Goal: Use online tool/utility: Utilize a website feature to perform a specific function

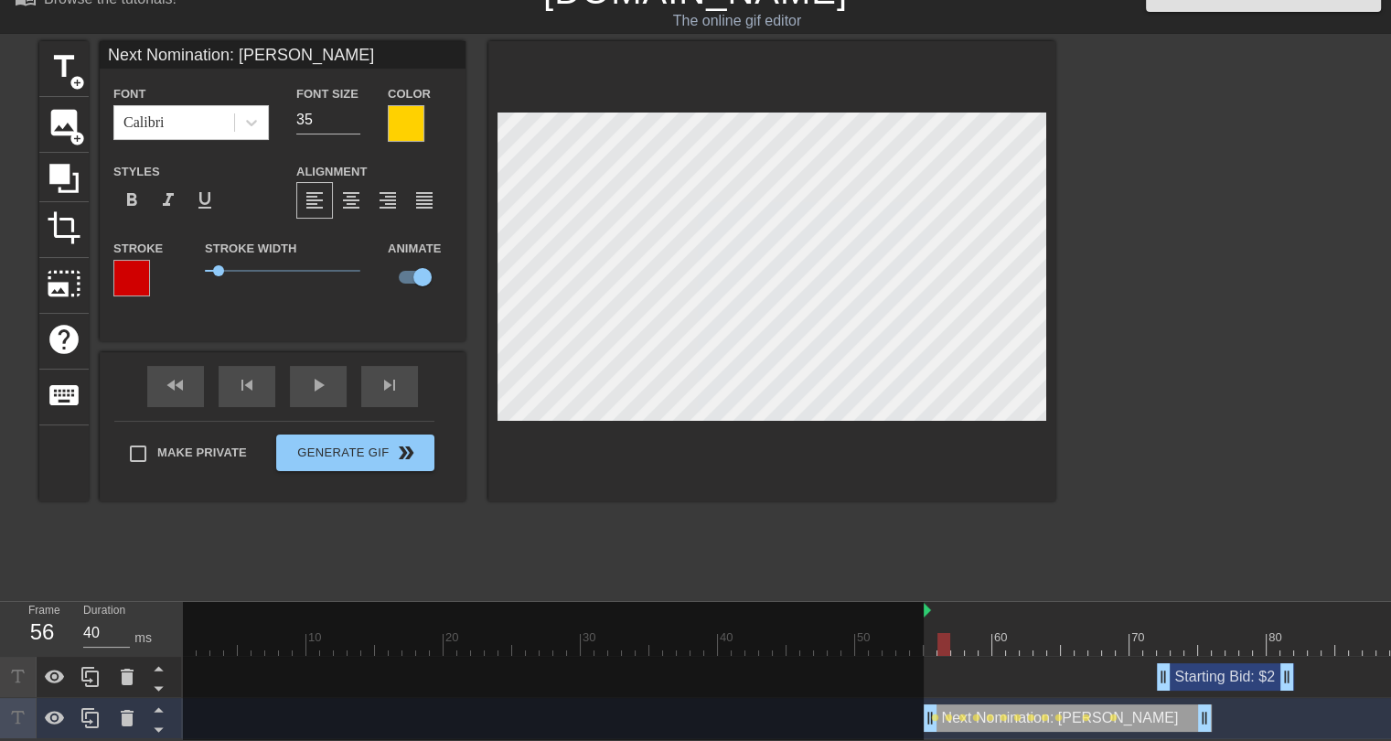
scroll to position [0, 214]
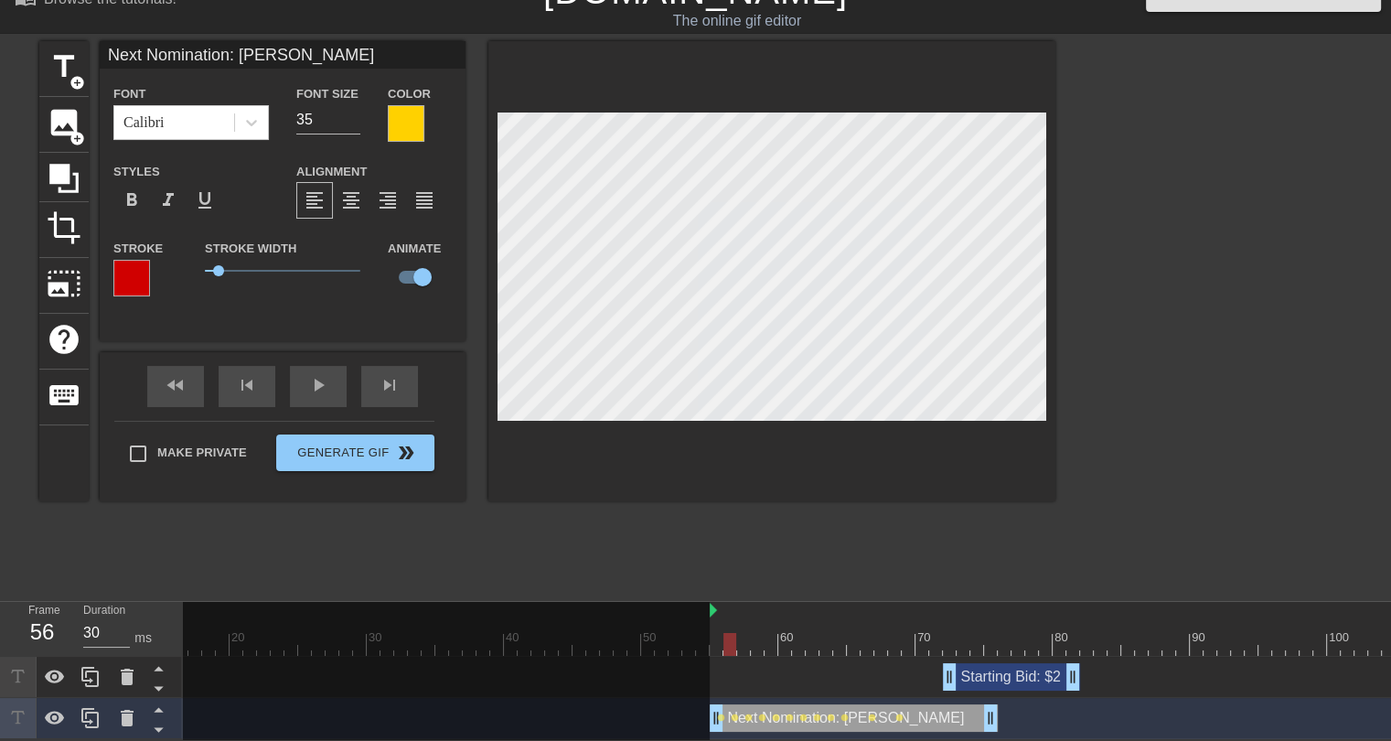
click at [717, 633] on div at bounding box center [1121, 644] width 2304 height 23
click at [732, 636] on div at bounding box center [1121, 644] width 2304 height 23
click at [742, 634] on div at bounding box center [1121, 644] width 2304 height 23
click at [732, 633] on div at bounding box center [1121, 644] width 2304 height 23
click at [746, 633] on div at bounding box center [1121, 644] width 2304 height 23
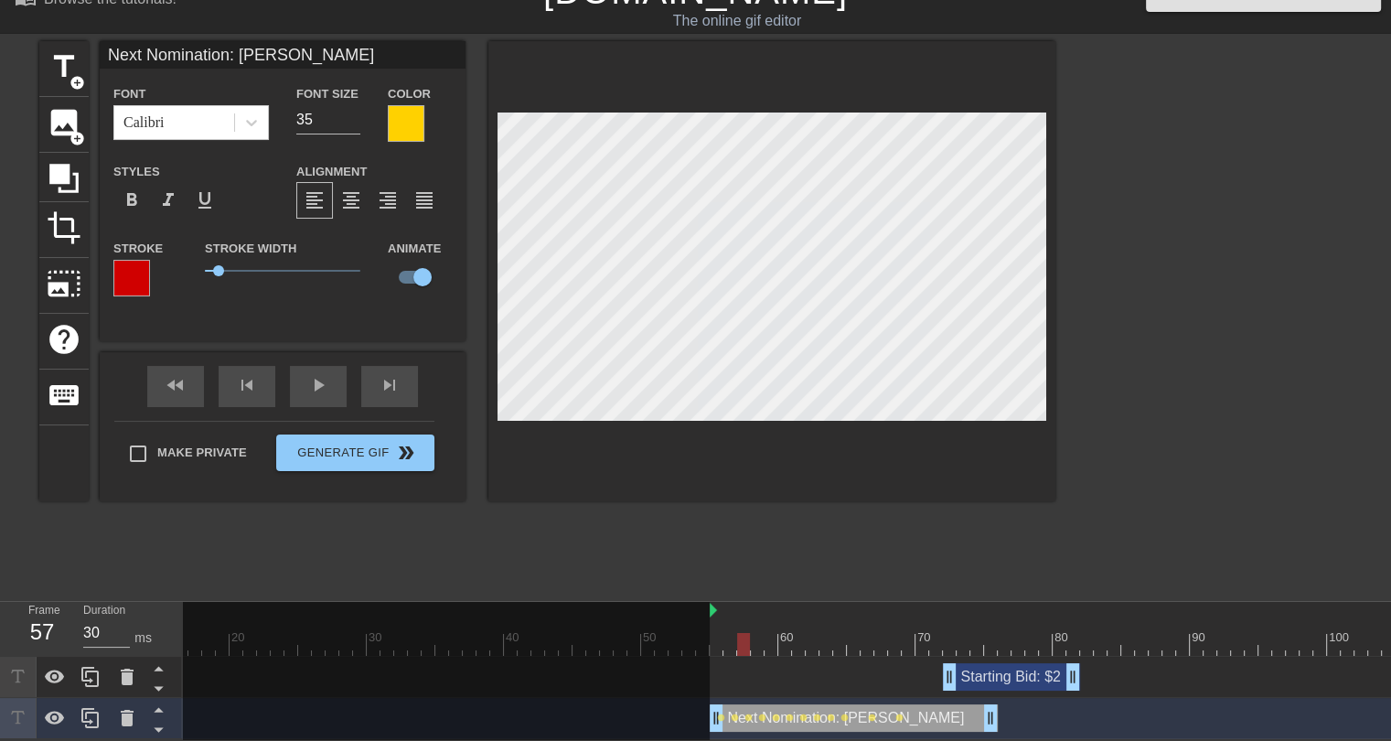
click at [753, 633] on div at bounding box center [1121, 644] width 2304 height 23
click at [744, 633] on div at bounding box center [1121, 644] width 2304 height 23
click at [754, 633] on div at bounding box center [1121, 644] width 2304 height 23
click at [771, 633] on div at bounding box center [1121, 644] width 2304 height 23
click at [755, 633] on div at bounding box center [1121, 644] width 2304 height 23
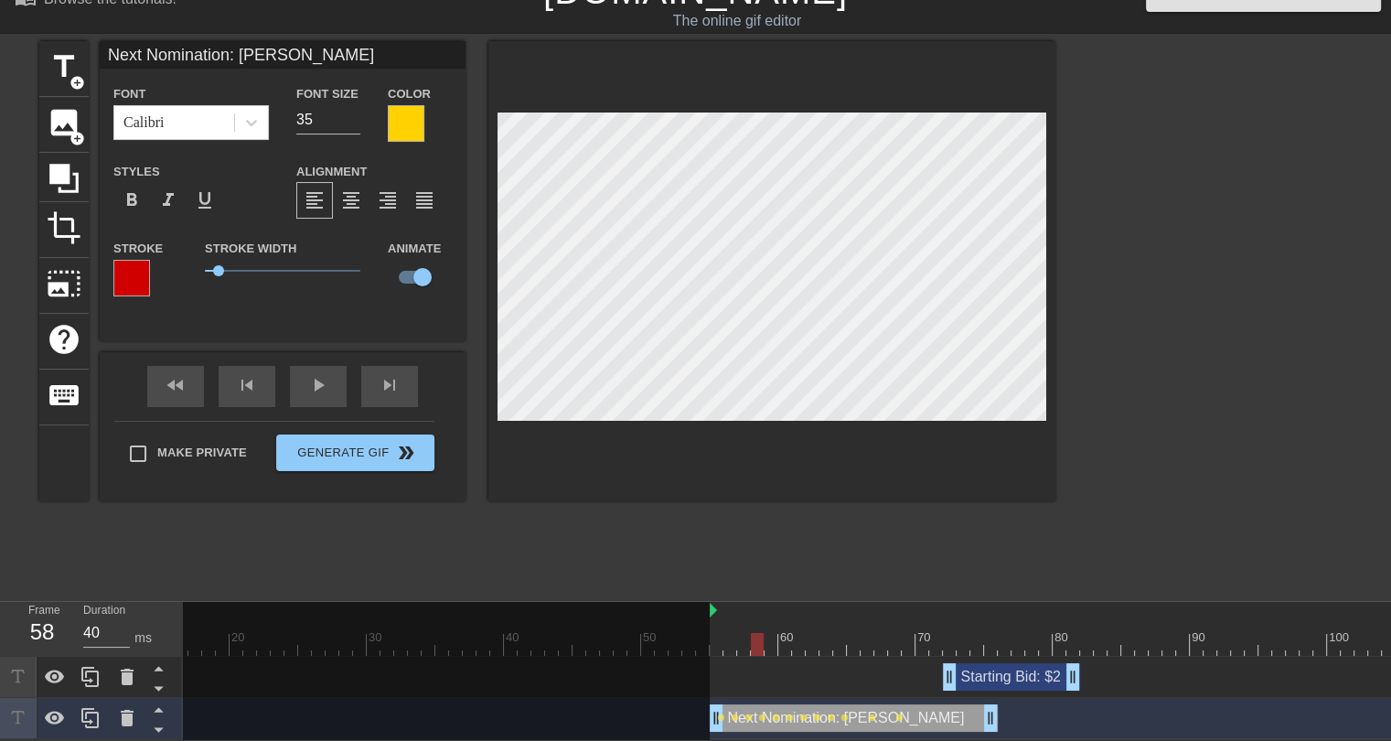
click at [773, 633] on div at bounding box center [1121, 644] width 2304 height 23
click at [753, 635] on div at bounding box center [1121, 644] width 2304 height 23
click at [772, 633] on div at bounding box center [1121, 644] width 2304 height 23
click at [785, 633] on div at bounding box center [1121, 644] width 2304 height 23
click at [771, 633] on div at bounding box center [1121, 644] width 2304 height 23
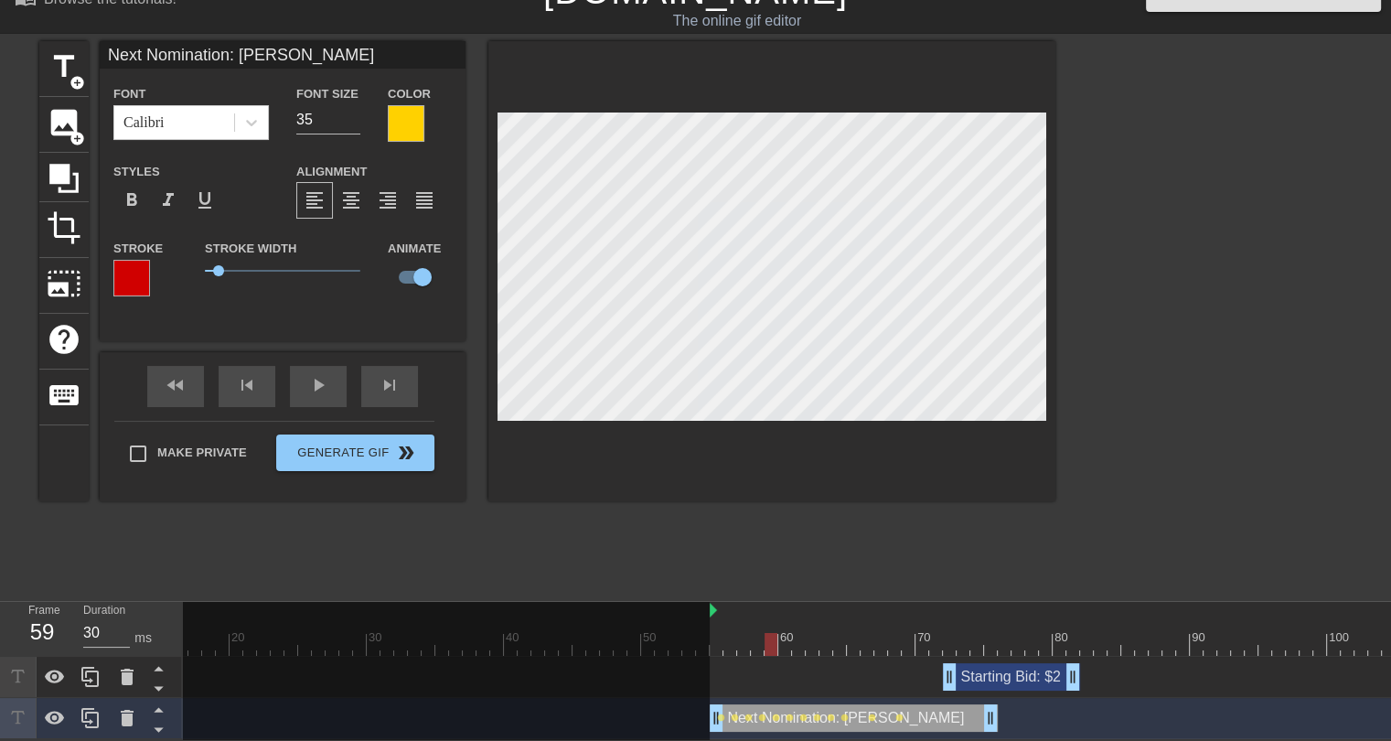
click at [782, 633] on div at bounding box center [1121, 644] width 2304 height 23
click at [799, 633] on div at bounding box center [1121, 644] width 2304 height 23
click at [717, 633] on div at bounding box center [1121, 644] width 2304 height 23
click at [731, 636] on div at bounding box center [1121, 644] width 2304 height 23
click at [741, 633] on div at bounding box center [1121, 644] width 2304 height 23
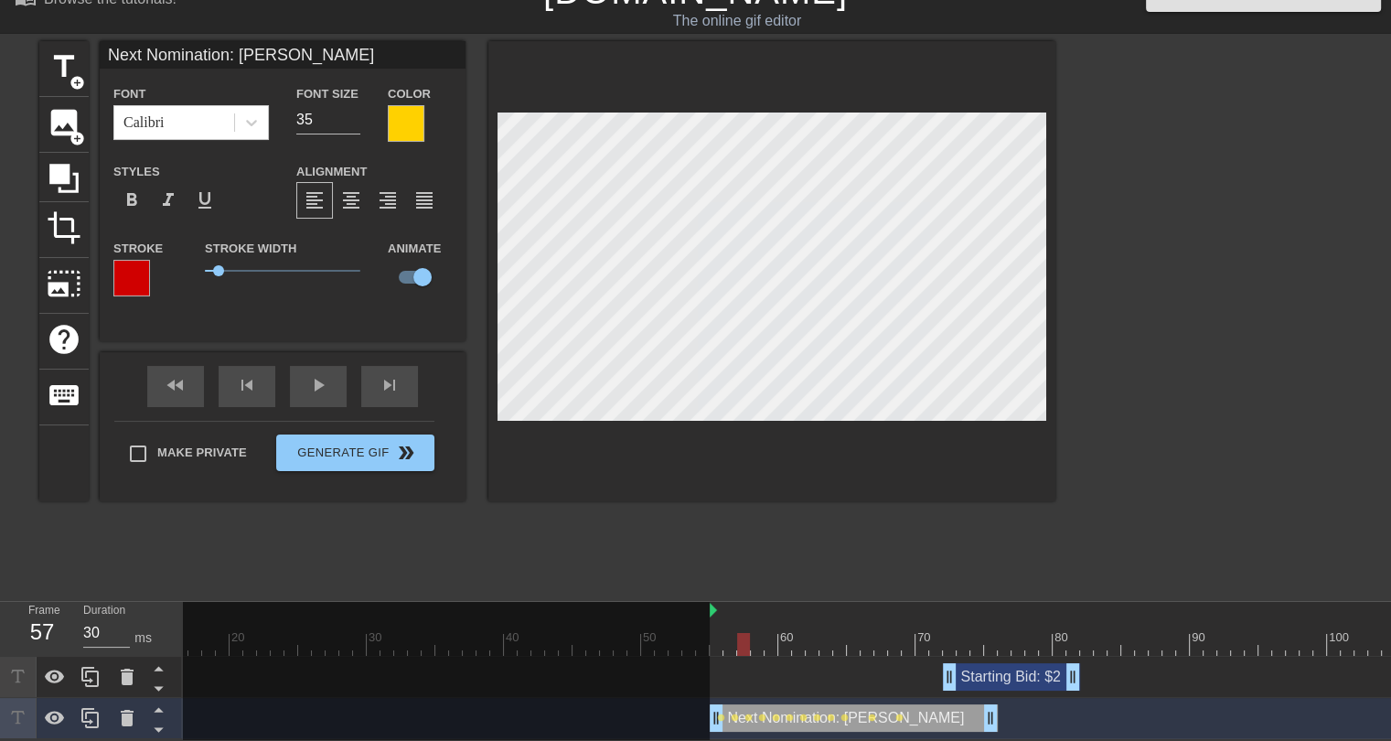
click at [758, 633] on div at bounding box center [1121, 644] width 2304 height 23
click at [771, 633] on div at bounding box center [1121, 644] width 2304 height 23
click at [785, 634] on div at bounding box center [1121, 644] width 2304 height 23
click at [800, 633] on div at bounding box center [1121, 644] width 2304 height 23
click at [783, 633] on div at bounding box center [1121, 644] width 2304 height 23
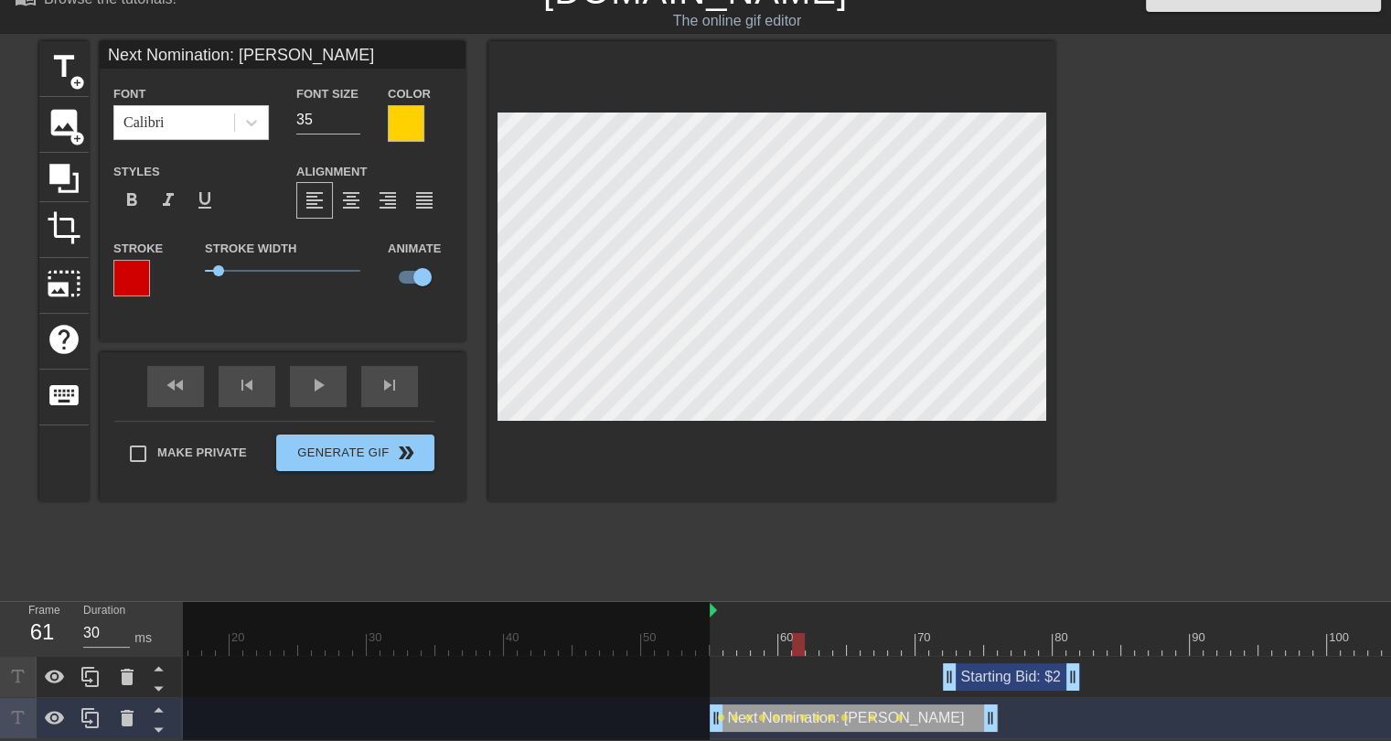
click at [795, 633] on div at bounding box center [1121, 644] width 2304 height 23
click at [813, 634] on div at bounding box center [1121, 644] width 2304 height 23
click at [793, 633] on div at bounding box center [1121, 644] width 2304 height 23
click at [811, 633] on div at bounding box center [1121, 644] width 2304 height 23
click at [823, 633] on div at bounding box center [1121, 644] width 2304 height 23
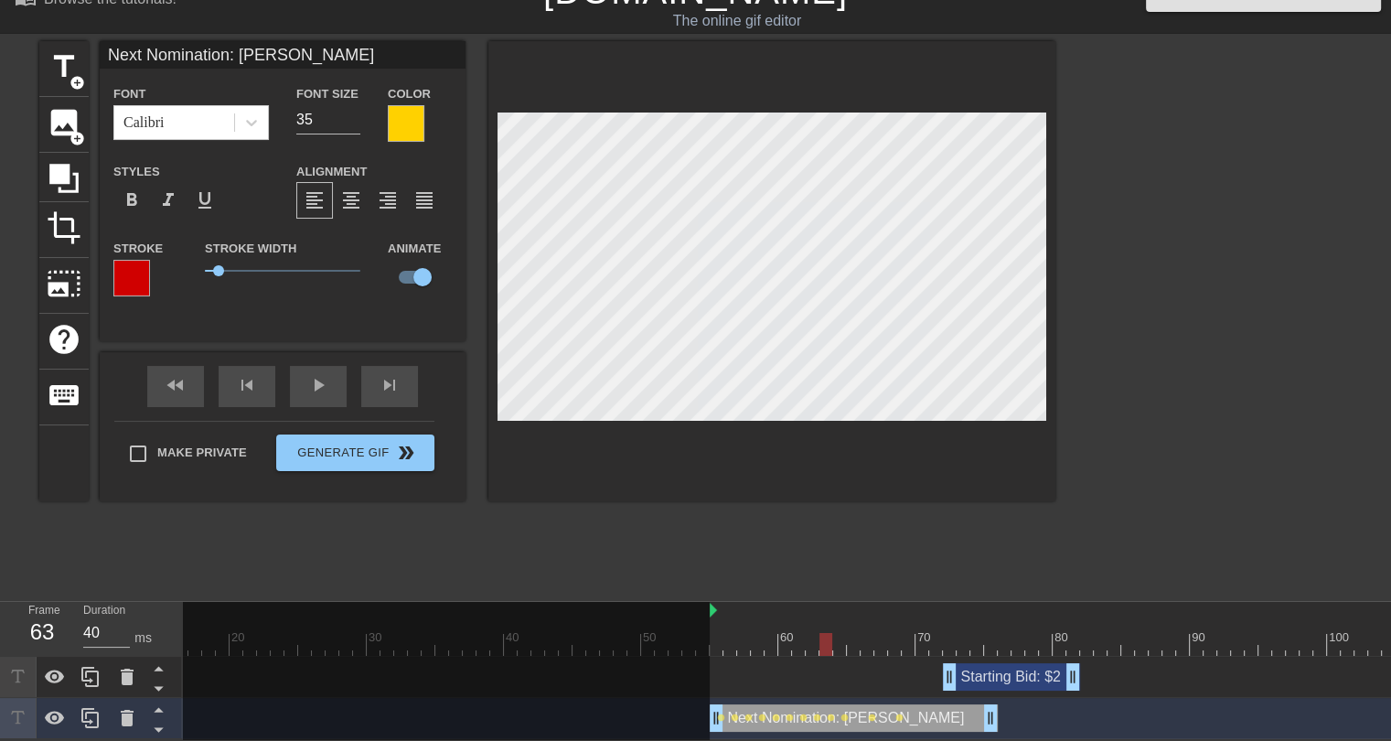
click at [811, 633] on div at bounding box center [1121, 644] width 2304 height 23
click at [824, 633] on div at bounding box center [1121, 644] width 2304 height 23
click at [834, 633] on div at bounding box center [1121, 644] width 2304 height 23
click at [855, 633] on div at bounding box center [1121, 644] width 2304 height 23
click at [867, 633] on div at bounding box center [1121, 644] width 2304 height 23
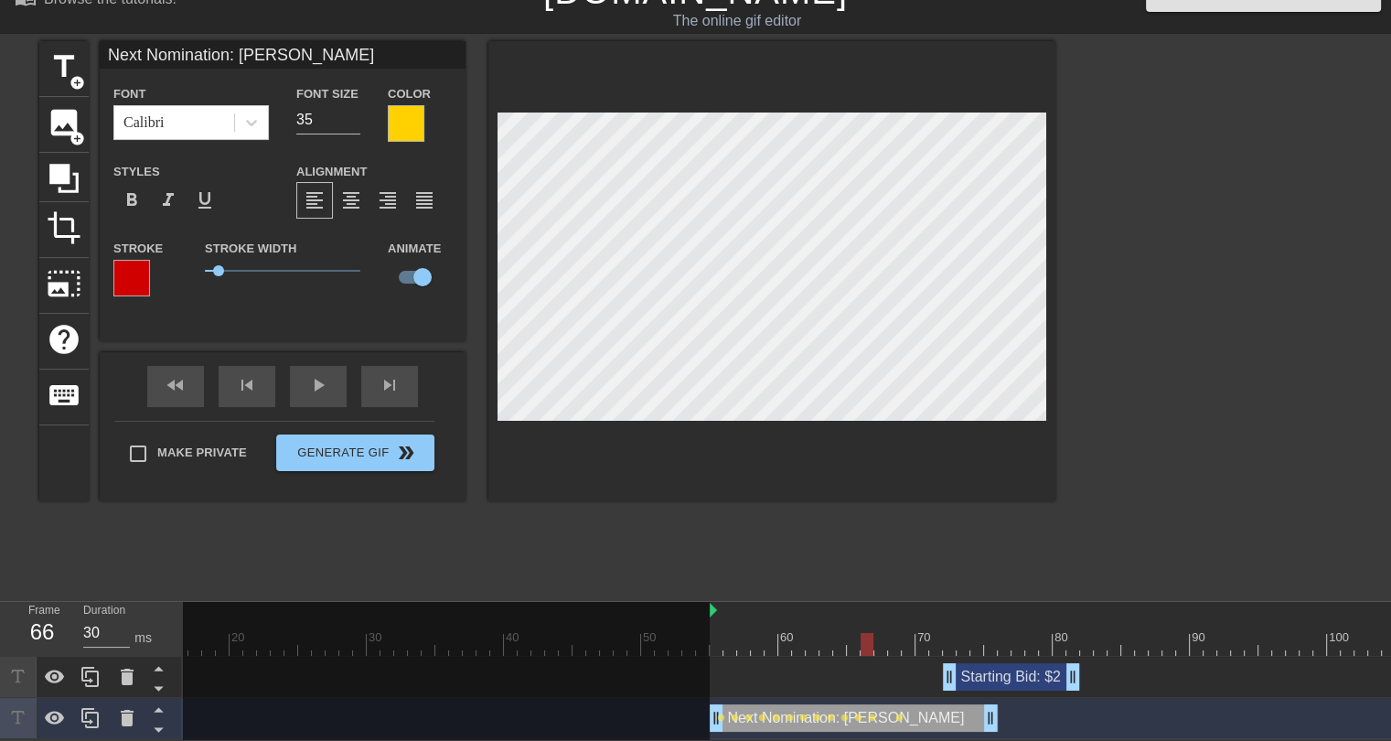
click at [883, 636] on div at bounding box center [1121, 644] width 2304 height 23
click at [892, 633] on div at bounding box center [1121, 644] width 2304 height 23
click at [908, 633] on div at bounding box center [1121, 644] width 2304 height 23
click at [921, 633] on div at bounding box center [1121, 644] width 2304 height 23
click at [714, 638] on div at bounding box center [1121, 644] width 2304 height 23
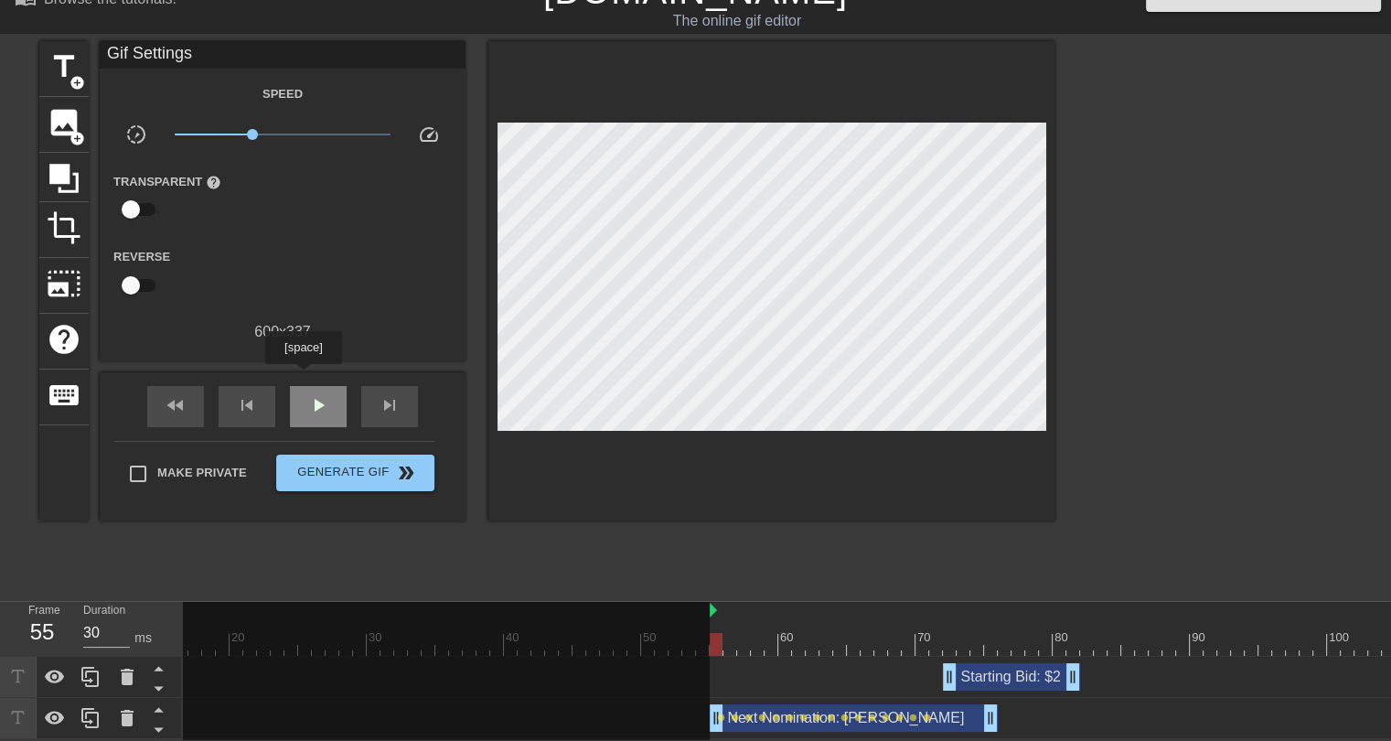
click at [303, 386] on div "play_arrow" at bounding box center [318, 406] width 57 height 41
click at [307, 396] on span "pause" at bounding box center [318, 405] width 22 height 22
click at [718, 639] on div at bounding box center [1121, 644] width 2304 height 23
click at [728, 636] on div at bounding box center [1121, 644] width 2304 height 23
click at [742, 637] on div at bounding box center [1121, 644] width 2304 height 23
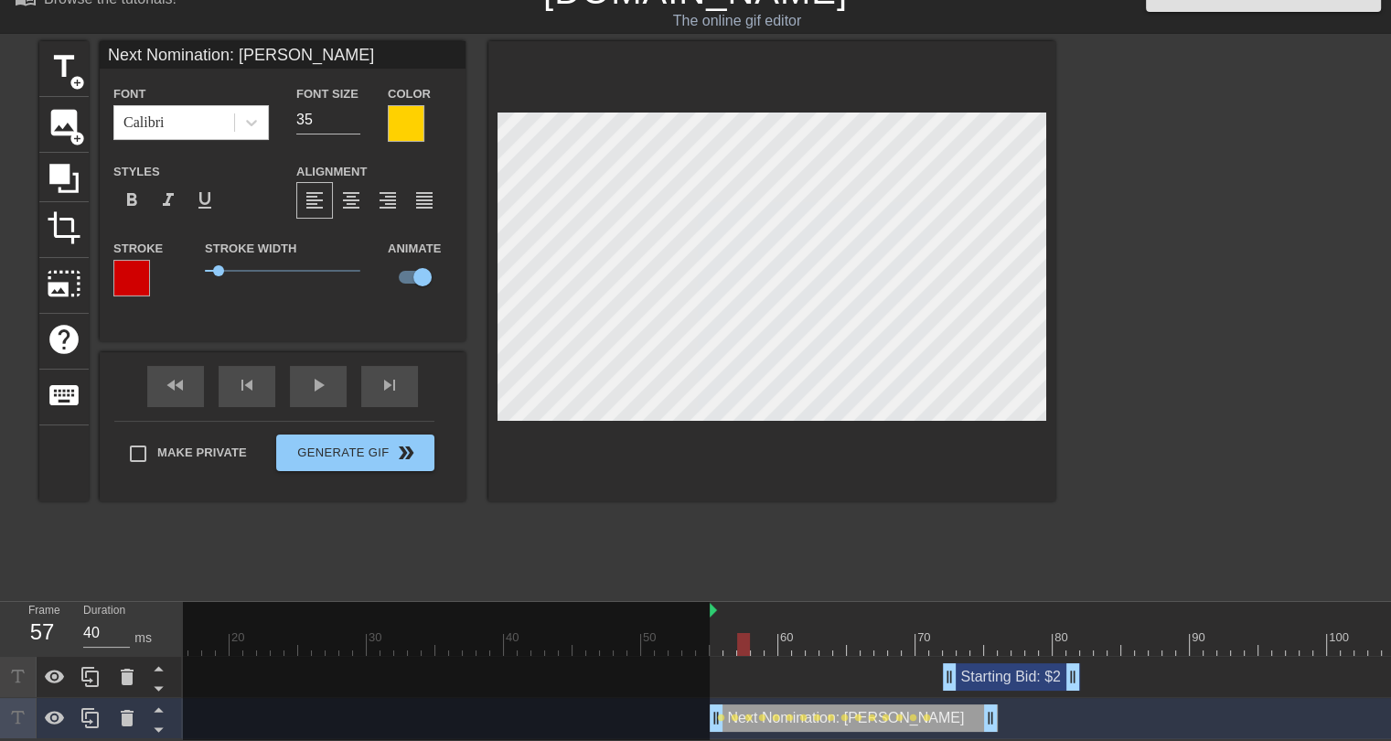
click at [730, 633] on div at bounding box center [1121, 644] width 2304 height 23
click at [714, 633] on div at bounding box center [1121, 644] width 2304 height 23
click at [730, 633] on div at bounding box center [1121, 644] width 2304 height 23
click at [743, 633] on div at bounding box center [1121, 644] width 2304 height 23
click at [727, 633] on div at bounding box center [1121, 644] width 2304 height 23
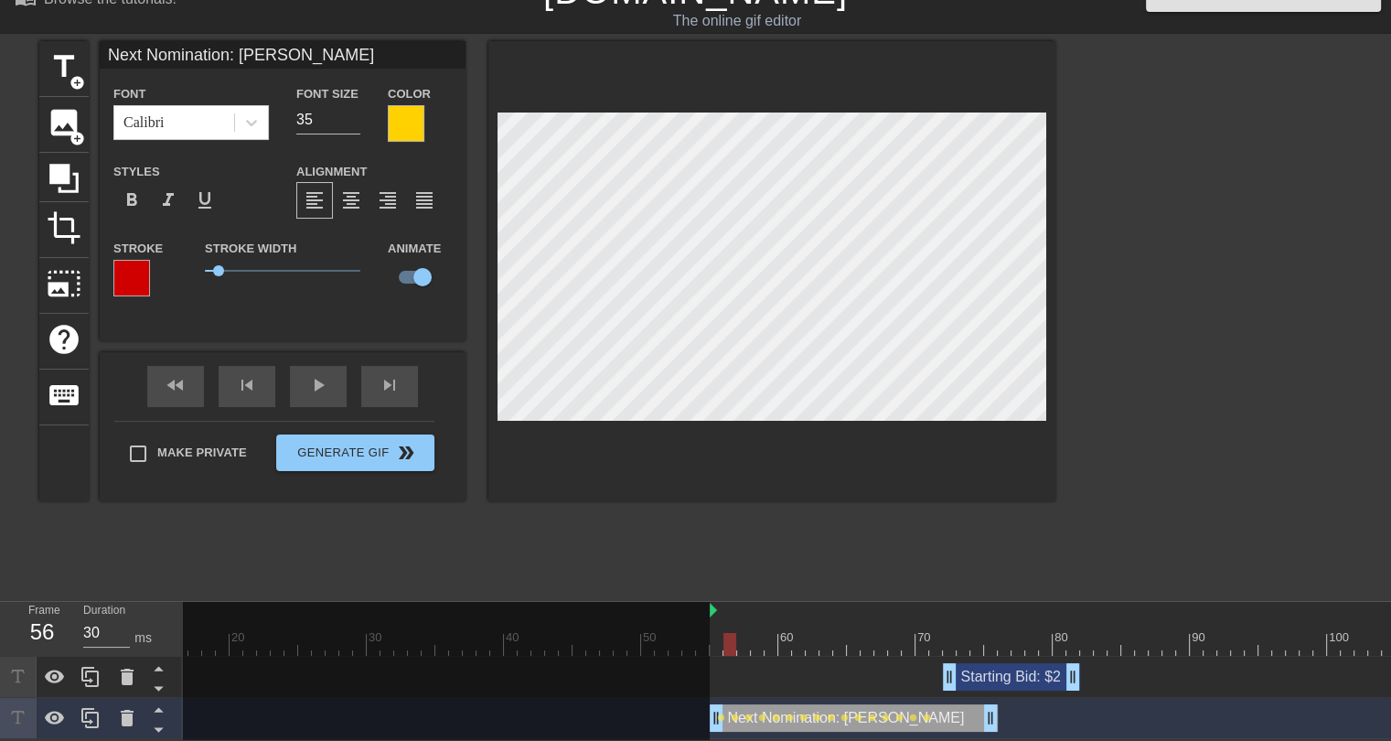
click at [742, 633] on div at bounding box center [1121, 644] width 2304 height 23
click at [358, 193] on span "format_align_center" at bounding box center [351, 200] width 22 height 22
click at [322, 190] on span "format_align_left" at bounding box center [315, 200] width 22 height 22
click at [757, 634] on div at bounding box center [1121, 644] width 2304 height 23
click at [720, 634] on div at bounding box center [1121, 644] width 2304 height 23
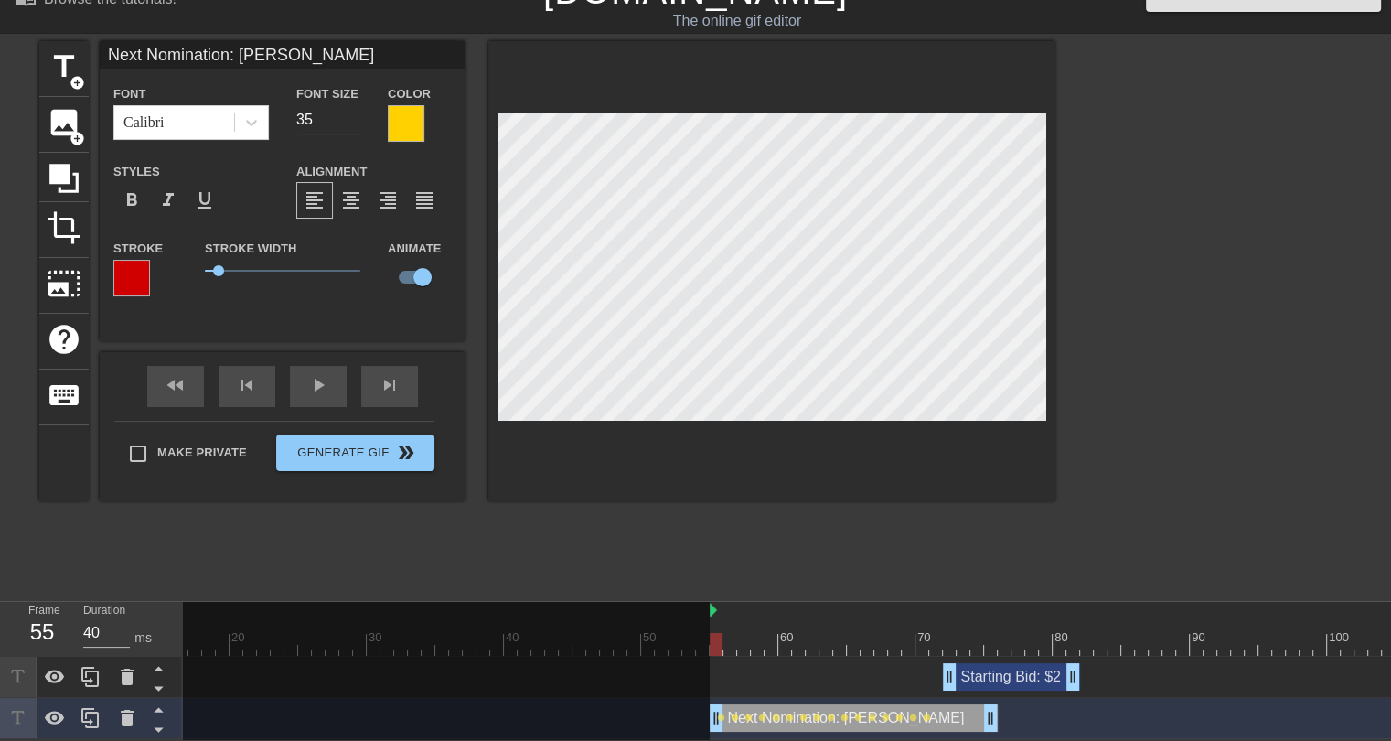
click at [728, 633] on div at bounding box center [1121, 644] width 2304 height 23
type input "30"
click at [745, 633] on div at bounding box center [1121, 644] width 2304 height 23
click at [755, 633] on div at bounding box center [1121, 644] width 2304 height 23
click at [718, 633] on div at bounding box center [1121, 644] width 2304 height 23
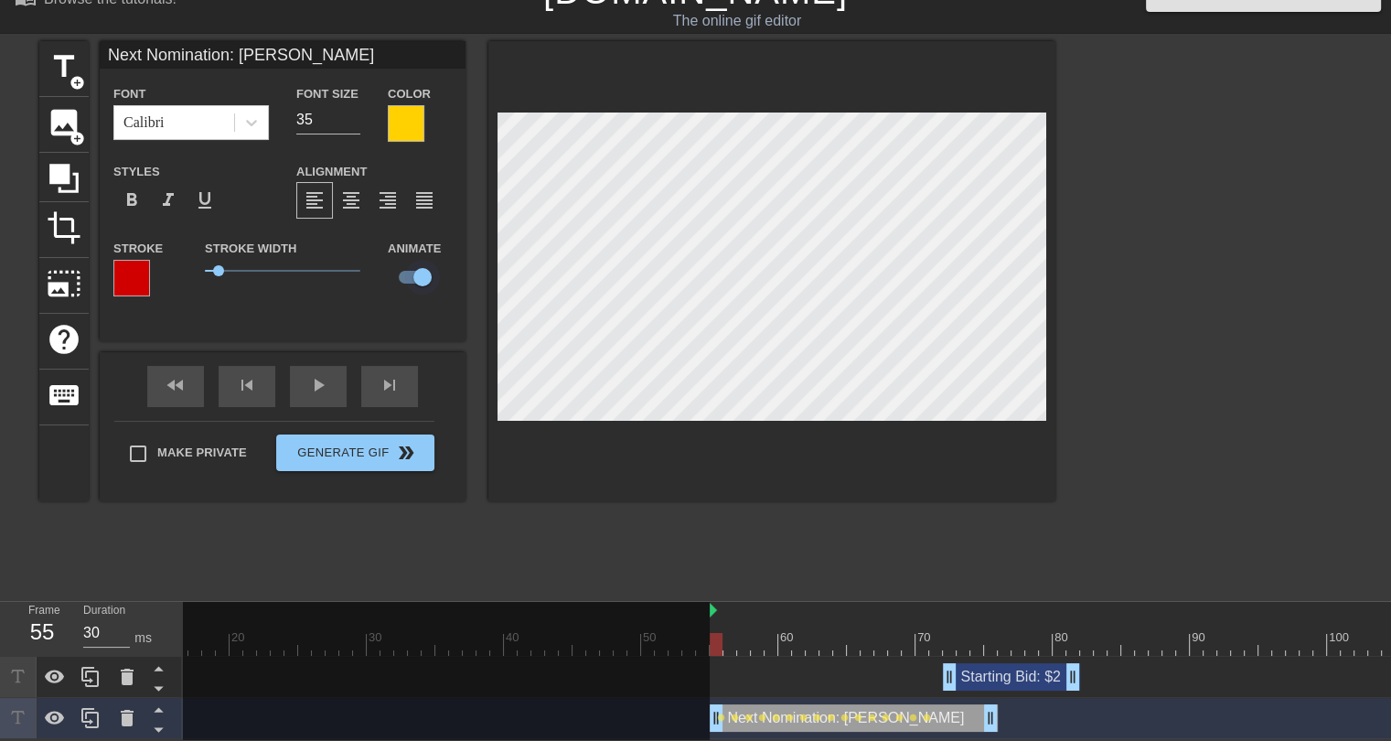
click at [416, 269] on input "checkbox" at bounding box center [422, 277] width 104 height 35
checkbox input "false"
click at [326, 377] on div "play_arrow" at bounding box center [318, 386] width 57 height 41
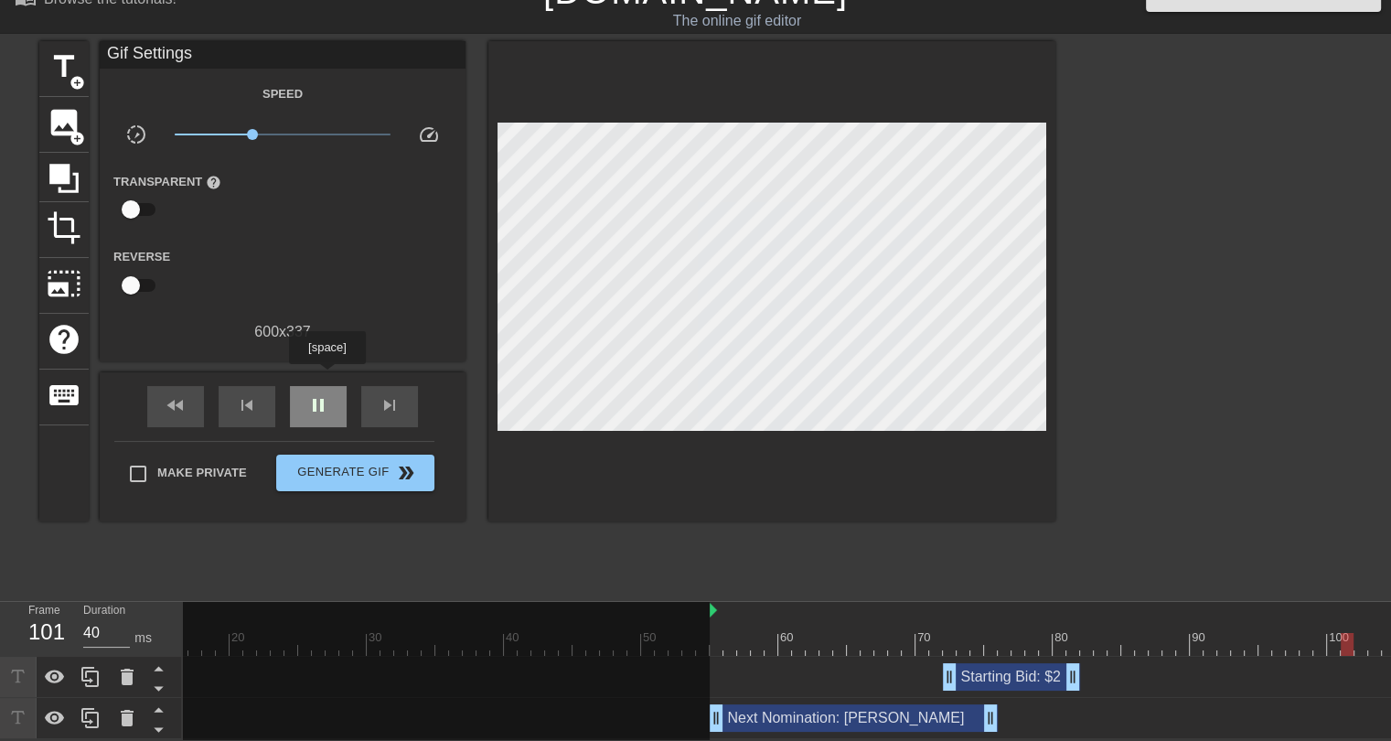
click at [326, 386] on div "pause" at bounding box center [318, 406] width 57 height 41
click at [977, 664] on div "Starting Bid: $2 drag_handle drag_handle" at bounding box center [1011, 676] width 137 height 27
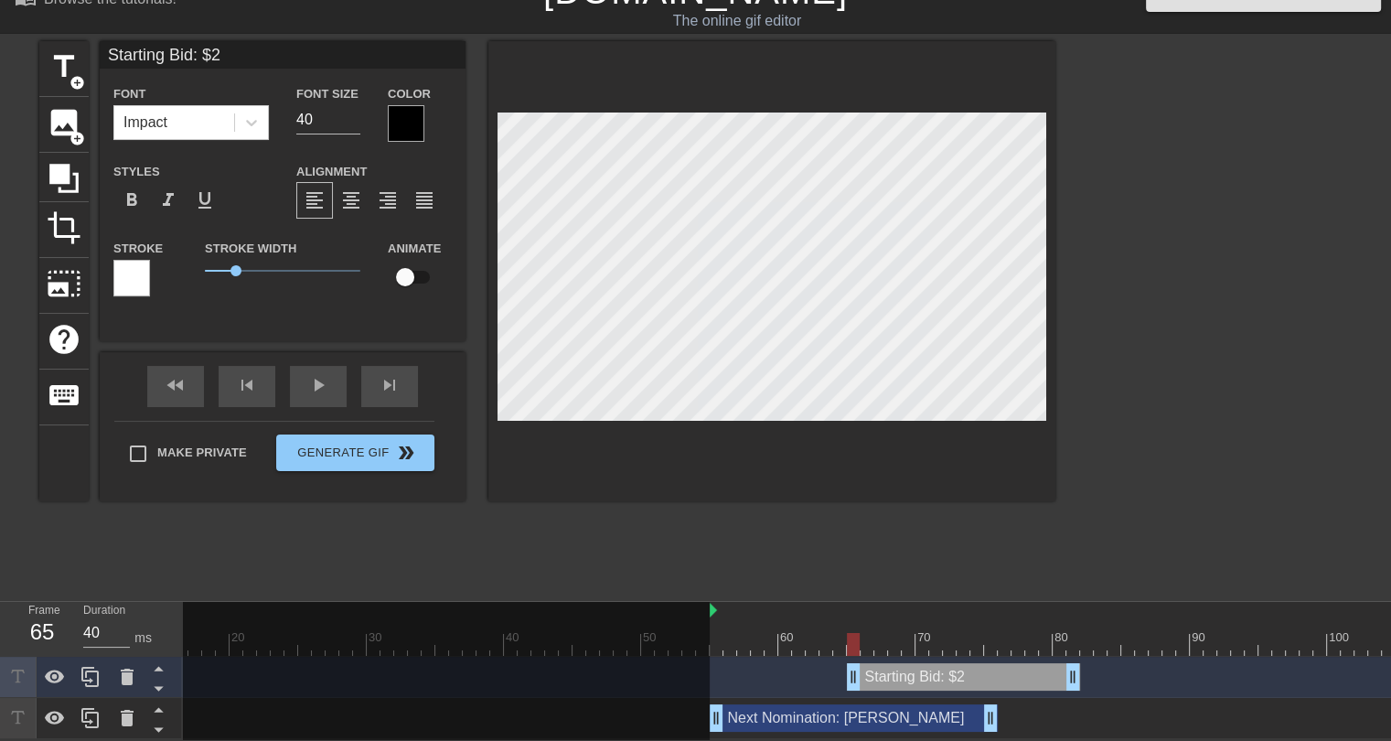
drag, startPoint x: 955, startPoint y: 663, endPoint x: 862, endPoint y: 664, distance: 92.4
drag, startPoint x: 1068, startPoint y: 667, endPoint x: 991, endPoint y: 669, distance: 76.9
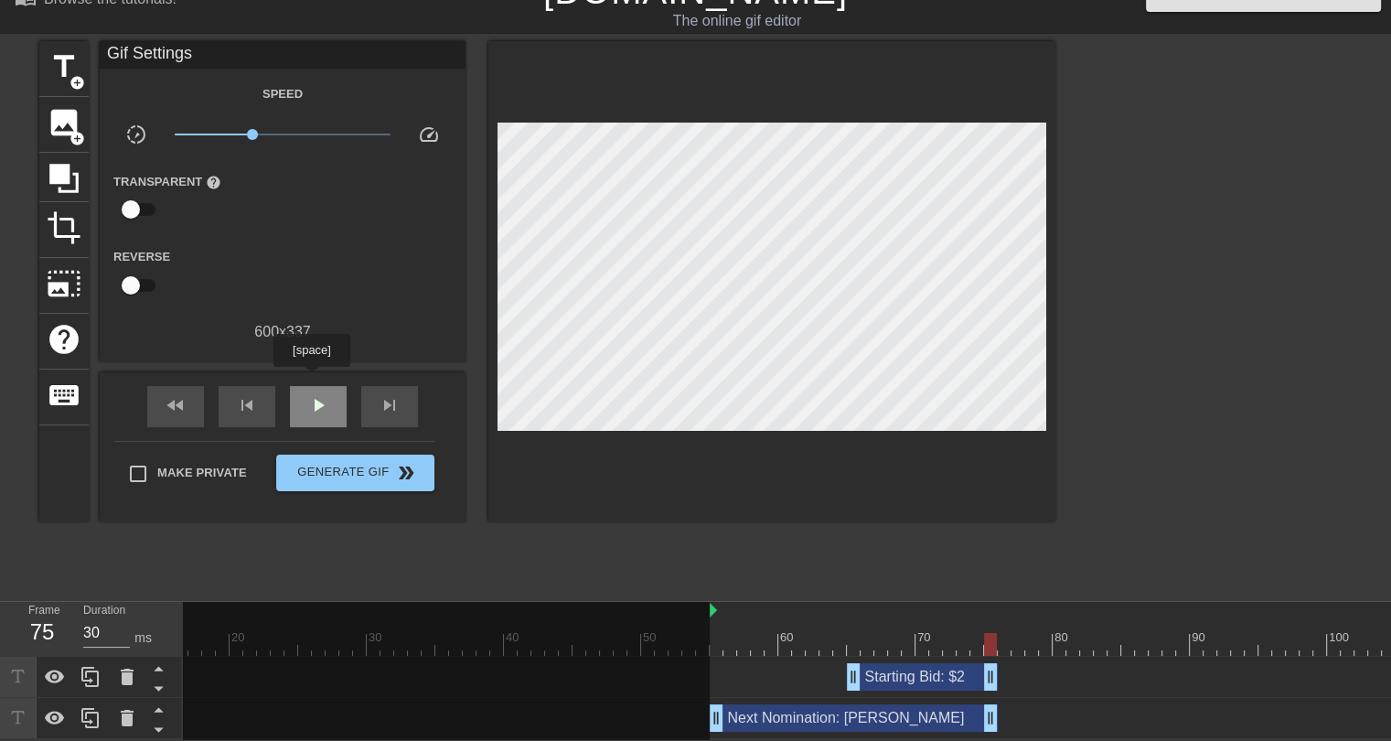
click at [311, 386] on div "play_arrow" at bounding box center [318, 406] width 57 height 41
click at [717, 633] on div at bounding box center [1121, 644] width 2304 height 23
click at [334, 393] on div "play_arrow" at bounding box center [318, 406] width 57 height 41
click at [68, 61] on span "title" at bounding box center [64, 66] width 35 height 35
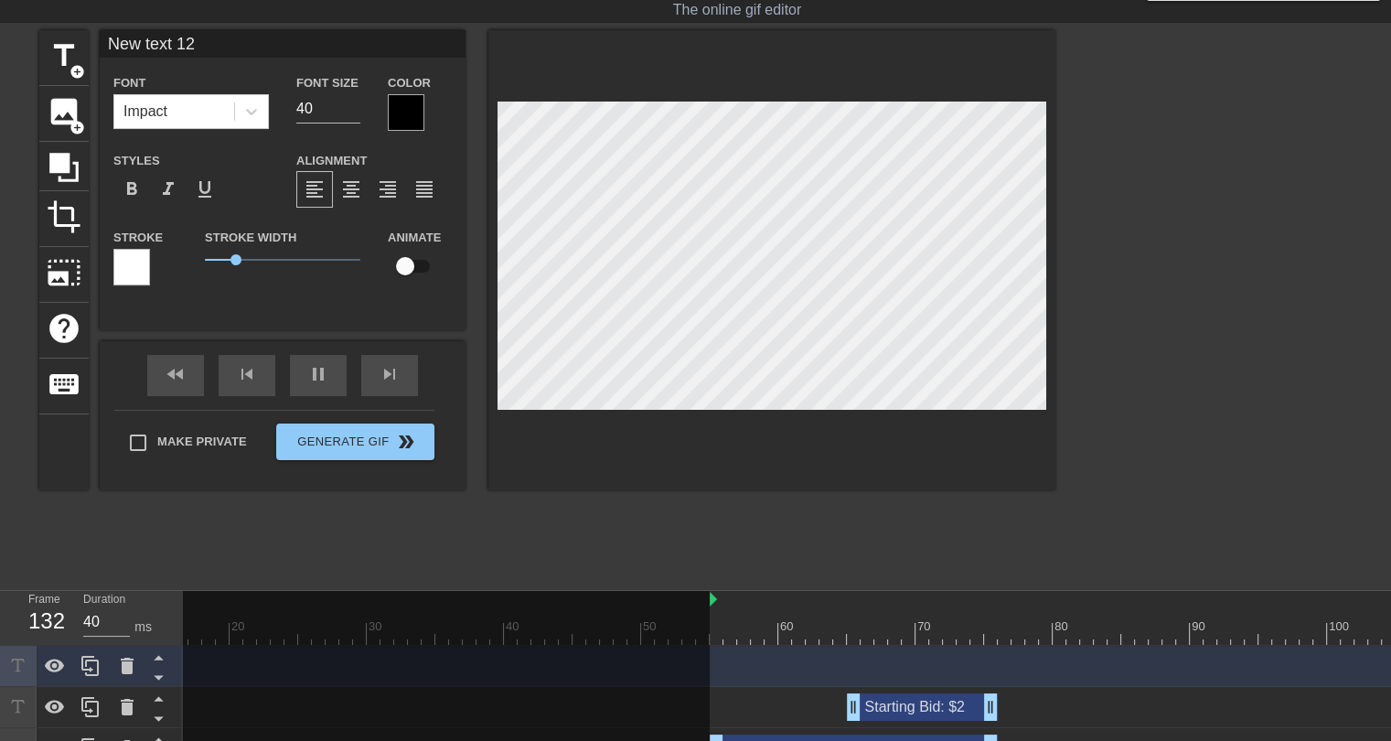
click at [189, 37] on input "New text 12" at bounding box center [283, 43] width 366 height 27
type input "40"
type input "69"
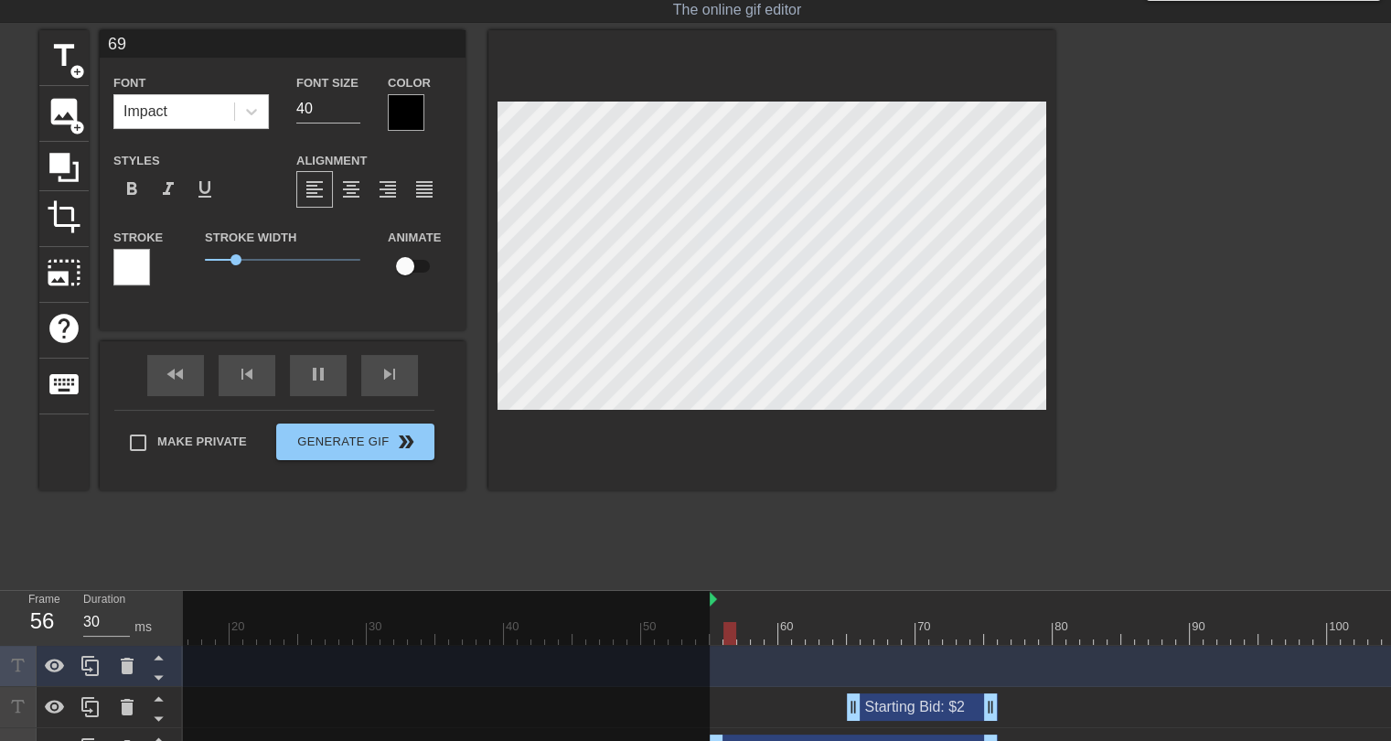
type input "40"
type input "6"
type input "40"
type input "30"
type input "$"
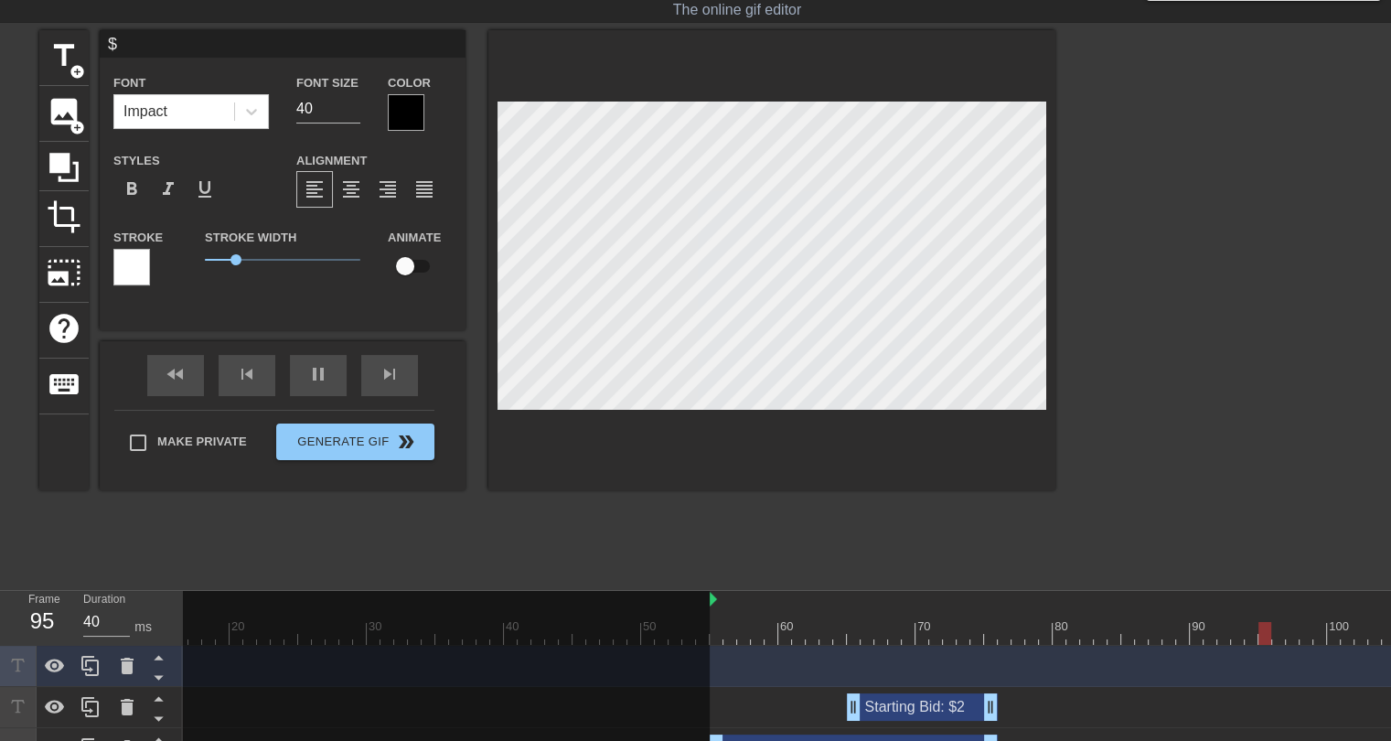
type input "30"
type input "$2"
type input "30"
type input "$25"
type input "30"
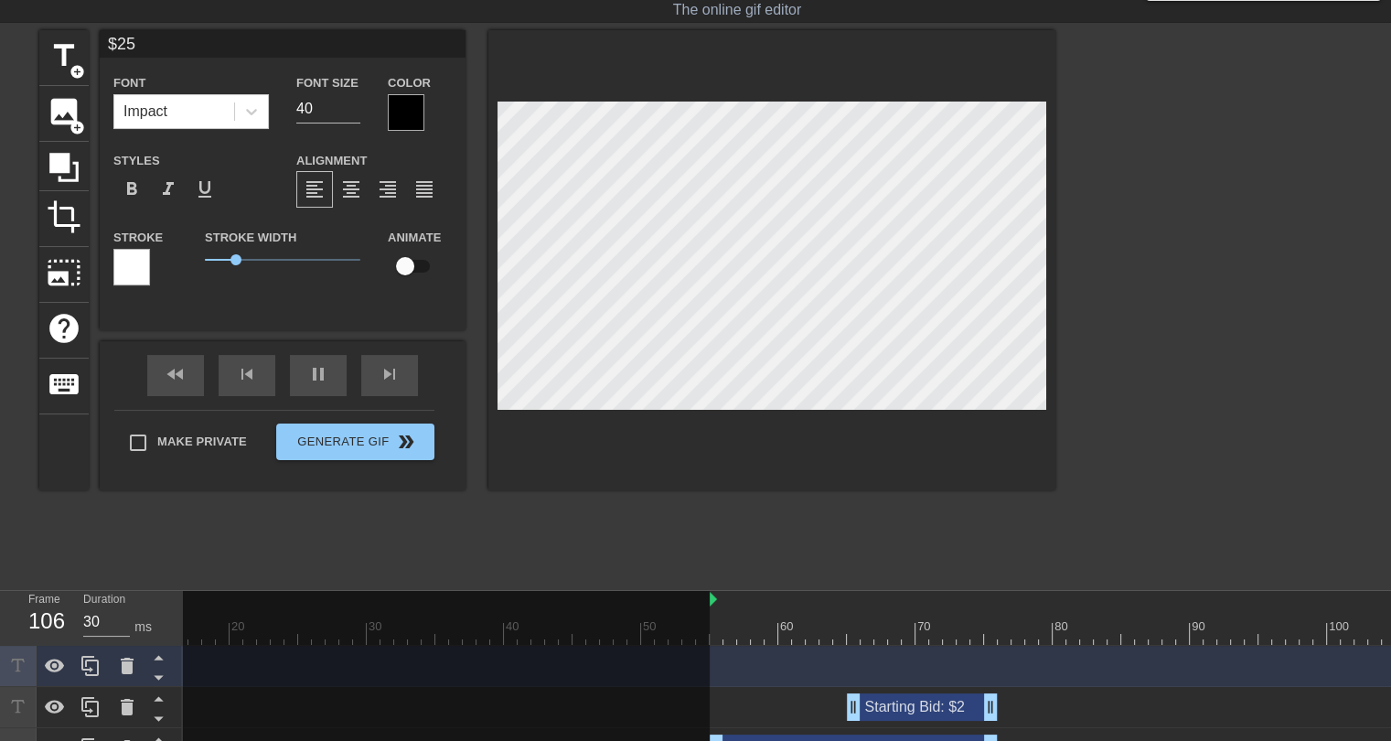
type input "$2"
type input "30"
type input "$"
type input "30"
type input "$1"
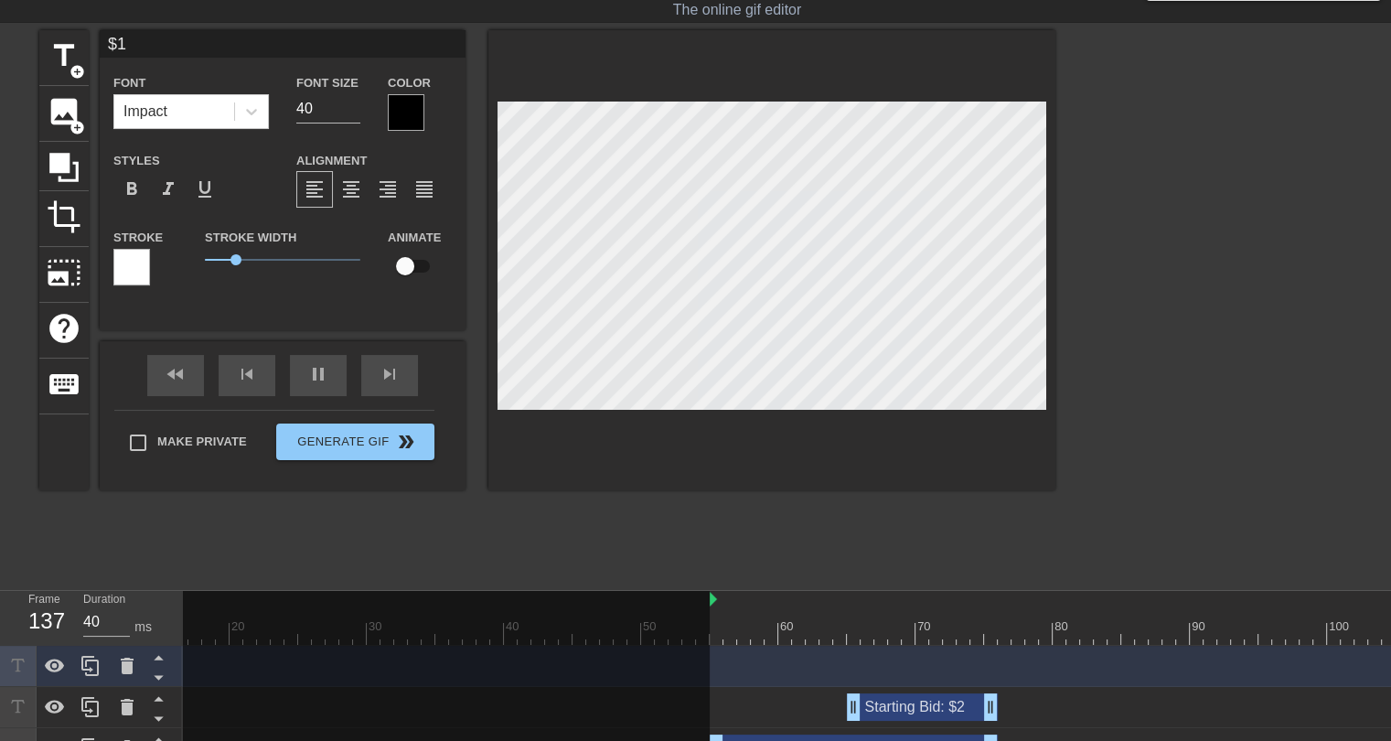
type input "30"
type input "$10"
type input "30"
type input "$10"
click at [256, 120] on div at bounding box center [251, 111] width 33 height 33
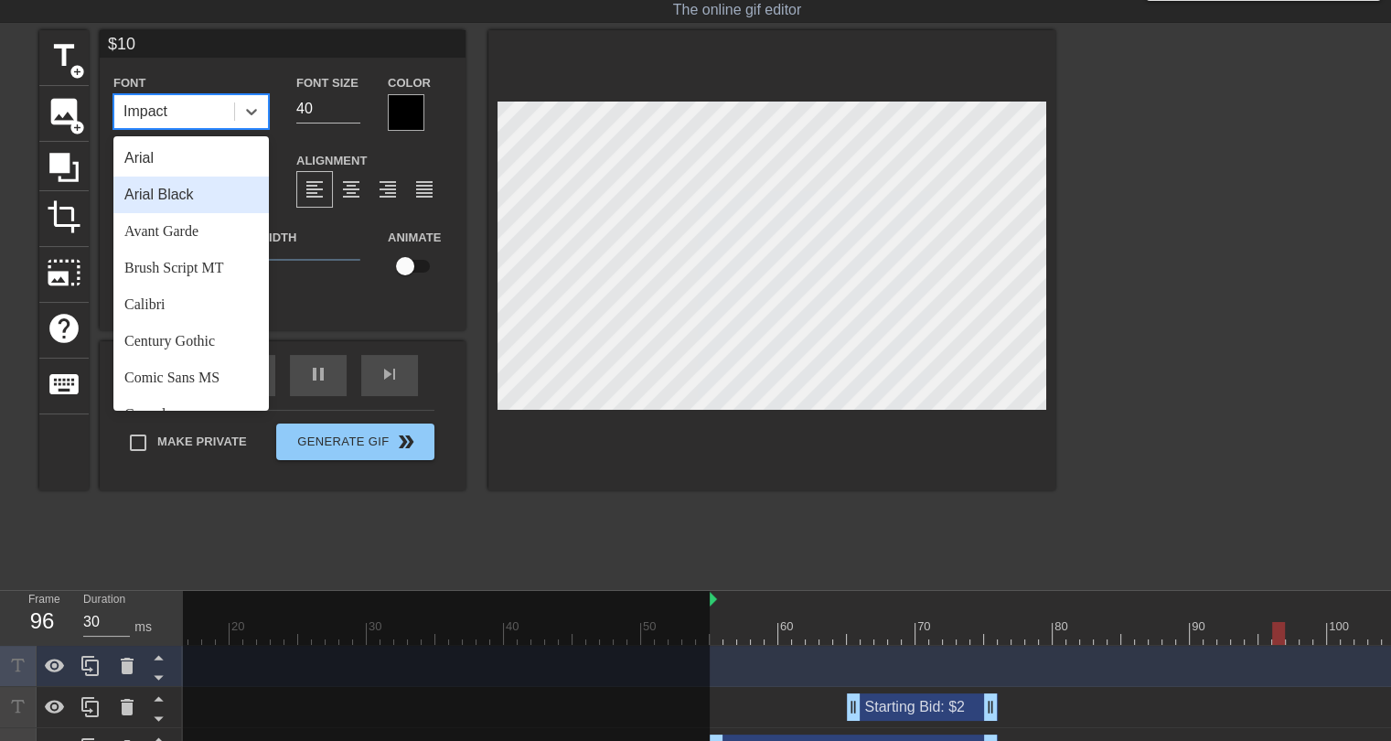
click at [161, 187] on div "Arial Black" at bounding box center [190, 194] width 155 height 37
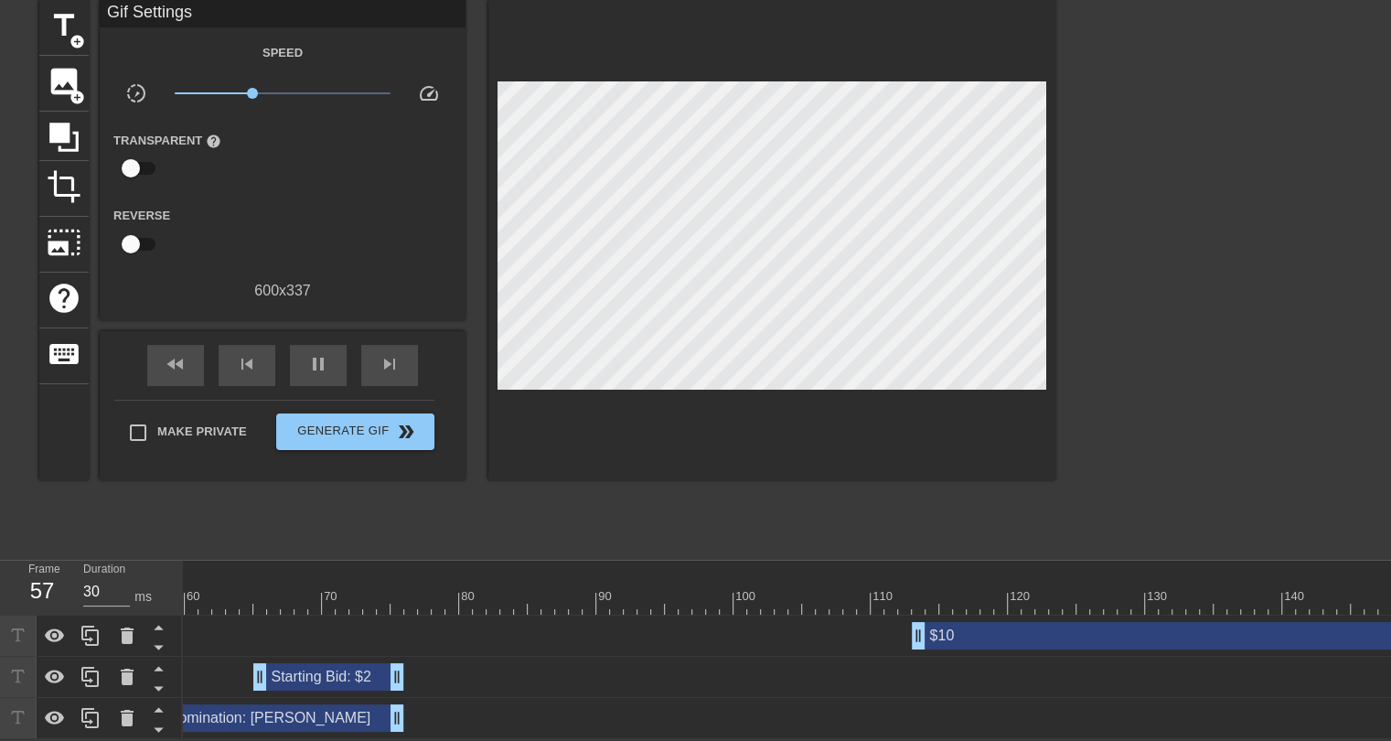
scroll to position [0, 824]
click at [1006, 622] on div "$10 drag_handle drag_handle" at bounding box center [1279, 635] width 768 height 27
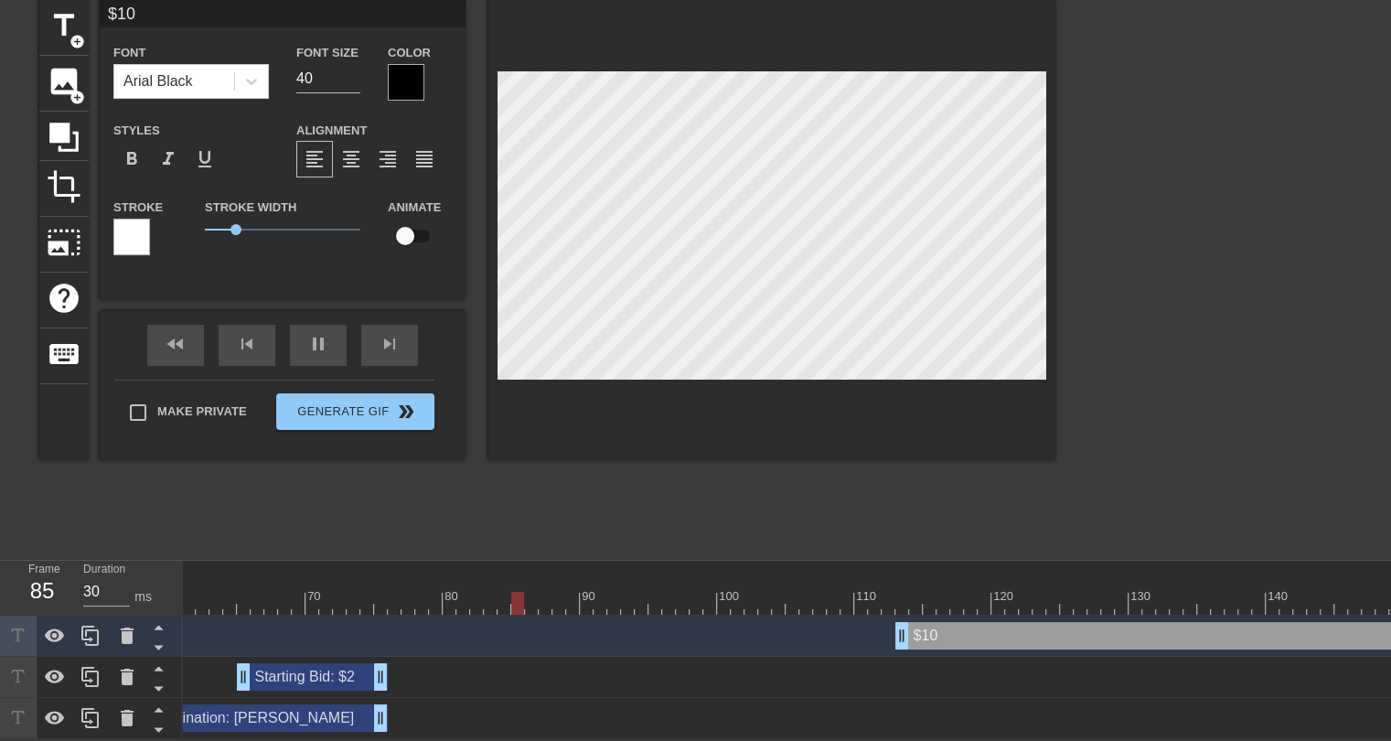
click at [1031, 622] on div "$10 drag_handle drag_handle" at bounding box center [1279, 635] width 768 height 27
click at [122, 627] on icon at bounding box center [127, 635] width 13 height 16
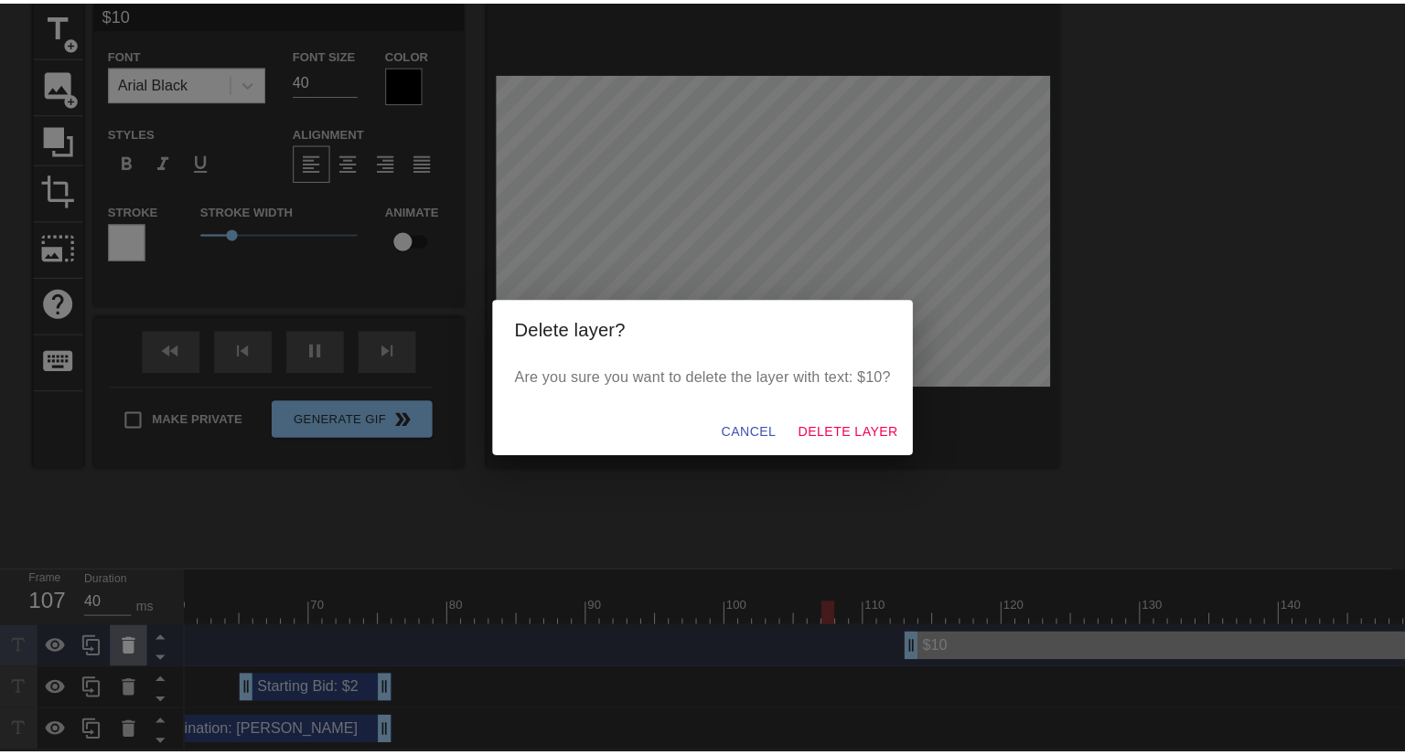
scroll to position [69, 0]
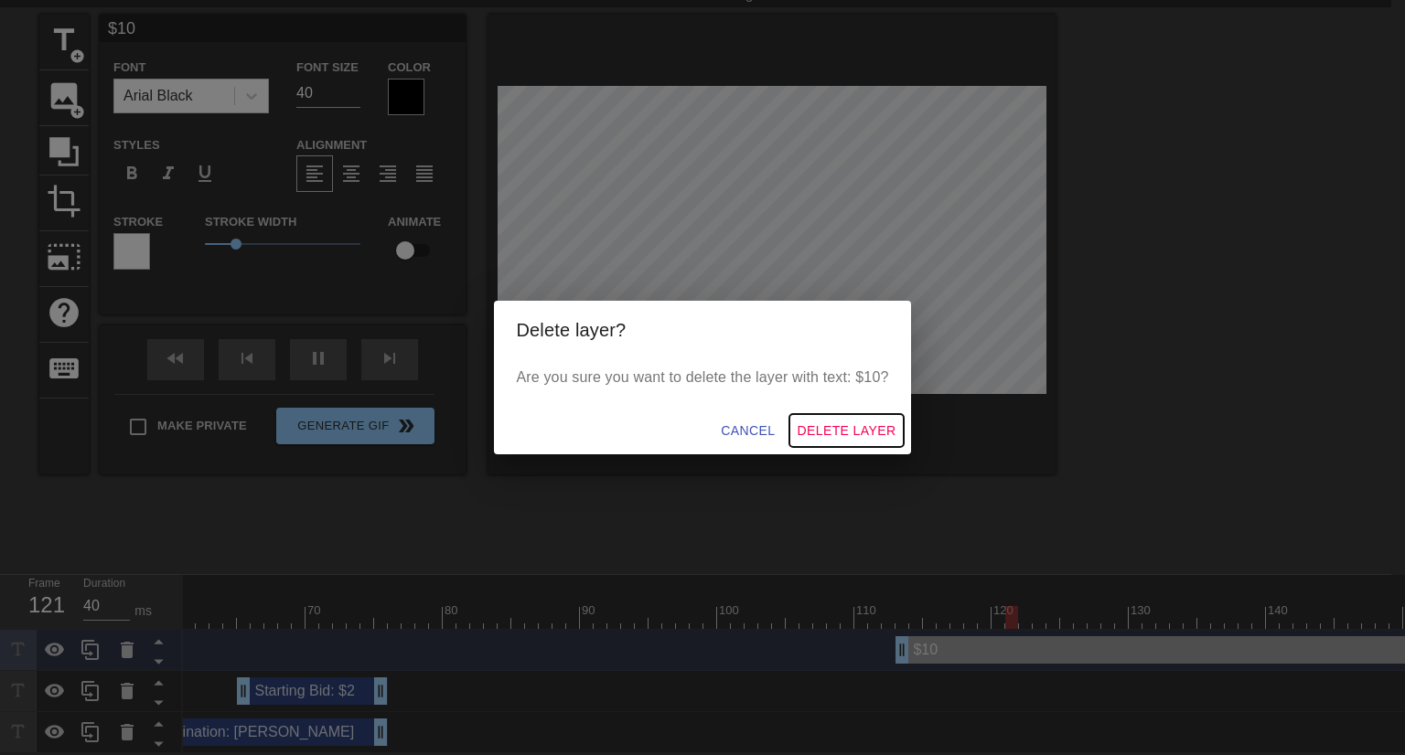
click at [819, 423] on span "Delete Layer" at bounding box center [845, 431] width 99 height 23
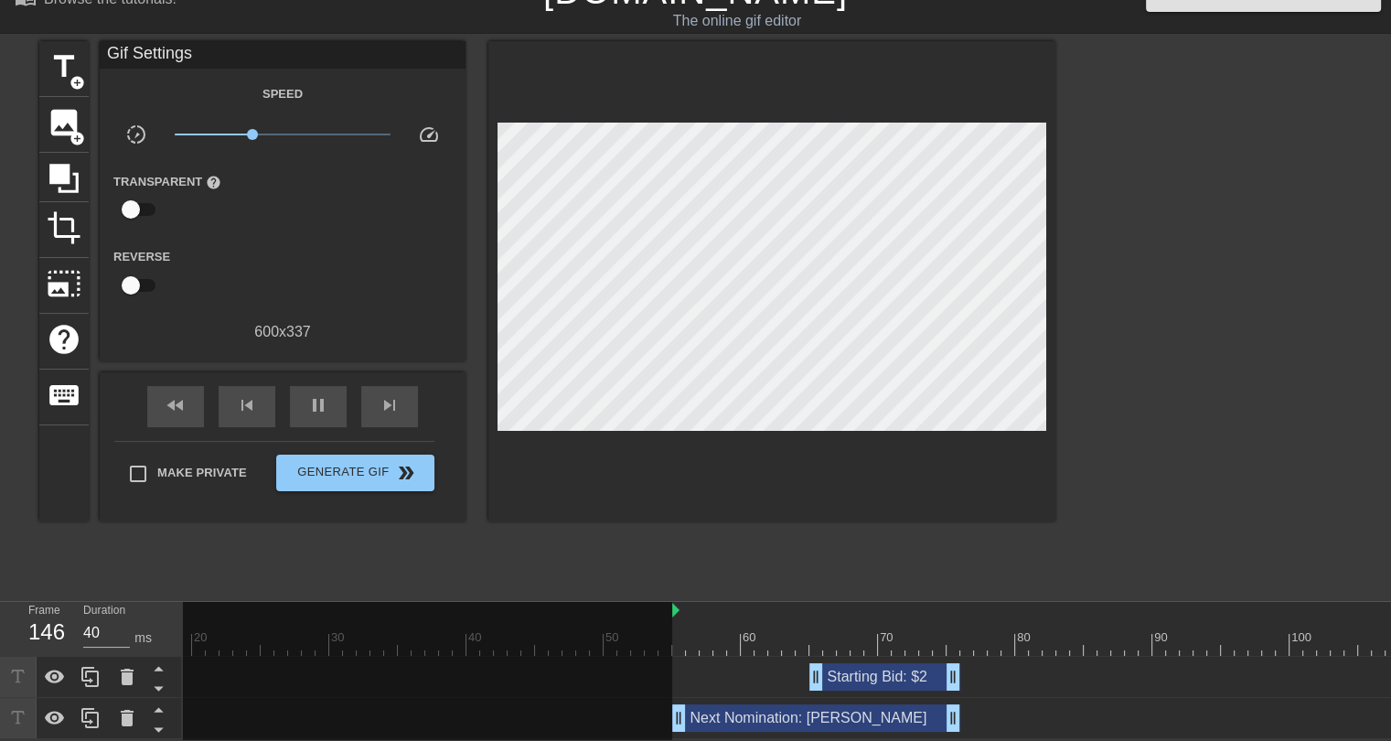
scroll to position [0, 212]
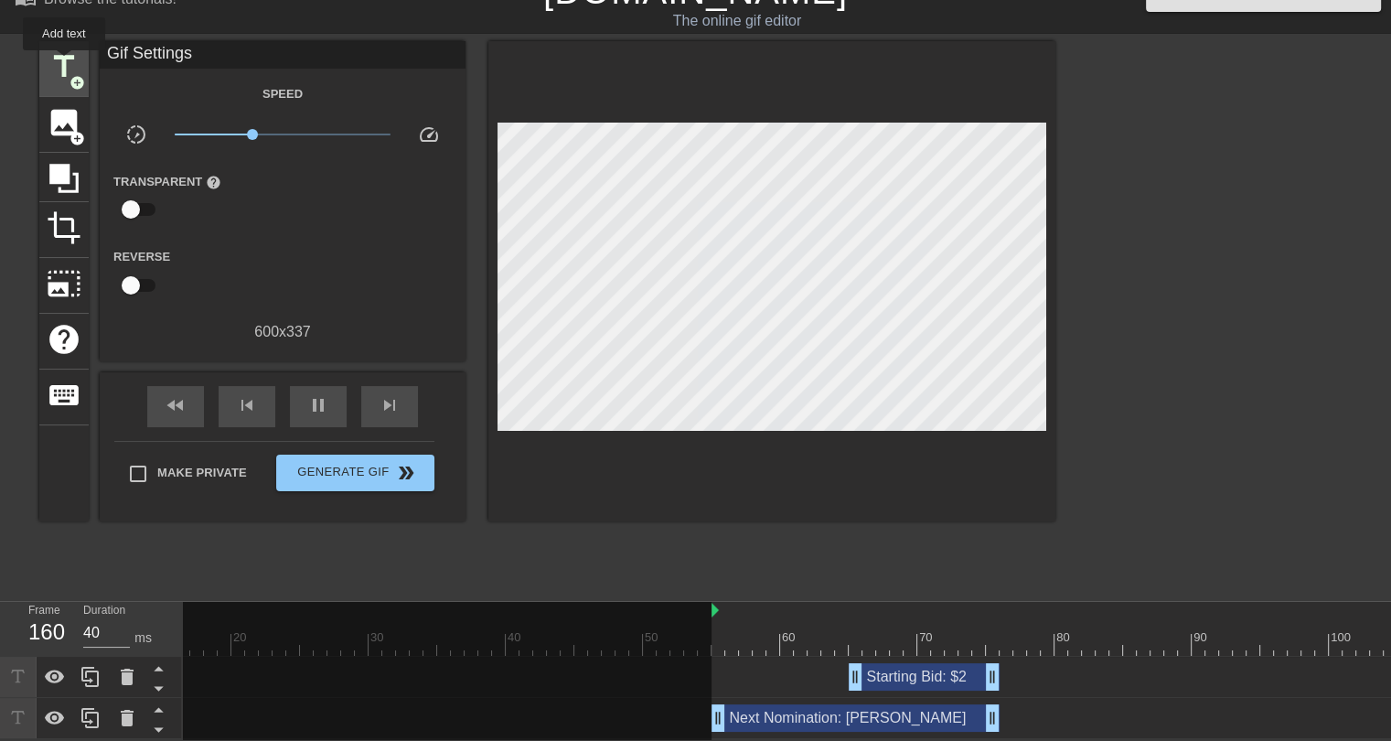
click at [64, 63] on span "title" at bounding box center [64, 66] width 35 height 35
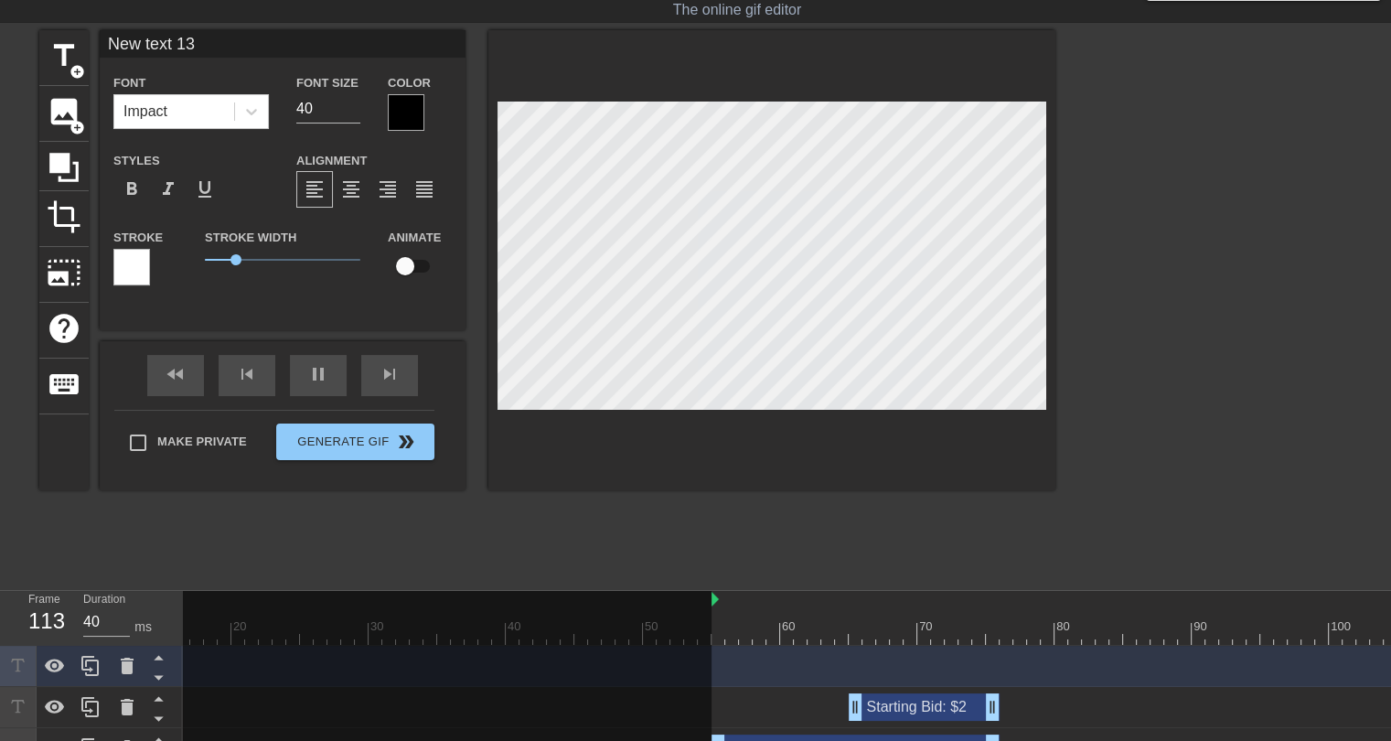
type input "30"
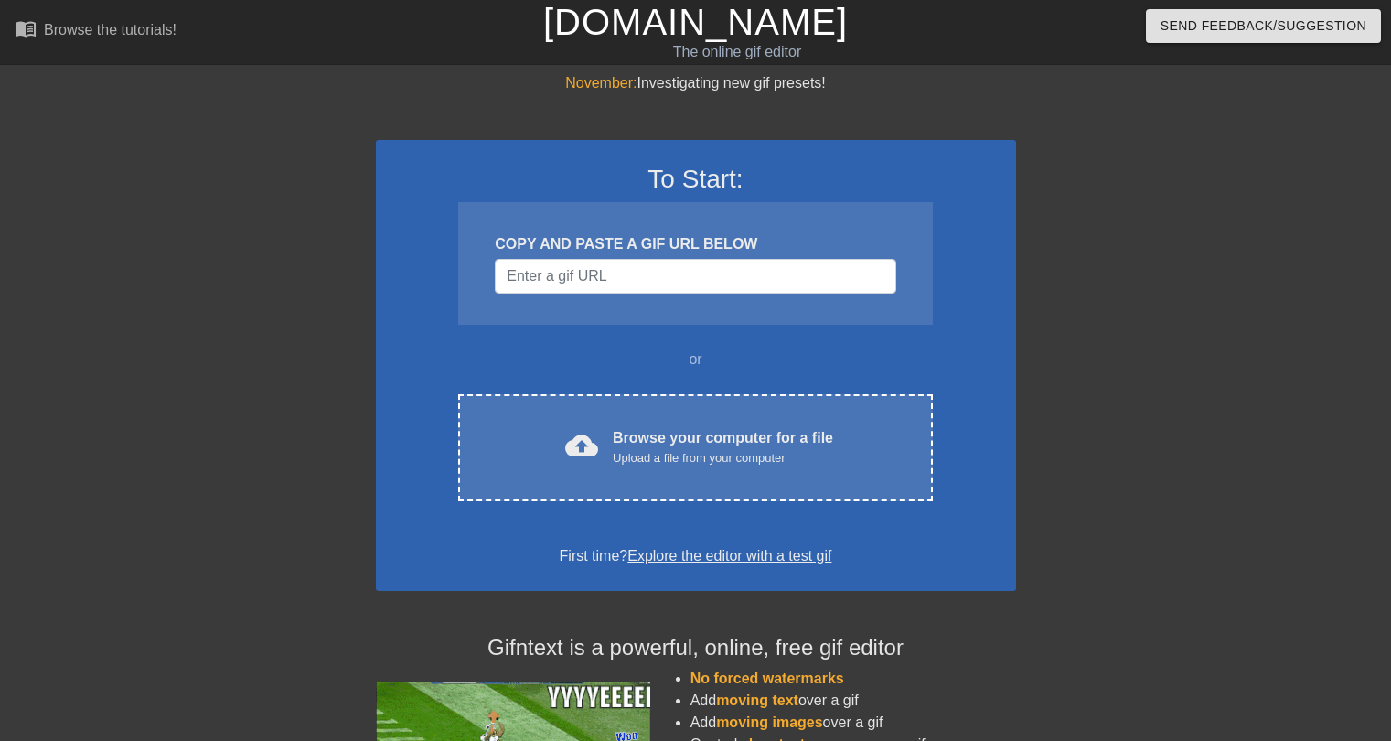
scroll to position [42, 0]
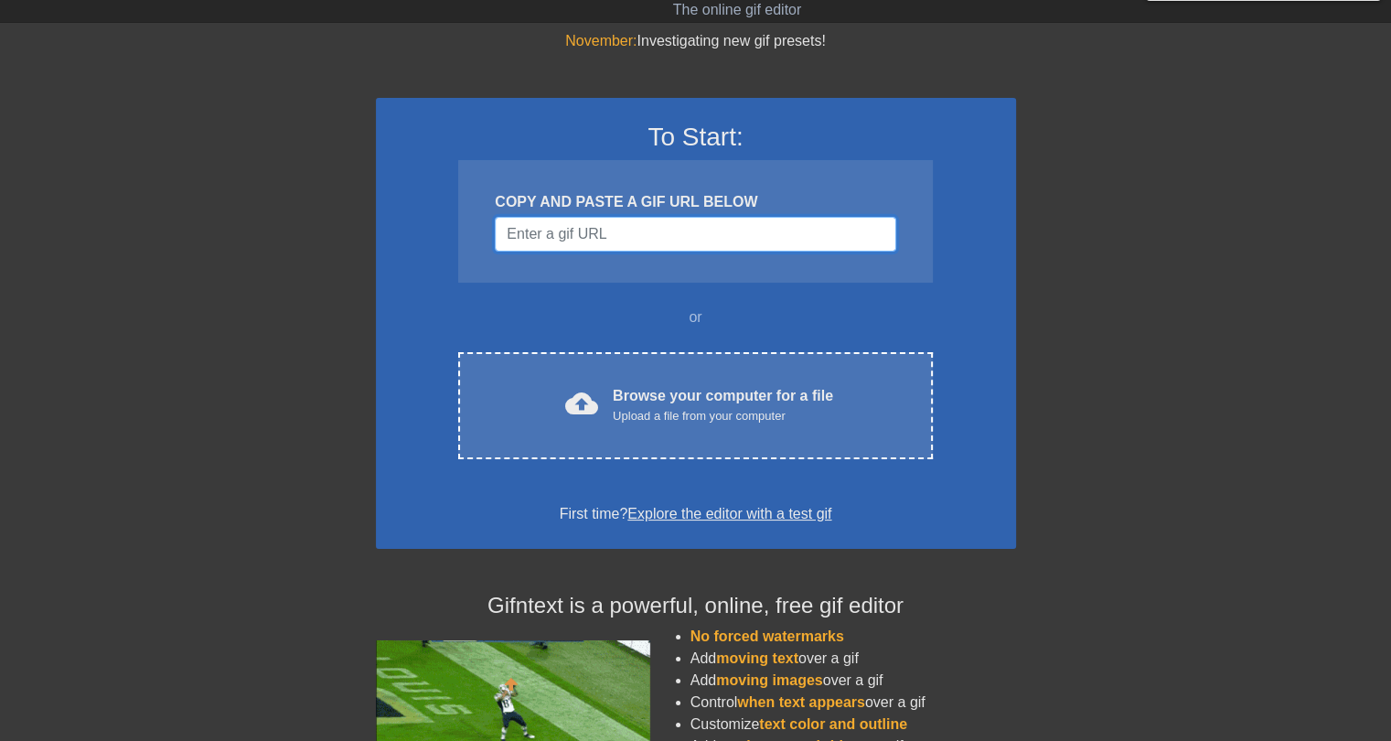
click at [580, 238] on input "Username" at bounding box center [695, 234] width 401 height 35
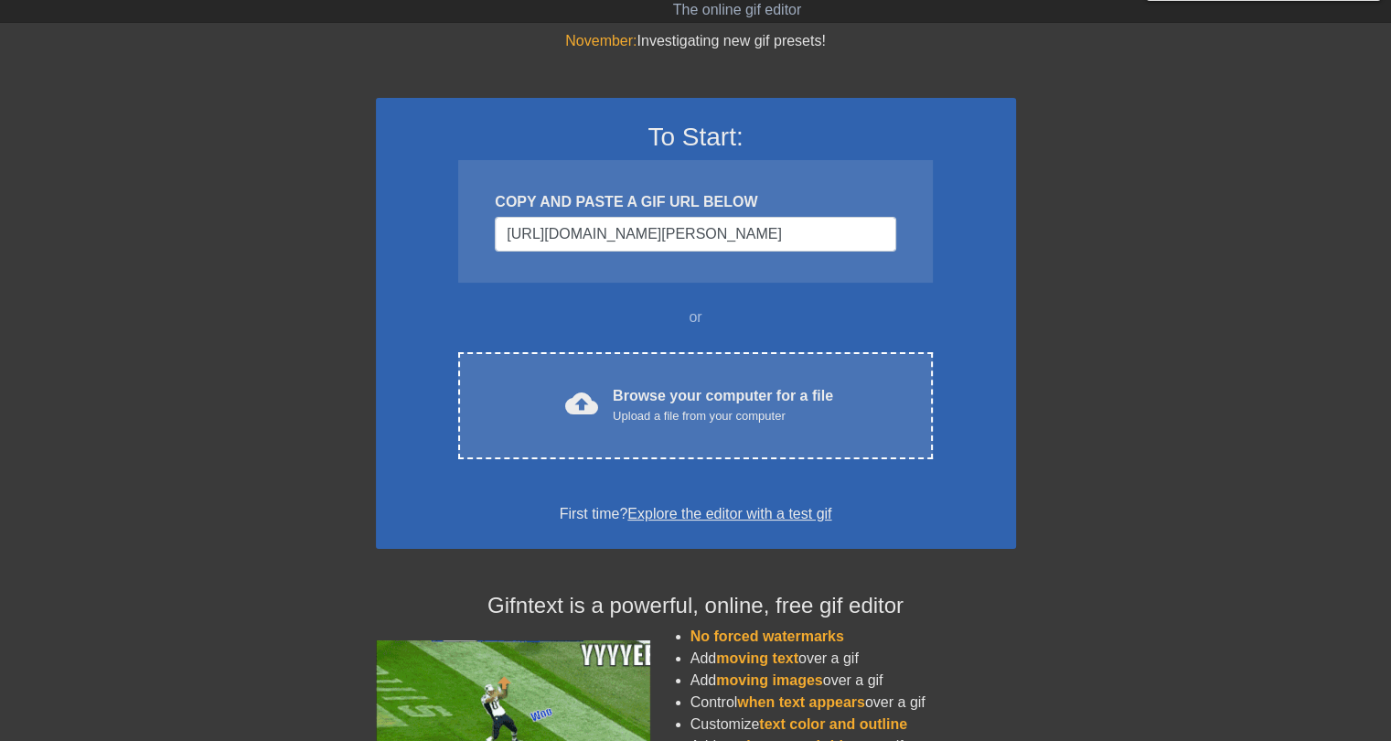
scroll to position [0, 0]
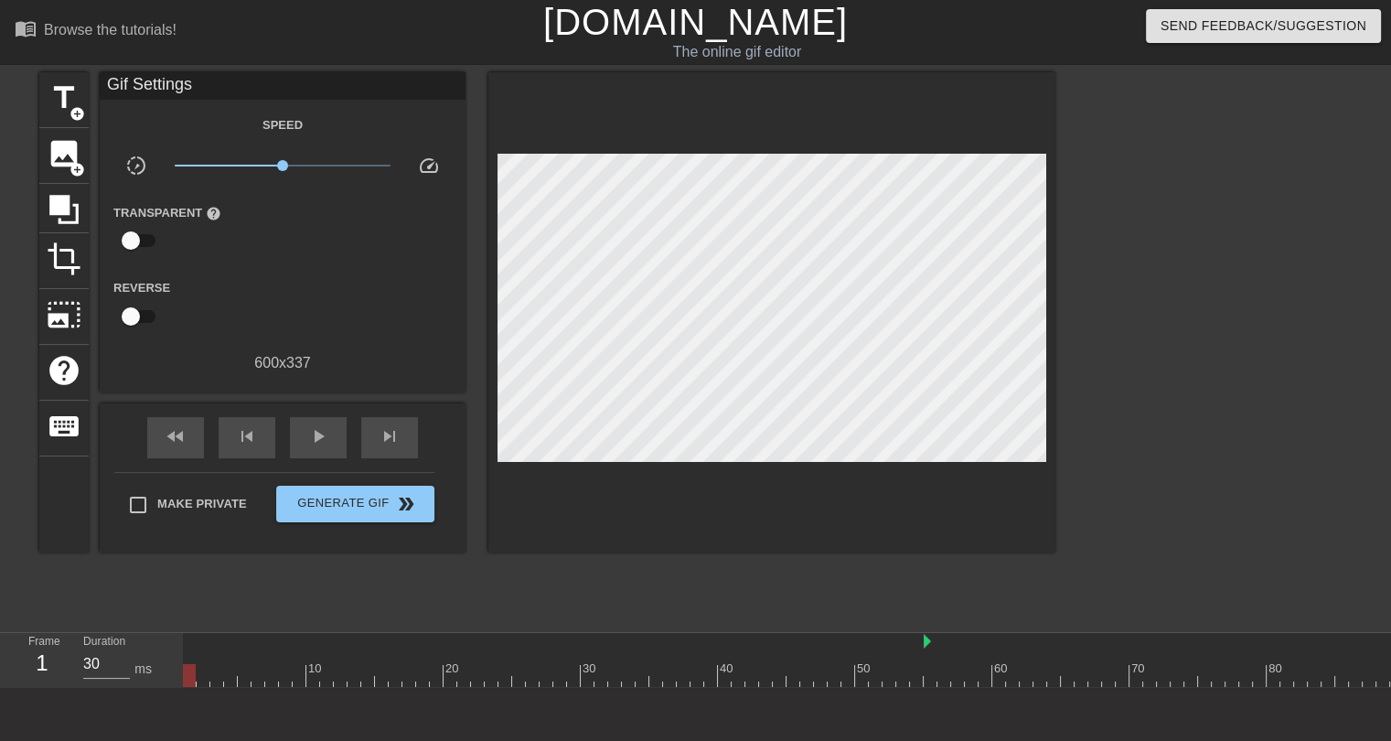
drag, startPoint x: 184, startPoint y: 640, endPoint x: 922, endPoint y: 645, distance: 737.9
click at [922, 645] on div at bounding box center [923, 642] width 9 height 18
click at [935, 678] on div at bounding box center [1335, 675] width 2304 height 23
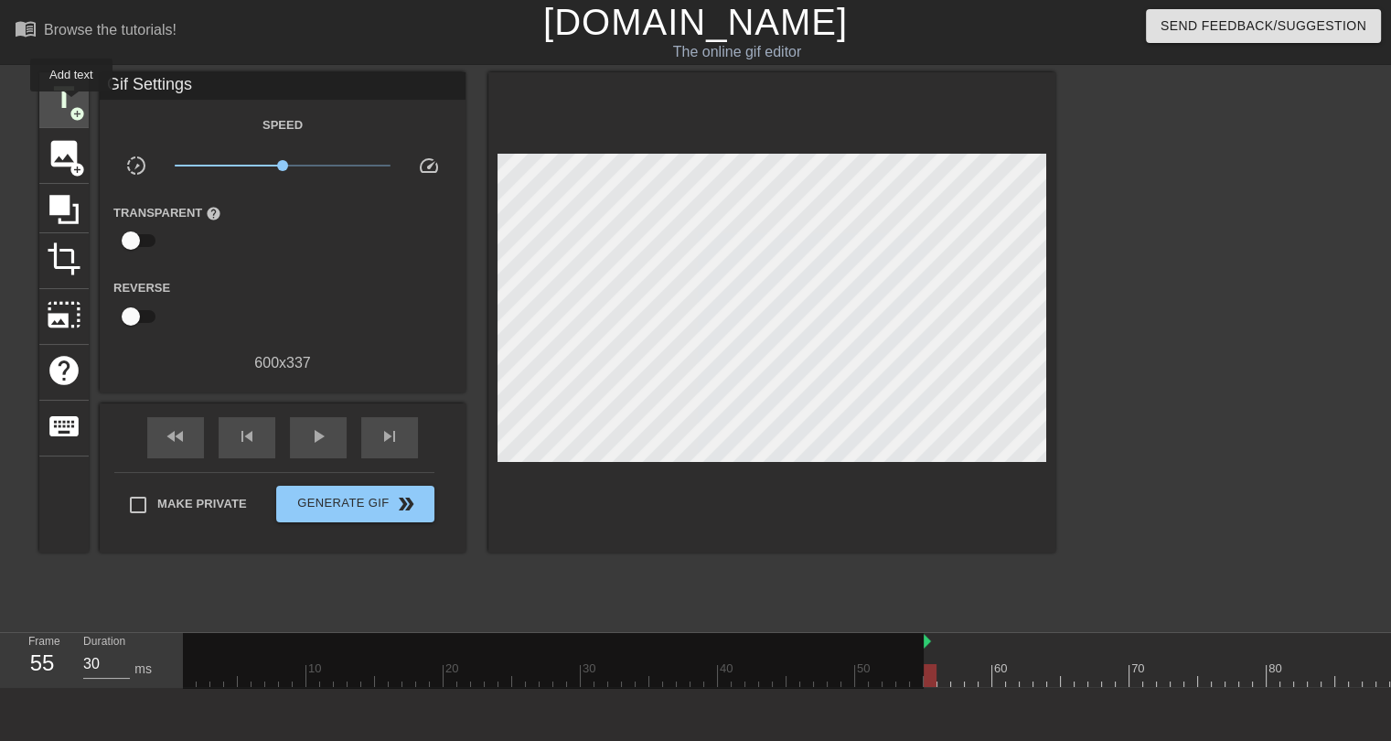
click at [71, 106] on span "add_circle" at bounding box center [77, 114] width 16 height 16
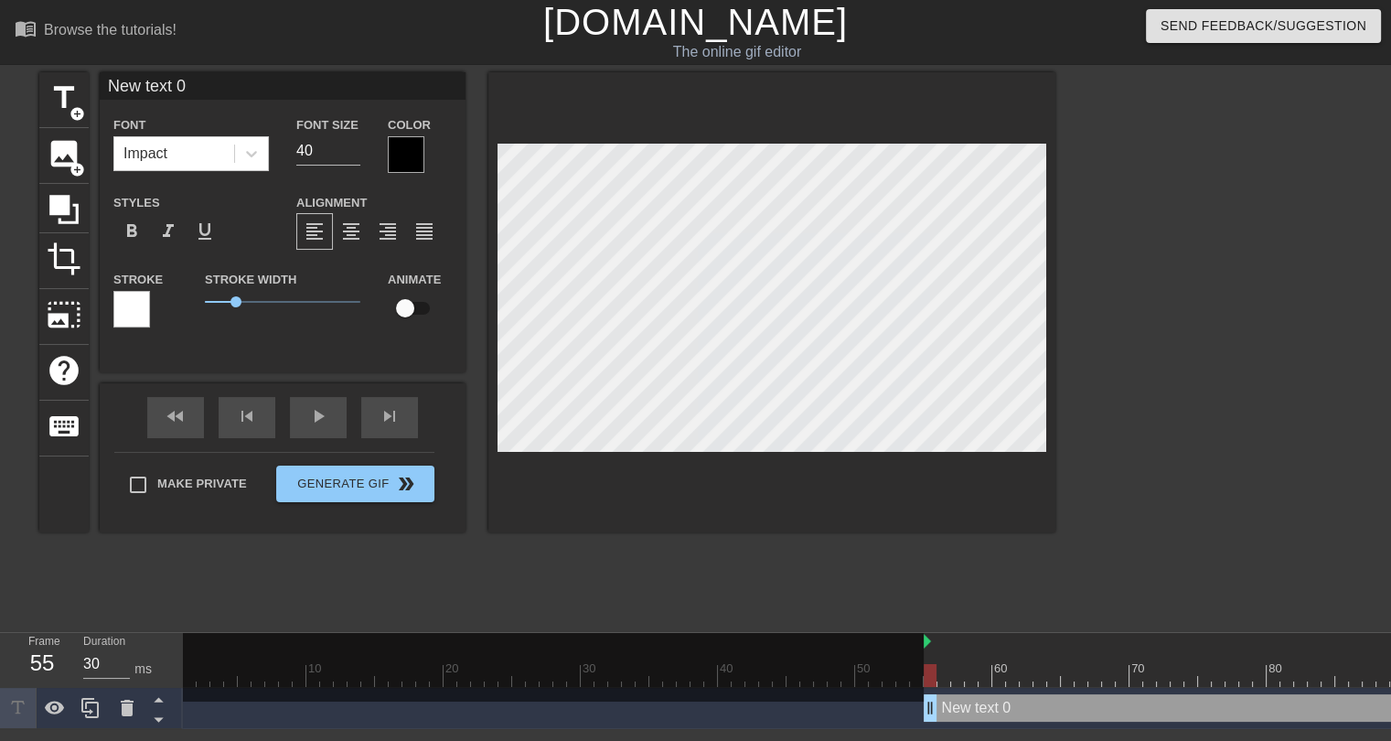
click at [200, 82] on input "New text 0" at bounding box center [283, 85] width 366 height 27
type input "Next Nomination: [PERSON_NAME]"
click at [413, 155] on div at bounding box center [406, 154] width 37 height 37
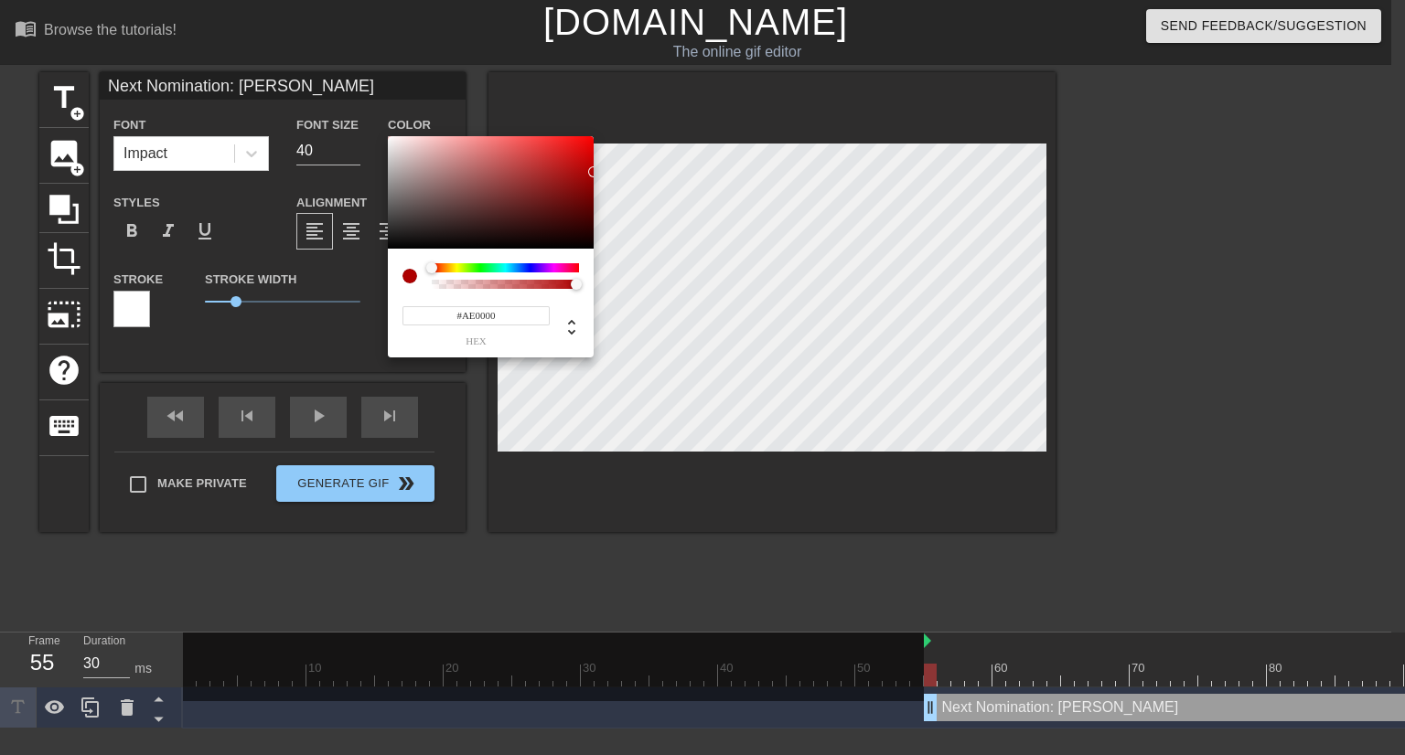
drag, startPoint x: 578, startPoint y: 176, endPoint x: 595, endPoint y: 172, distance: 17.8
click at [595, 172] on div "#AE0000 hex" at bounding box center [702, 377] width 1405 height 755
click at [454, 269] on div at bounding box center [505, 267] width 147 height 9
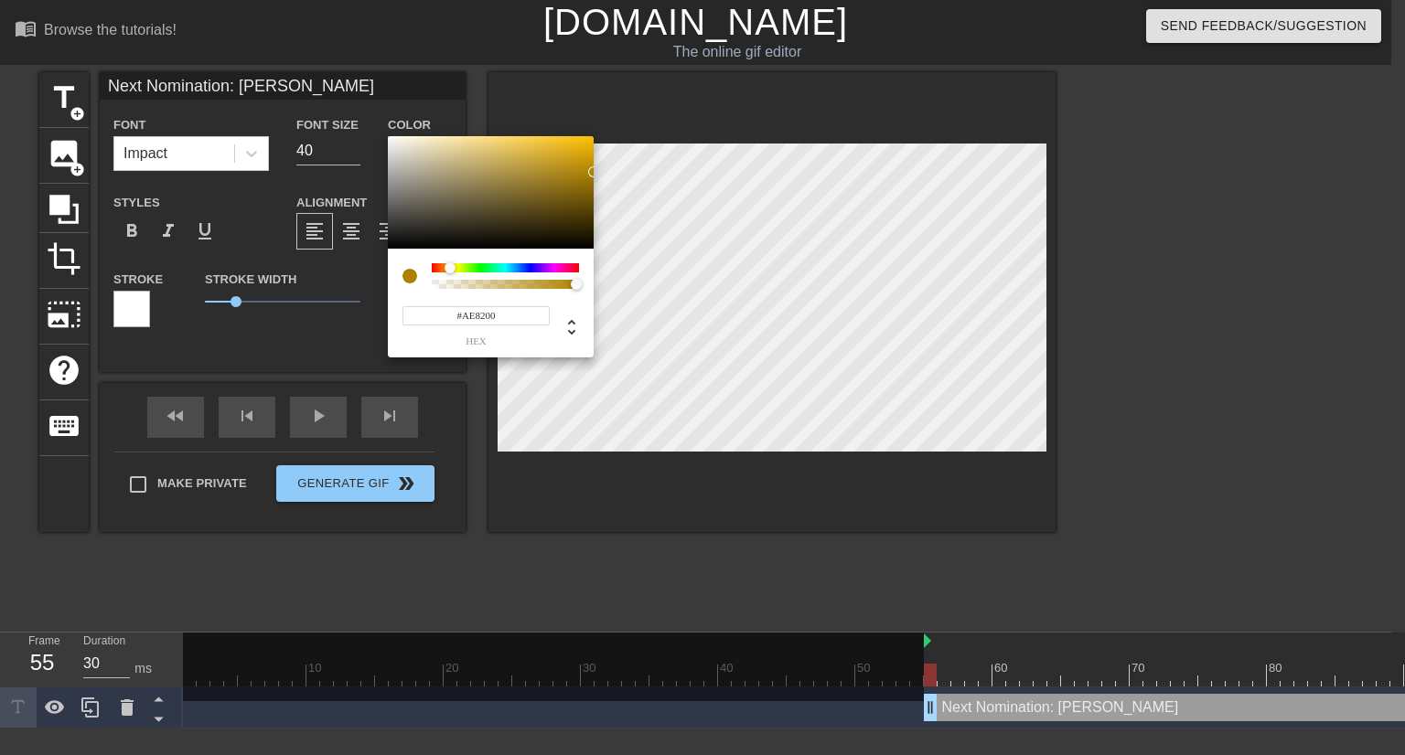
click at [450, 267] on div at bounding box center [449, 267] width 11 height 11
click at [452, 268] on div at bounding box center [451, 267] width 11 height 11
type input "#FFD200"
drag, startPoint x: 566, startPoint y: 158, endPoint x: 602, endPoint y: 122, distance: 51.1
click at [602, 122] on div "#FFD200 hex" at bounding box center [702, 377] width 1405 height 755
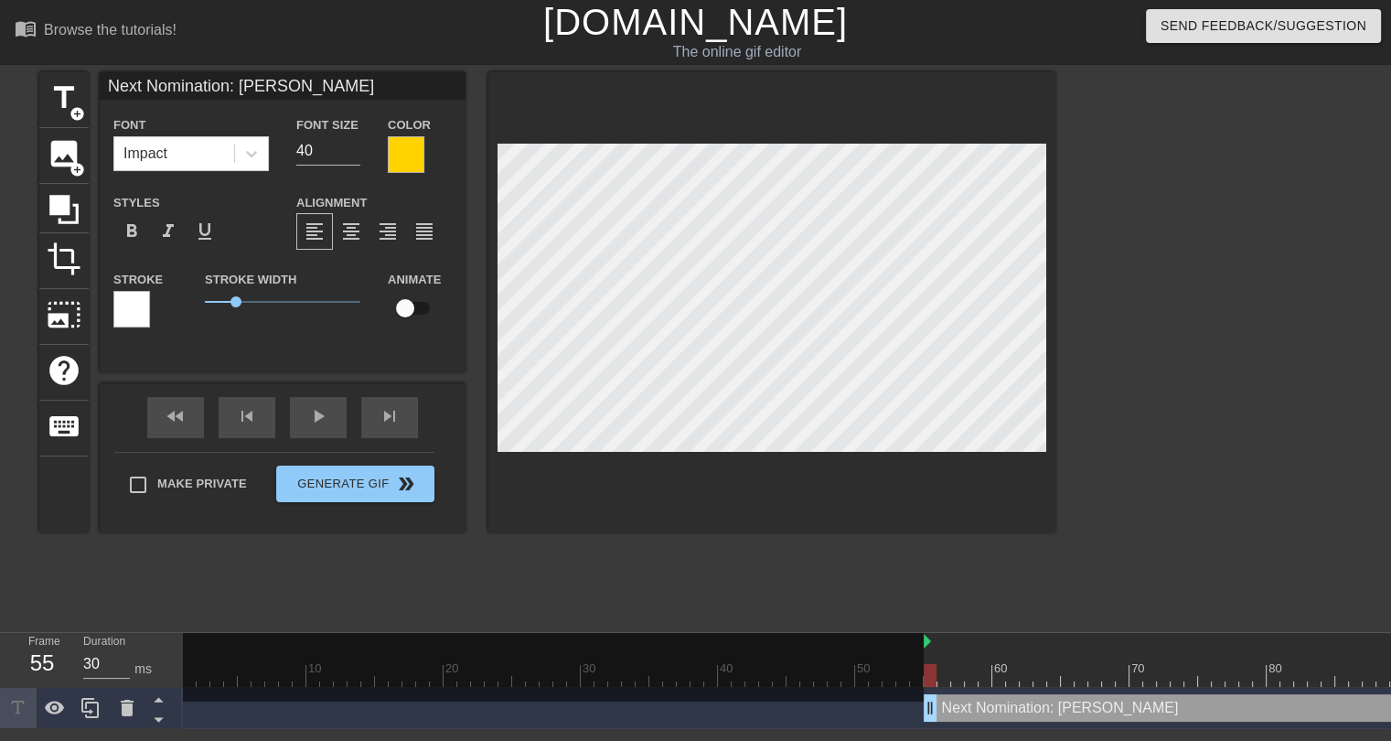
click at [122, 304] on div at bounding box center [131, 309] width 37 height 37
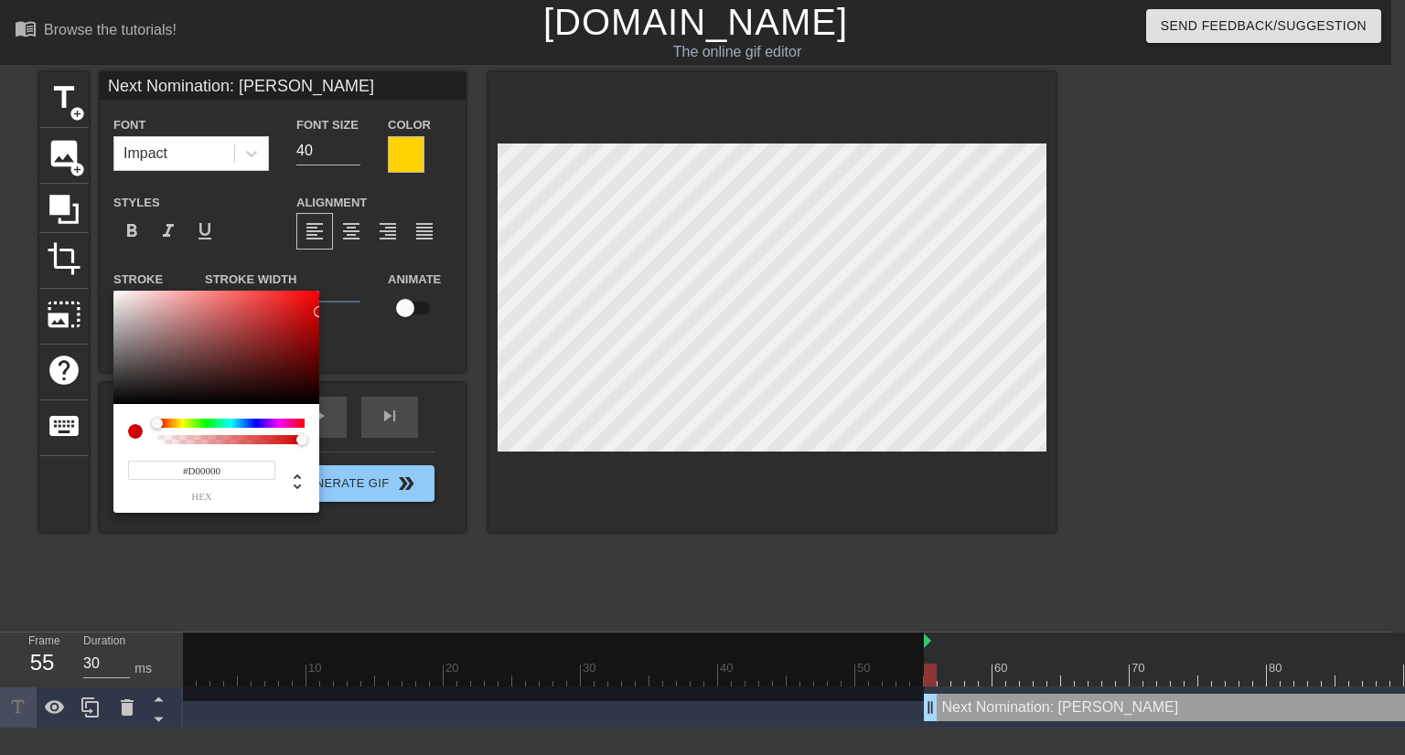
type input "#D20000"
click at [322, 311] on div "#D20000 hex" at bounding box center [702, 377] width 1405 height 755
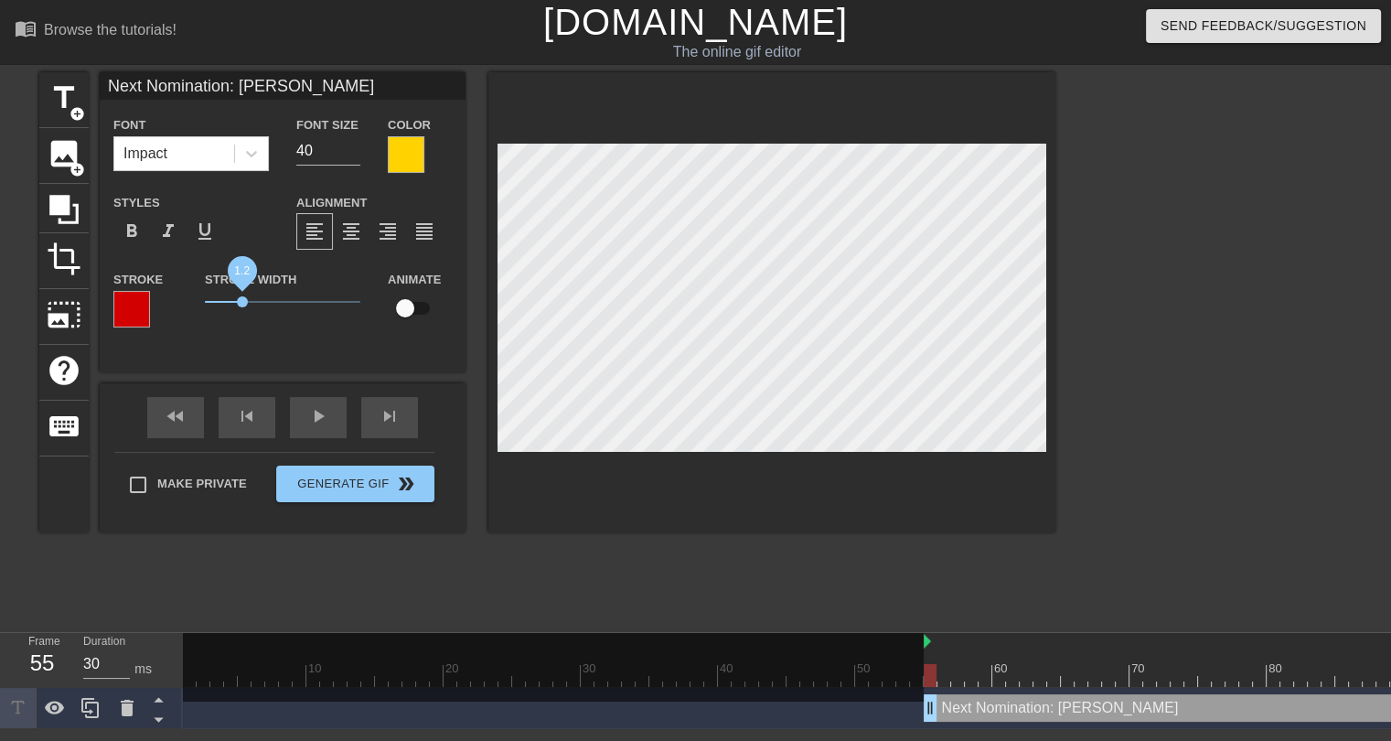
drag, startPoint x: 235, startPoint y: 295, endPoint x: 241, endPoint y: 304, distance: 10.4
click at [241, 304] on span "1.2" at bounding box center [242, 301] width 11 height 11
click at [349, 156] on input "39" at bounding box center [328, 150] width 64 height 29
click at [349, 157] on input "38" at bounding box center [328, 150] width 64 height 29
click at [349, 157] on input "37" at bounding box center [328, 150] width 64 height 29
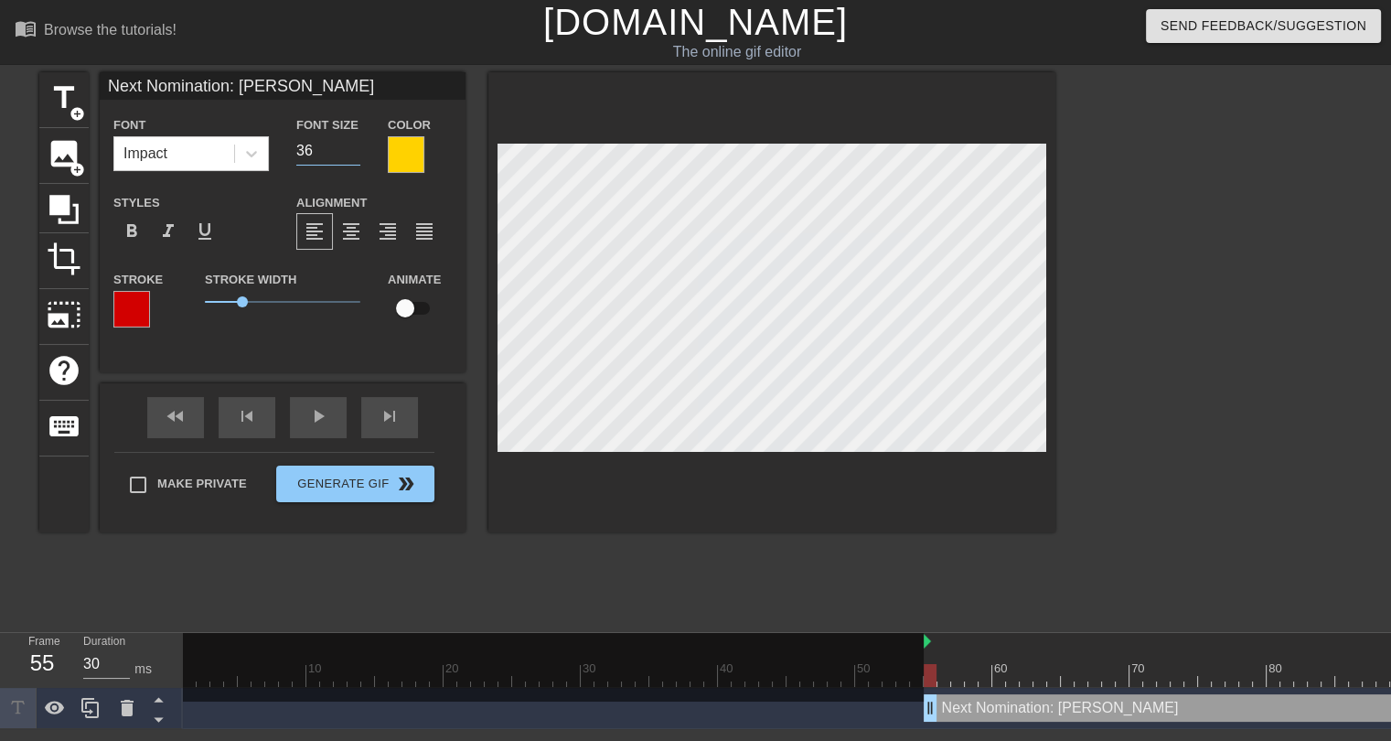
type input "36"
click at [349, 157] on input "36" at bounding box center [328, 150] width 64 height 29
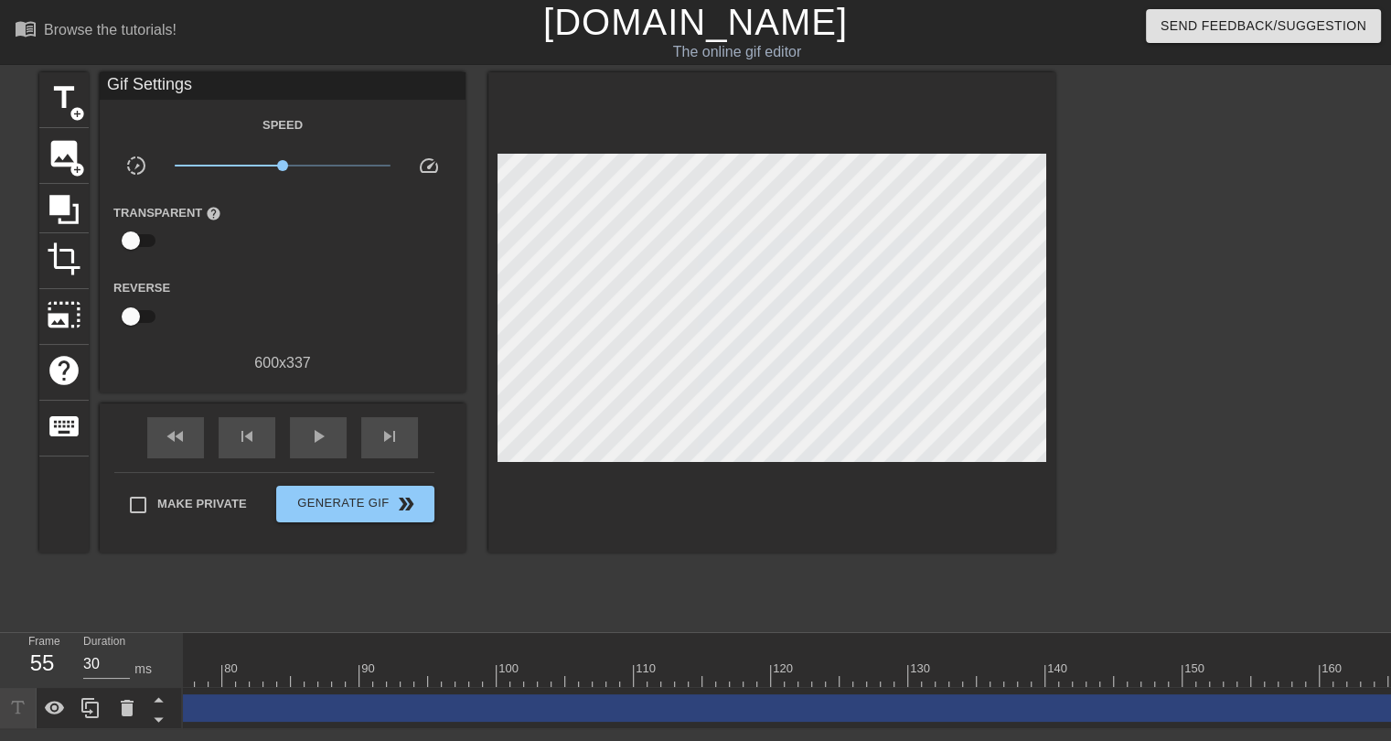
scroll to position [0, 1086]
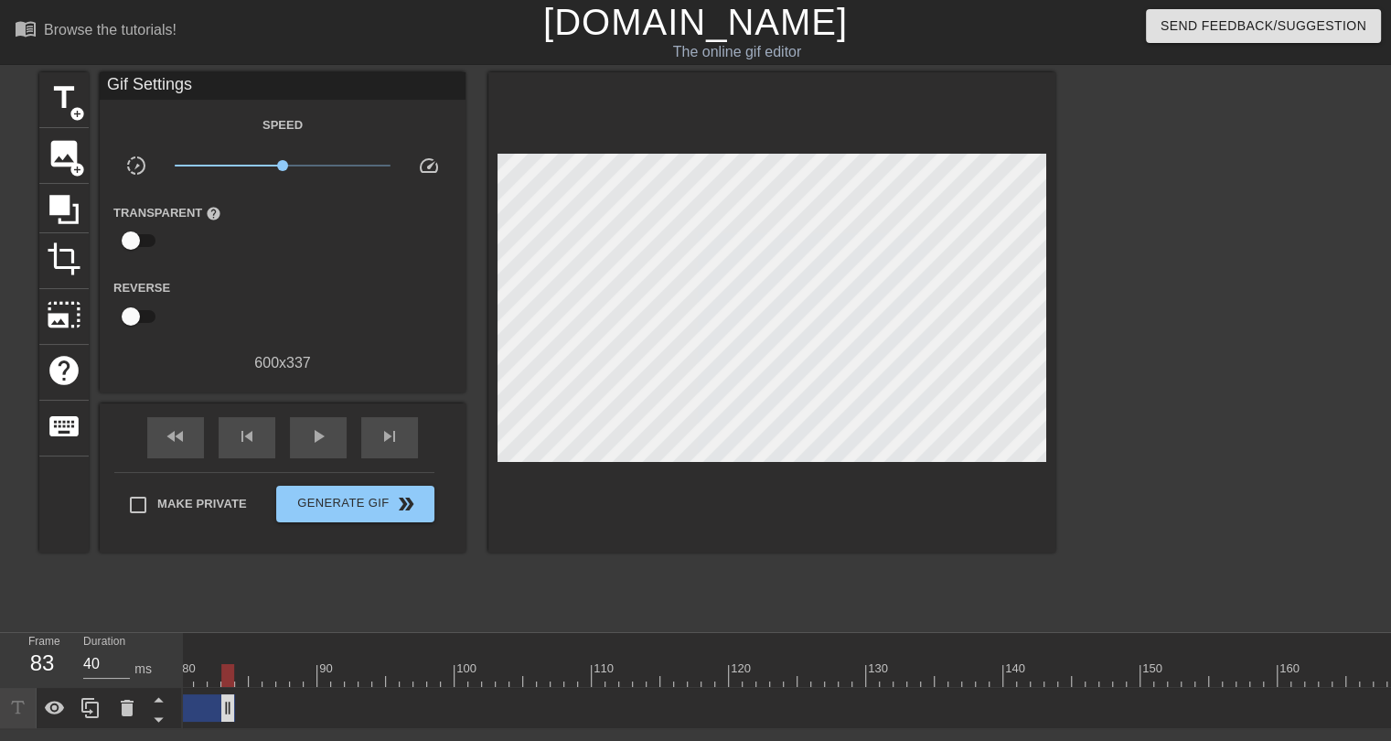
drag, startPoint x: 1385, startPoint y: 701, endPoint x: 227, endPoint y: 699, distance: 1158.5
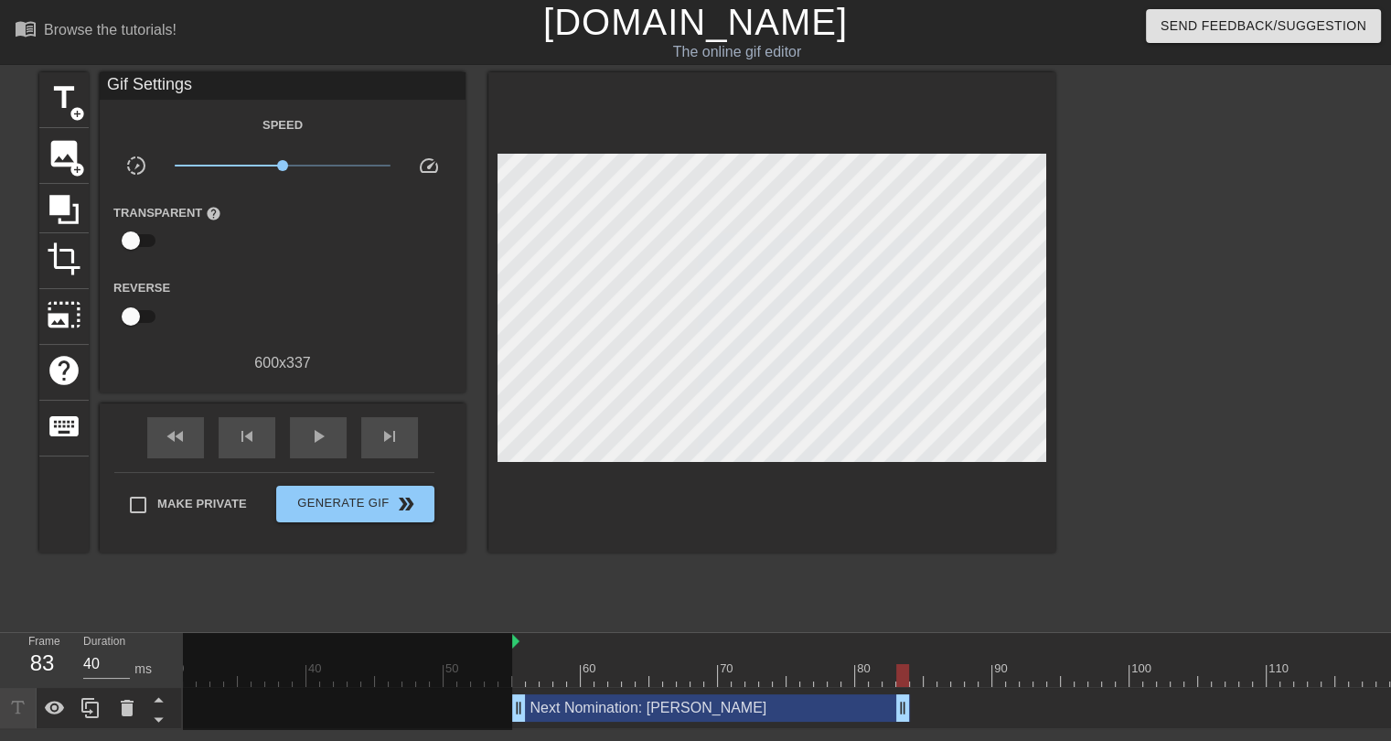
scroll to position [0, 413]
type input "30"
drag, startPoint x: 900, startPoint y: 707, endPoint x: 839, endPoint y: 720, distance: 61.7
click at [68, 110] on span "title" at bounding box center [64, 97] width 35 height 35
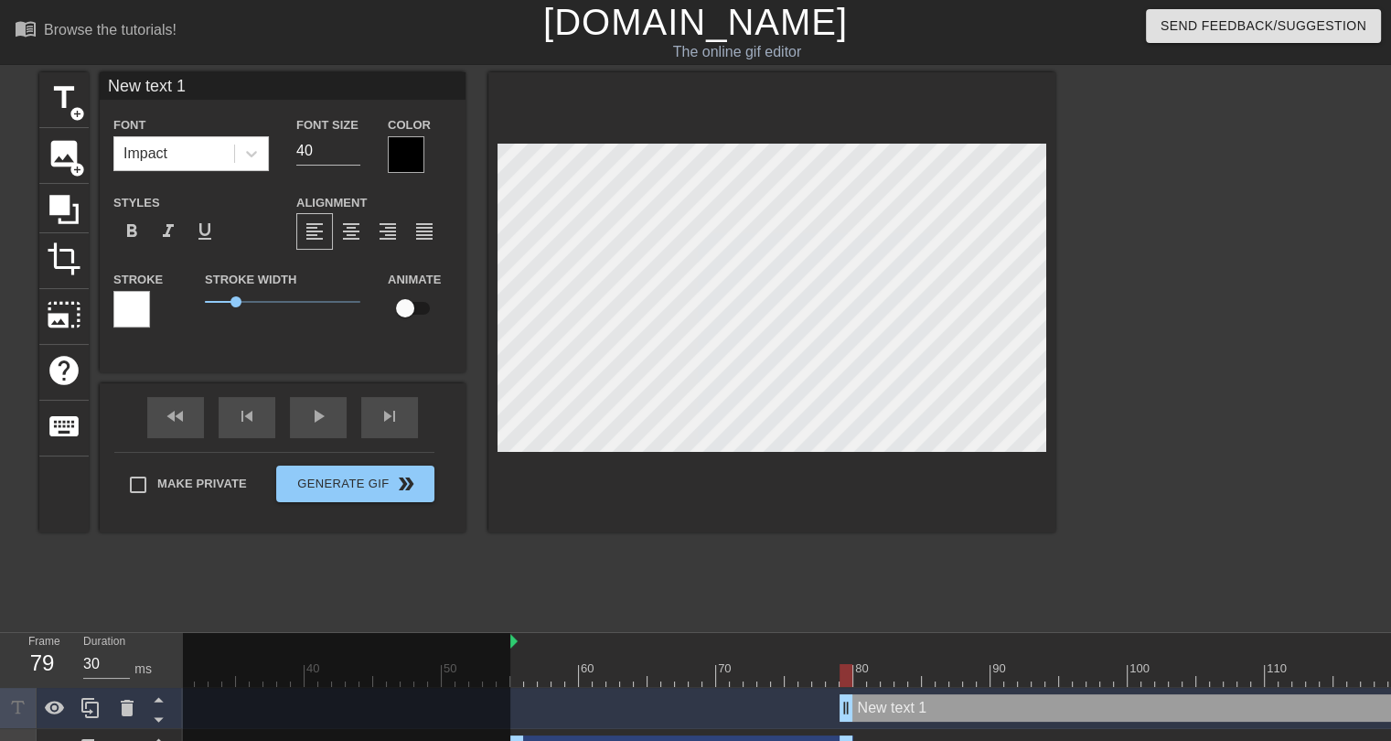
click at [157, 86] on input "New text 1" at bounding box center [283, 85] width 366 height 27
type input "$2"
click at [406, 157] on div at bounding box center [406, 154] width 37 height 37
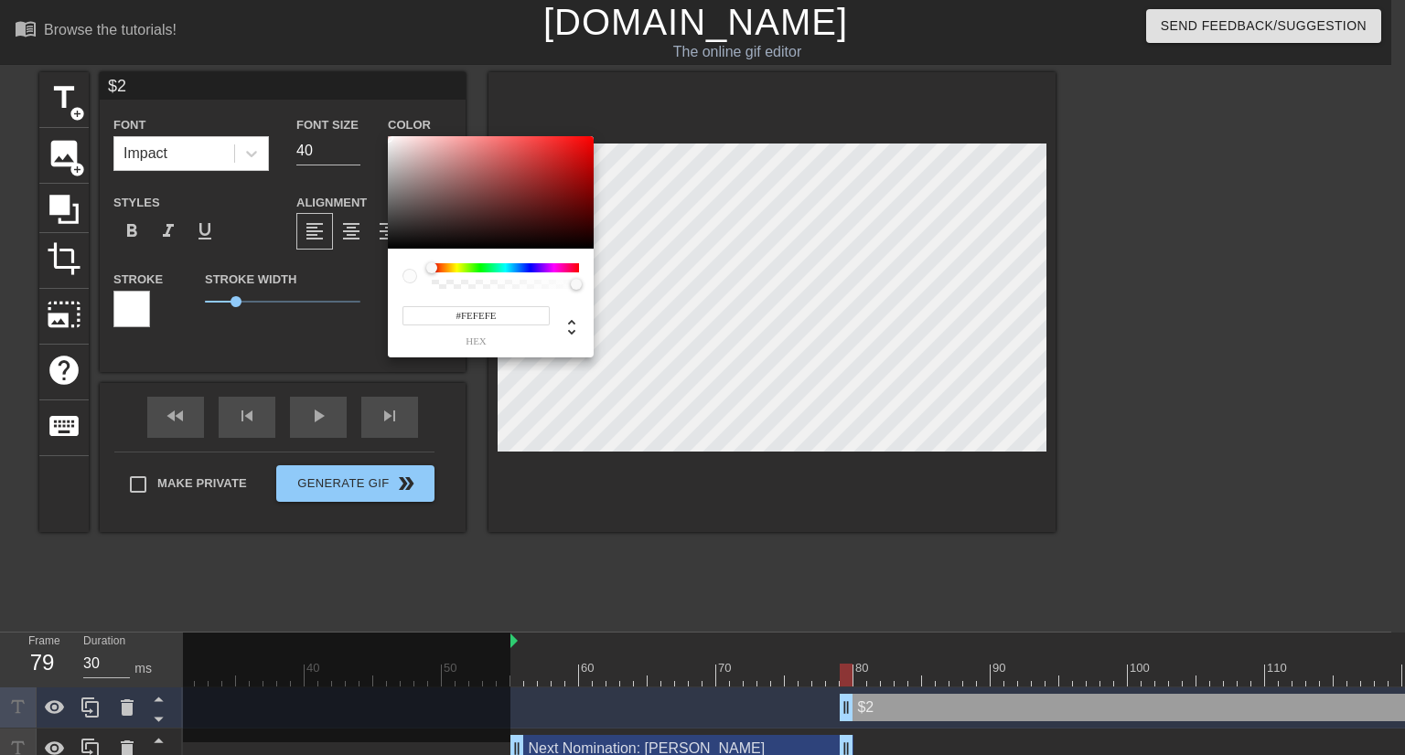
type input "#FFFFFF"
drag, startPoint x: 398, startPoint y: 156, endPoint x: 385, endPoint y: 133, distance: 27.0
click at [385, 133] on div "#FFFFFF hex" at bounding box center [702, 377] width 1405 height 755
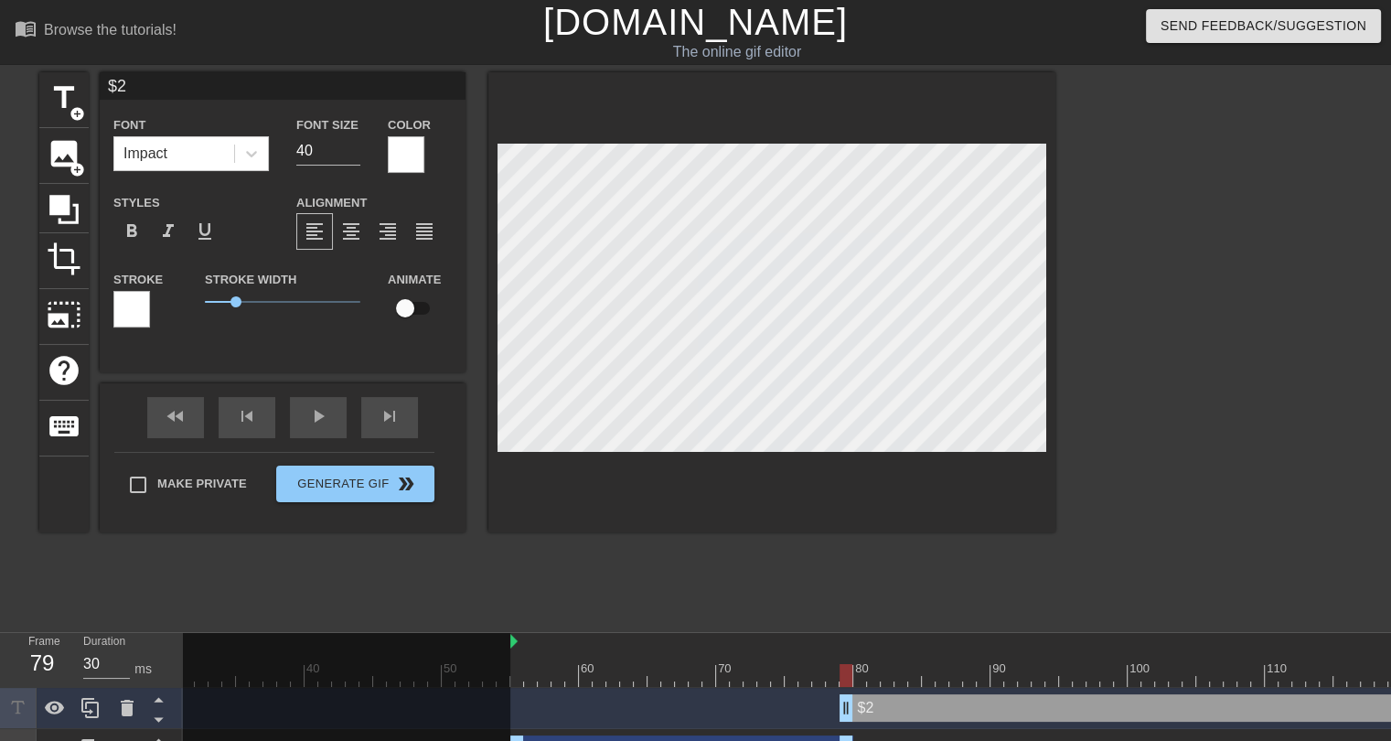
click at [125, 315] on div at bounding box center [131, 309] width 37 height 37
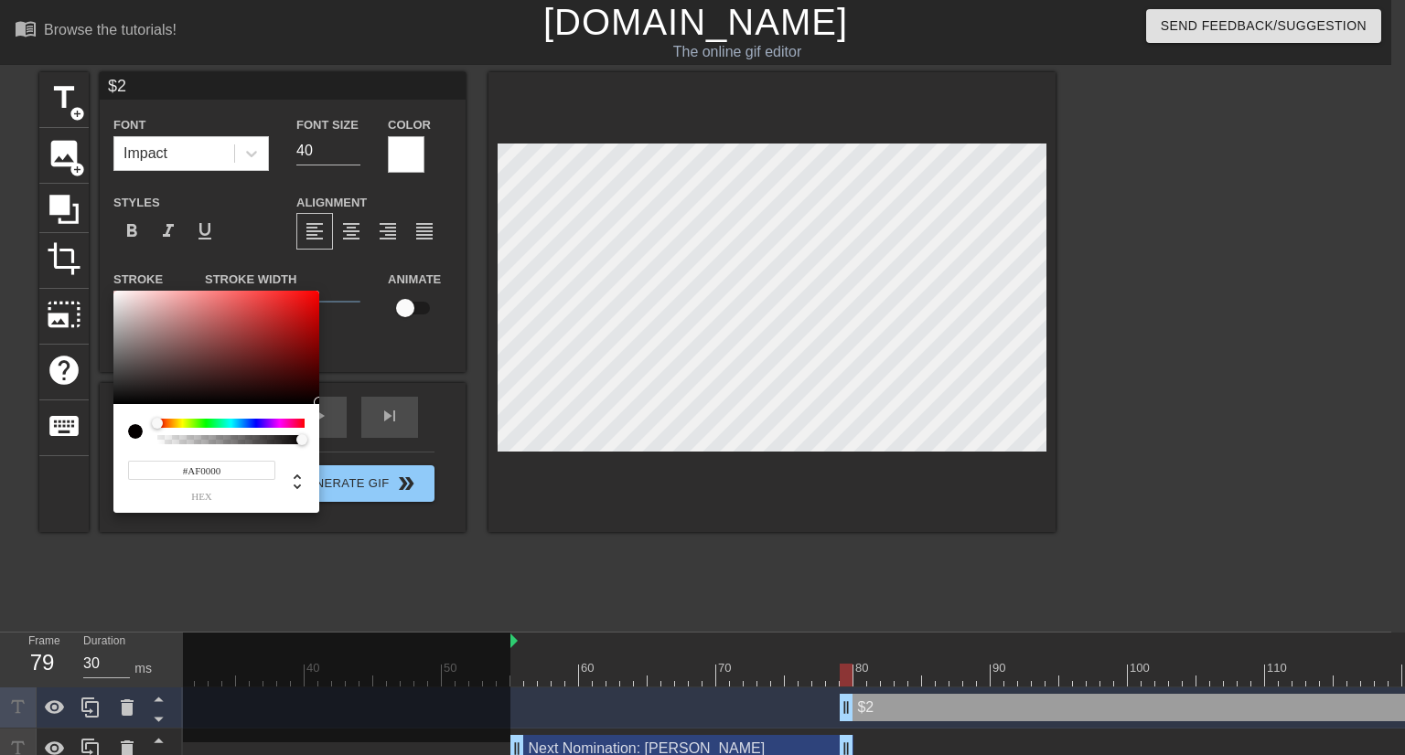
type input "#000000"
drag, startPoint x: 304, startPoint y: 392, endPoint x: 325, endPoint y: 405, distance: 24.6
click at [325, 405] on div "#000000 hex" at bounding box center [702, 377] width 1405 height 755
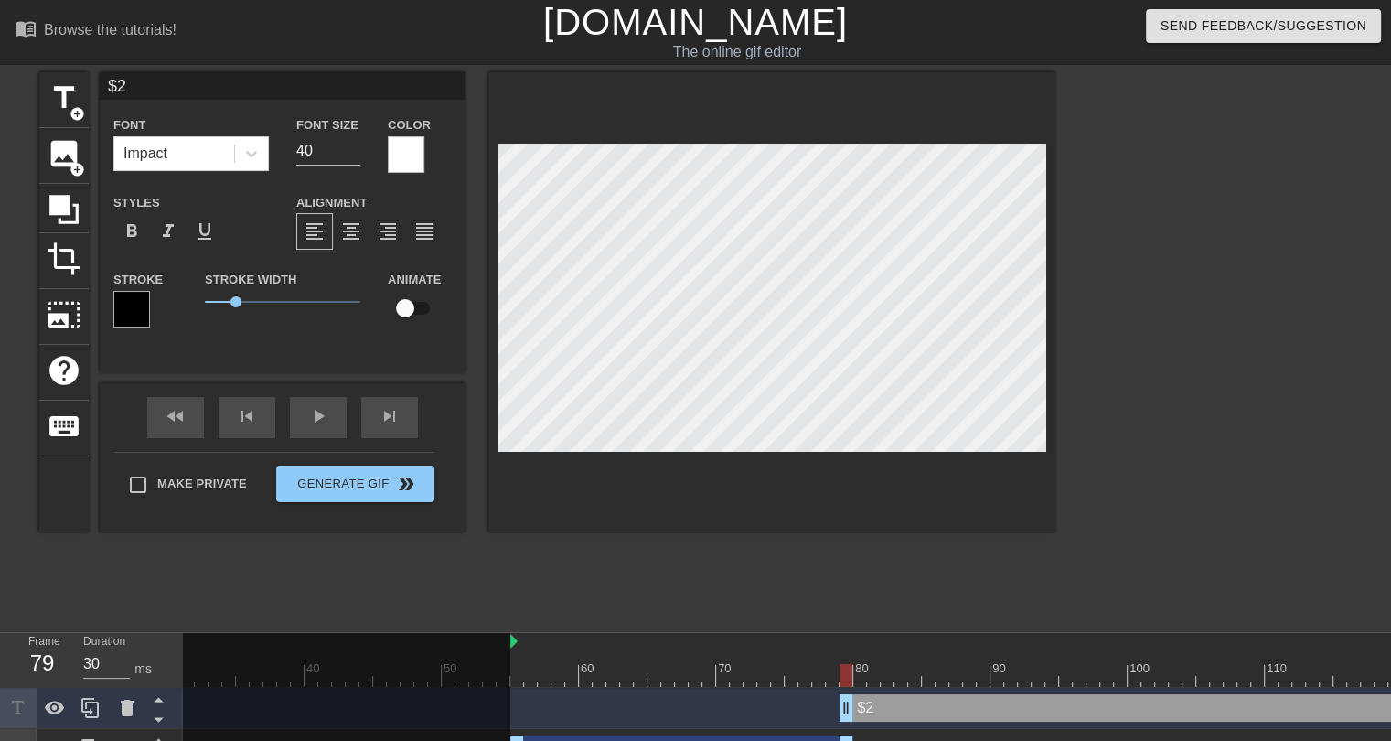
click at [107, 78] on input "$2" at bounding box center [283, 85] width 366 height 27
type input "Opening Bid: $2"
click at [322, 156] on input "40" at bounding box center [328, 150] width 64 height 29
click at [355, 150] on input "41" at bounding box center [328, 150] width 64 height 29
click at [355, 150] on input "40" at bounding box center [328, 150] width 64 height 29
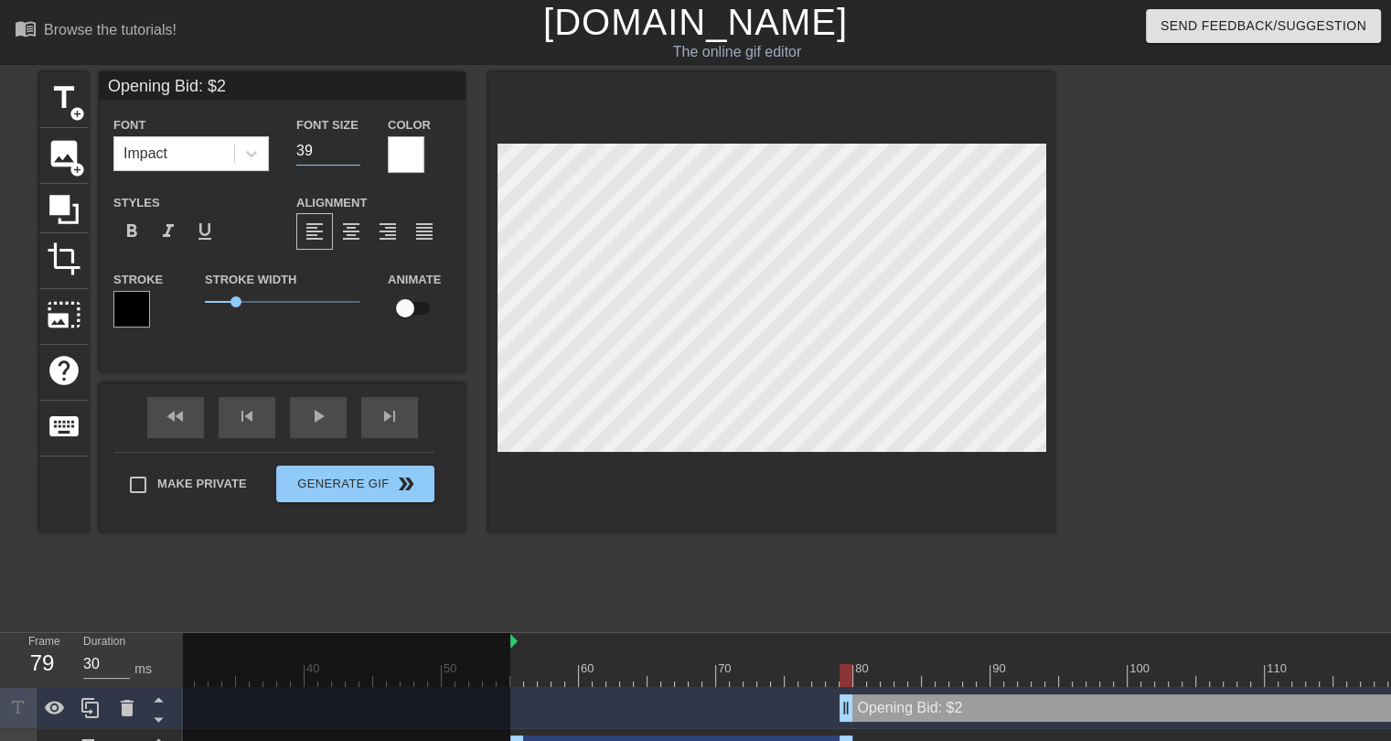
click at [355, 151] on input "39" at bounding box center [328, 150] width 64 height 29
click at [355, 152] on input "38" at bounding box center [328, 150] width 64 height 29
click at [355, 153] on input "37" at bounding box center [328, 150] width 64 height 29
click at [355, 153] on input "36" at bounding box center [328, 150] width 64 height 29
click at [355, 153] on input "35" at bounding box center [328, 150] width 64 height 29
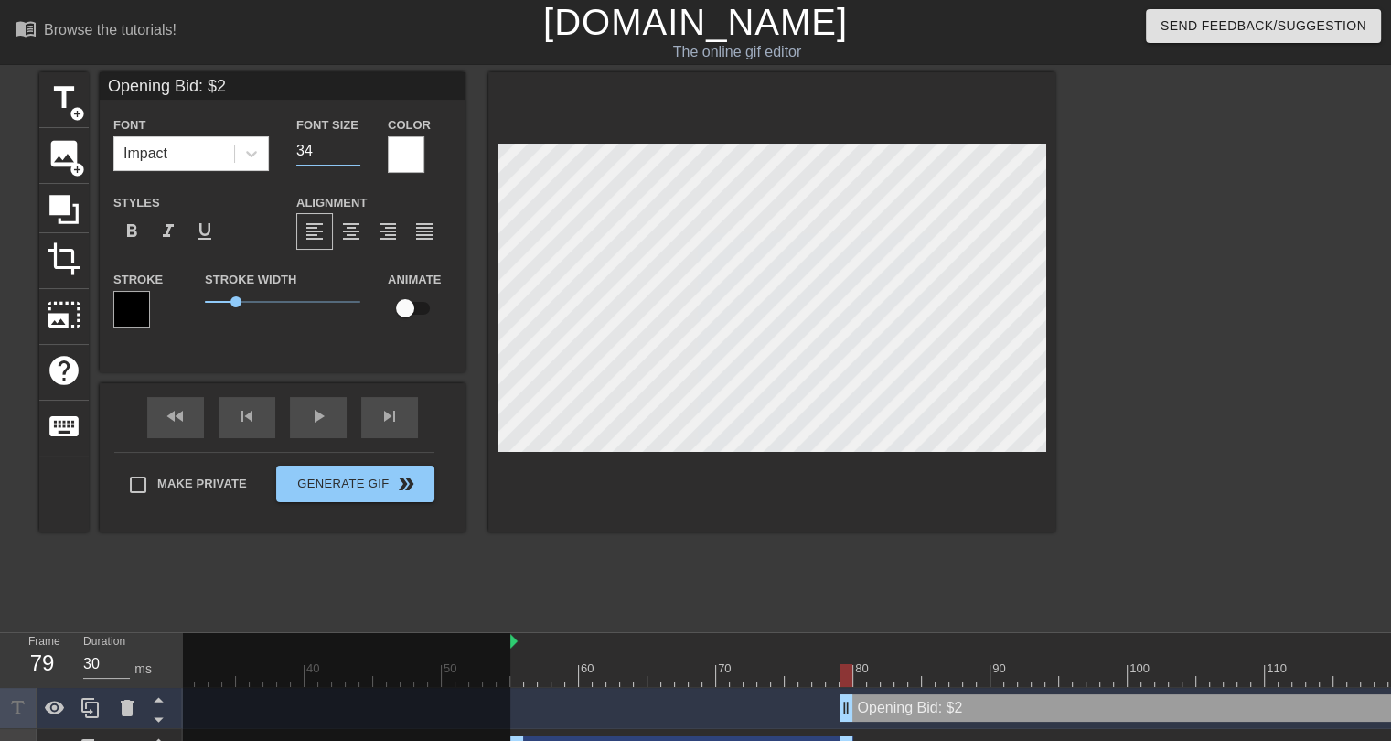
click at [355, 153] on input "34" at bounding box center [328, 150] width 64 height 29
click at [355, 153] on input "33" at bounding box center [328, 150] width 64 height 29
click at [355, 153] on input "32" at bounding box center [328, 150] width 64 height 29
click at [355, 153] on input "31" at bounding box center [328, 150] width 64 height 29
type input "30"
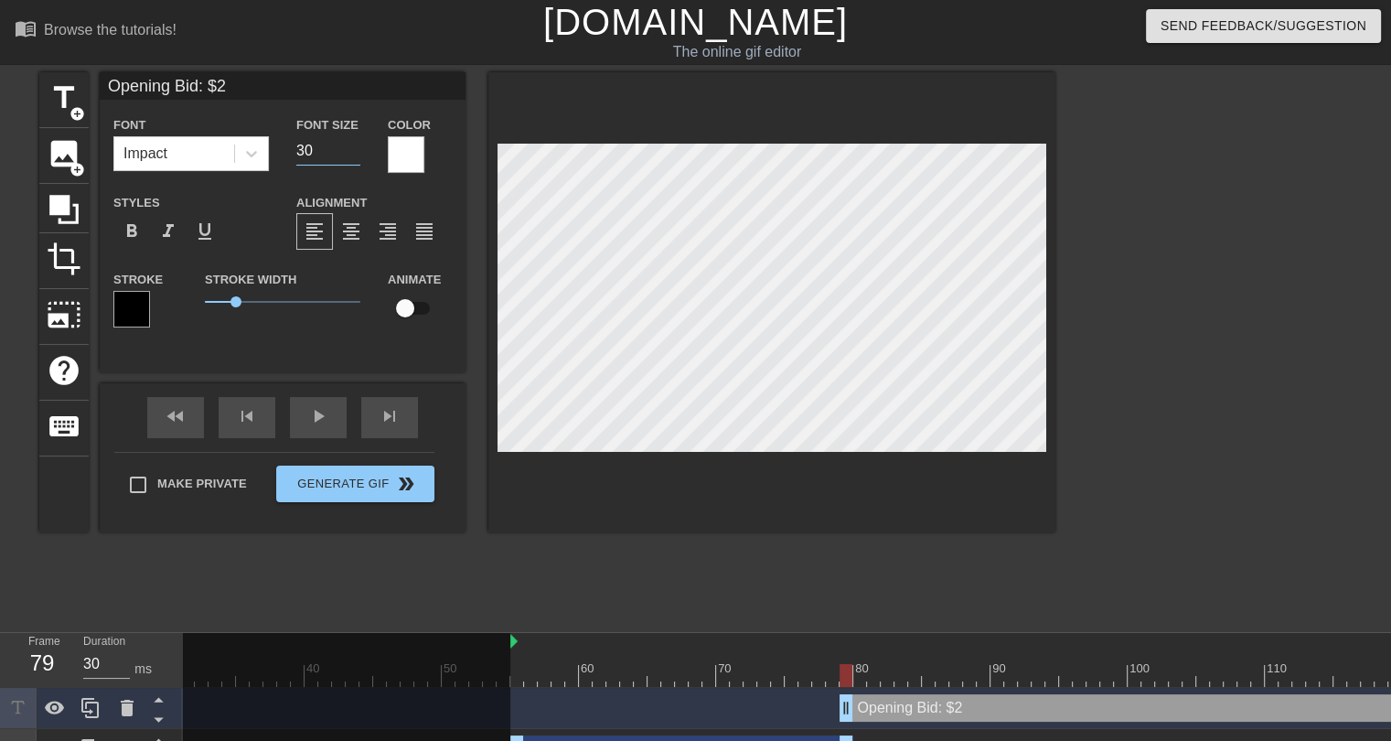
click at [355, 153] on input "30" at bounding box center [328, 150] width 64 height 29
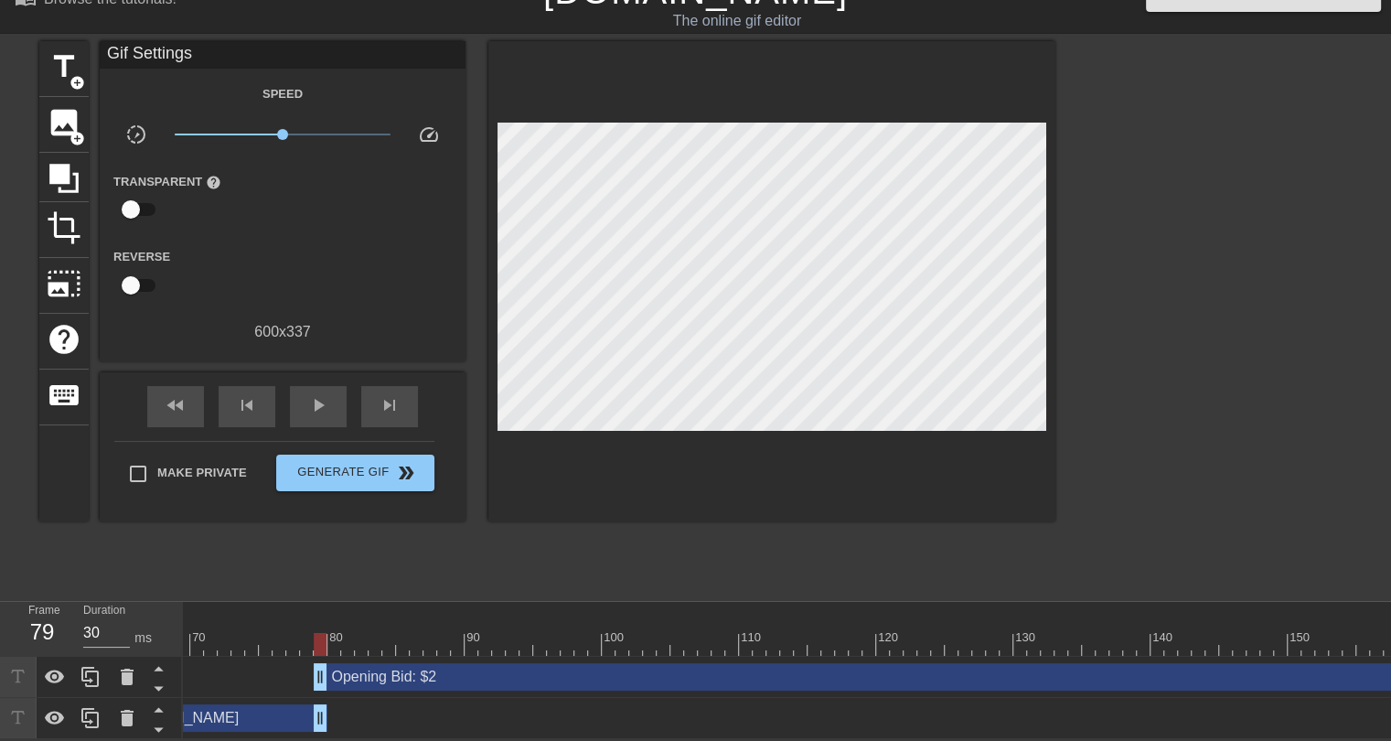
scroll to position [0, 1086]
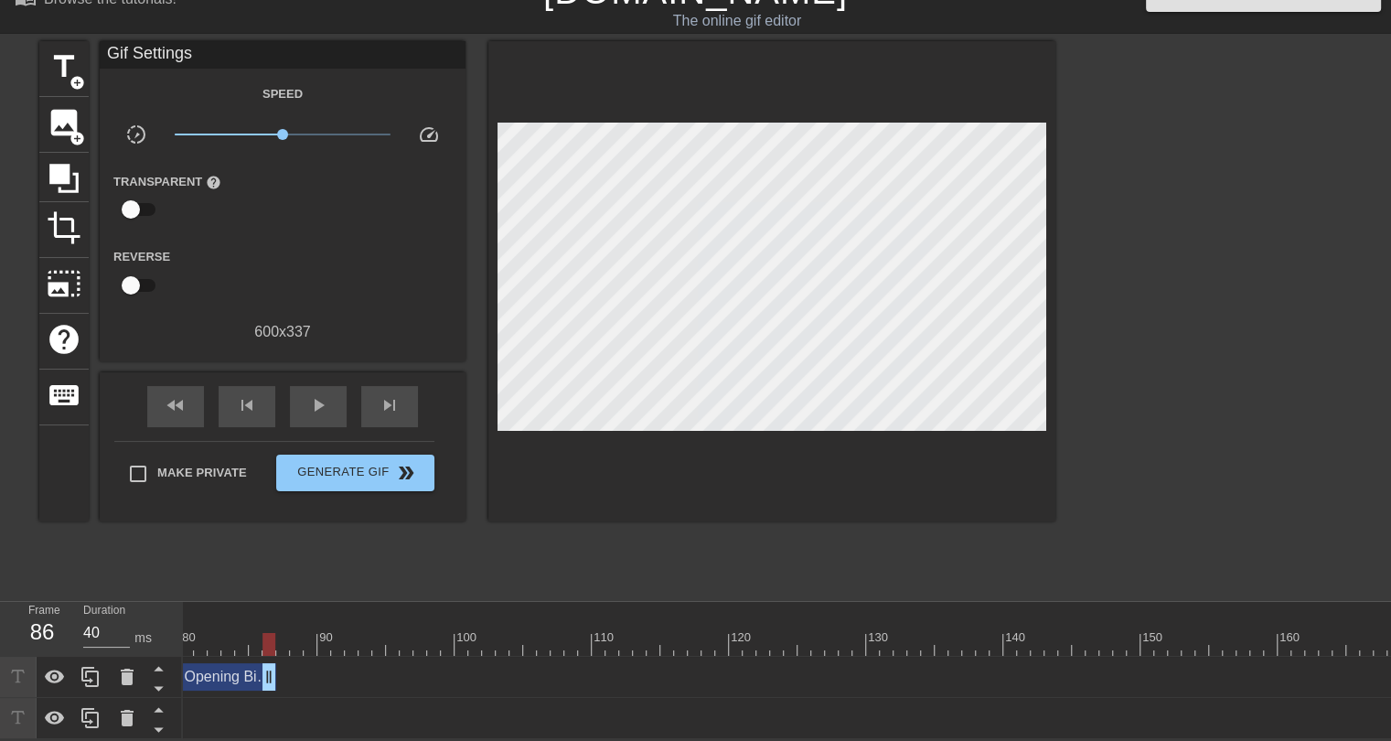
drag, startPoint x: 1389, startPoint y: 663, endPoint x: 262, endPoint y: 659, distance: 1126.5
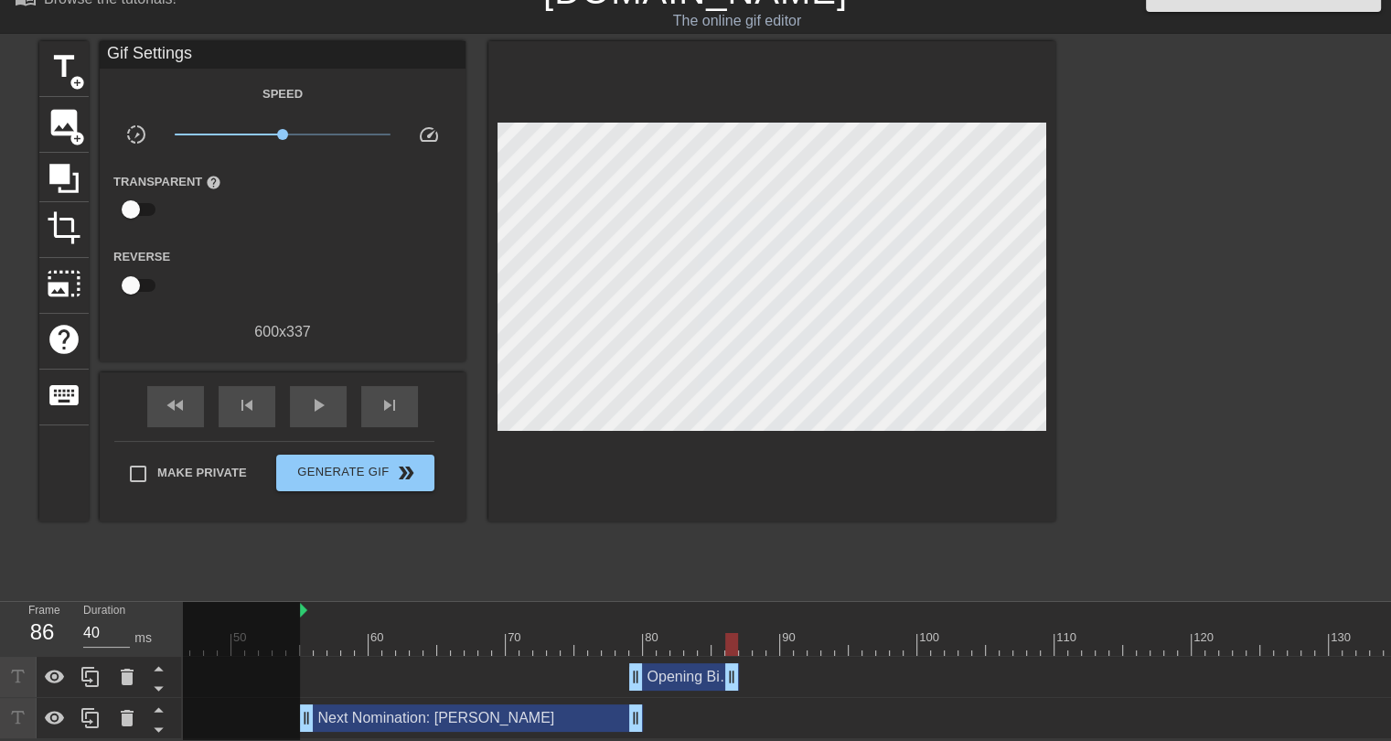
scroll to position [0, 619]
drag, startPoint x: 641, startPoint y: 669, endPoint x: 563, endPoint y: 669, distance: 77.7
type input "30"
drag, startPoint x: 735, startPoint y: 666, endPoint x: 643, endPoint y: 668, distance: 92.4
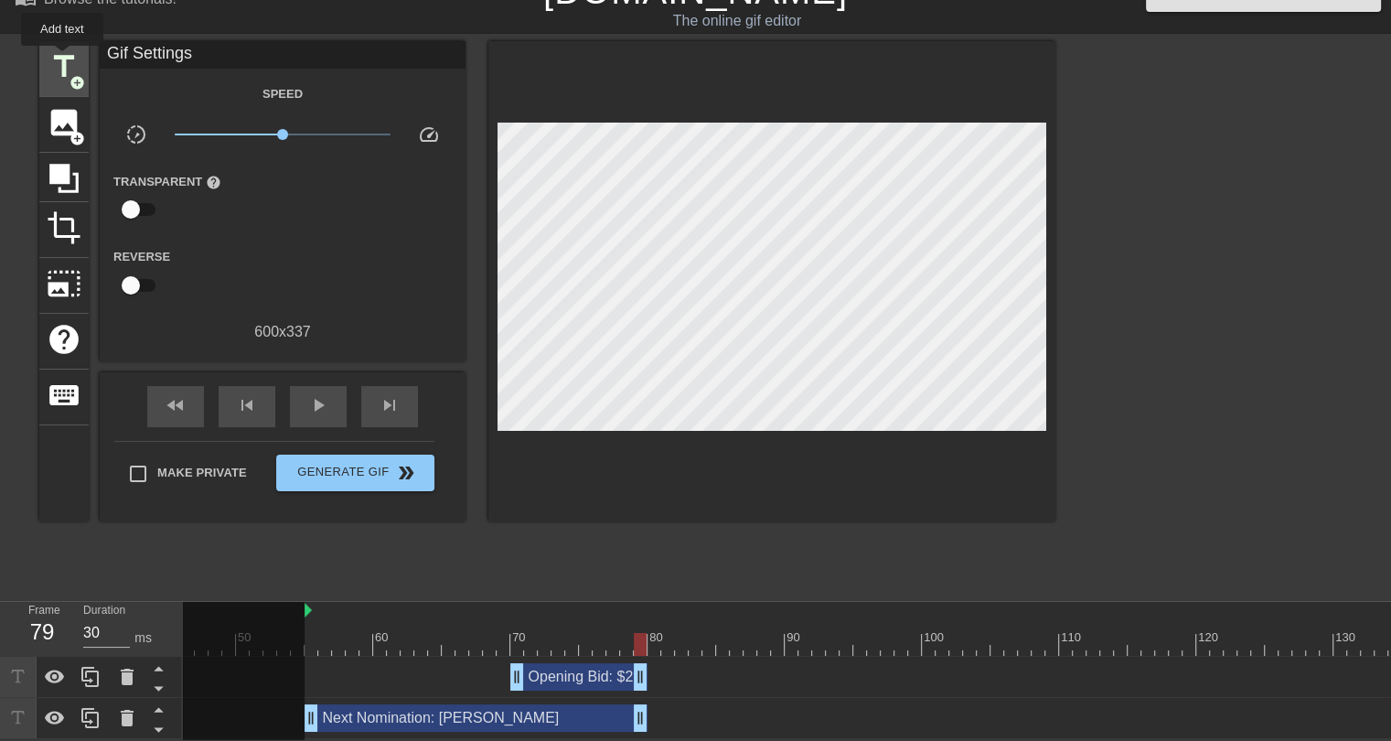
click at [63, 55] on span "title" at bounding box center [64, 66] width 35 height 35
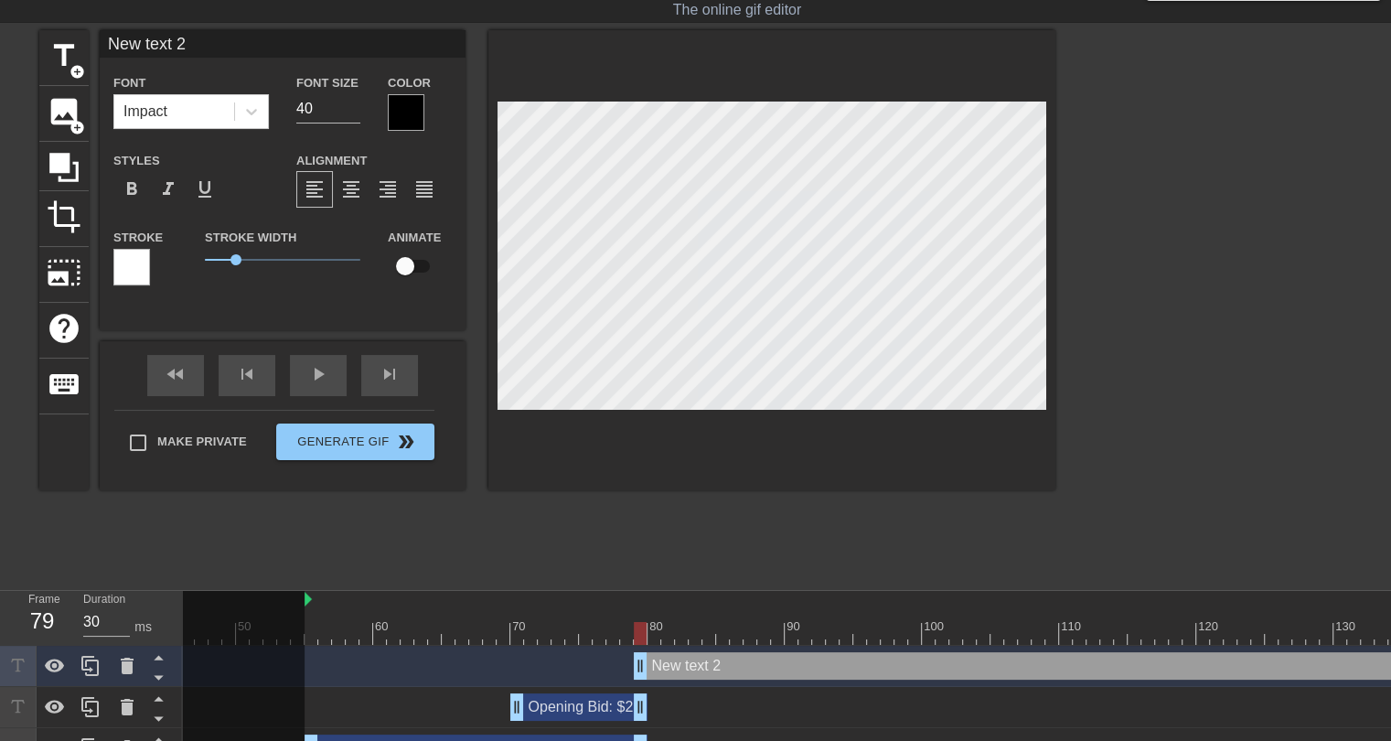
drag, startPoint x: 213, startPoint y: 48, endPoint x: 102, endPoint y: 38, distance: 111.1
click at [102, 38] on input "New text 2" at bounding box center [283, 43] width 366 height 27
type input "$10"
drag, startPoint x: 307, startPoint y: 114, endPoint x: 294, endPoint y: 105, distance: 16.5
click at [294, 105] on div "Font Size 40" at bounding box center [328, 100] width 91 height 59
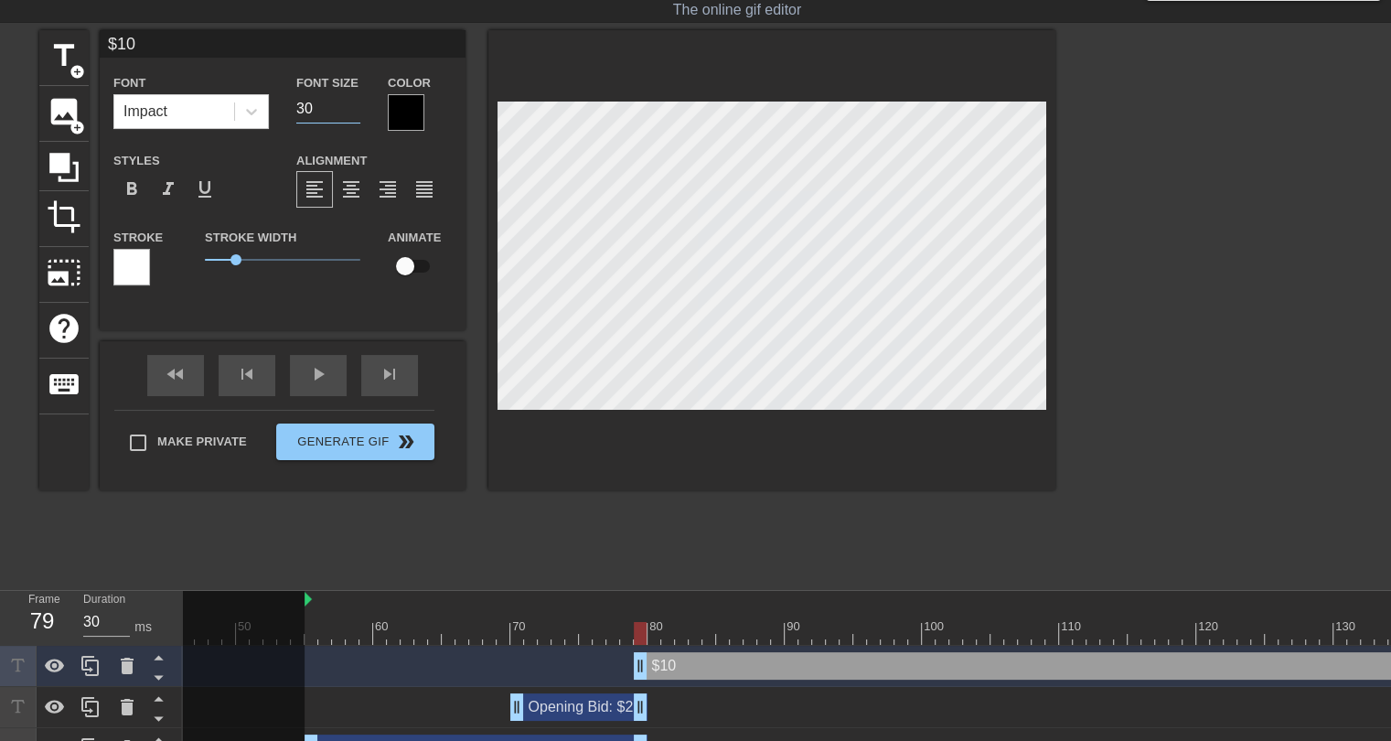
type input "30"
click at [419, 101] on div at bounding box center [406, 112] width 37 height 37
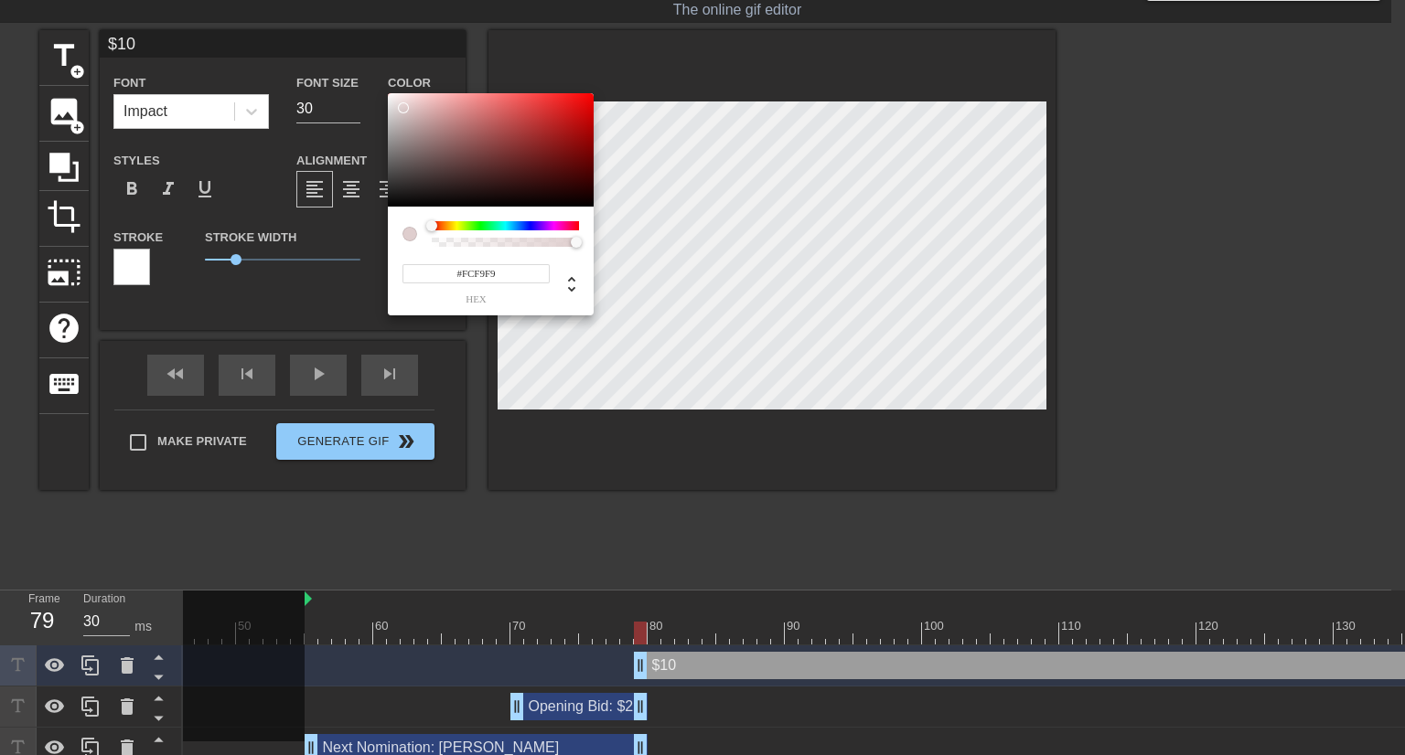
type input "#FFFFFF"
drag, startPoint x: 406, startPoint y: 110, endPoint x: 370, endPoint y: 81, distance: 45.6
click at [370, 81] on div "#FFFFFF hex" at bounding box center [702, 377] width 1405 height 755
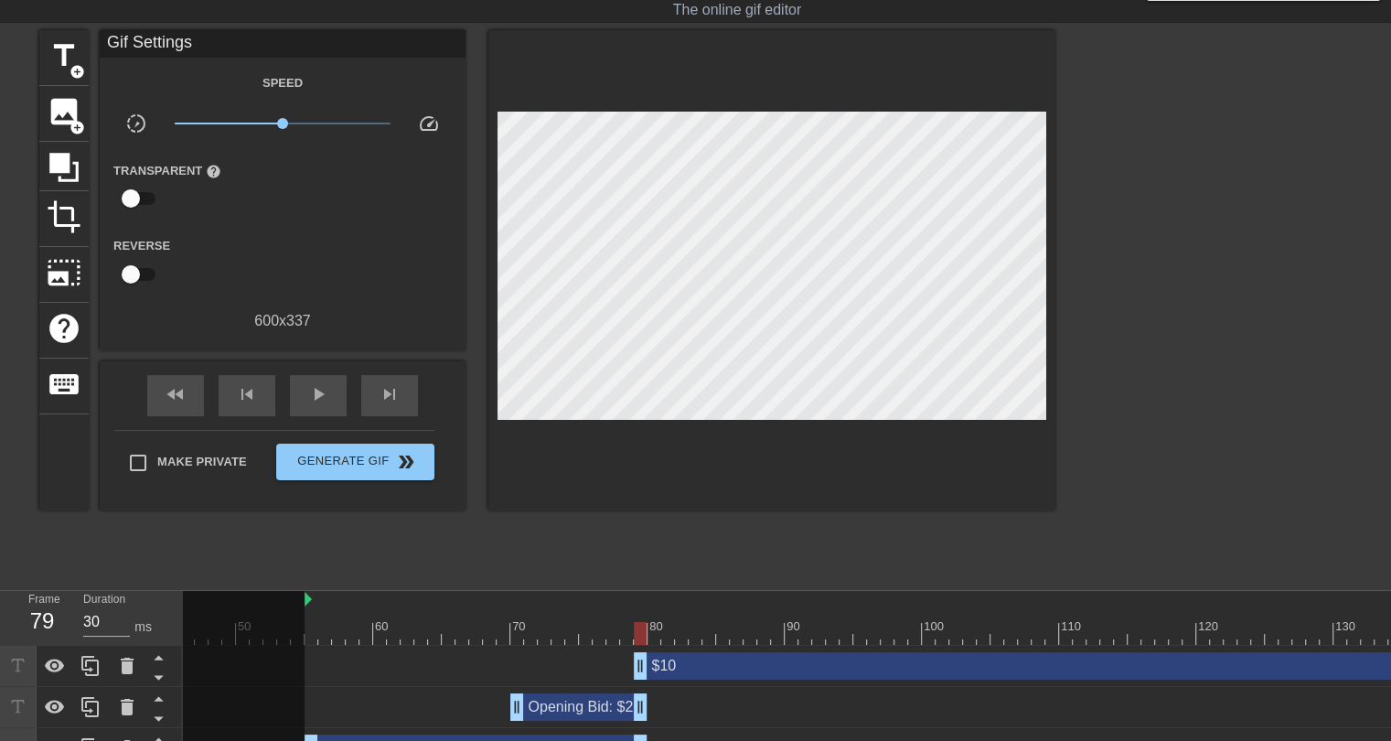
click at [690, 667] on div "$10 drag_handle drag_handle" at bounding box center [1251, 665] width 1234 height 27
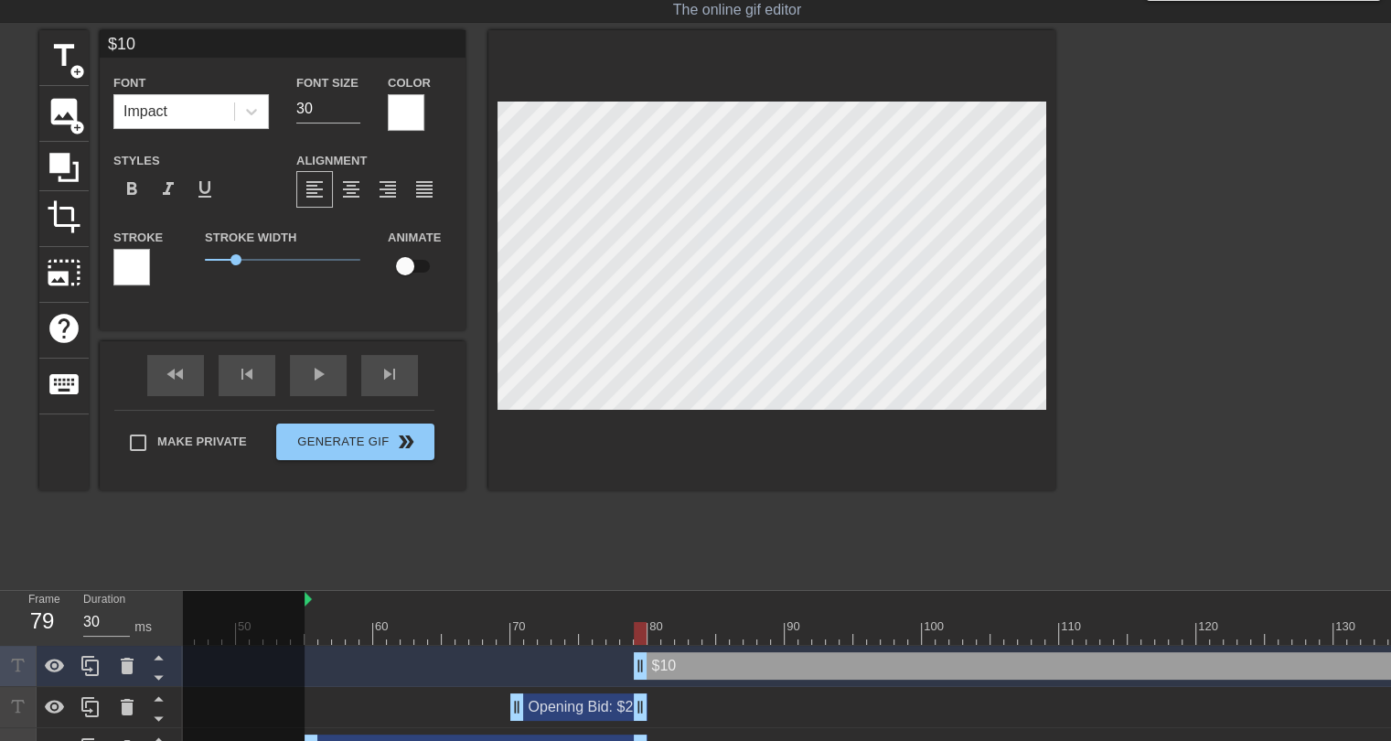
click at [124, 275] on div at bounding box center [131, 267] width 37 height 37
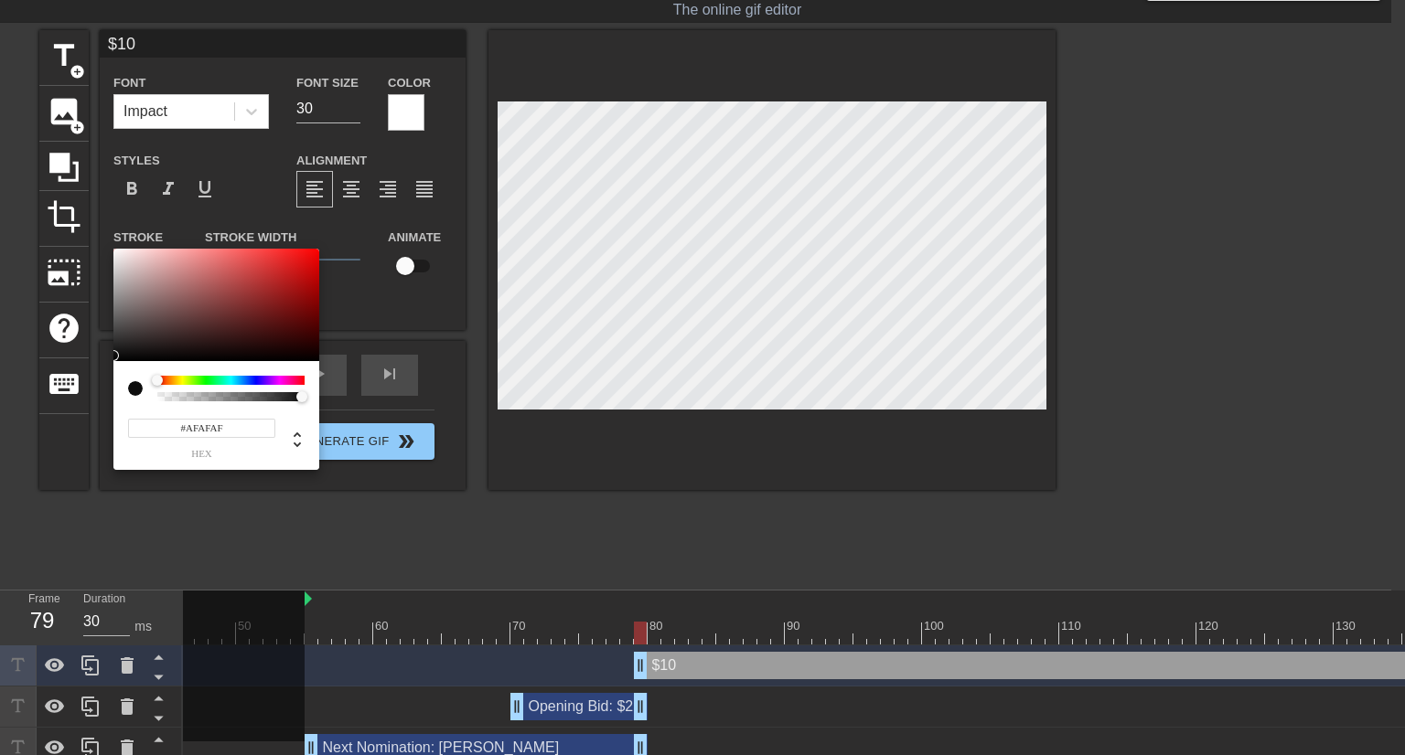
type input "#000000"
drag, startPoint x: 123, startPoint y: 354, endPoint x: 112, endPoint y: 371, distance: 20.5
click at [111, 363] on div "#000000 hex" at bounding box center [702, 377] width 1405 height 755
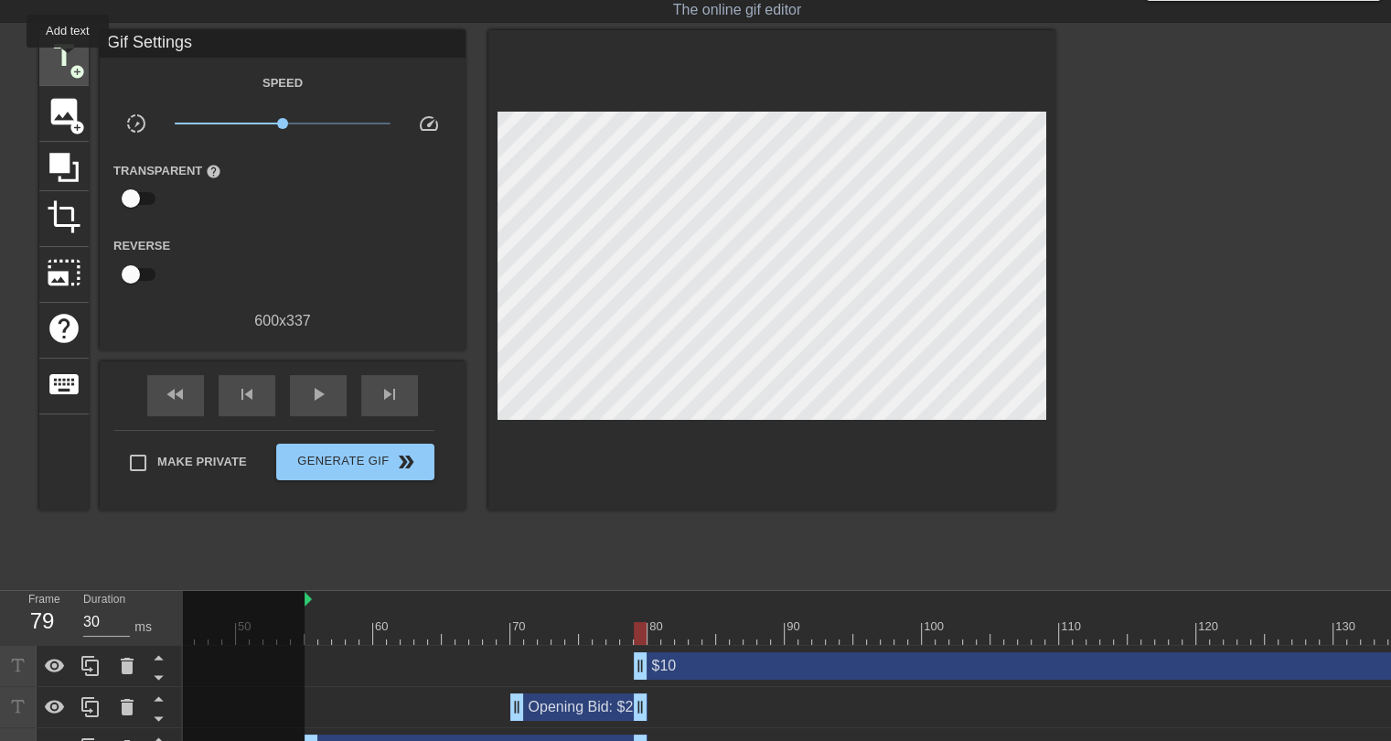
click at [68, 60] on span "title" at bounding box center [64, 55] width 35 height 35
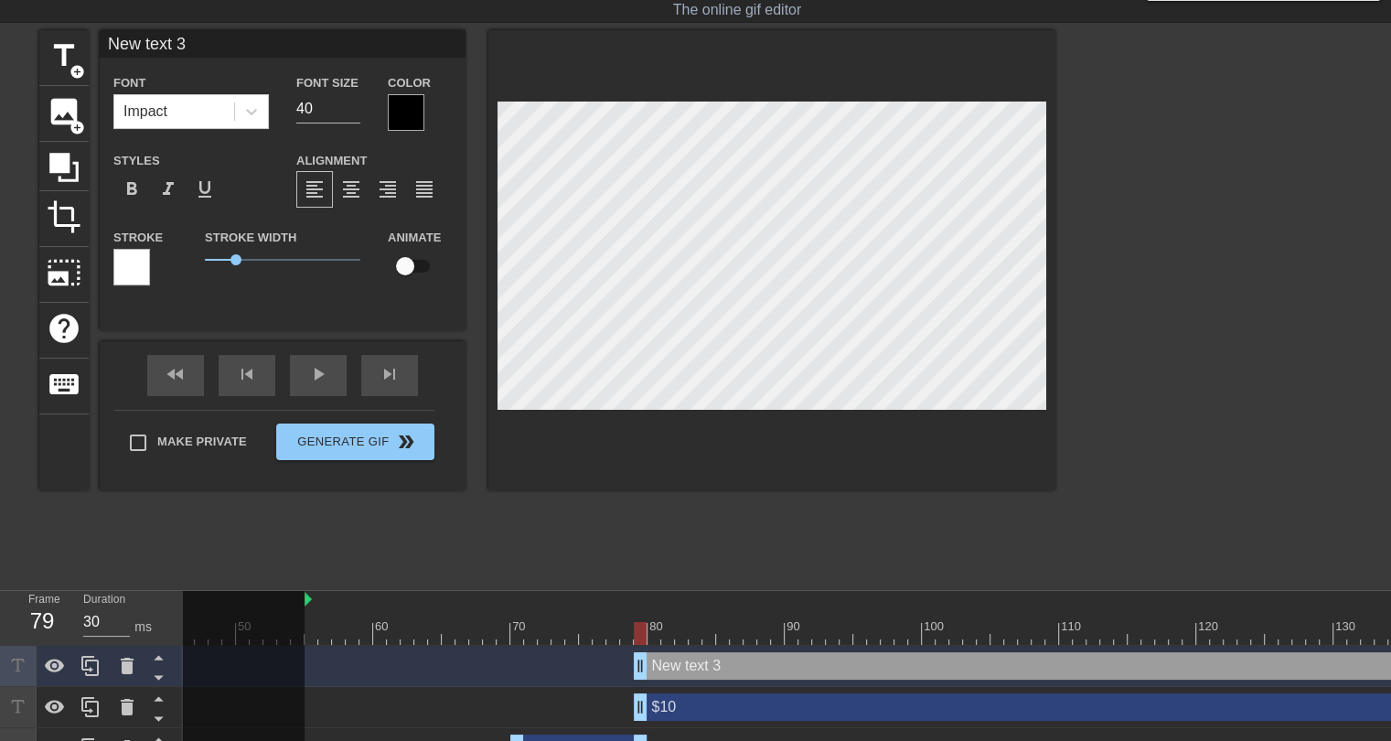
drag, startPoint x: 187, startPoint y: 48, endPoint x: 57, endPoint y: 25, distance: 132.9
click at [57, 25] on div "menu_book Browse the tutorials! Gifntext.com The online gif editor Send Feedbac…" at bounding box center [695, 384] width 1391 height 852
type input "$12"
drag, startPoint x: 320, startPoint y: 103, endPoint x: 283, endPoint y: 94, distance: 38.6
click at [287, 97] on div "Font Size 40" at bounding box center [328, 100] width 91 height 59
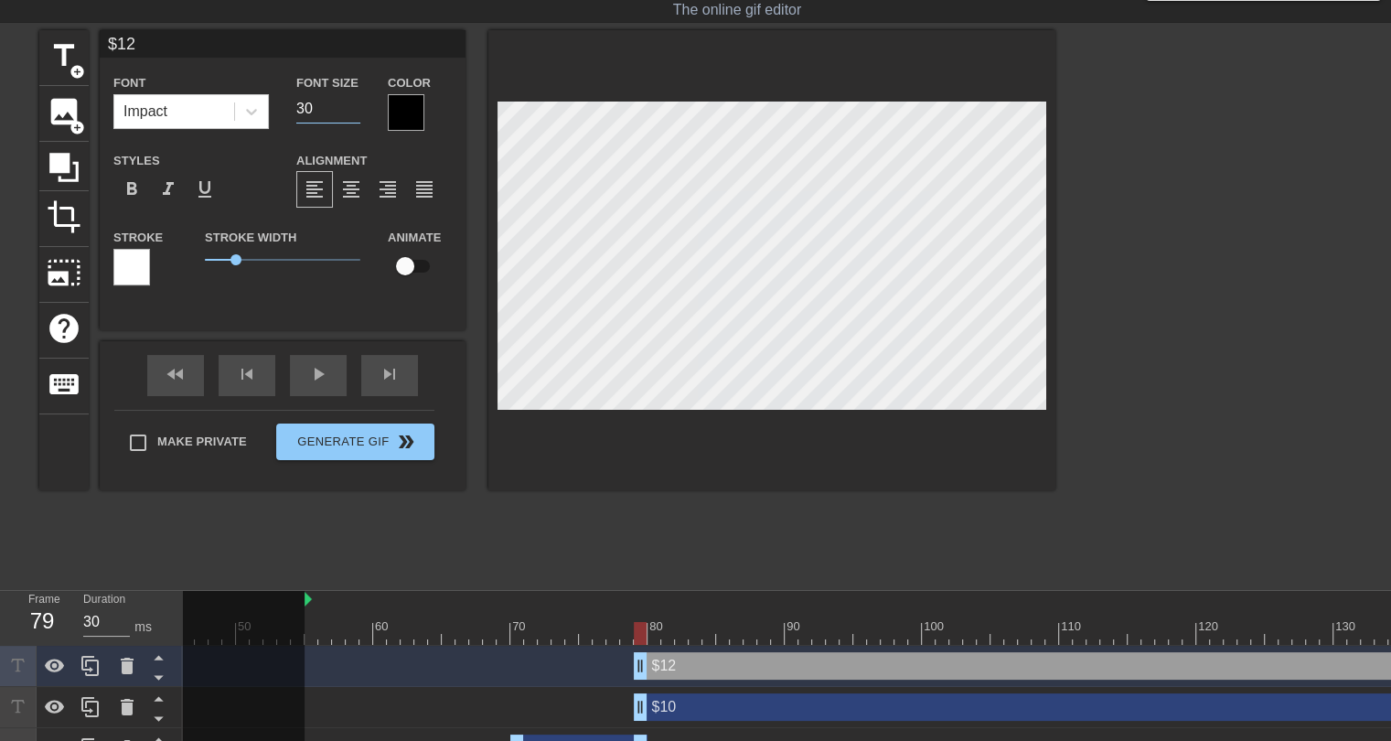
type input "30"
click at [401, 112] on div at bounding box center [406, 112] width 37 height 37
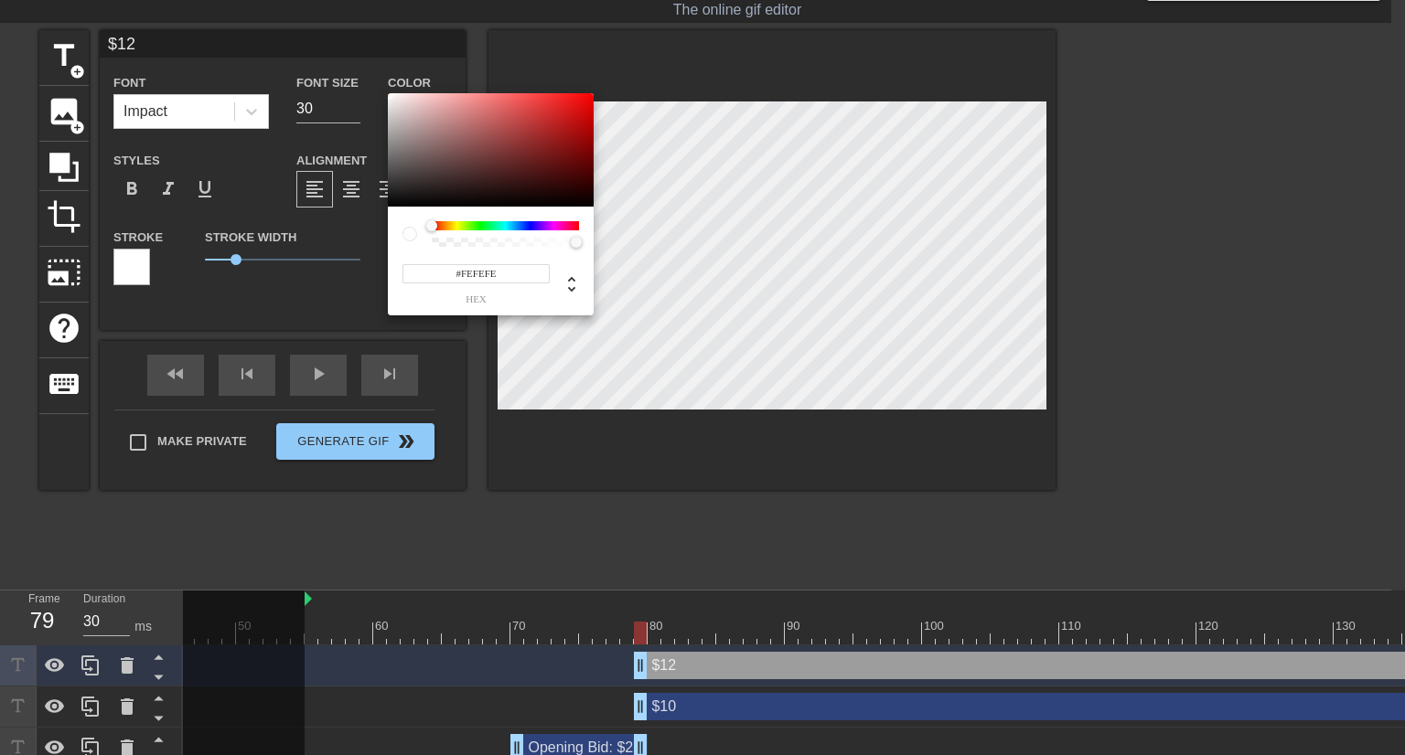
type input "#FFFFFF"
drag, startPoint x: 395, startPoint y: 120, endPoint x: 380, endPoint y: 87, distance: 36.0
click at [380, 88] on div "#FFFFFF hex" at bounding box center [702, 377] width 1405 height 755
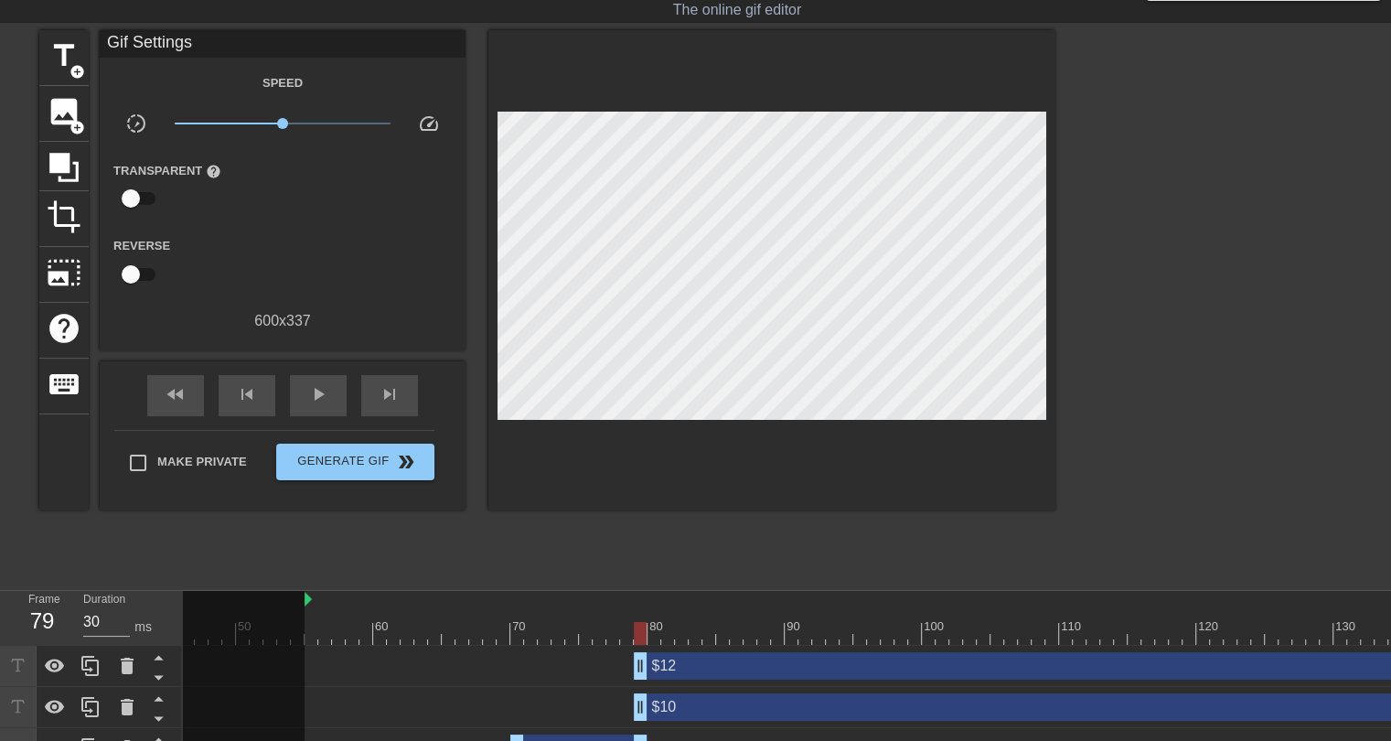
click at [741, 663] on div "$12 drag_handle drag_handle" at bounding box center [1251, 665] width 1234 height 27
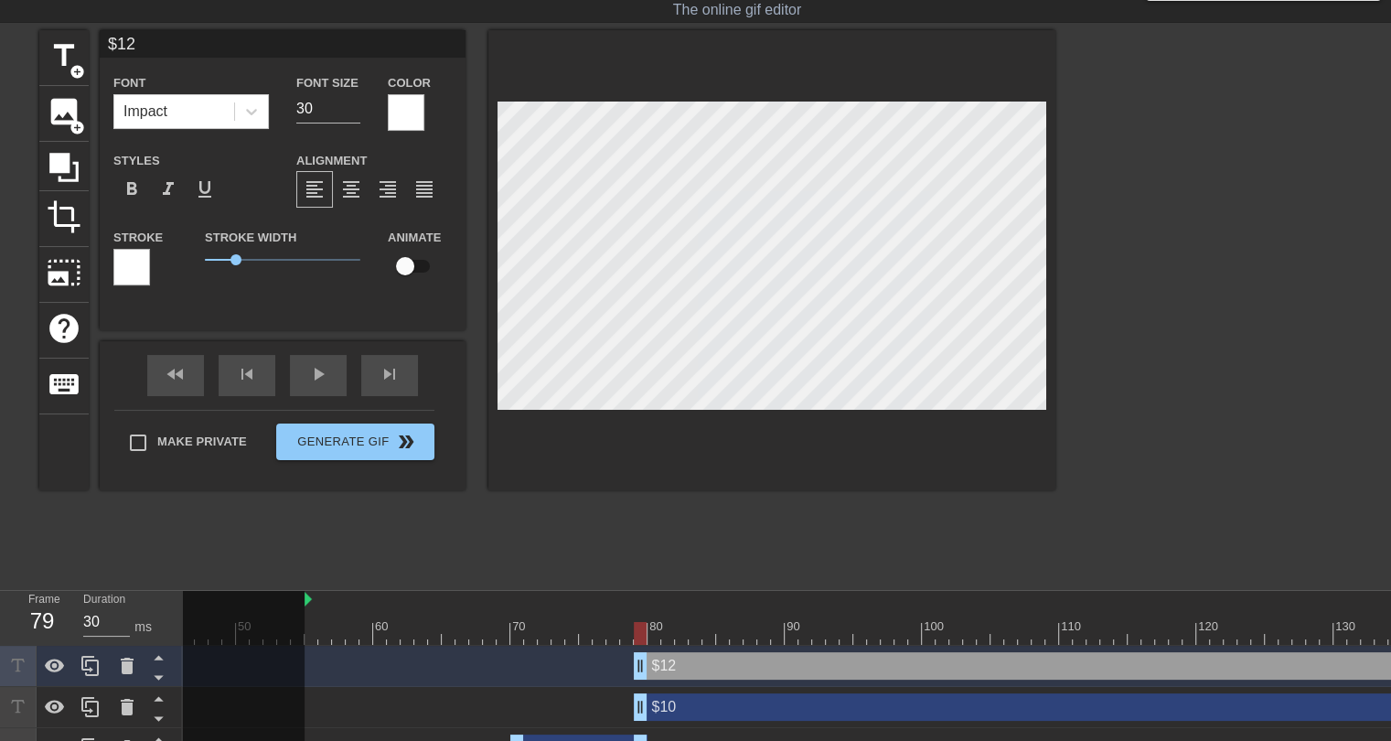
click at [139, 272] on div at bounding box center [131, 267] width 37 height 37
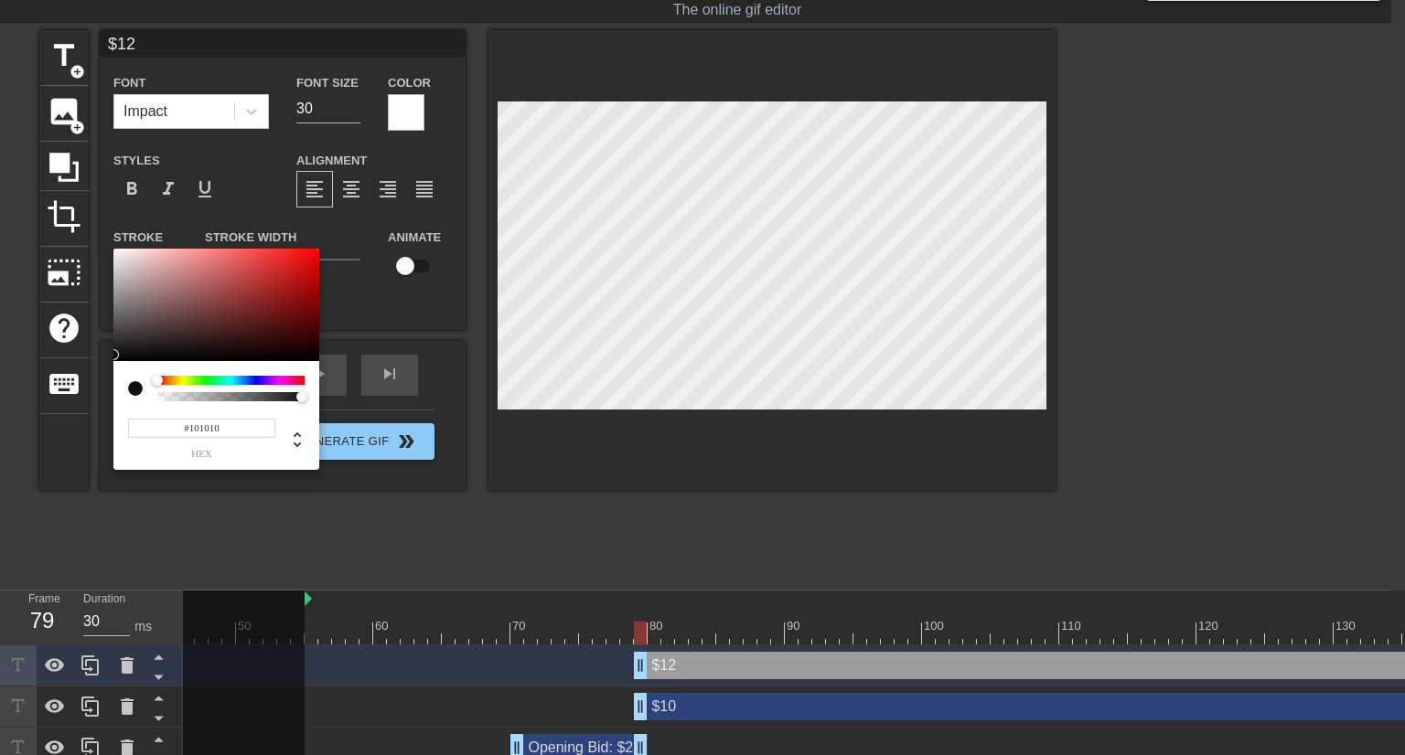
type input "#000000"
drag, startPoint x: 143, startPoint y: 325, endPoint x: 102, endPoint y: 363, distance: 55.6
click at [102, 363] on div "#000000 hex" at bounding box center [702, 377] width 1405 height 755
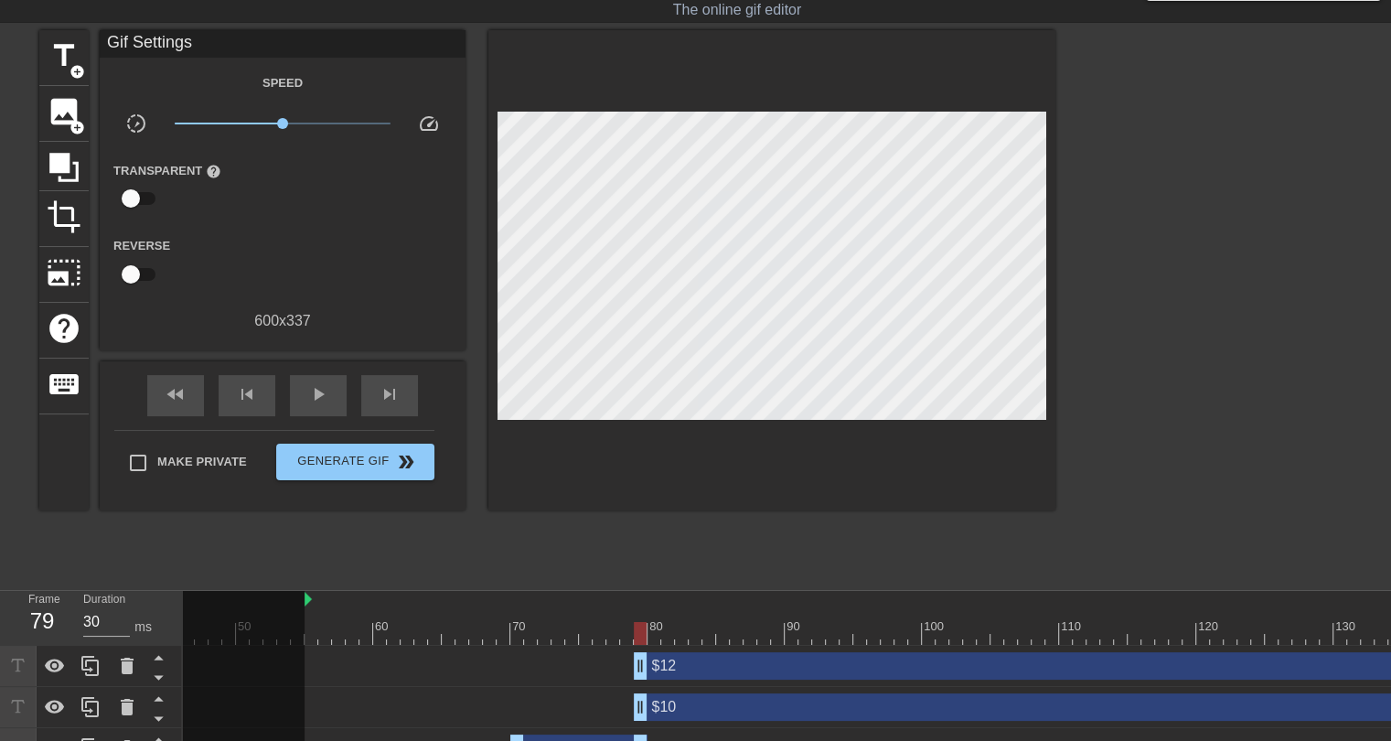
click at [710, 666] on div "$12 drag_handle drag_handle" at bounding box center [1251, 665] width 1234 height 27
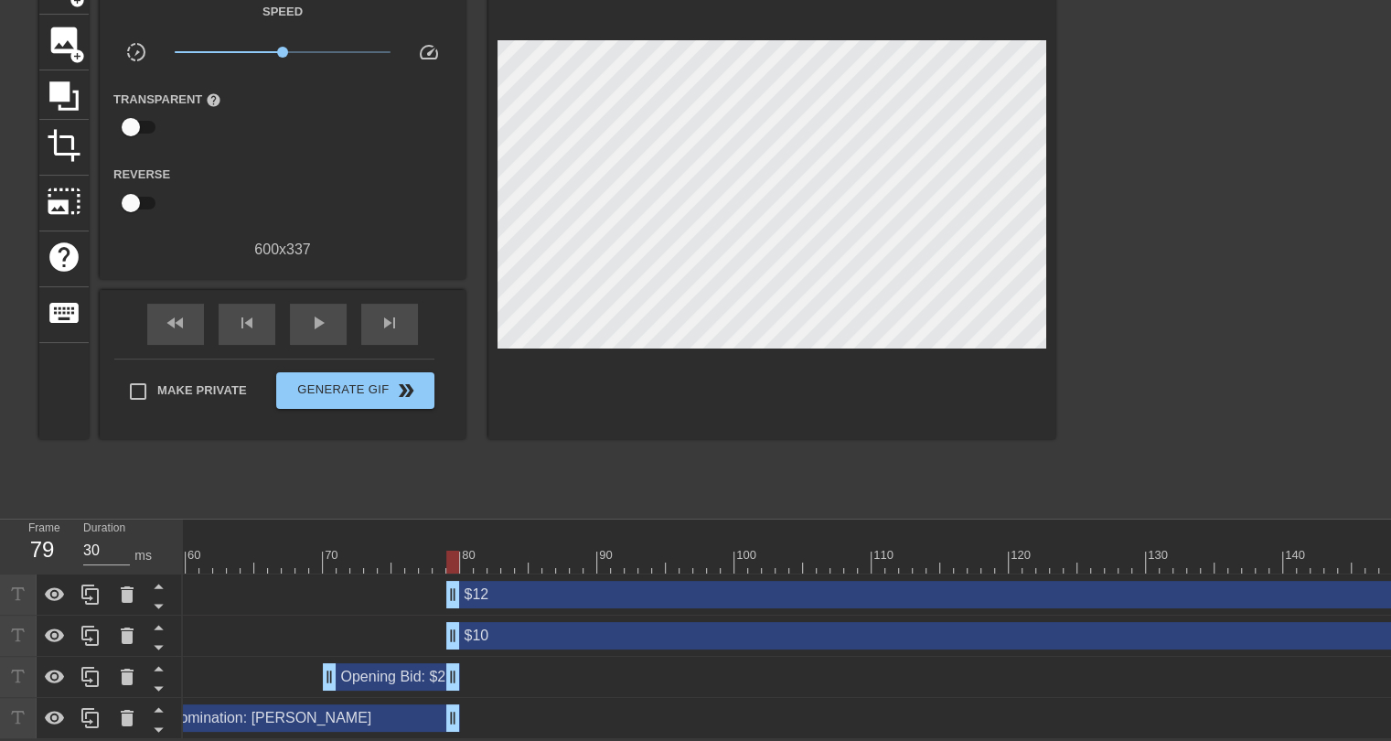
scroll to position [0, 1086]
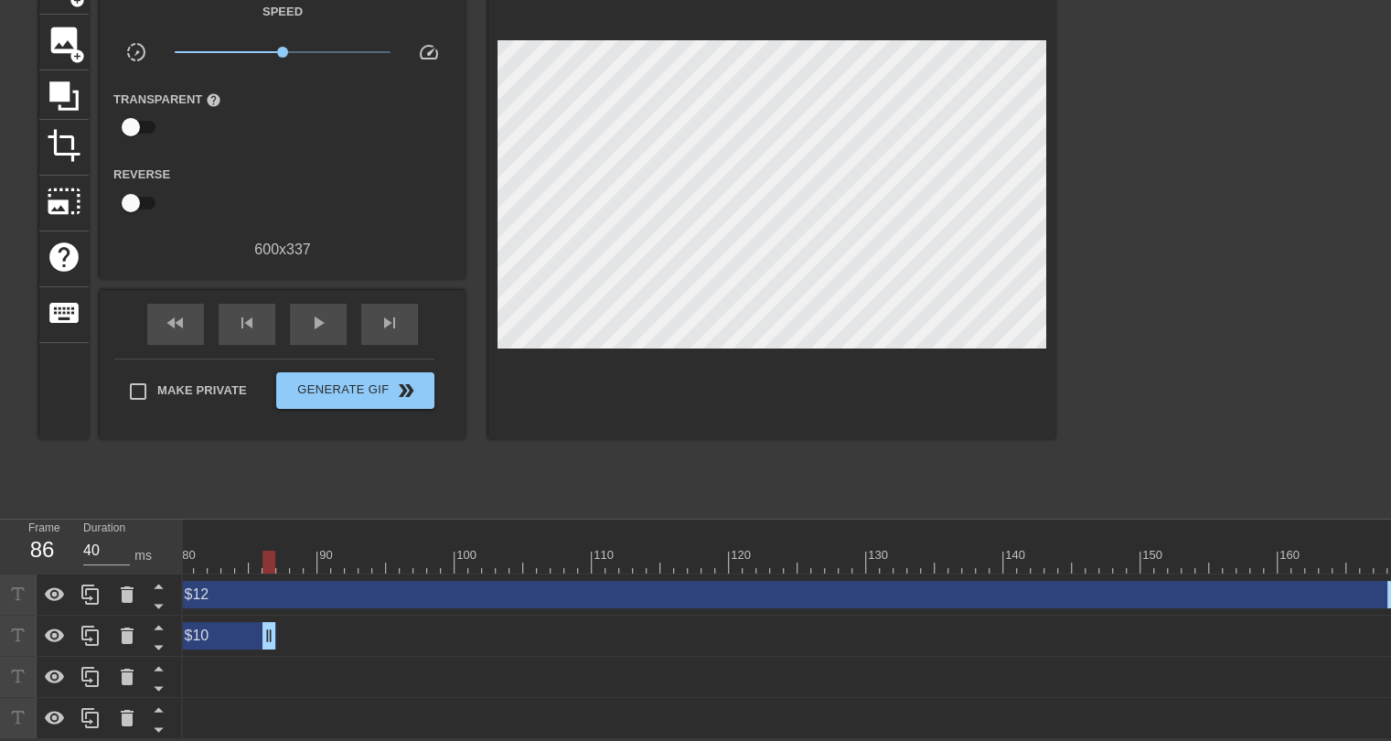
drag, startPoint x: 1387, startPoint y: 624, endPoint x: 266, endPoint y: 630, distance: 1121.1
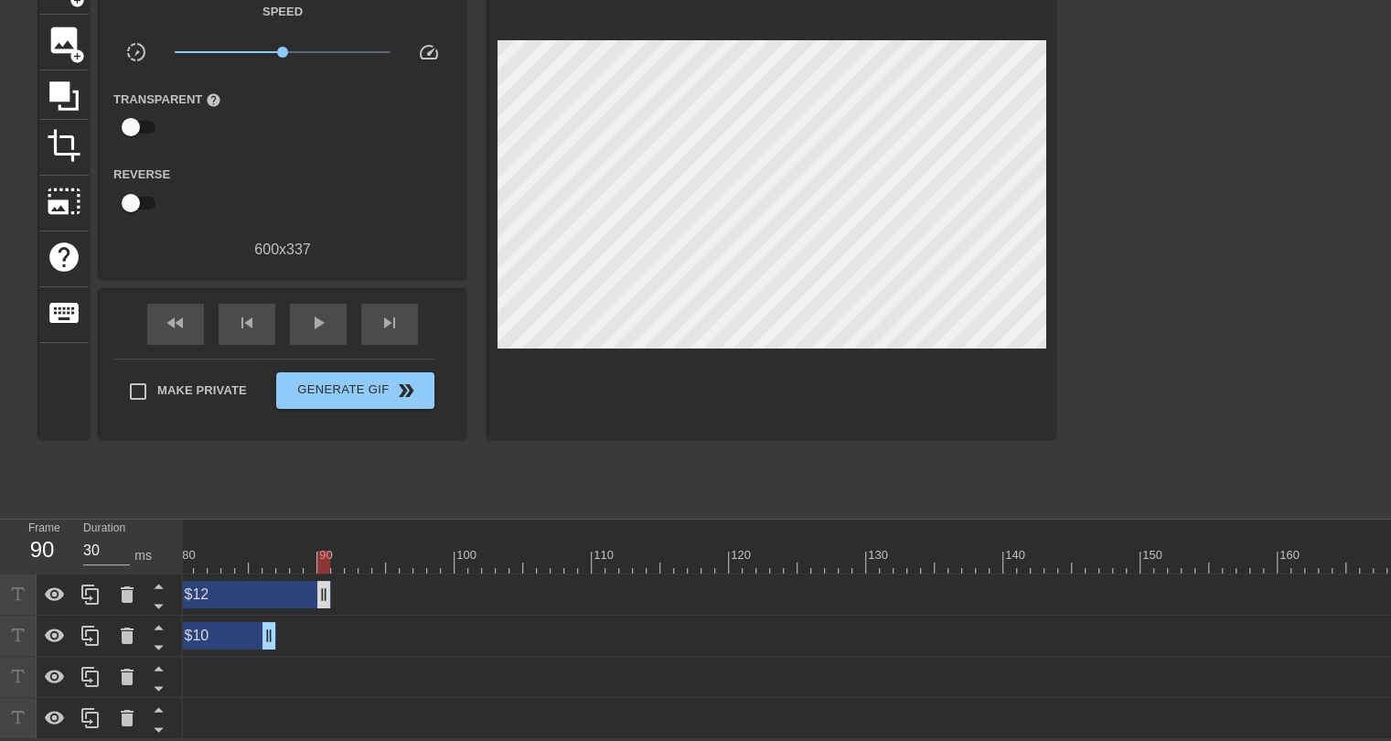
drag, startPoint x: 1388, startPoint y: 579, endPoint x: 317, endPoint y: 572, distance: 1070.8
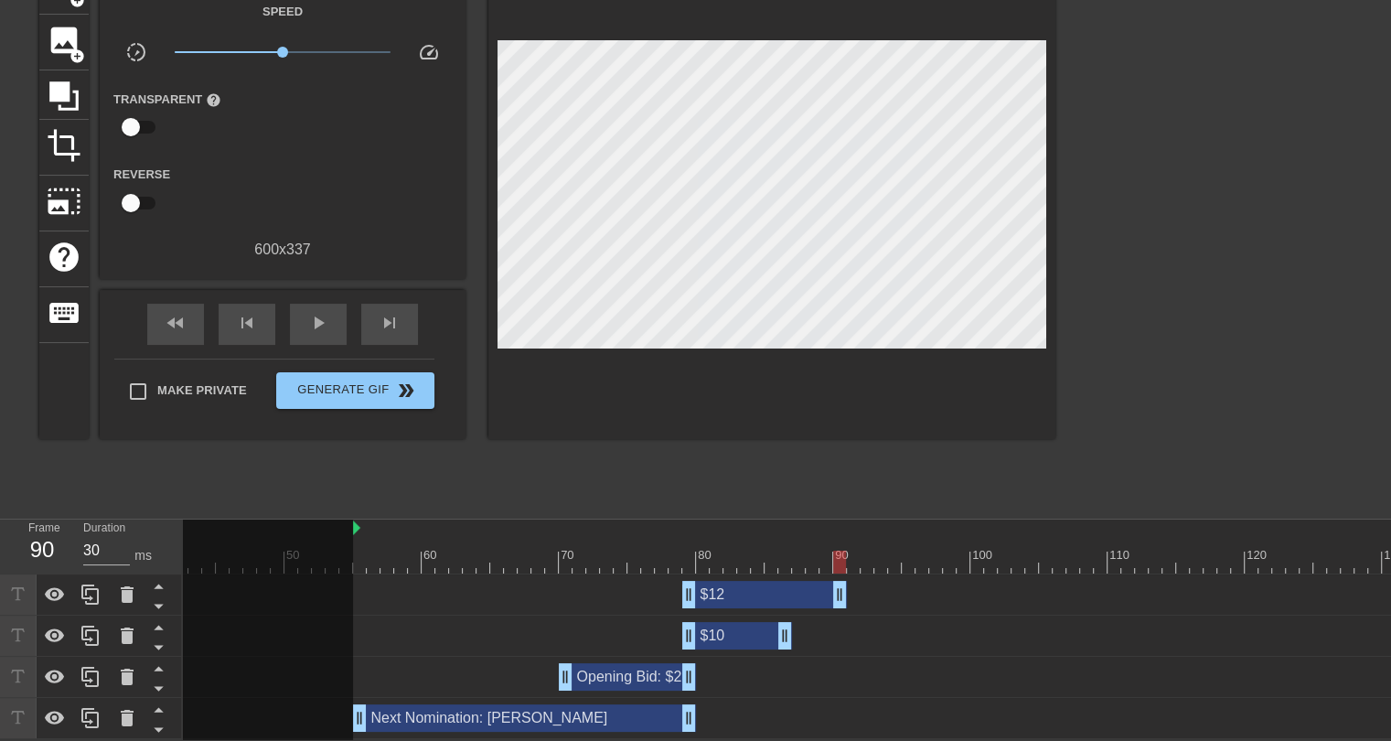
scroll to position [0, 567]
drag, startPoint x: 689, startPoint y: 634, endPoint x: 716, endPoint y: 630, distance: 27.7
drag, startPoint x: 786, startPoint y: 625, endPoint x: 814, endPoint y: 630, distance: 27.8
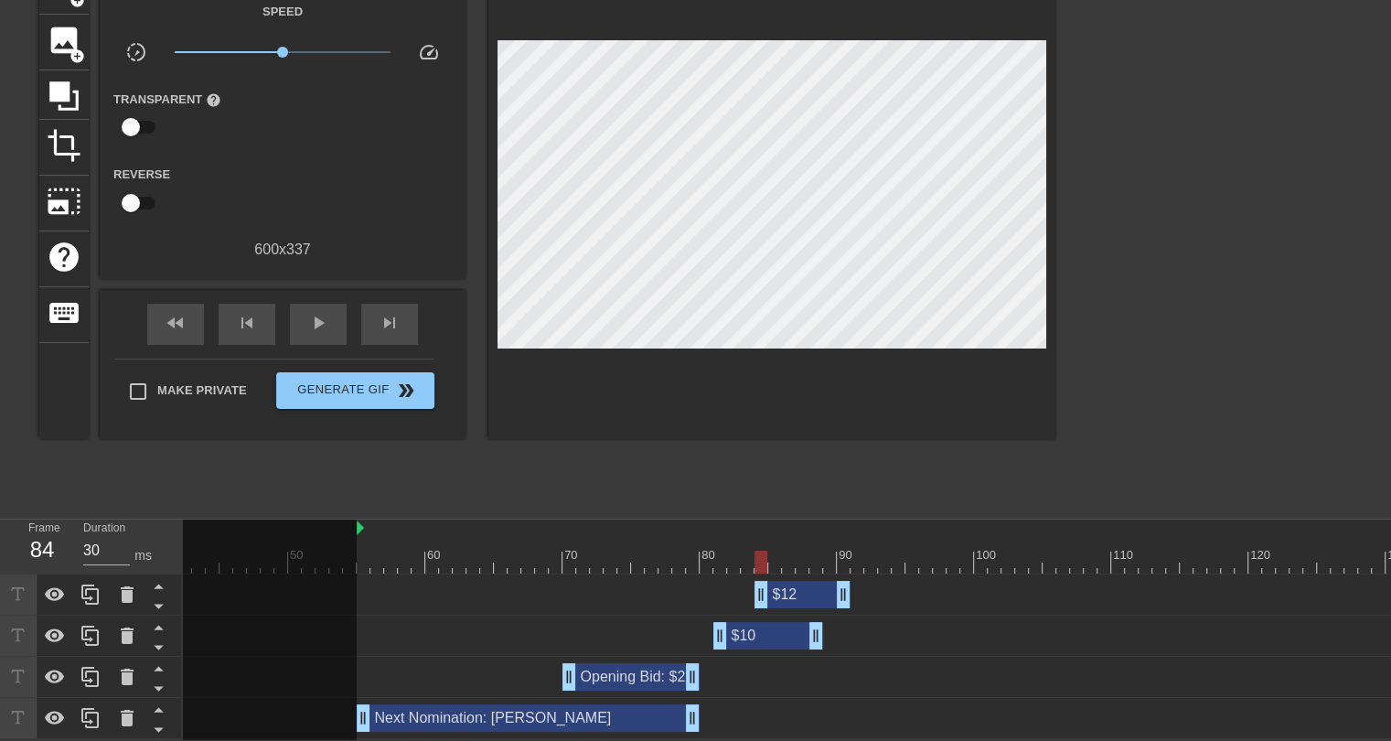
drag, startPoint x: 695, startPoint y: 587, endPoint x: 814, endPoint y: 585, distance: 118.9
drag, startPoint x: 842, startPoint y: 583, endPoint x: 900, endPoint y: 589, distance: 57.9
drag, startPoint x: 776, startPoint y: 586, endPoint x: 815, endPoint y: 586, distance: 38.4
drag, startPoint x: 816, startPoint y: 624, endPoint x: 805, endPoint y: 619, distance: 11.9
click at [366, 550] on div at bounding box center [768, 561] width 2304 height 23
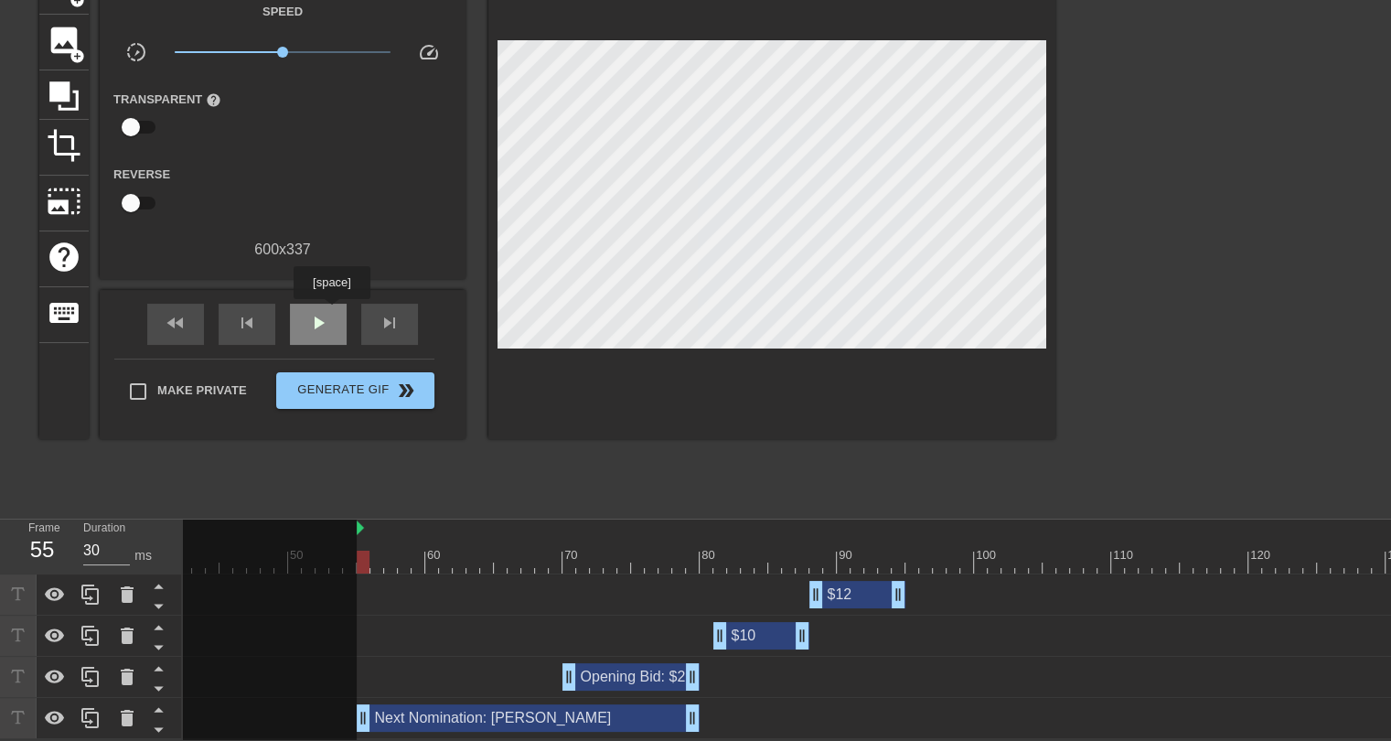
click at [331, 312] on div "play_arrow" at bounding box center [318, 324] width 57 height 41
drag, startPoint x: 800, startPoint y: 626, endPoint x: 892, endPoint y: 619, distance: 92.6
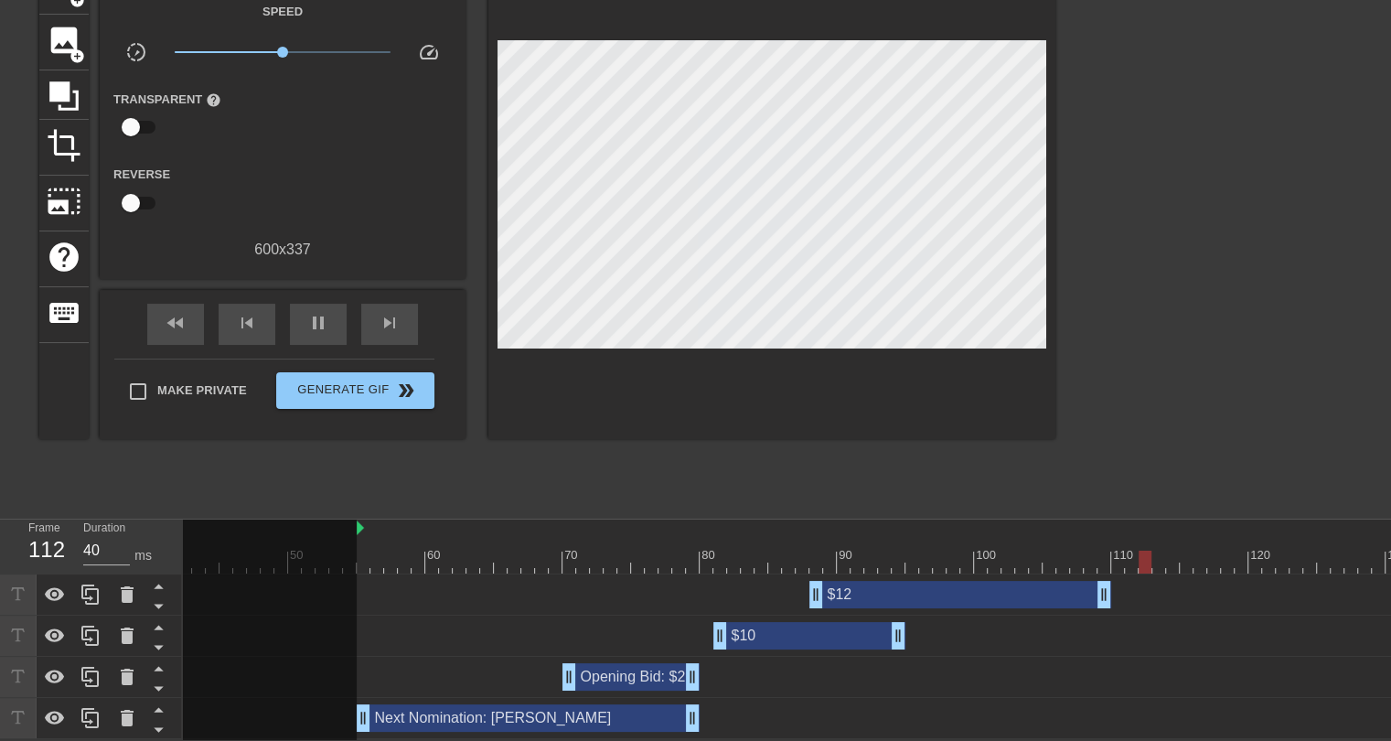
drag, startPoint x: 899, startPoint y: 578, endPoint x: 1101, endPoint y: 579, distance: 202.1
drag, startPoint x: 816, startPoint y: 582, endPoint x: 910, endPoint y: 580, distance: 94.2
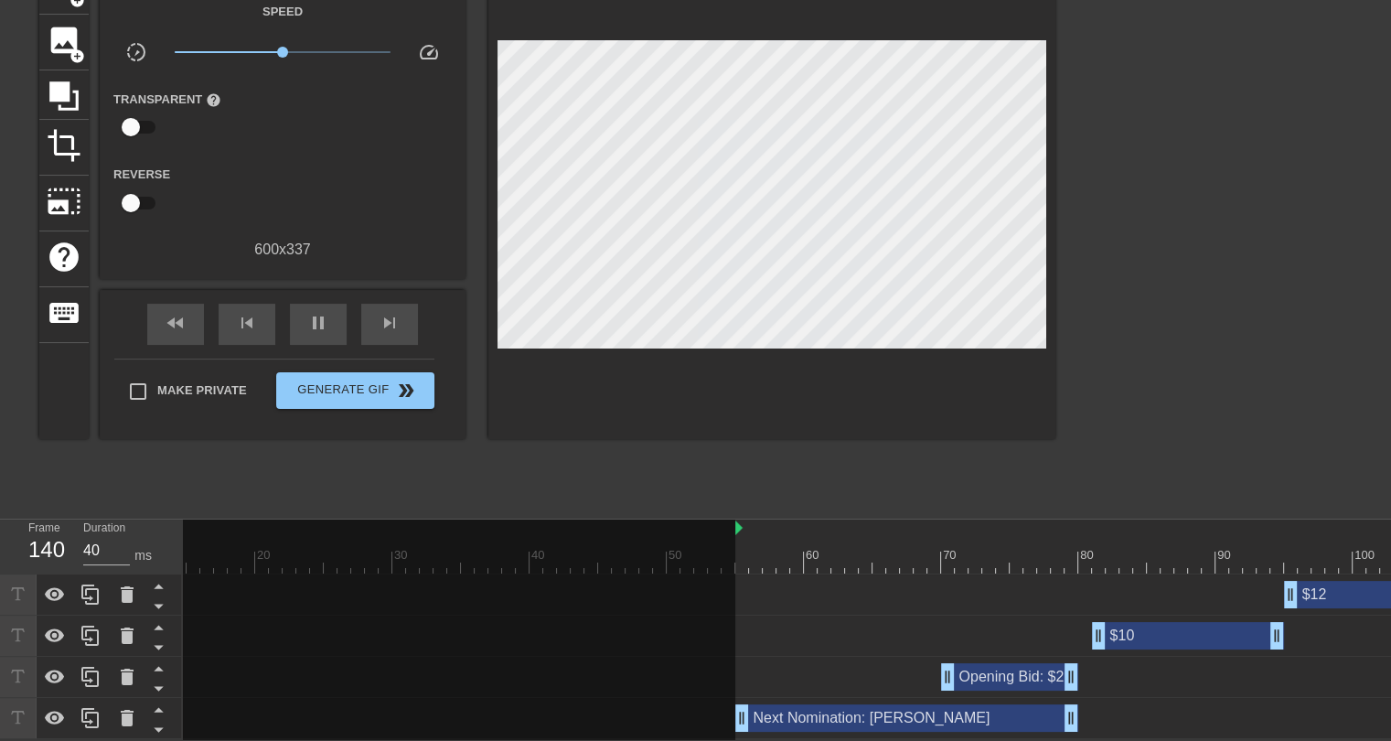
scroll to position [0, 0]
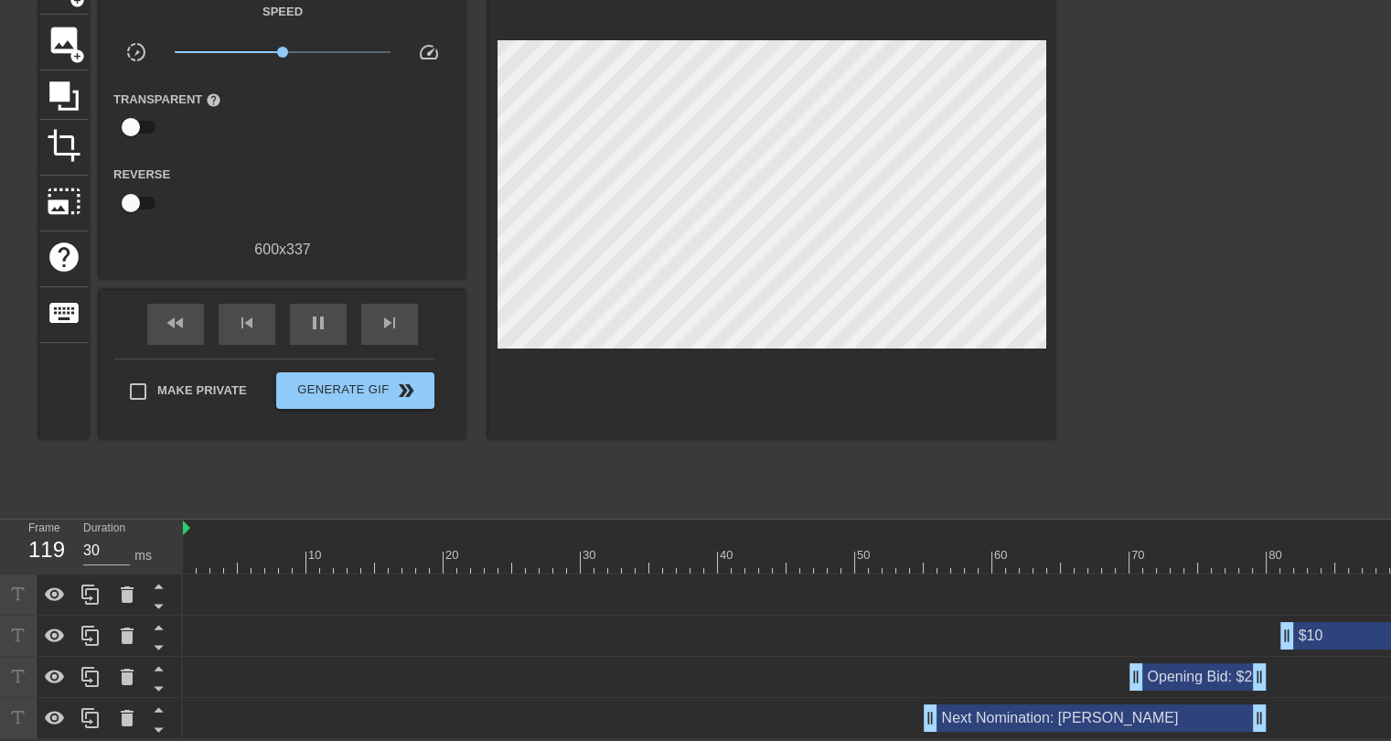
drag, startPoint x: 924, startPoint y: 518, endPoint x: 187, endPoint y: 519, distance: 737.0
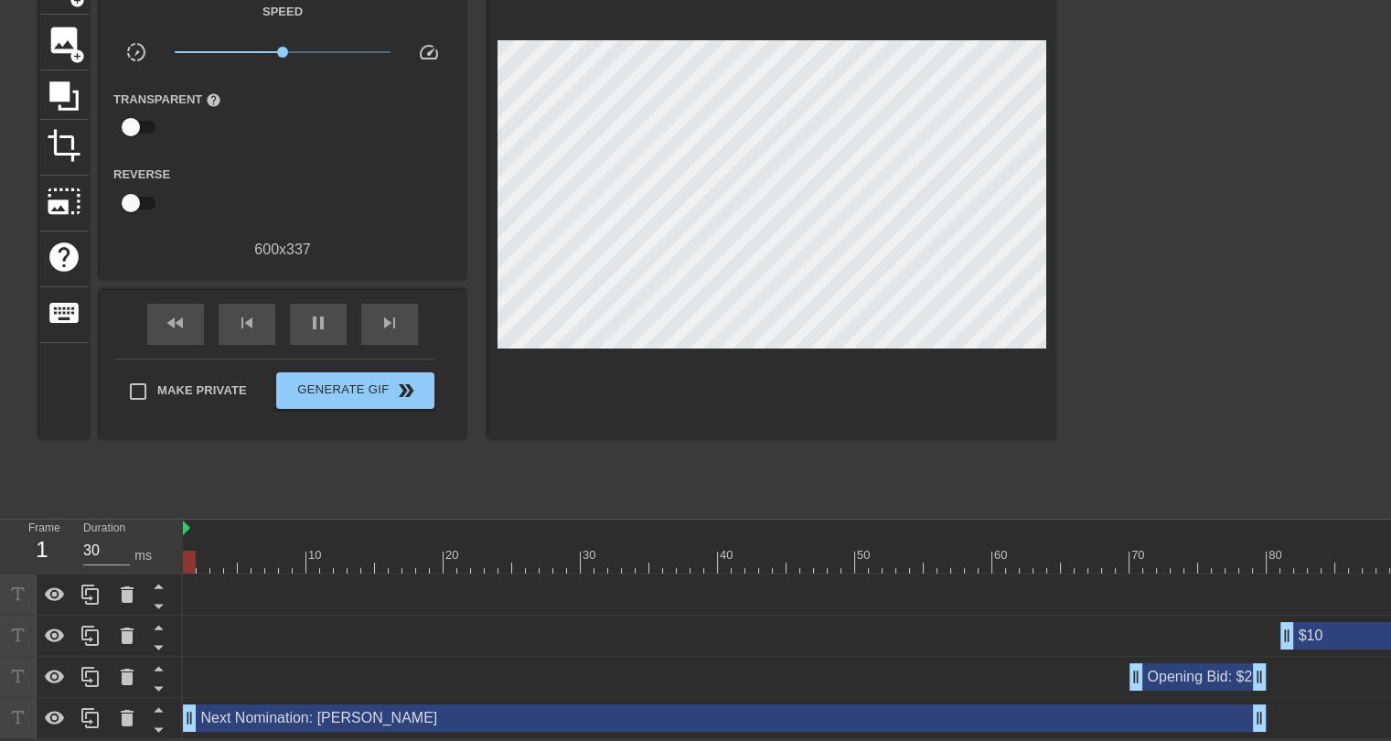
drag, startPoint x: 932, startPoint y: 710, endPoint x: 181, endPoint y: 704, distance: 750.7
click at [181, 704] on div "Frame 1 Duration 30 ms 10 20 30 40 50 60 70 80 90 100 110 120 130 140 150" at bounding box center [695, 628] width 1391 height 219
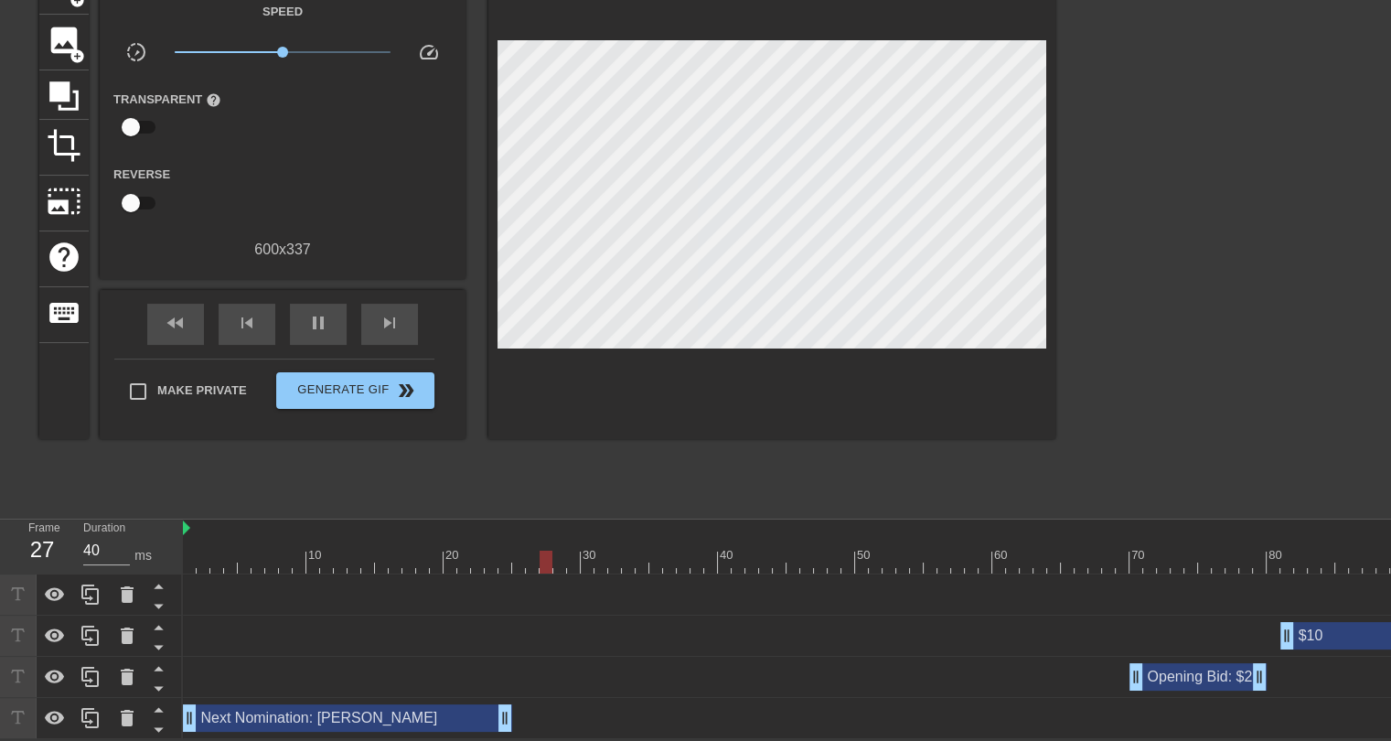
drag, startPoint x: 1253, startPoint y: 710, endPoint x: 497, endPoint y: 703, distance: 755.3
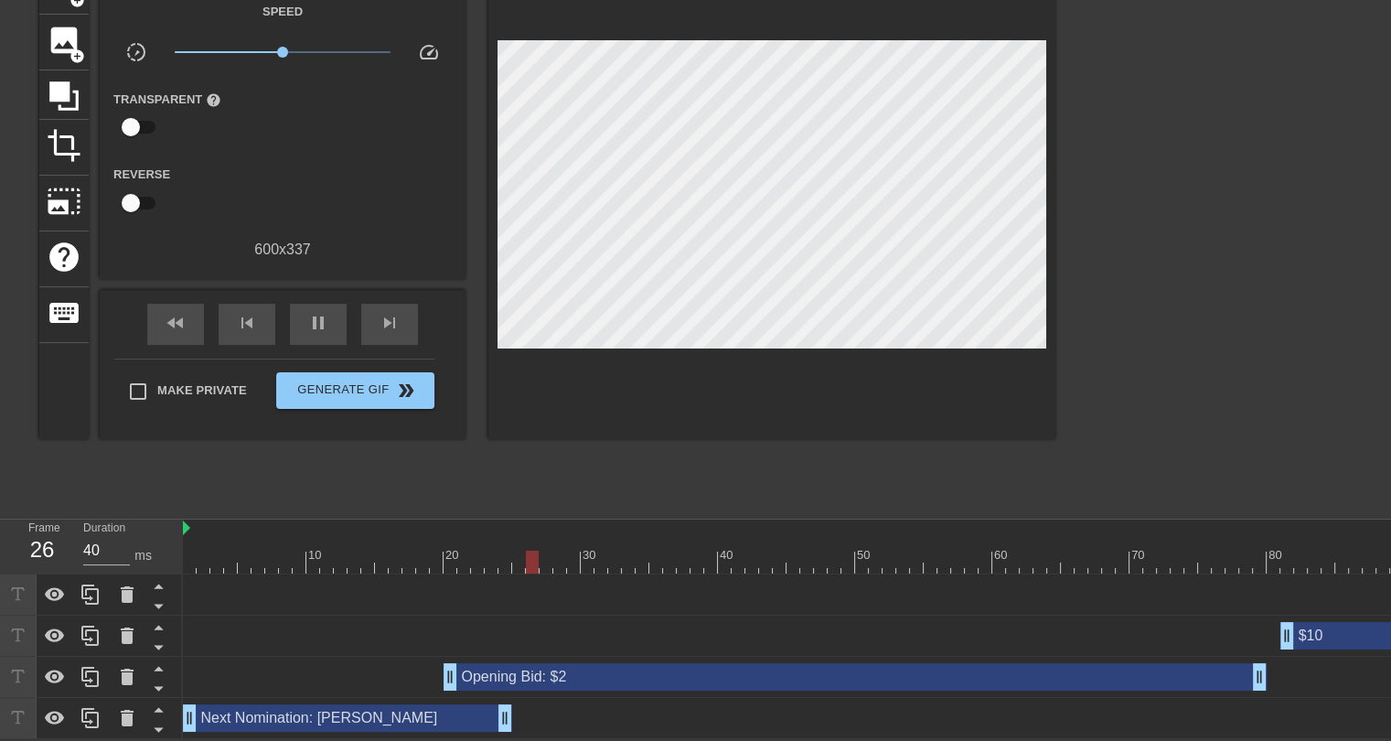
drag, startPoint x: 1118, startPoint y: 672, endPoint x: 451, endPoint y: 660, distance: 667.6
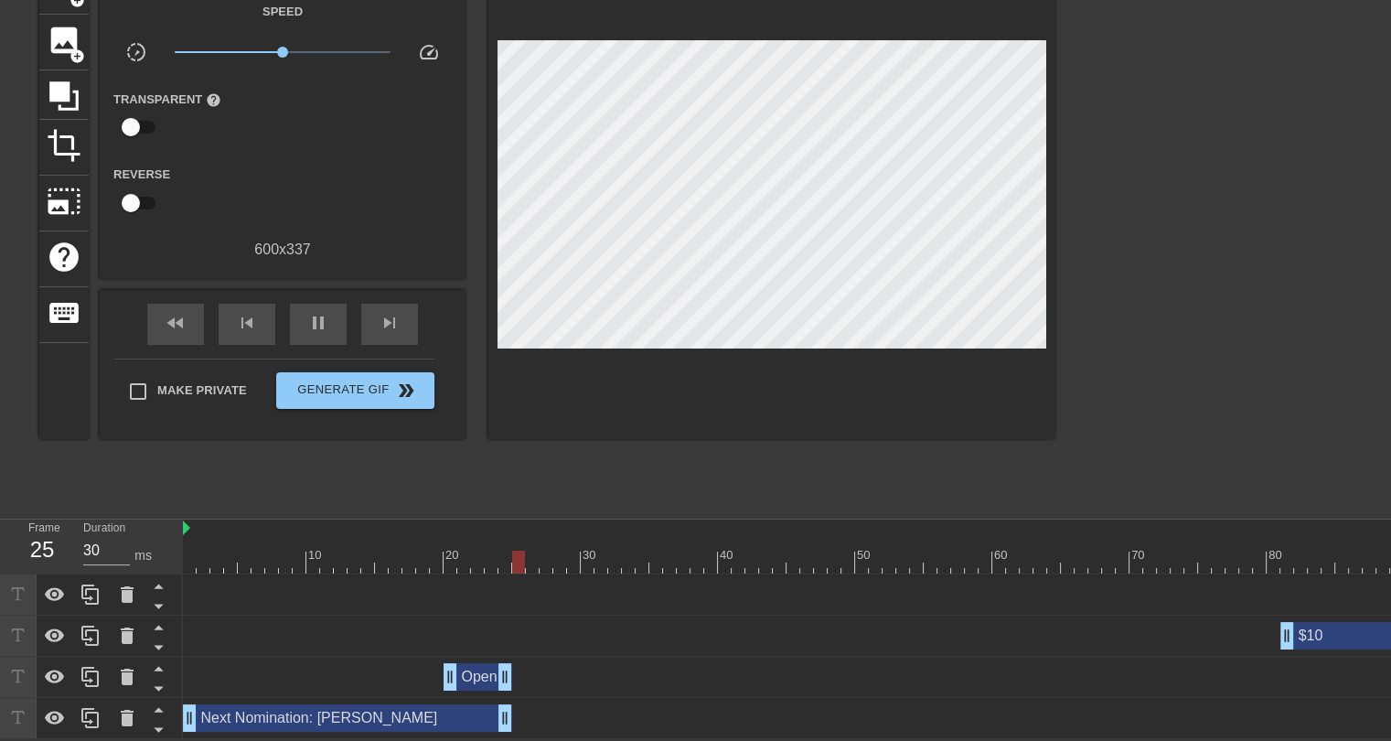
drag, startPoint x: 1254, startPoint y: 669, endPoint x: 480, endPoint y: 660, distance: 773.6
drag, startPoint x: 453, startPoint y: 663, endPoint x: 318, endPoint y: 659, distance: 134.5
click at [1013, 443] on div "title add_circle image add_circle crop photo_size_select_large help keyboard Gi…" at bounding box center [547, 233] width 1016 height 549
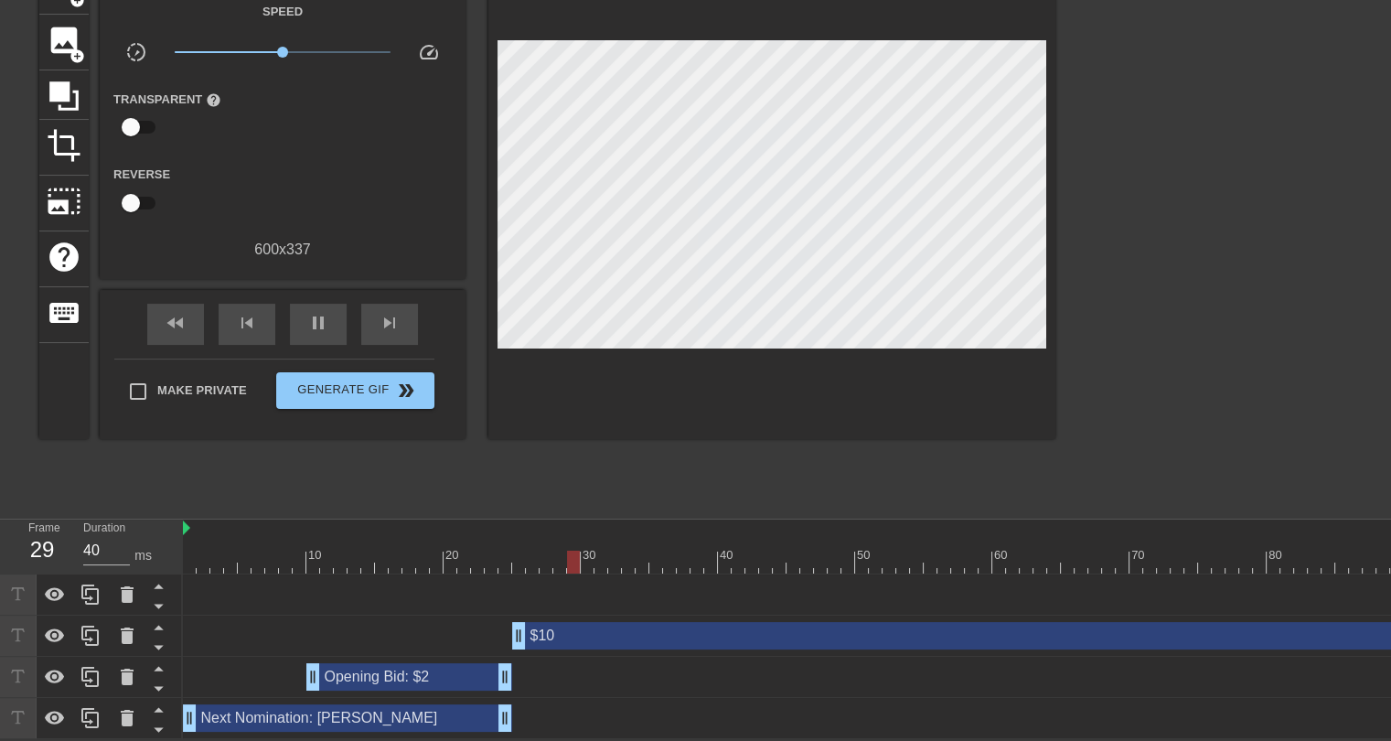
drag, startPoint x: 1281, startPoint y: 625, endPoint x: 514, endPoint y: 615, distance: 767.2
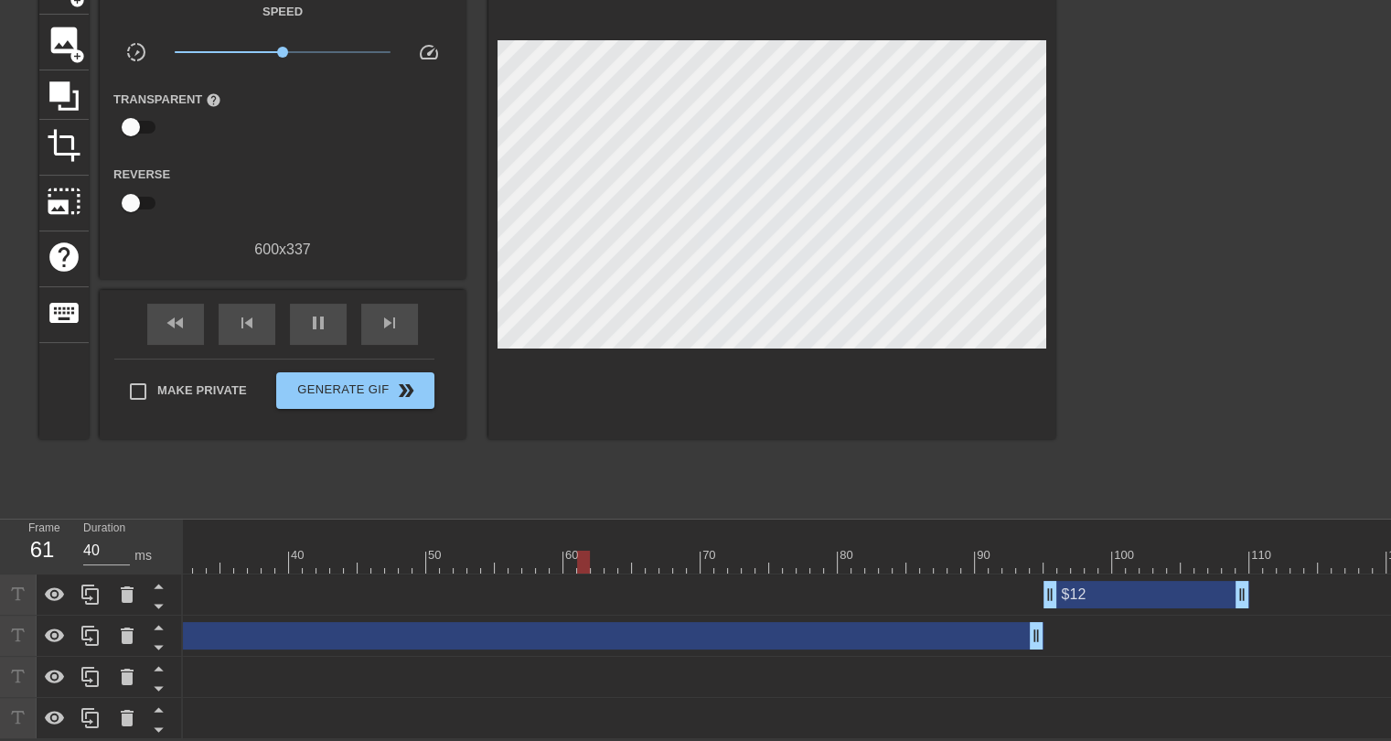
scroll to position [0, 447]
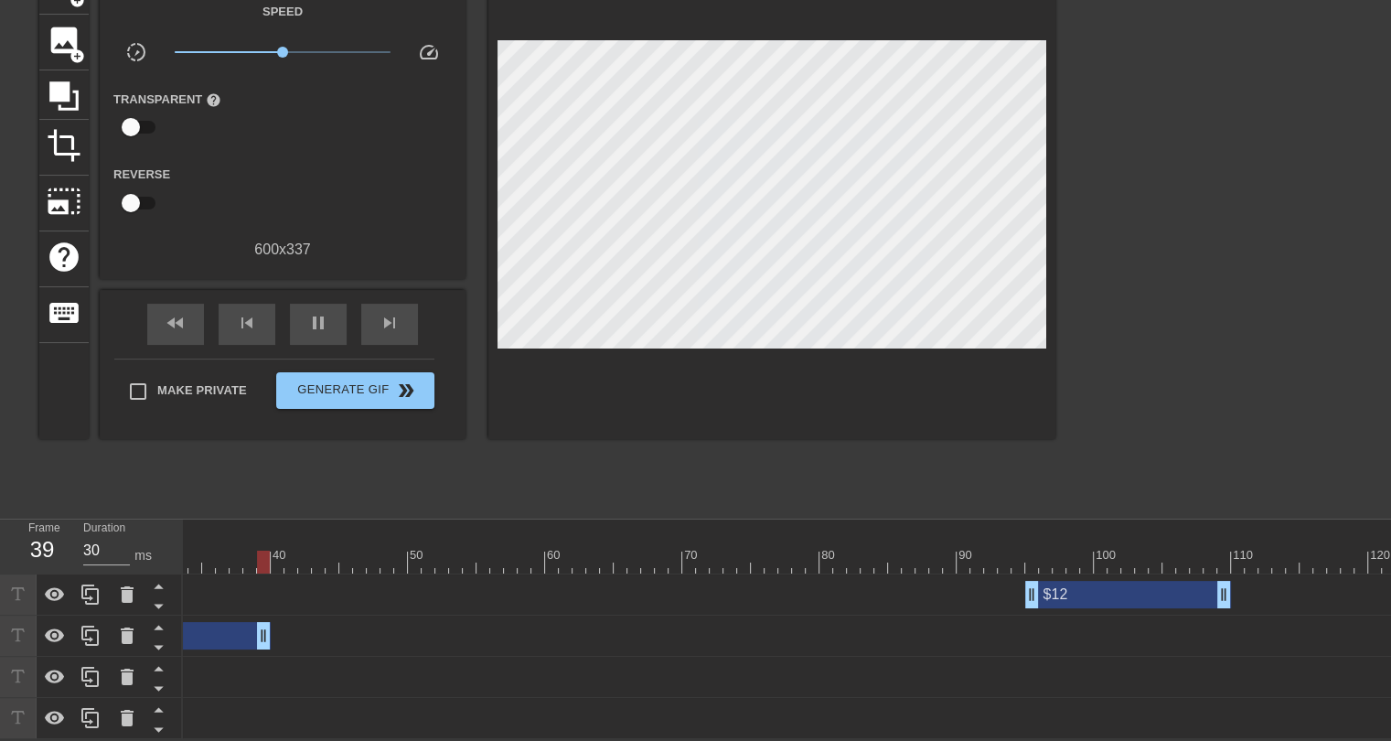
drag, startPoint x: 1013, startPoint y: 623, endPoint x: 261, endPoint y: 619, distance: 752.6
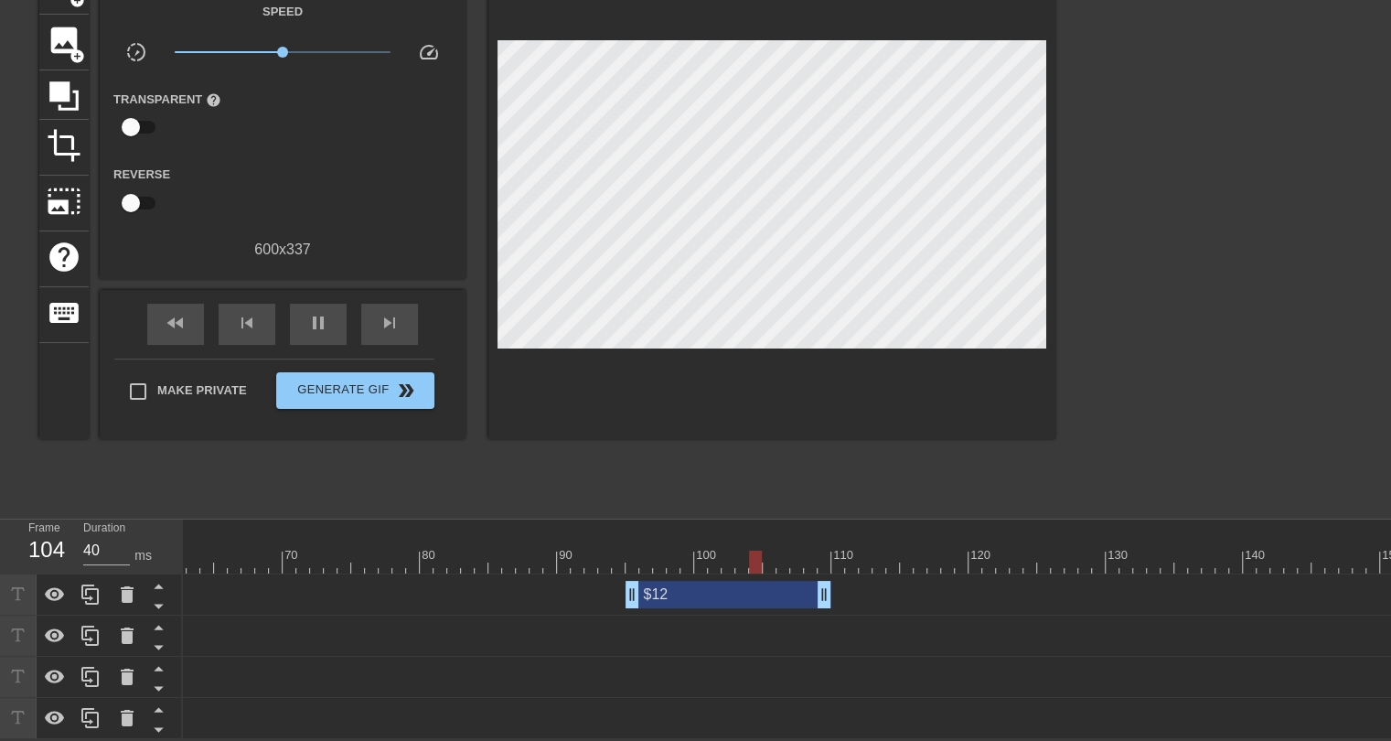
scroll to position [0, 849]
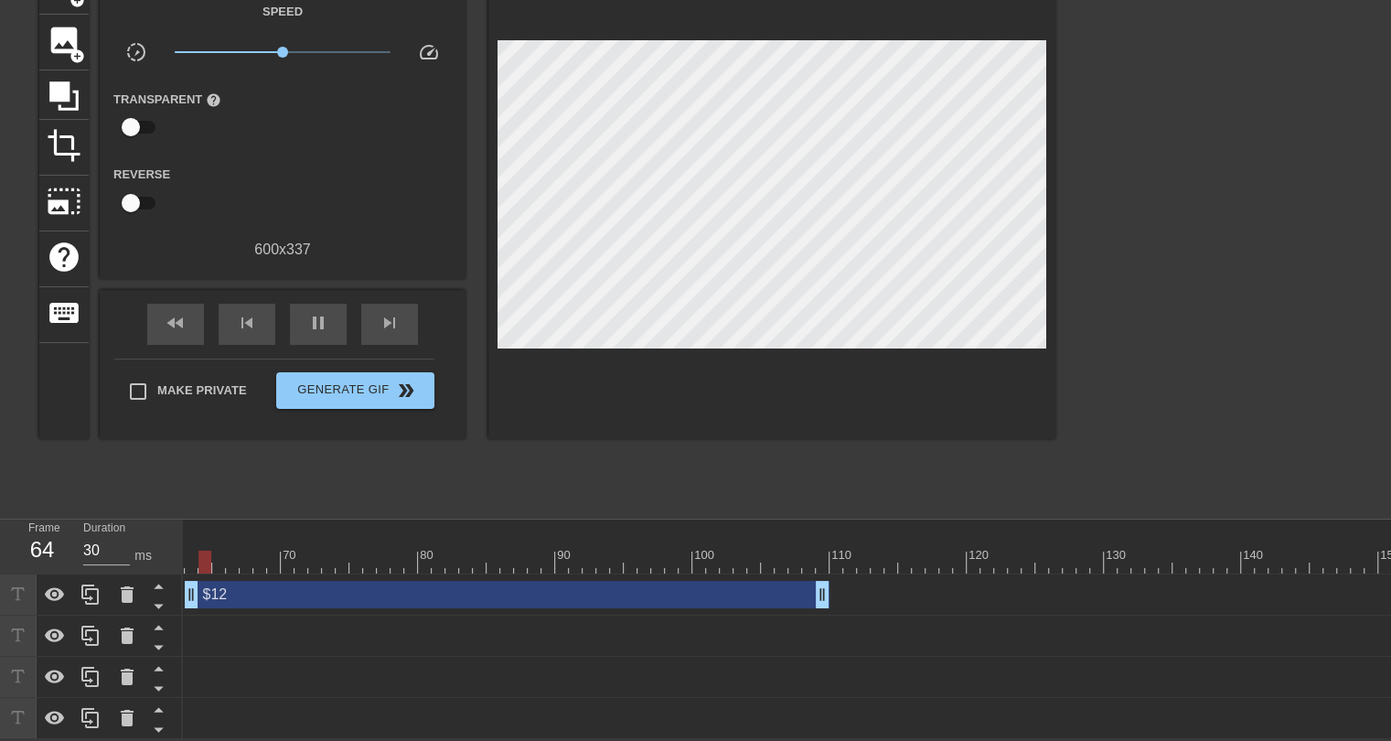
drag, startPoint x: 633, startPoint y: 590, endPoint x: 197, endPoint y: 579, distance: 436.3
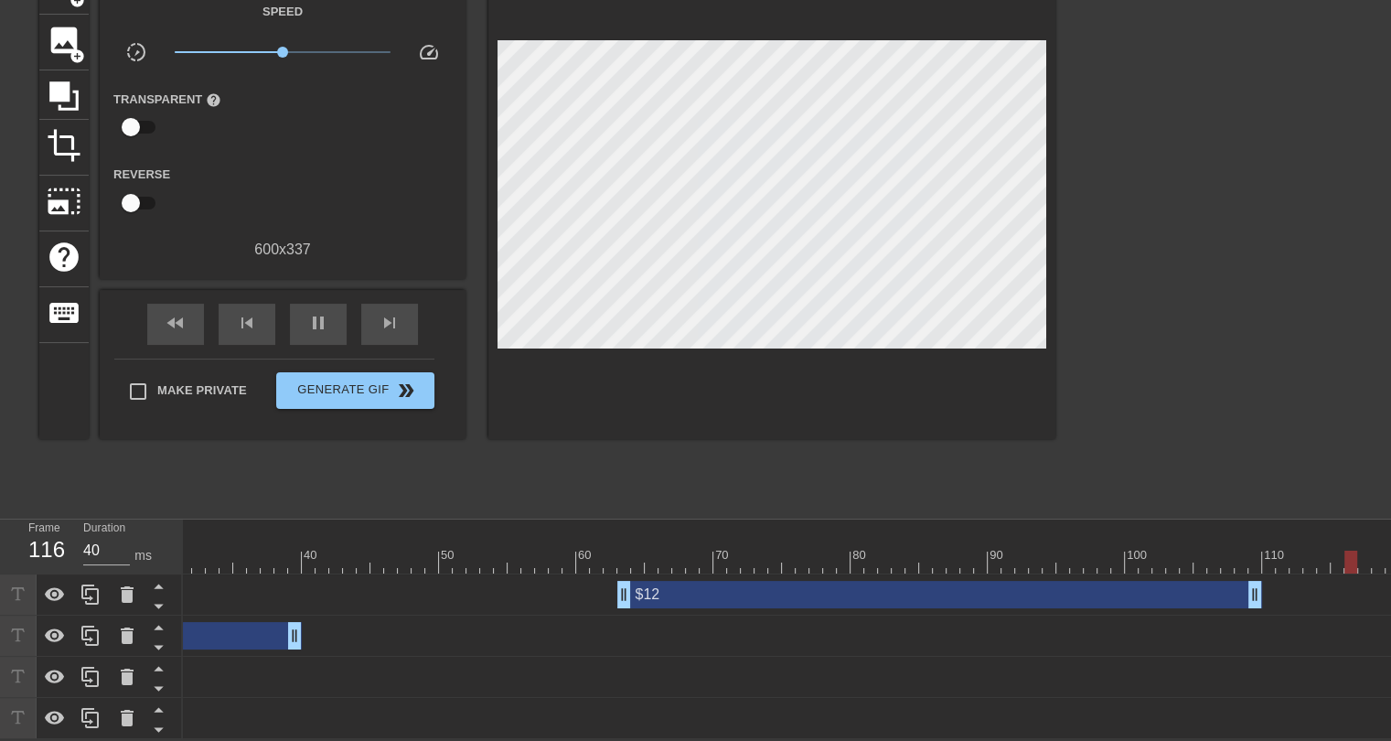
scroll to position [0, 414]
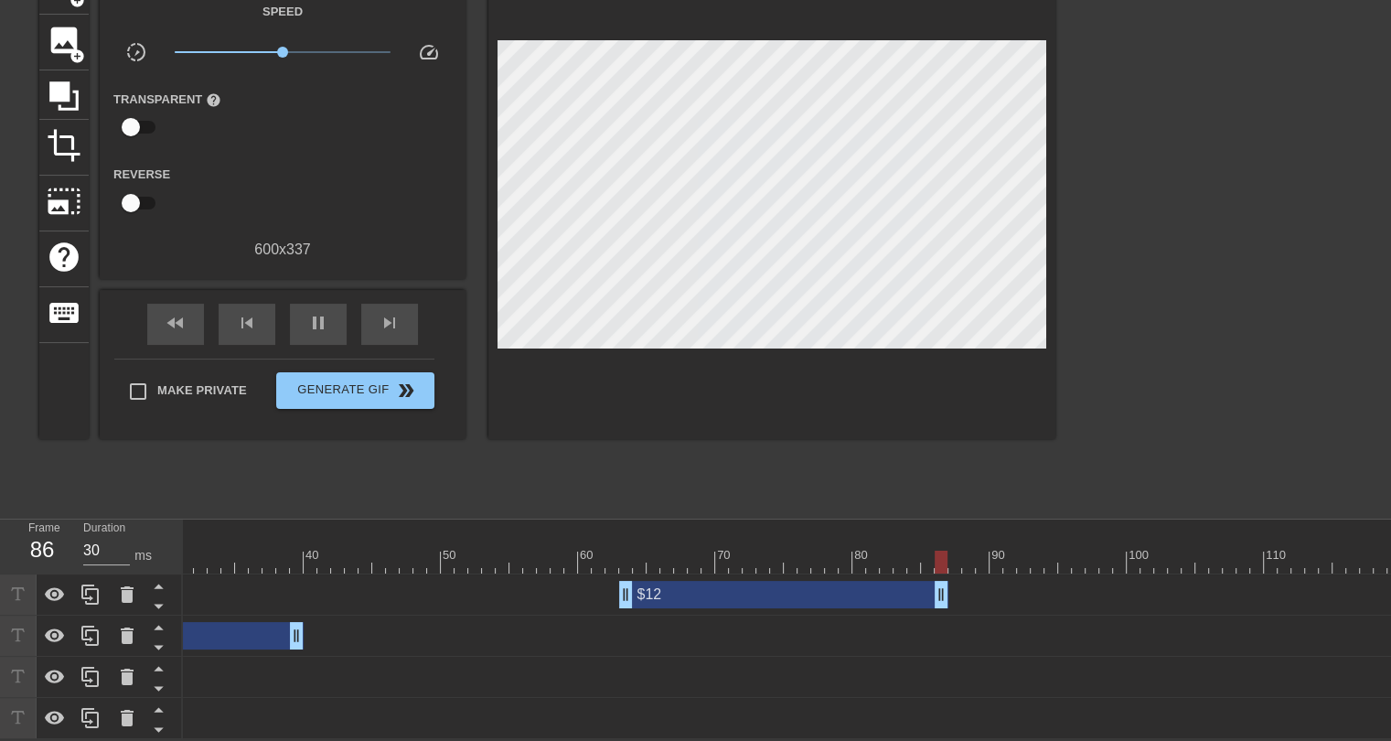
drag, startPoint x: 1251, startPoint y: 584, endPoint x: 733, endPoint y: 535, distance: 519.9
click at [311, 312] on span "pause" at bounding box center [318, 323] width 22 height 22
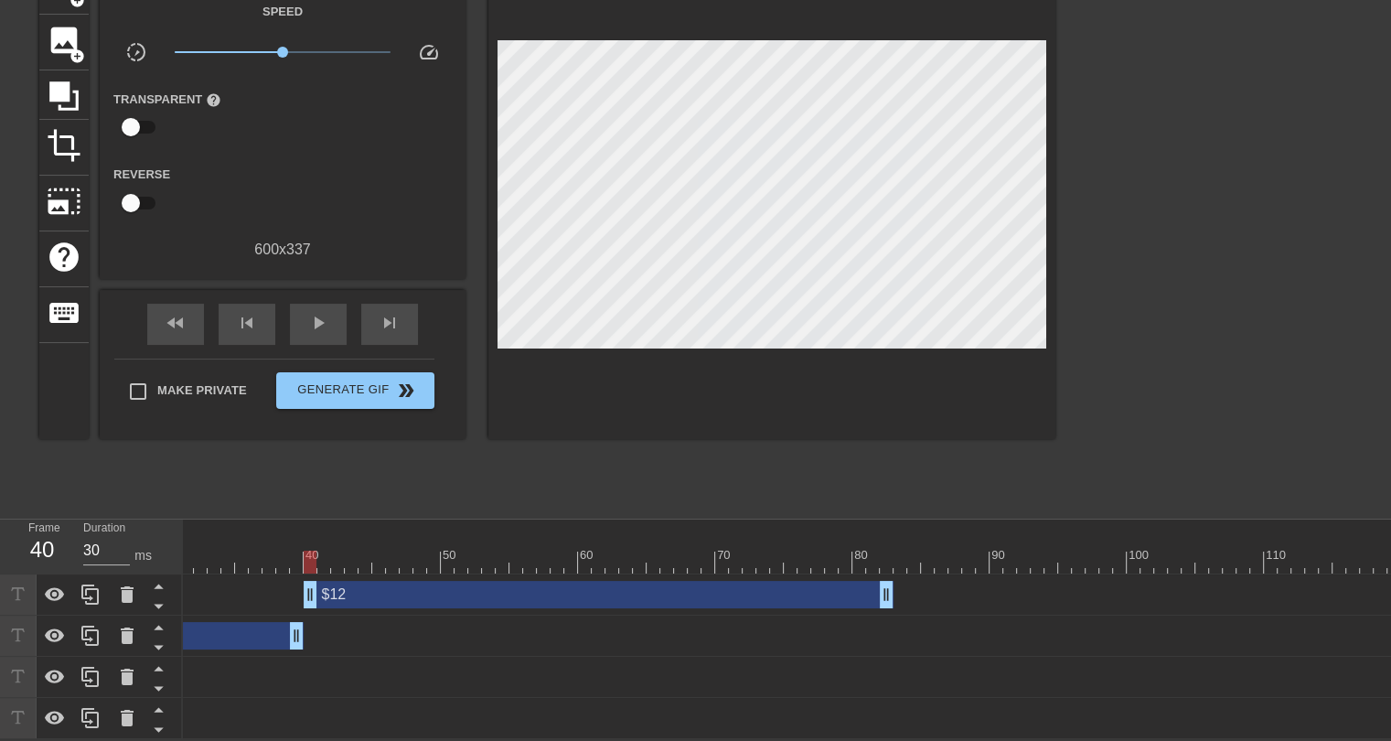
drag, startPoint x: 625, startPoint y: 583, endPoint x: 305, endPoint y: 574, distance: 319.3
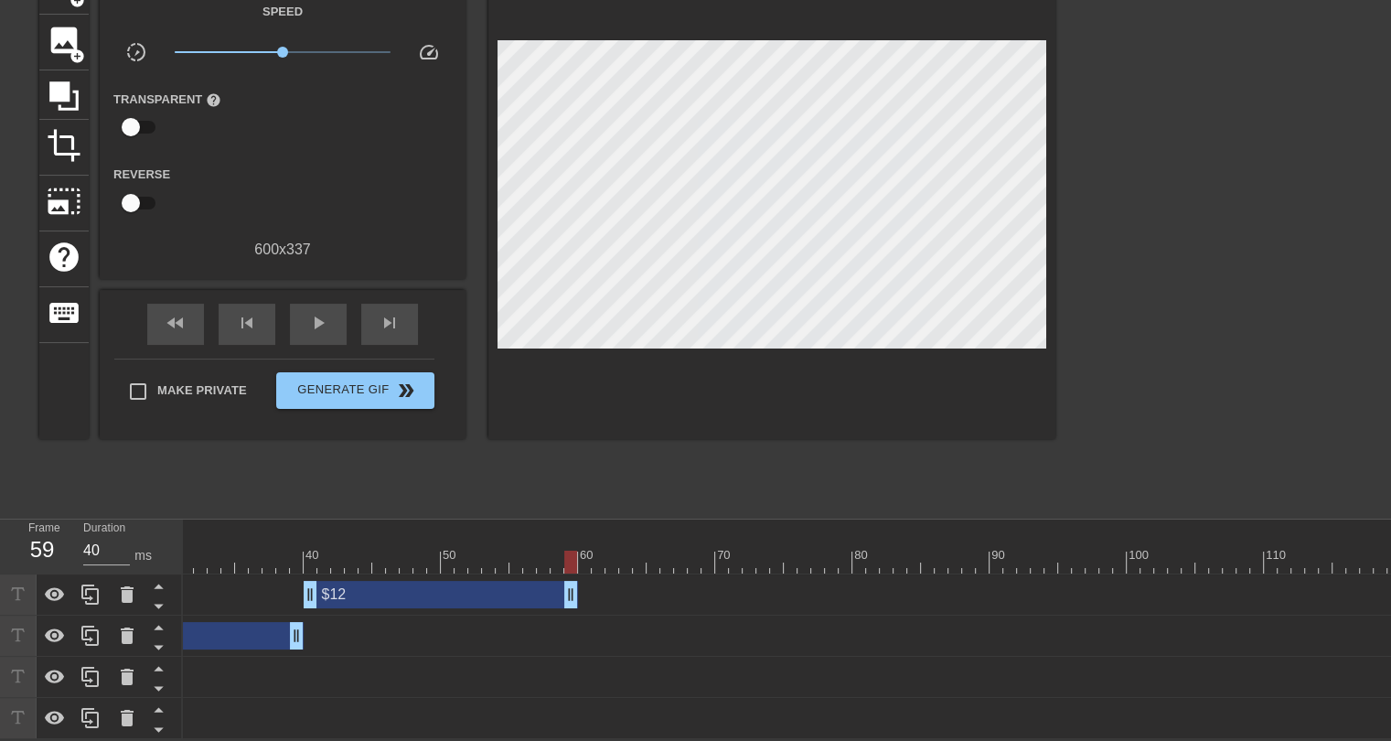
drag, startPoint x: 882, startPoint y: 582, endPoint x: 567, endPoint y: 572, distance: 315.6
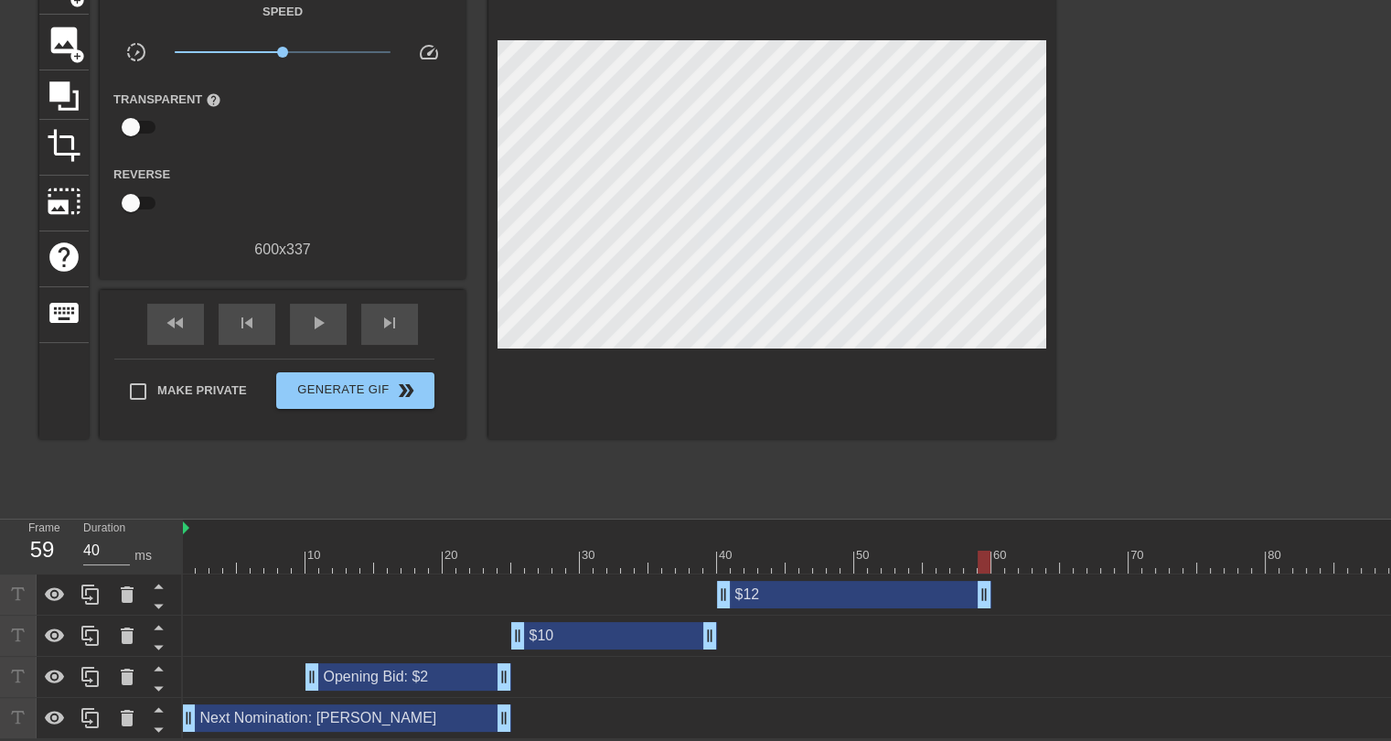
scroll to position [0, 0]
click at [190, 550] on div at bounding box center [1335, 561] width 2304 height 23
click at [311, 323] on div "play_arrow" at bounding box center [318, 324] width 57 height 41
type input "30"
click at [1002, 554] on div at bounding box center [1335, 561] width 2304 height 23
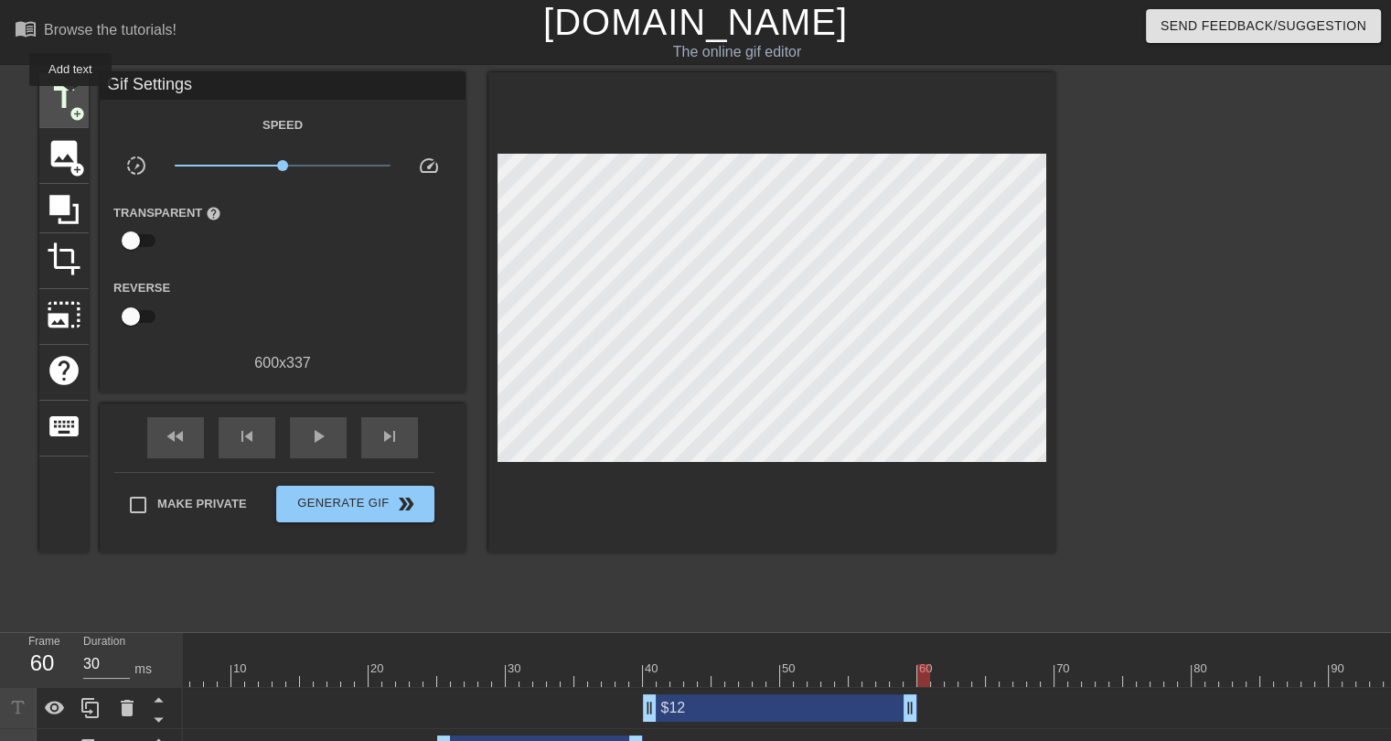
click at [70, 99] on span "title" at bounding box center [64, 97] width 35 height 35
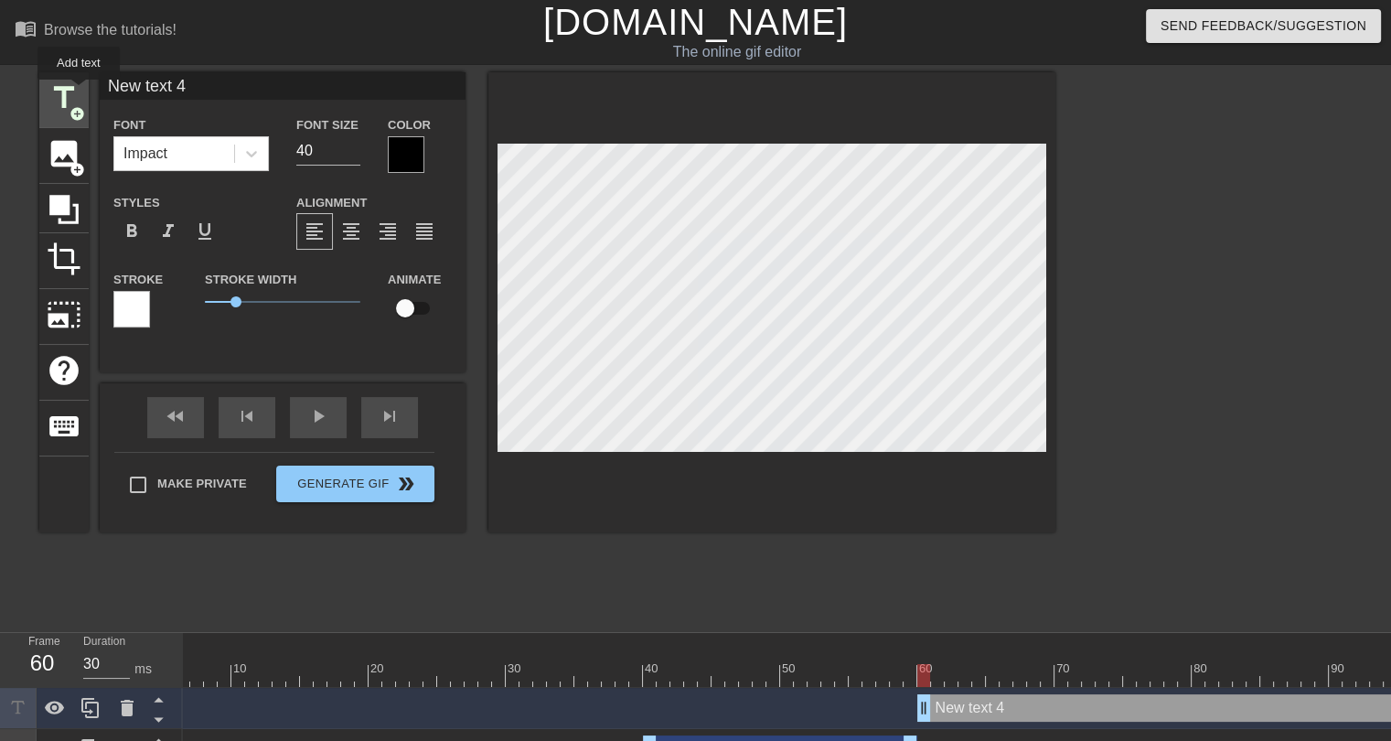
drag, startPoint x: 210, startPoint y: 80, endPoint x: 69, endPoint y: 92, distance: 141.4
click at [69, 92] on div "title add_circle image add_circle crop photo_size_select_large help keyboard Ne…" at bounding box center [547, 302] width 1016 height 460
type input "$69!!!"
click at [415, 158] on div at bounding box center [406, 154] width 37 height 37
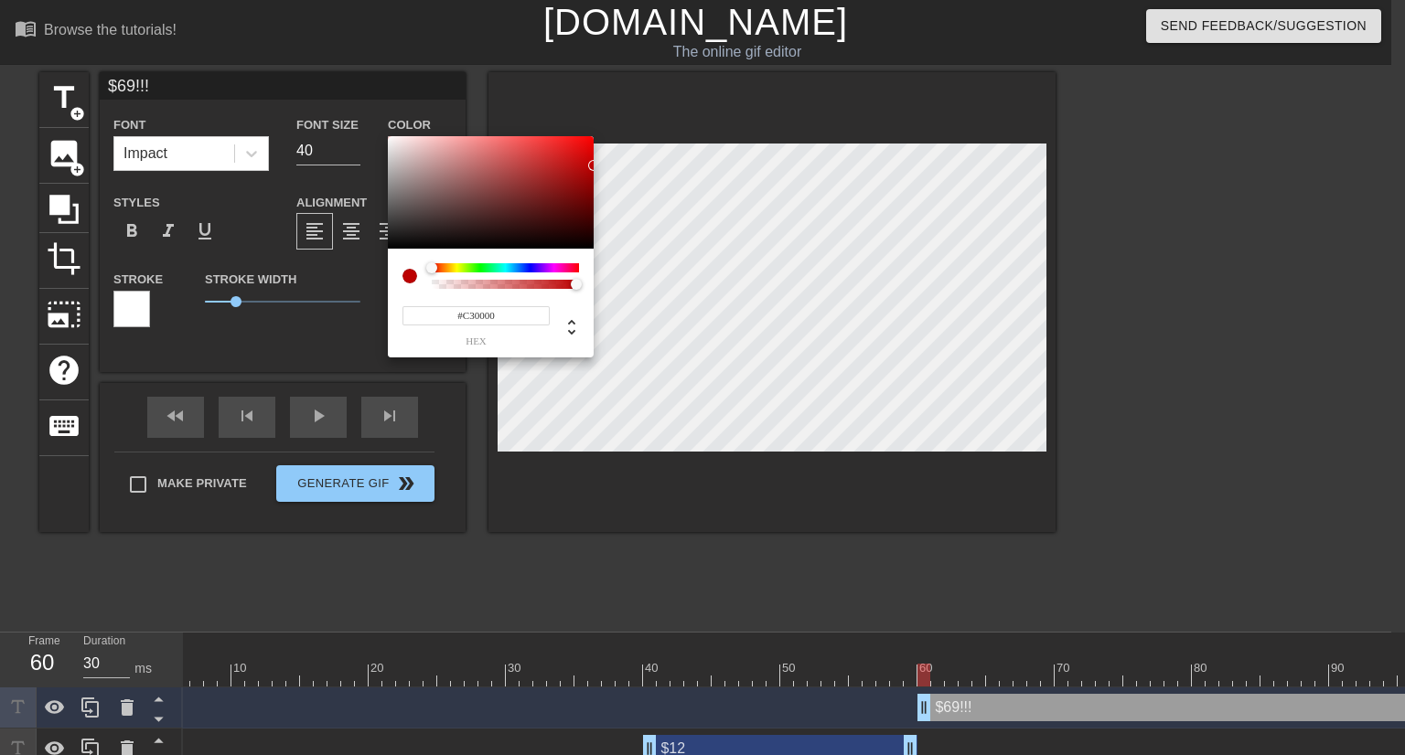
type input "#C50000"
drag, startPoint x: 582, startPoint y: 157, endPoint x: 604, endPoint y: 162, distance: 22.4
click at [604, 162] on div "#C50000 hex" at bounding box center [702, 377] width 1405 height 755
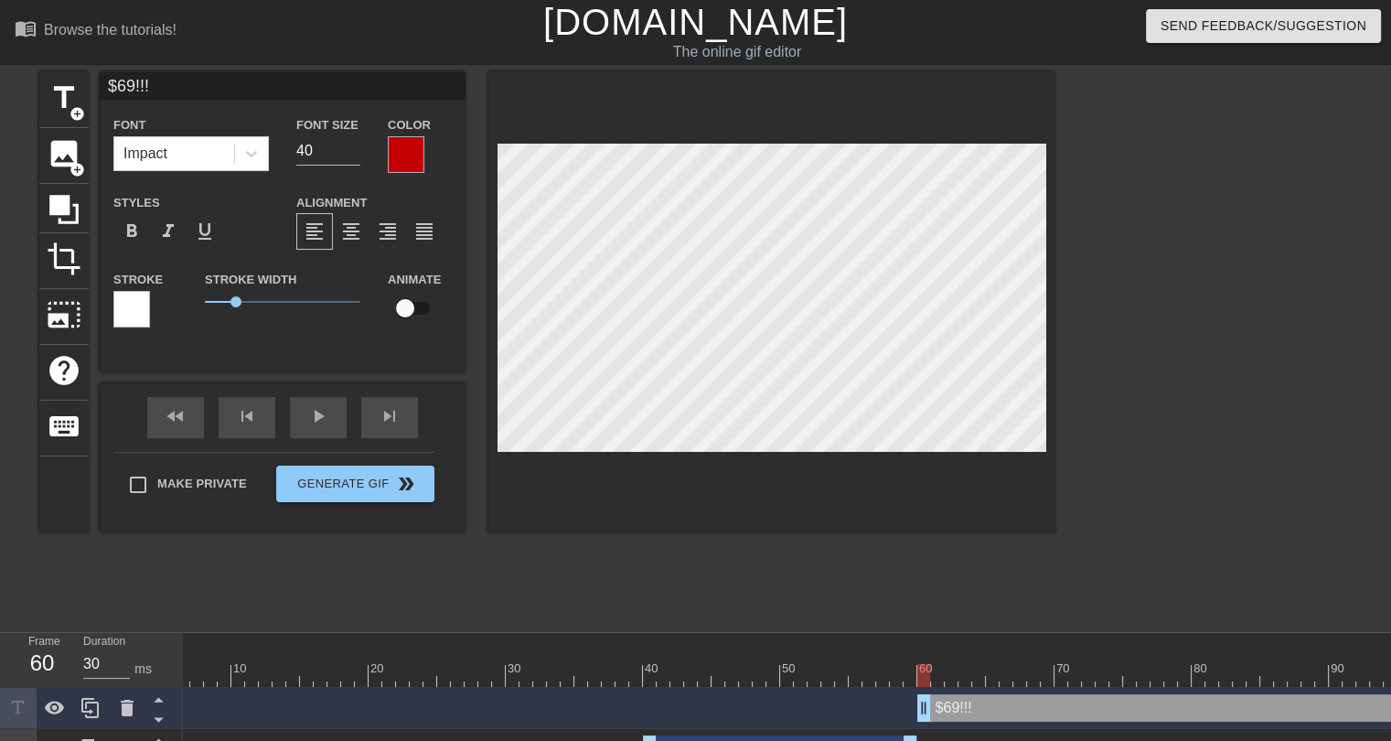
click at [139, 312] on div at bounding box center [131, 309] width 37 height 37
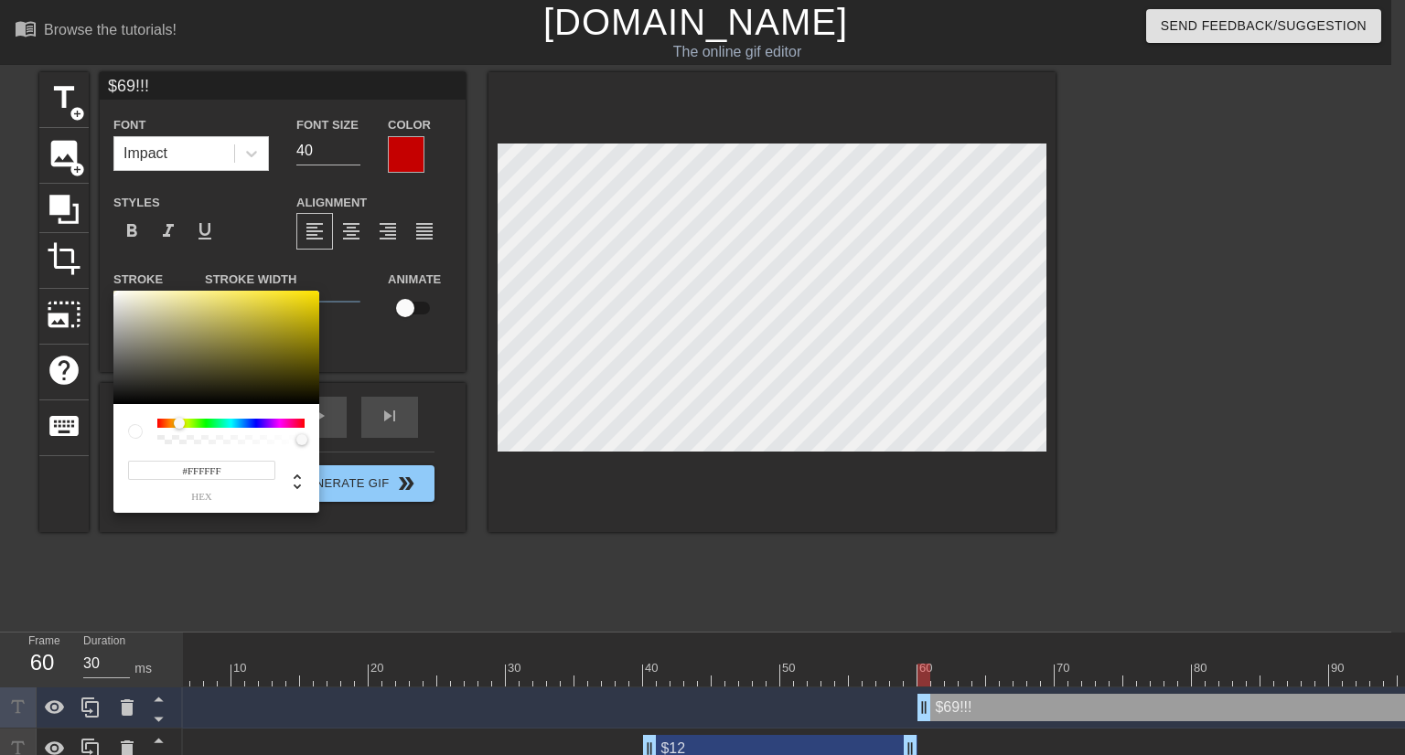
click at [179, 422] on div at bounding box center [230, 423] width 147 height 9
type input "#FFE500"
drag, startPoint x: 293, startPoint y: 326, endPoint x: 332, endPoint y: 278, distance: 62.4
click at [332, 278] on div "#FFE500 hex" at bounding box center [702, 377] width 1405 height 755
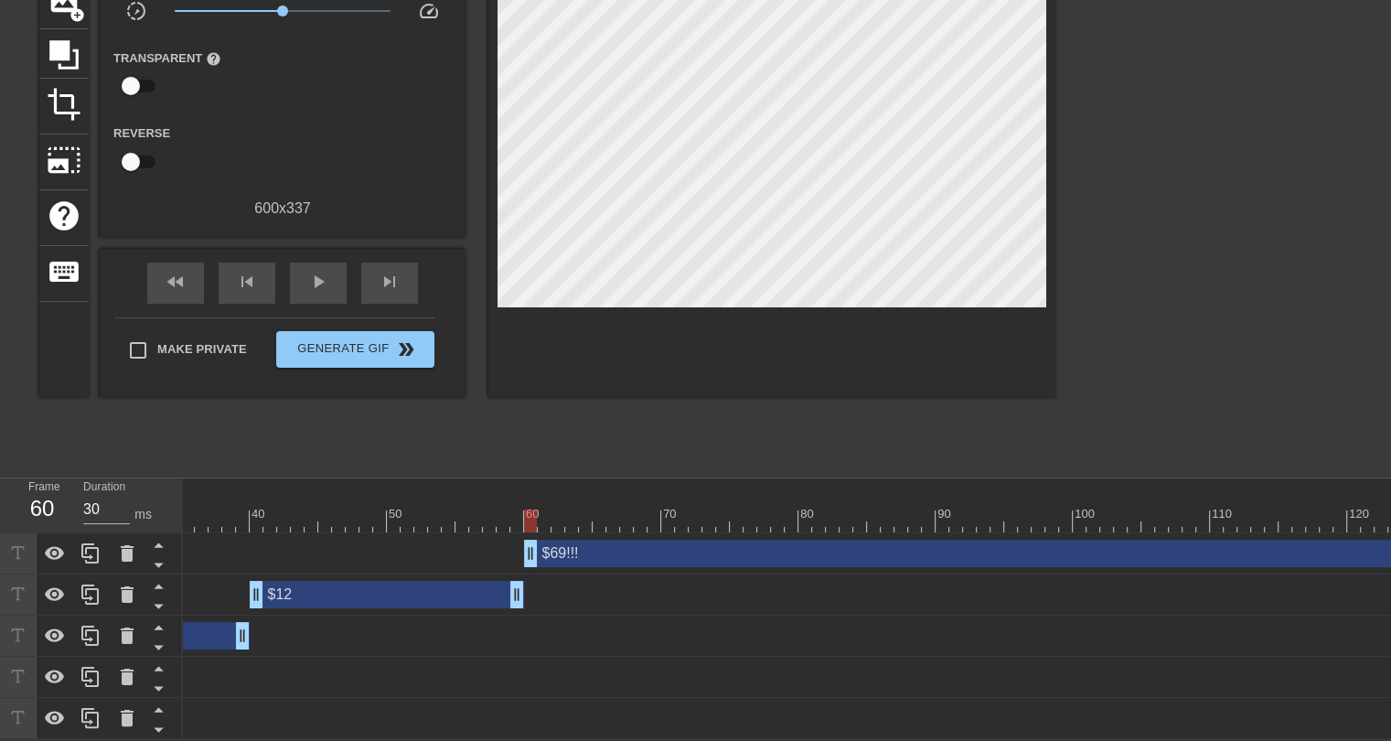
scroll to position [0, 472]
click at [527, 509] on div at bounding box center [526, 520] width 13 height 23
click at [326, 271] on span "play_arrow" at bounding box center [318, 282] width 22 height 22
click at [326, 271] on span "pause" at bounding box center [318, 282] width 22 height 22
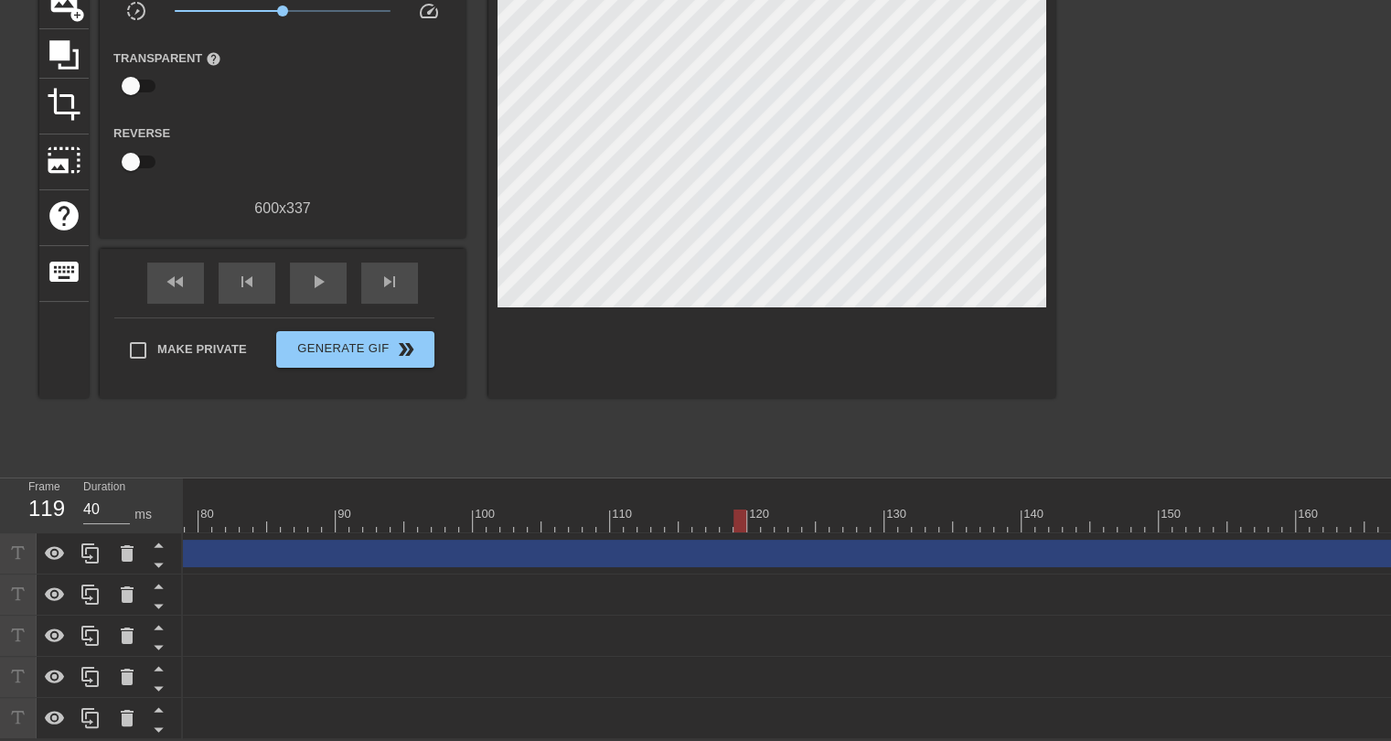
scroll to position [0, 1086]
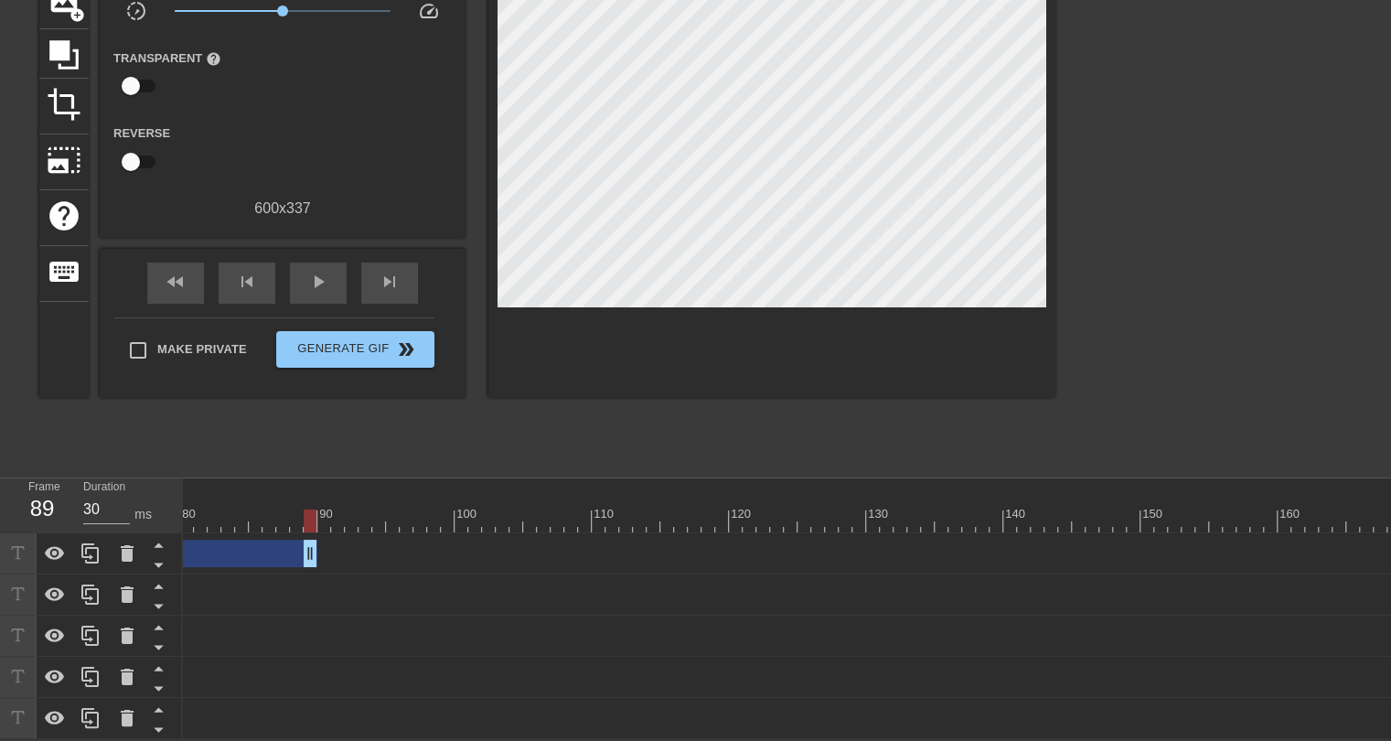
drag, startPoint x: 1386, startPoint y: 543, endPoint x: 328, endPoint y: 579, distance: 1058.6
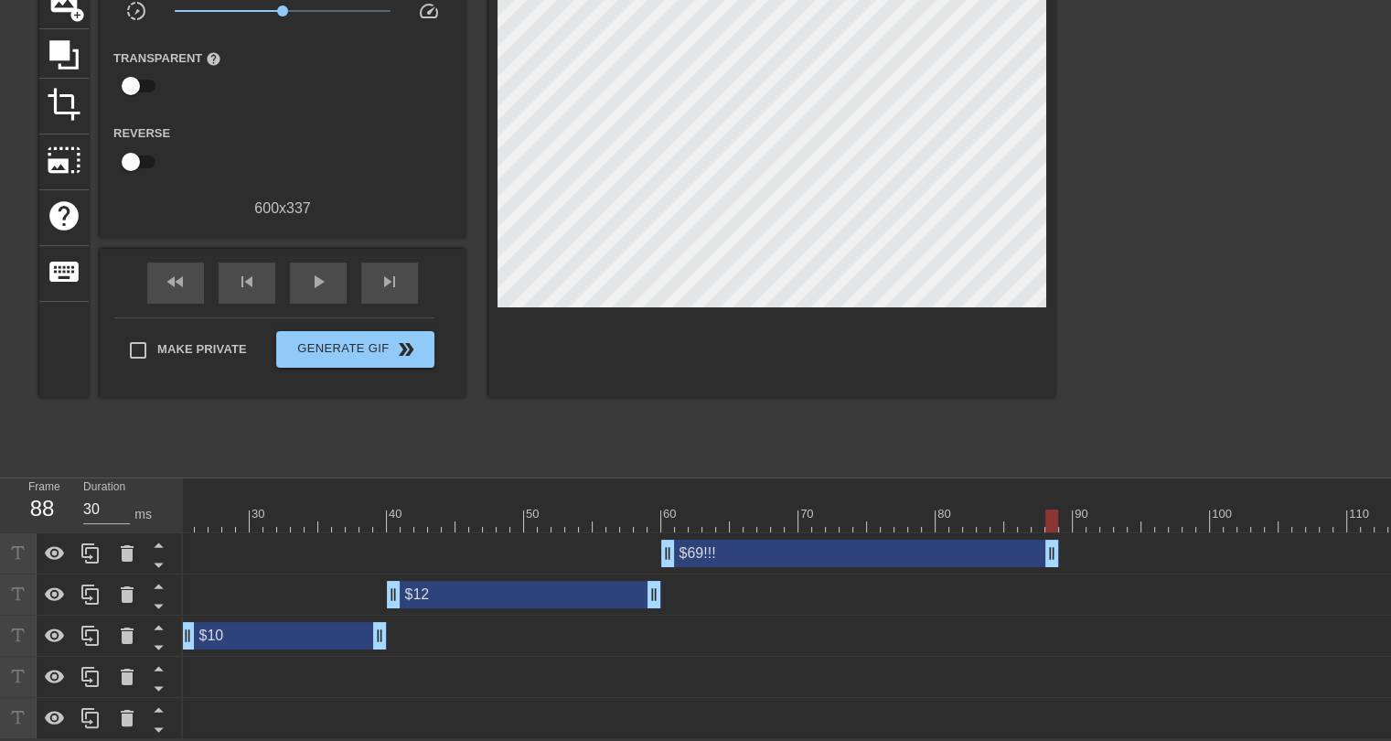
scroll to position [0, 335]
click at [214, 509] on div at bounding box center [1000, 520] width 2304 height 23
click at [314, 273] on span "play_arrow" at bounding box center [318, 282] width 22 height 22
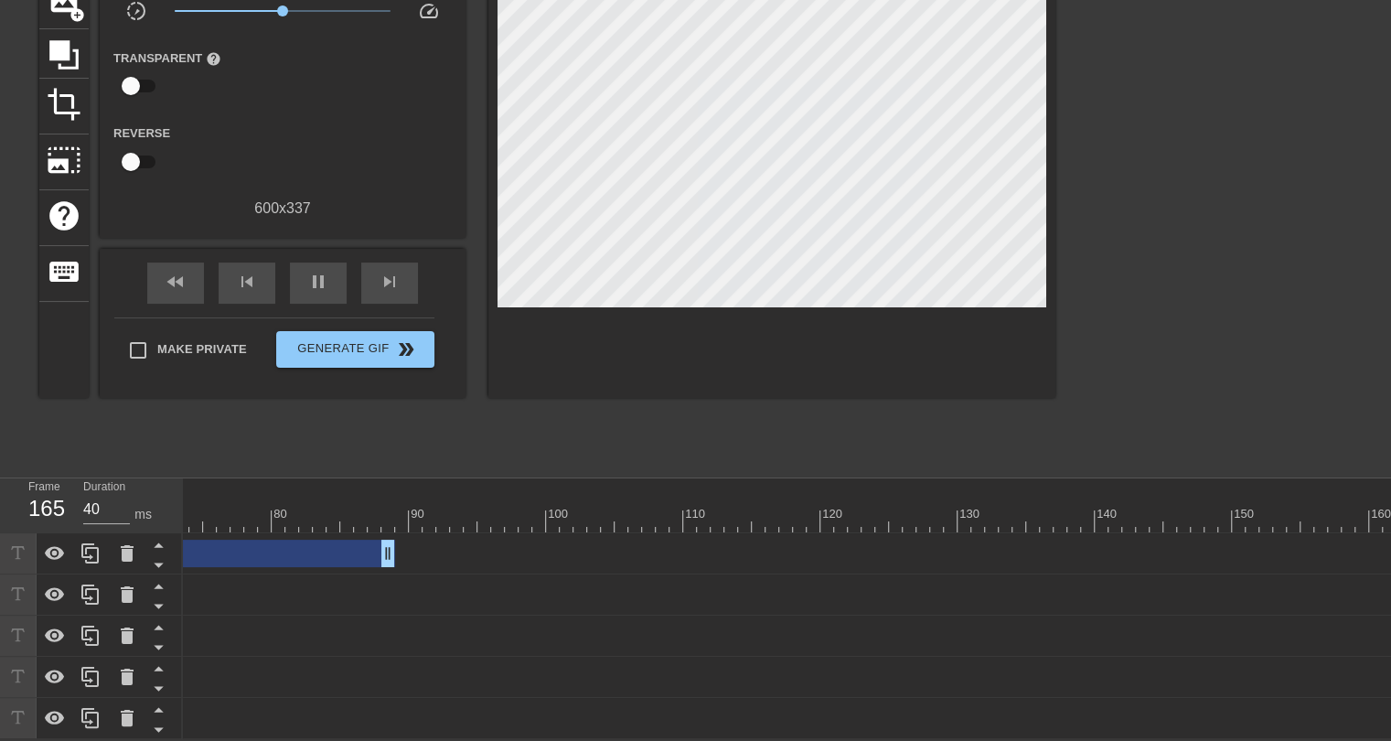
scroll to position [0, 1086]
click at [1373, 497] on div at bounding box center [1380, 508] width 14 height 23
click at [1382, 479] on div at bounding box center [249, 487] width 2304 height 18
click at [1259, 593] on div "$12 drag_handle drag_handle" at bounding box center [249, 594] width 2304 height 27
click at [1247, 437] on div at bounding box center [1214, 192] width 274 height 549
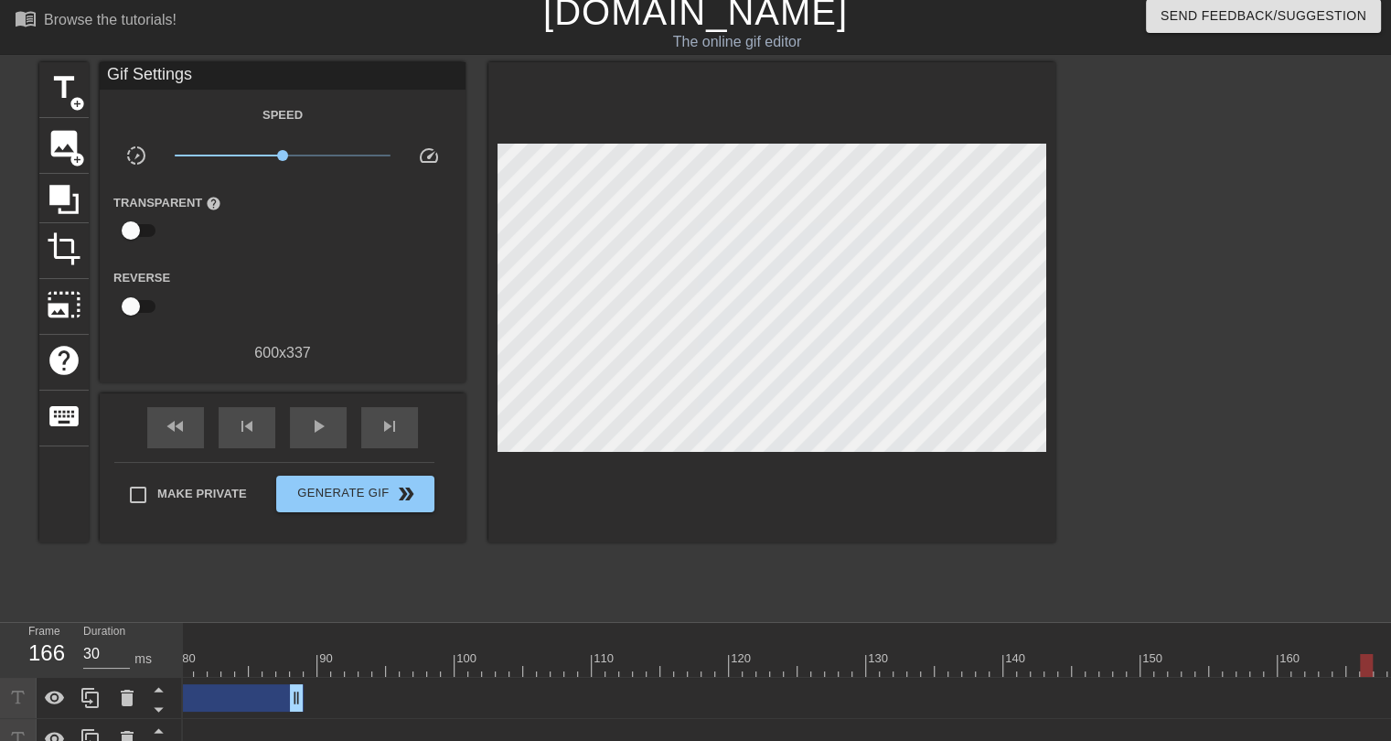
scroll to position [0, 0]
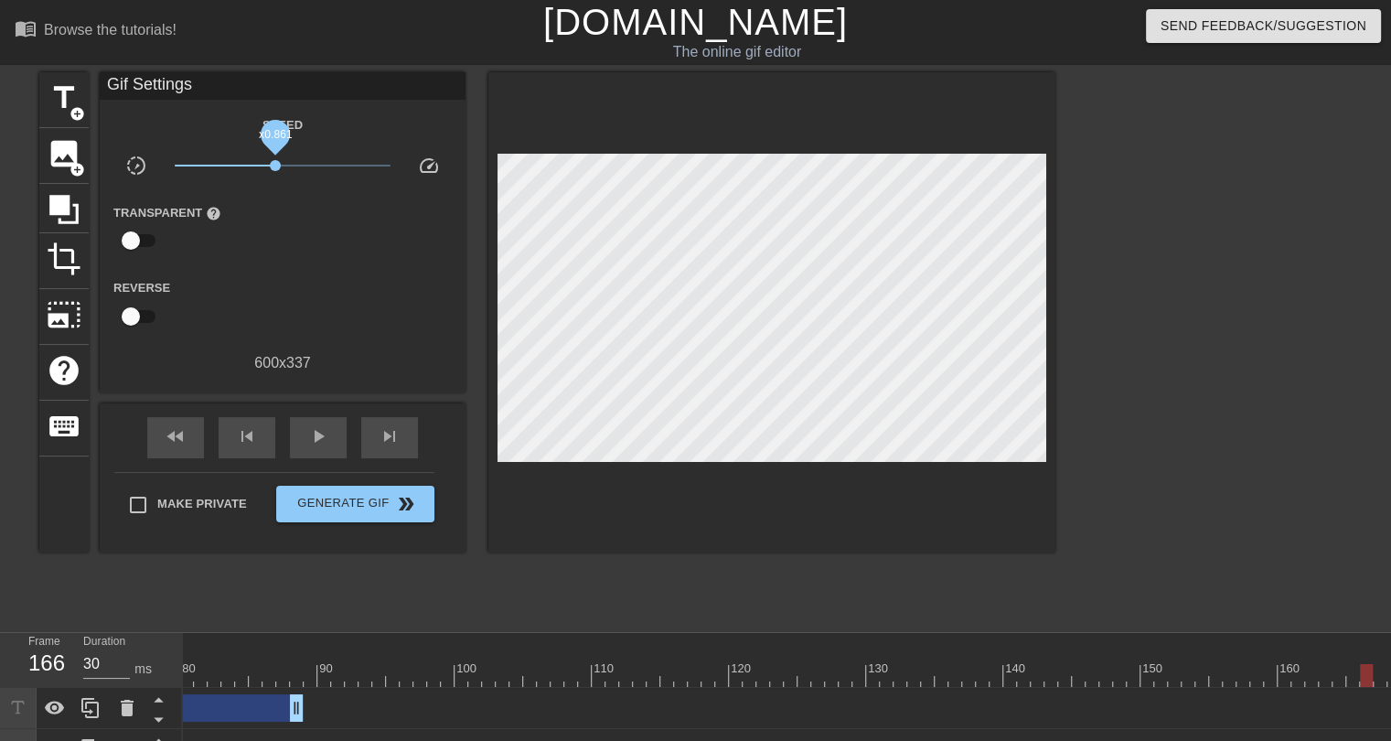
click at [275, 166] on span "x0.861" at bounding box center [275, 165] width 11 height 11
click at [1322, 645] on div at bounding box center [249, 642] width 2304 height 18
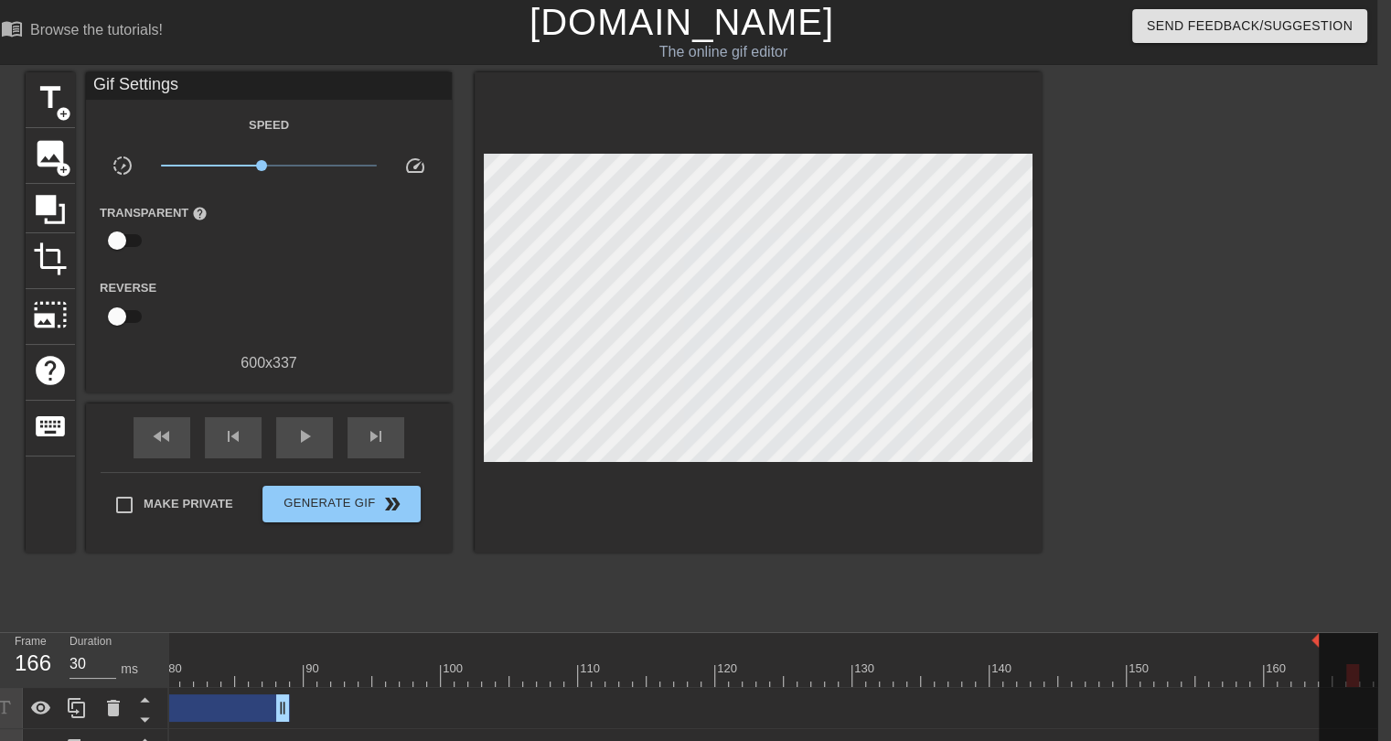
scroll to position [0, 1085]
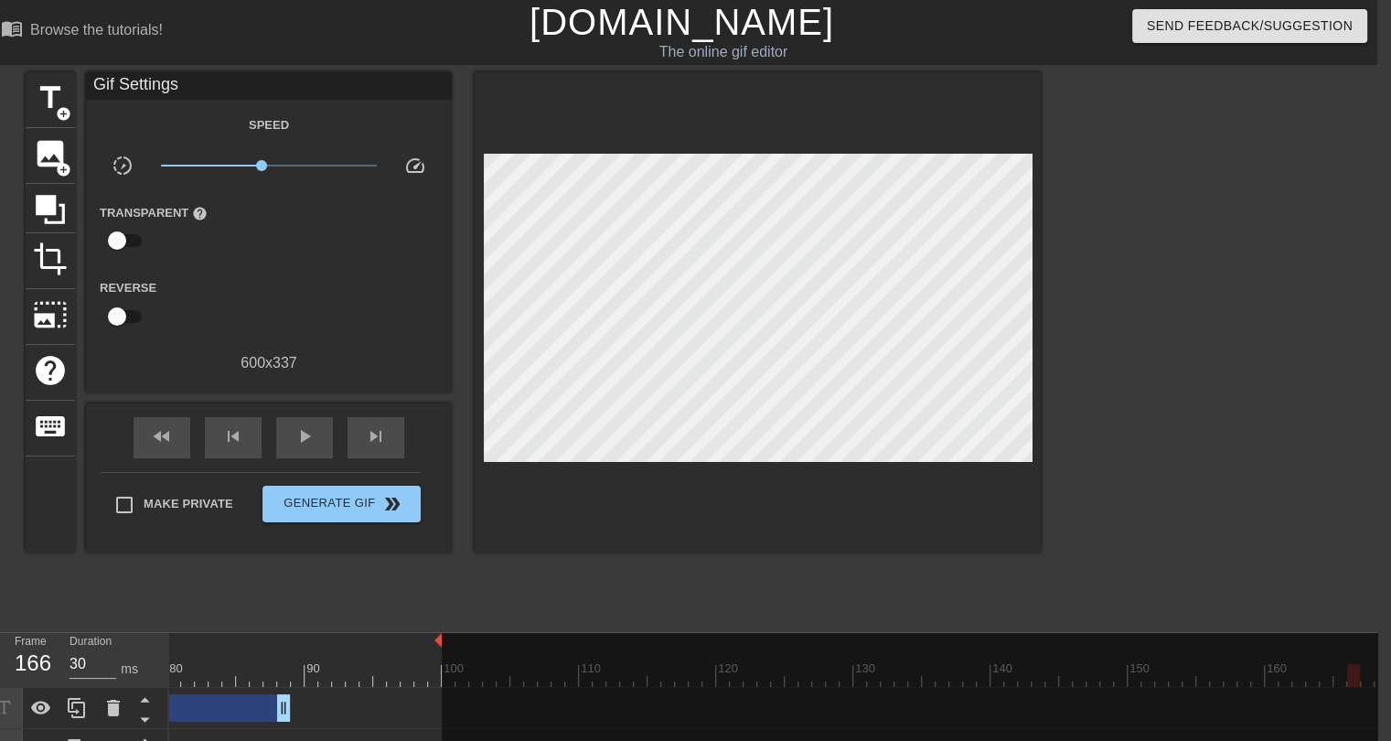
drag, startPoint x: 1382, startPoint y: 641, endPoint x: 439, endPoint y: 644, distance: 942.7
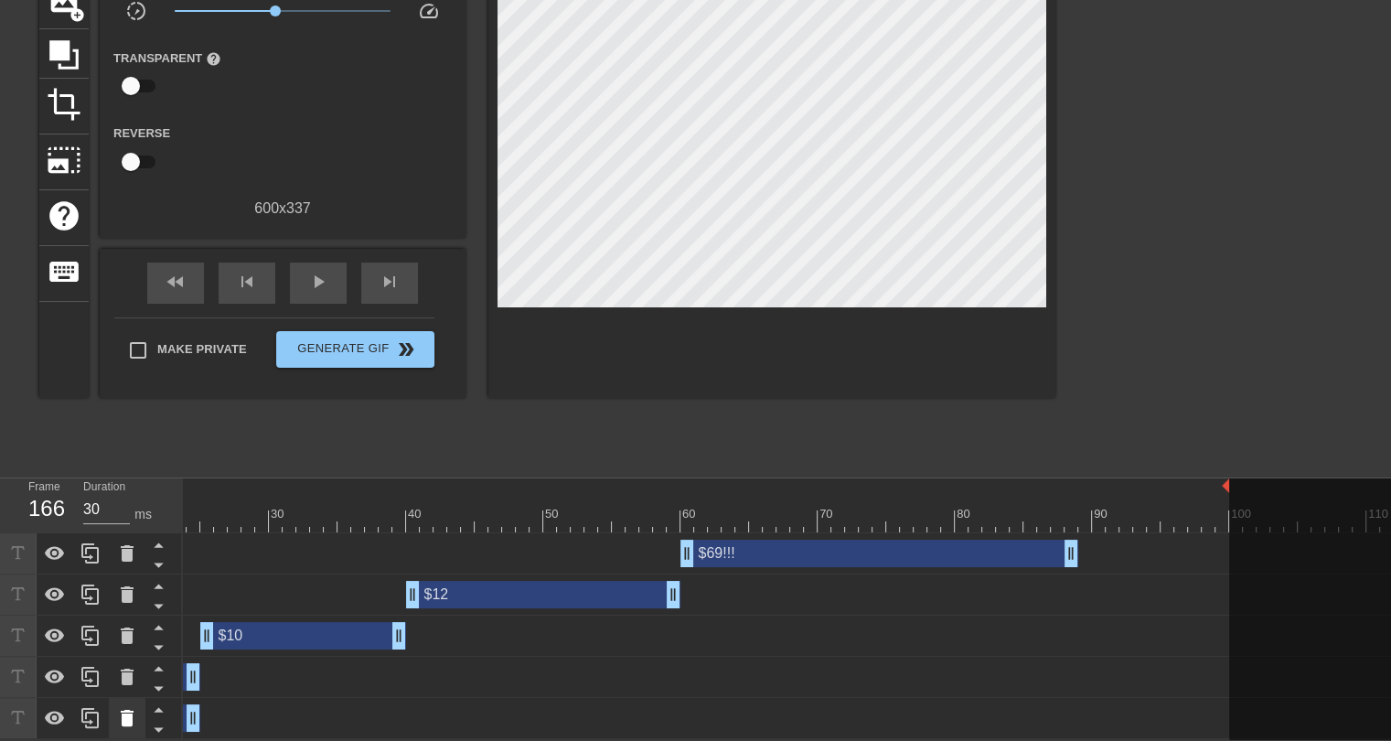
scroll to position [0, 0]
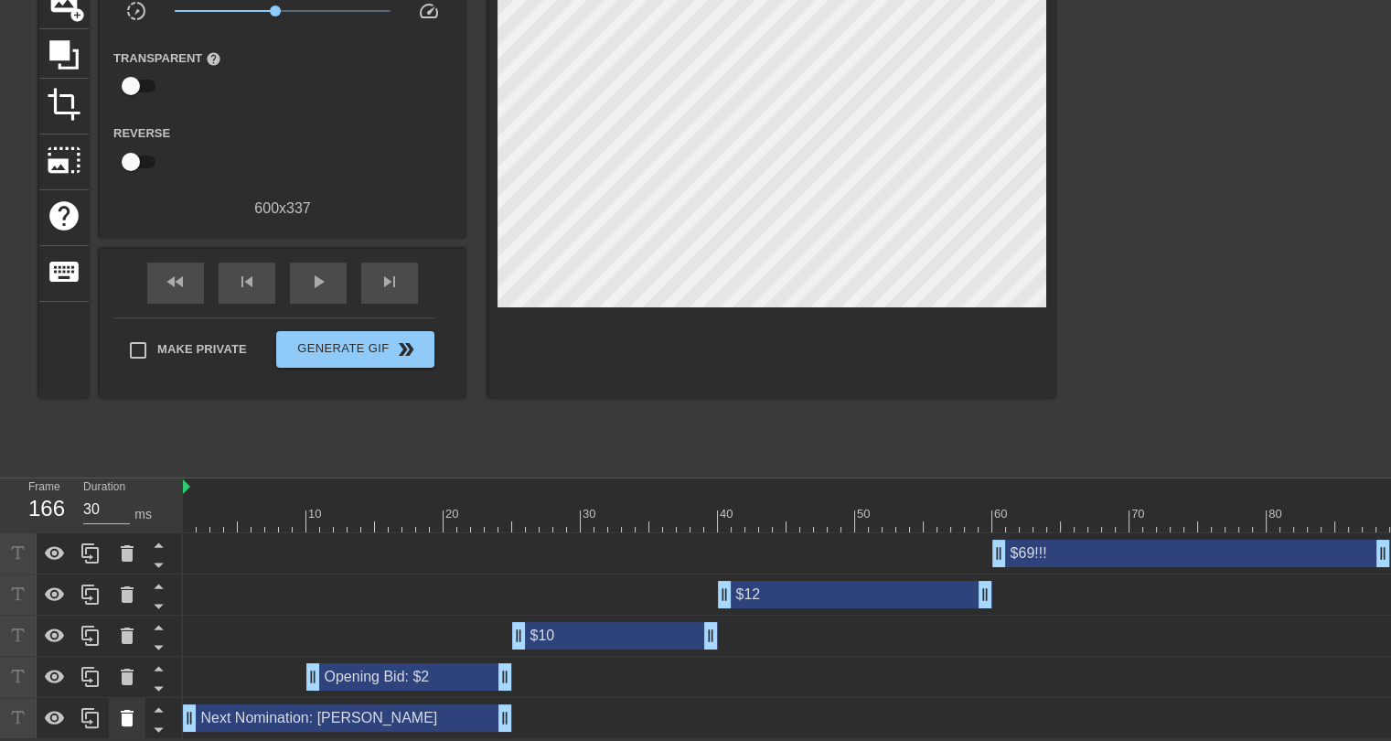
drag, startPoint x: 760, startPoint y: 743, endPoint x: 118, endPoint y: 723, distance: 642.2
click at [118, 723] on div "Frame 166 Duration 30 ms 10 20 30 40 50 60 70 80 90 100 110 120 130 140 150" at bounding box center [695, 608] width 1391 height 261
click at [549, 626] on div "$10 drag_handle drag_handle" at bounding box center [615, 635] width 206 height 27
click at [188, 509] on div at bounding box center [1335, 520] width 2304 height 23
click at [313, 271] on span "play_arrow" at bounding box center [318, 282] width 22 height 22
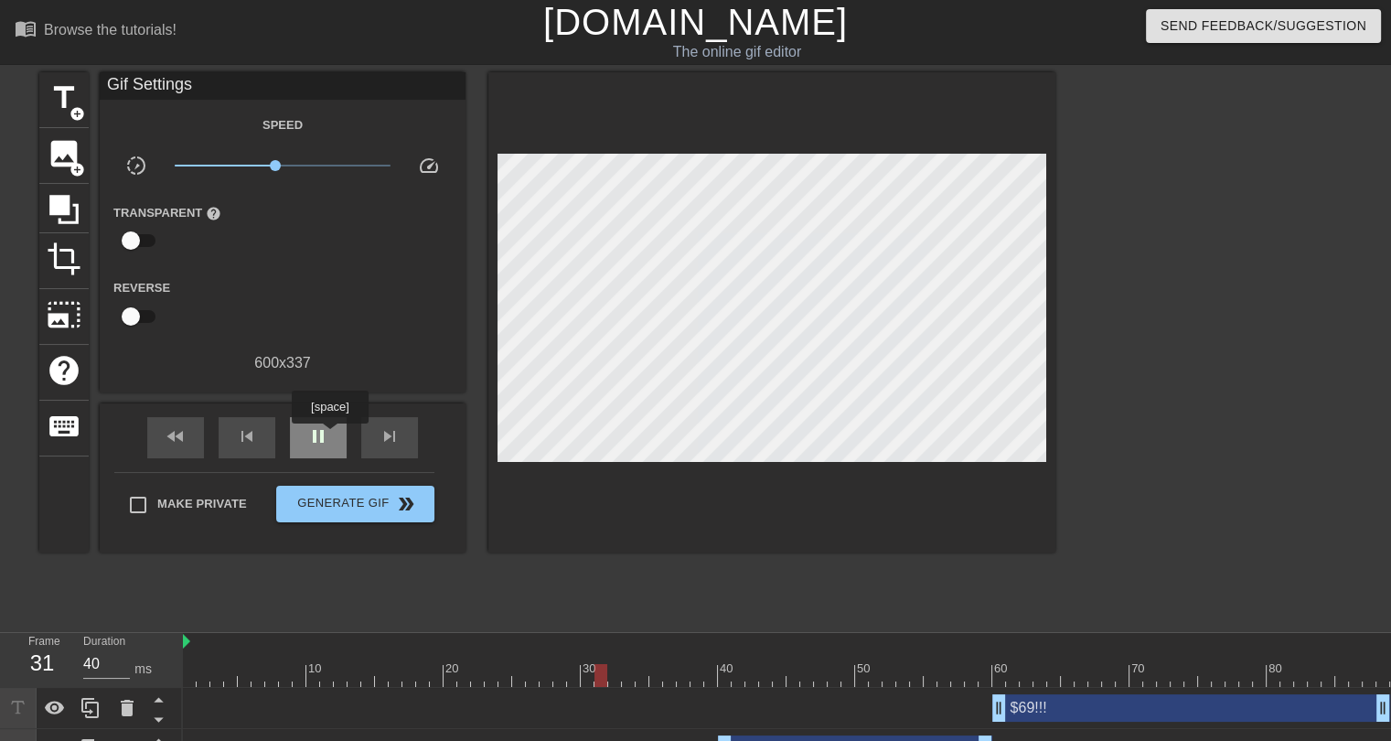
type input "30"
click at [329, 436] on div "pause" at bounding box center [318, 437] width 57 height 41
click at [654, 593] on div "title add_circle image add_circle crop photo_size_select_large help keyboard Gi…" at bounding box center [547, 346] width 1016 height 549
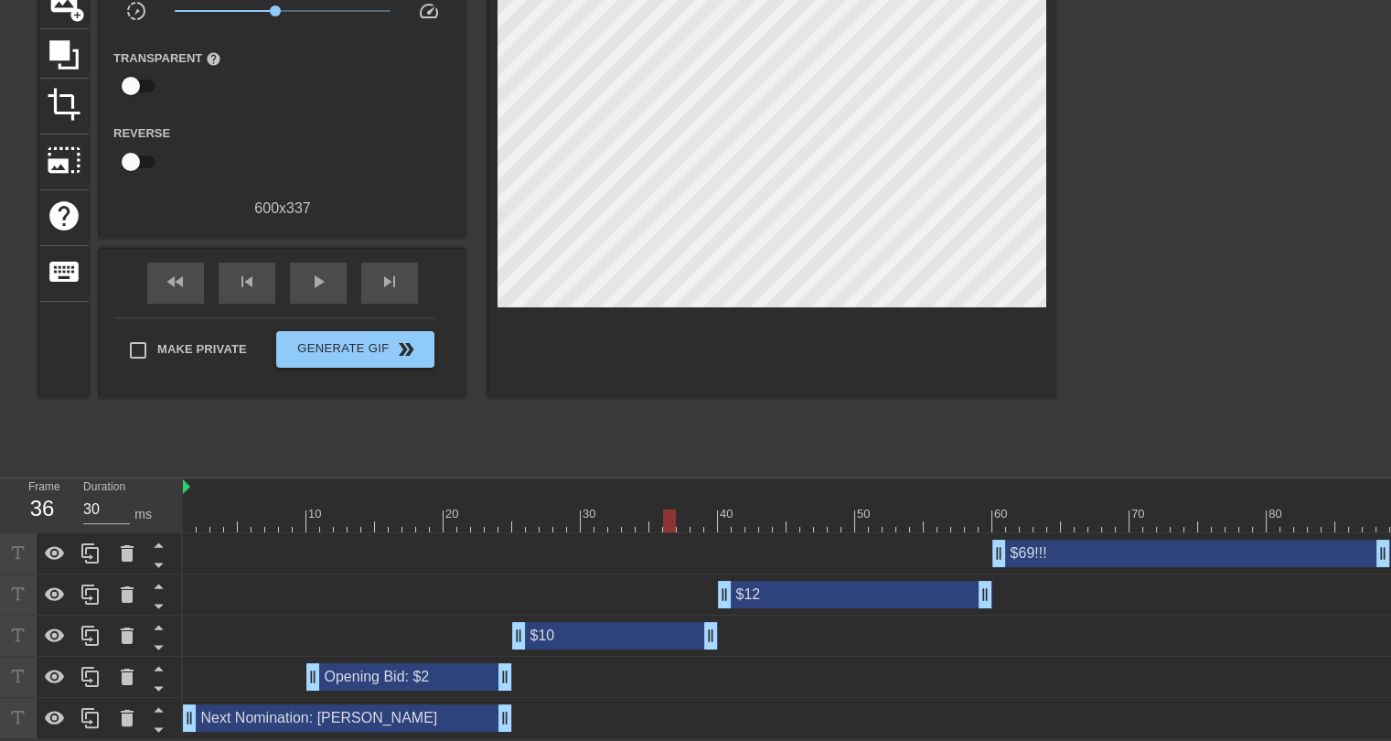
scroll to position [166, 0]
click at [786, 583] on div "$12 drag_handle drag_handle" at bounding box center [855, 594] width 274 height 27
click at [790, 593] on div "$12 drag_handle drag_handle" at bounding box center [855, 594] width 274 height 27
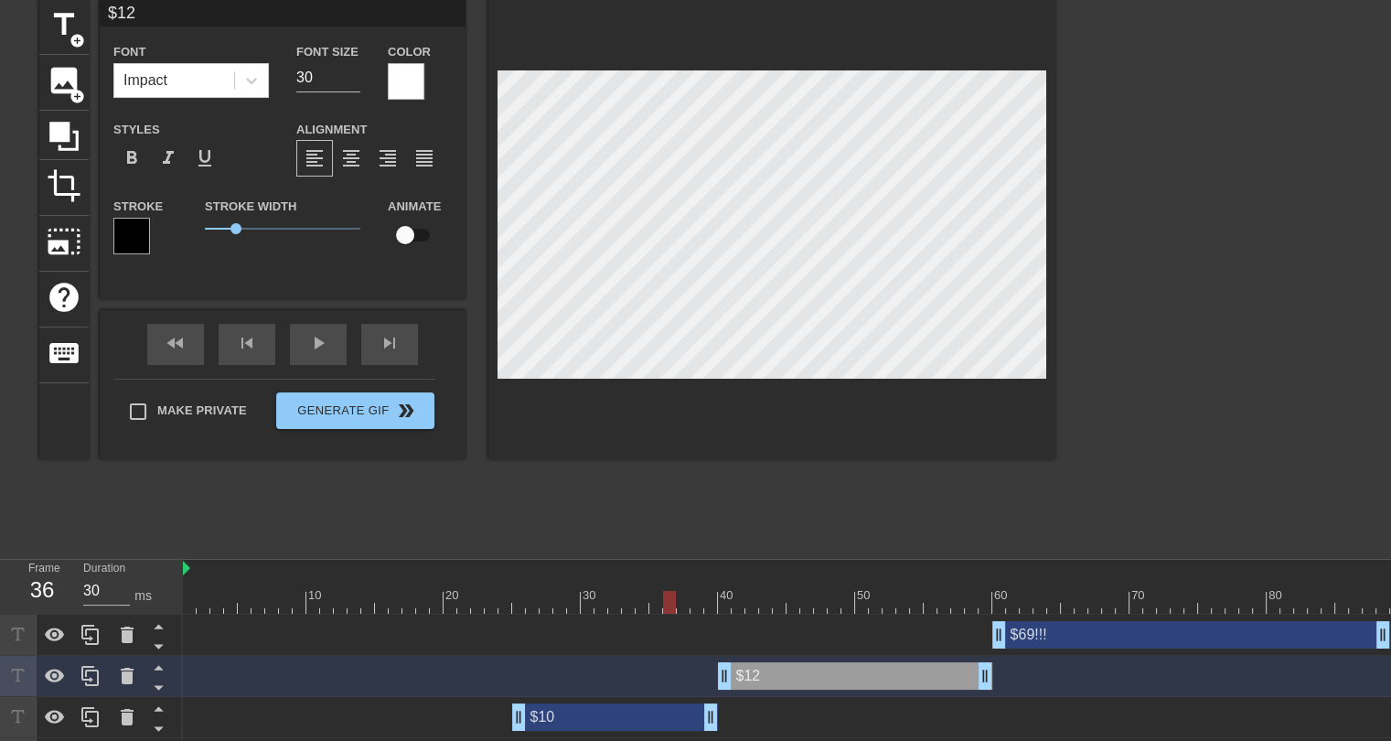
scroll to position [0, 0]
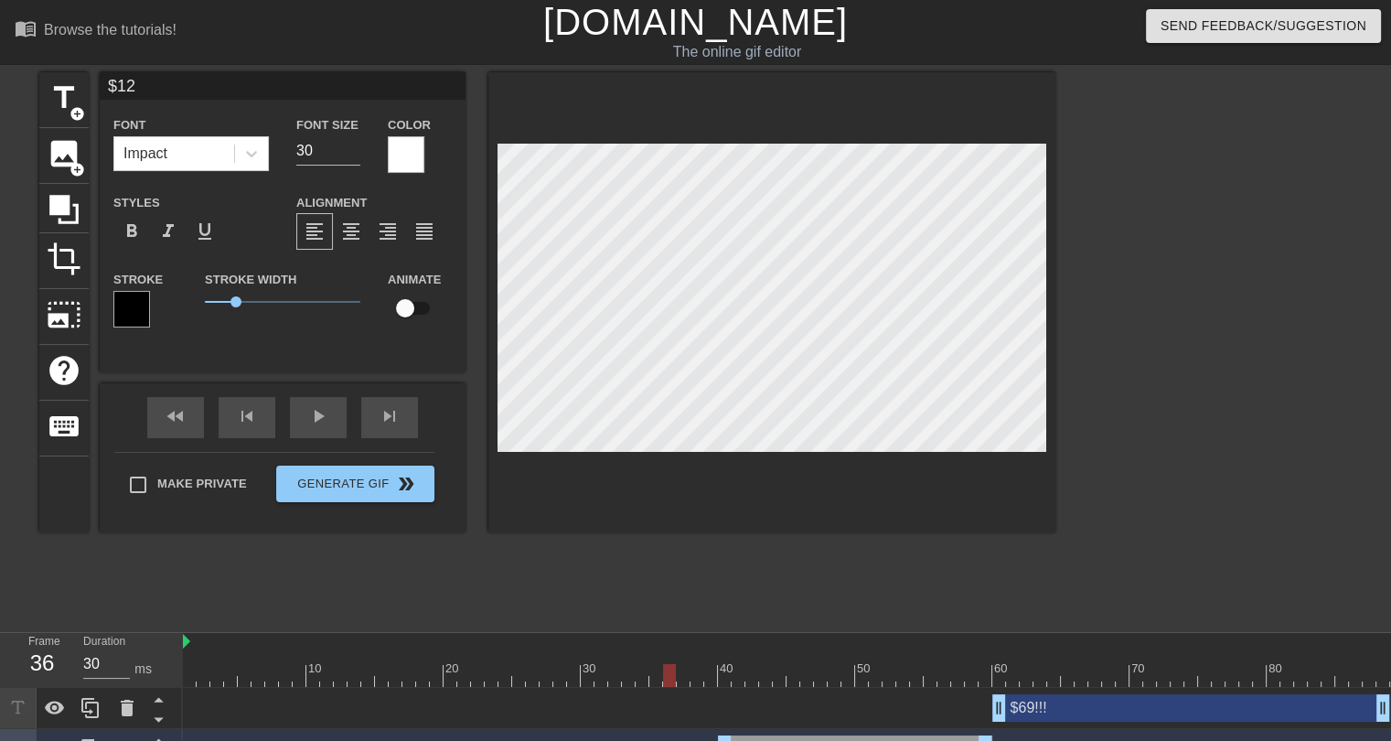
click at [1207, 455] on div at bounding box center [1214, 346] width 274 height 549
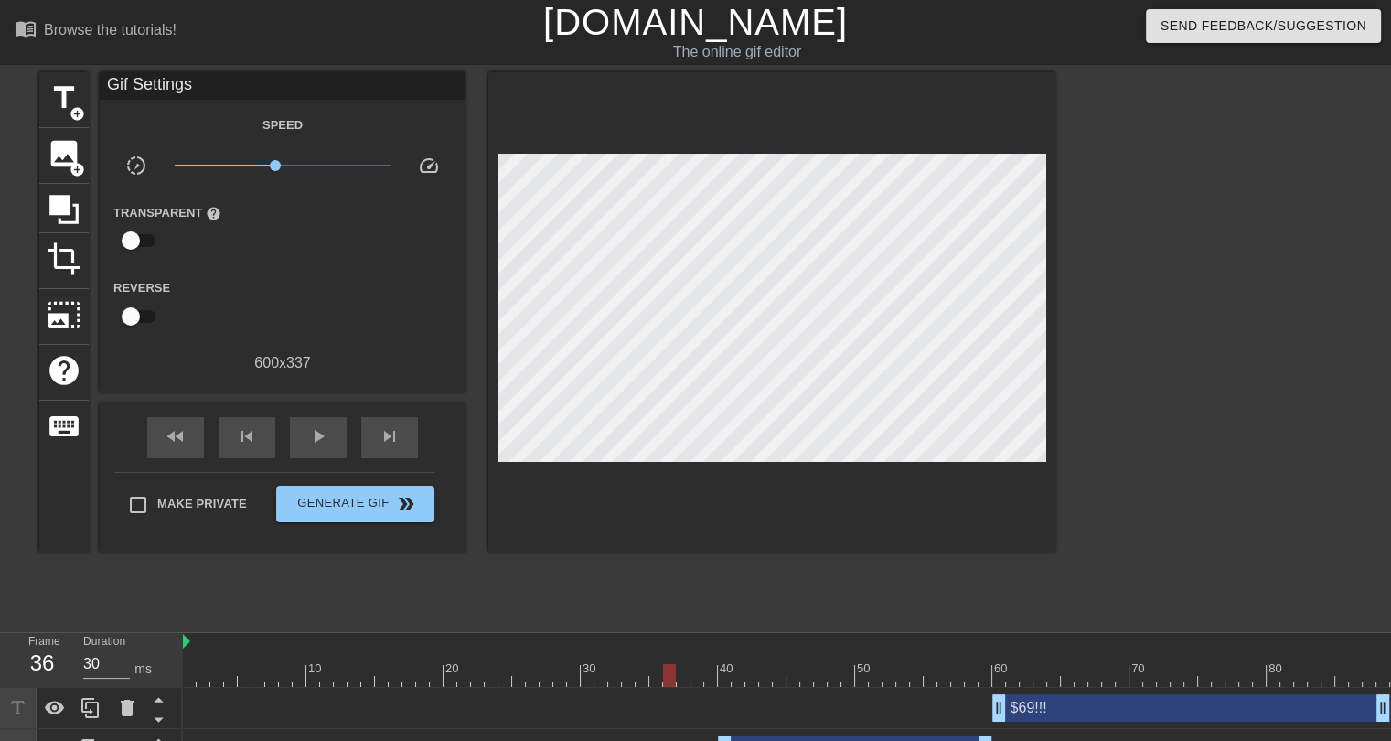
click at [837, 735] on div "$12 drag_handle drag_handle" at bounding box center [855, 748] width 274 height 27
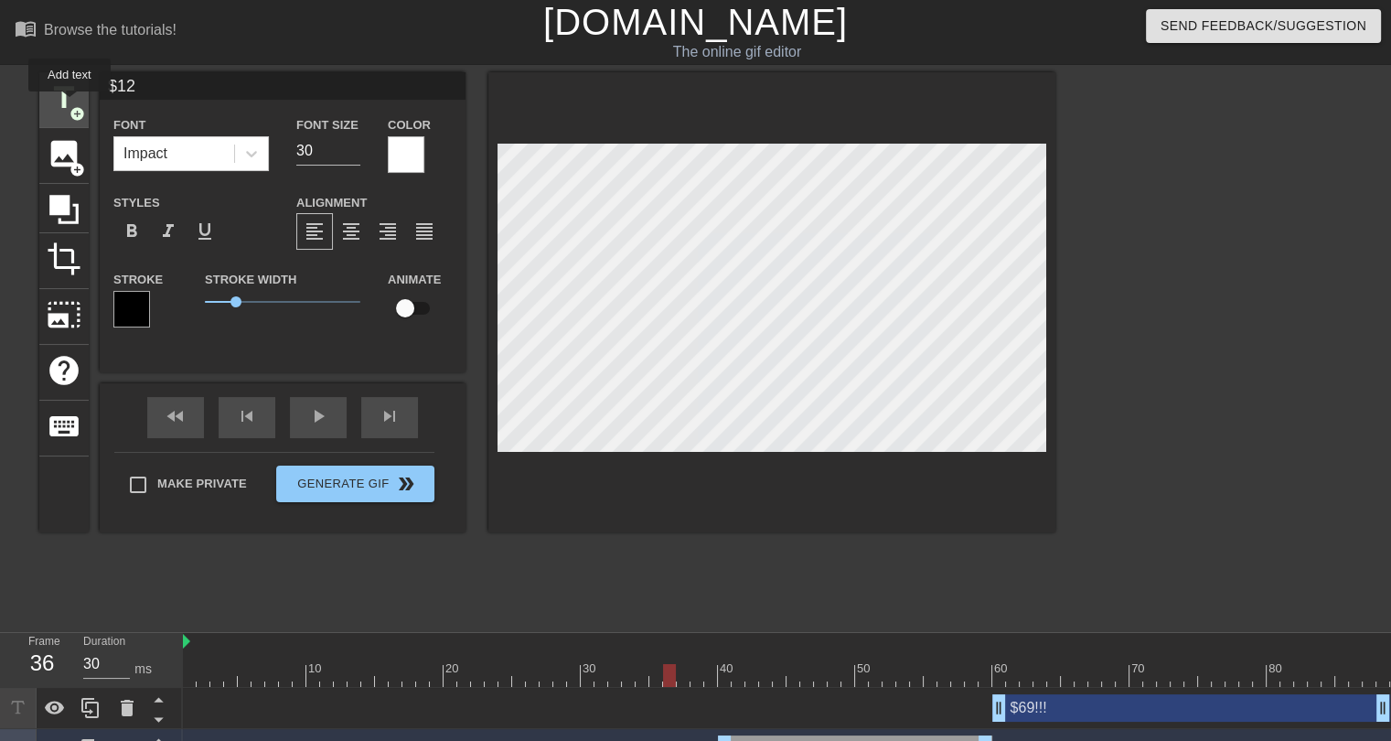
click at [69, 106] on span "add_circle" at bounding box center [77, 114] width 16 height 16
type input "New text 5"
type input "40"
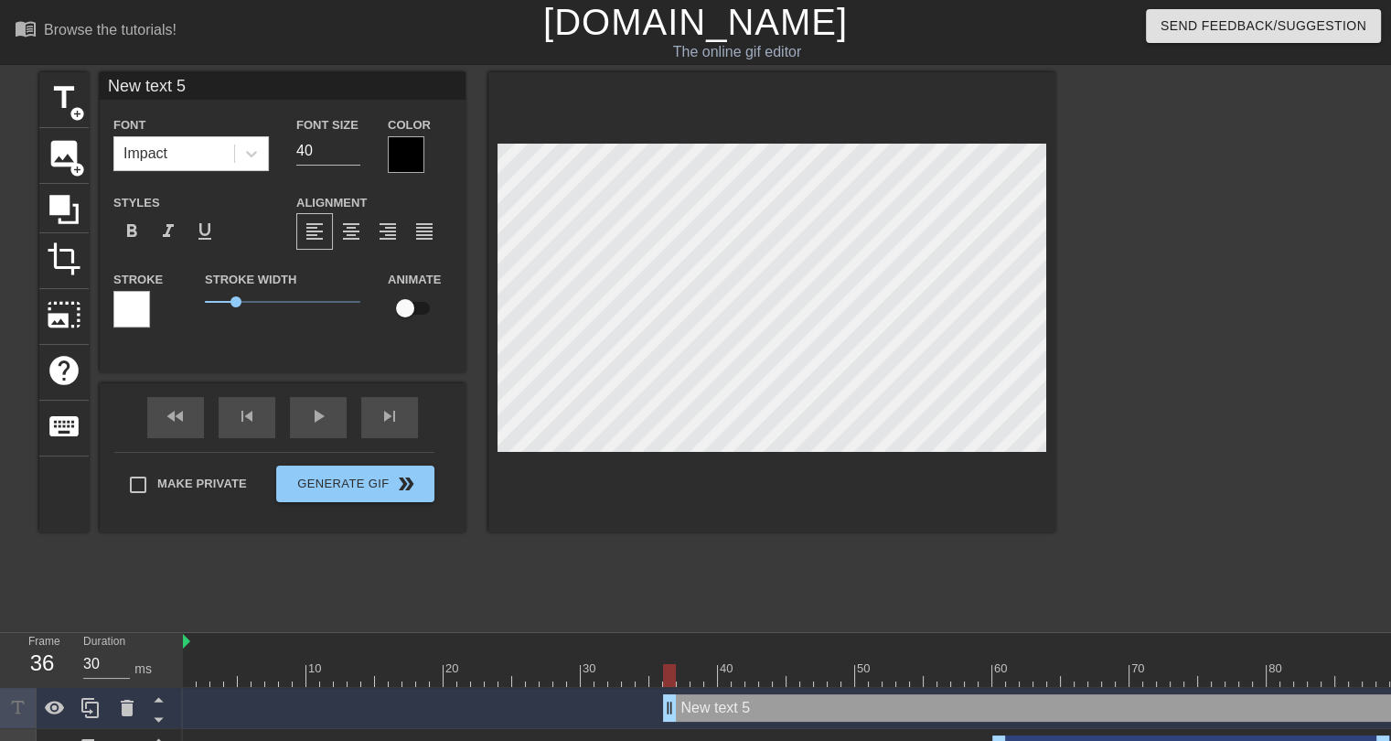
drag, startPoint x: 195, startPoint y: 81, endPoint x: 90, endPoint y: 78, distance: 105.2
click at [90, 78] on div "title add_circle image add_circle crop photo_size_select_large help keyboard Ne…" at bounding box center [547, 302] width 1016 height 460
type input "$12"
drag, startPoint x: 310, startPoint y: 140, endPoint x: 293, endPoint y: 144, distance: 17.8
click at [293, 144] on div "Font Size 40" at bounding box center [328, 142] width 91 height 59
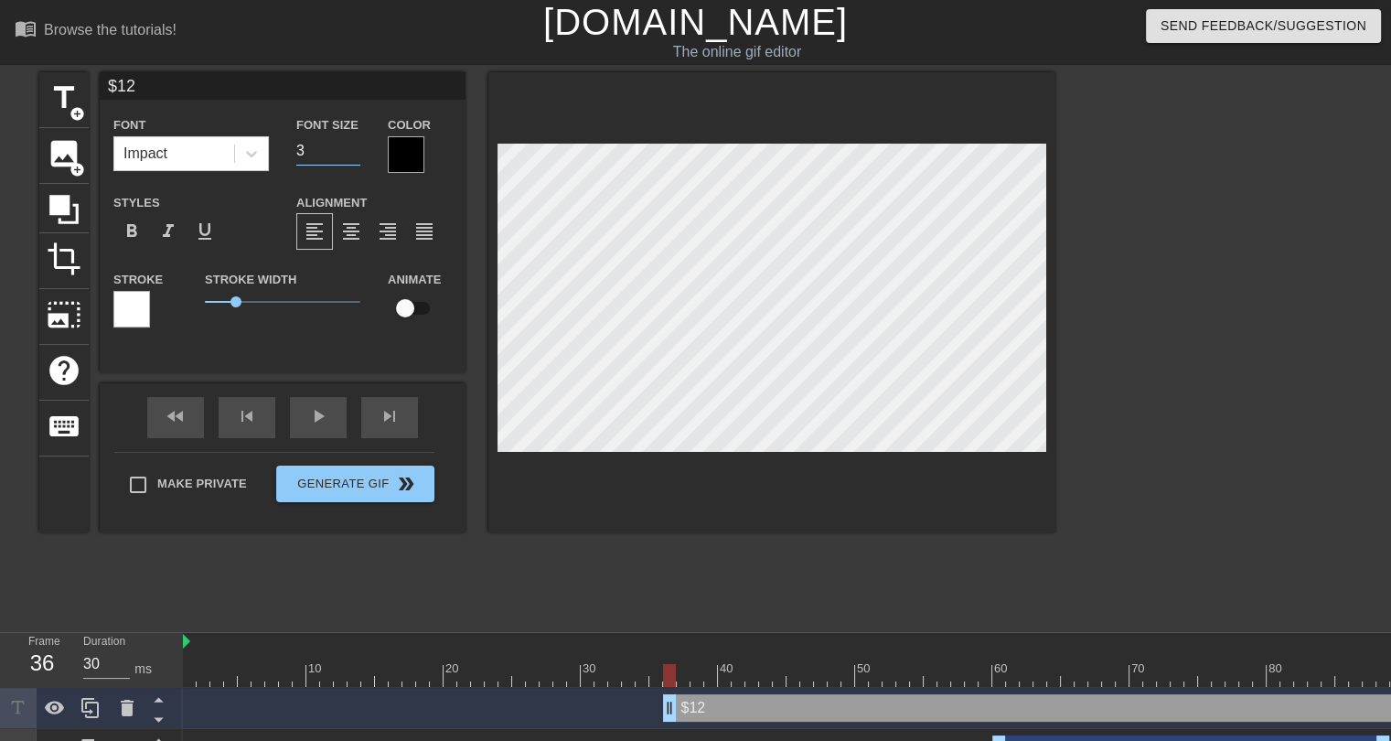
type input "30"
click at [551, 579] on div "title add_circle image add_circle crop photo_size_select_large help keyboard $1…" at bounding box center [547, 346] width 1016 height 549
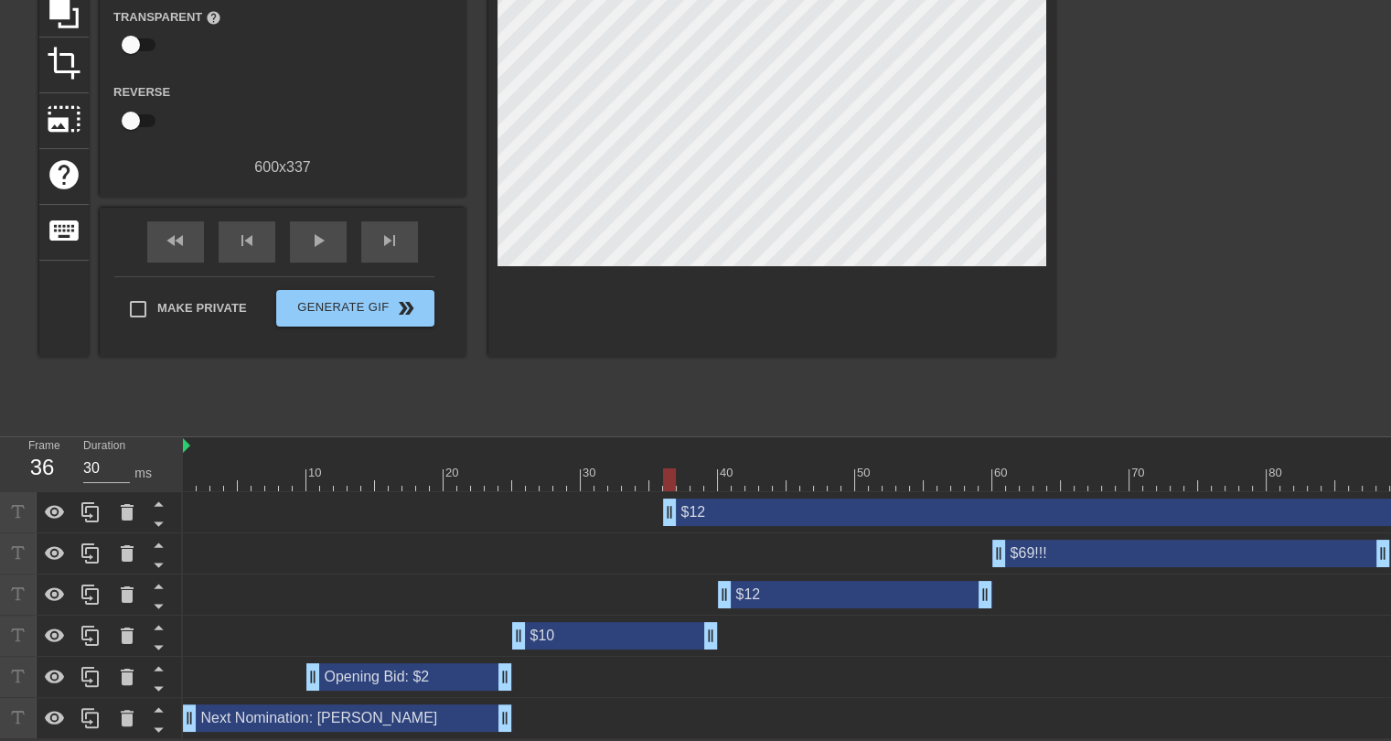
scroll to position [207, 0]
drag, startPoint x: 670, startPoint y: 504, endPoint x: 722, endPoint y: 512, distance: 52.8
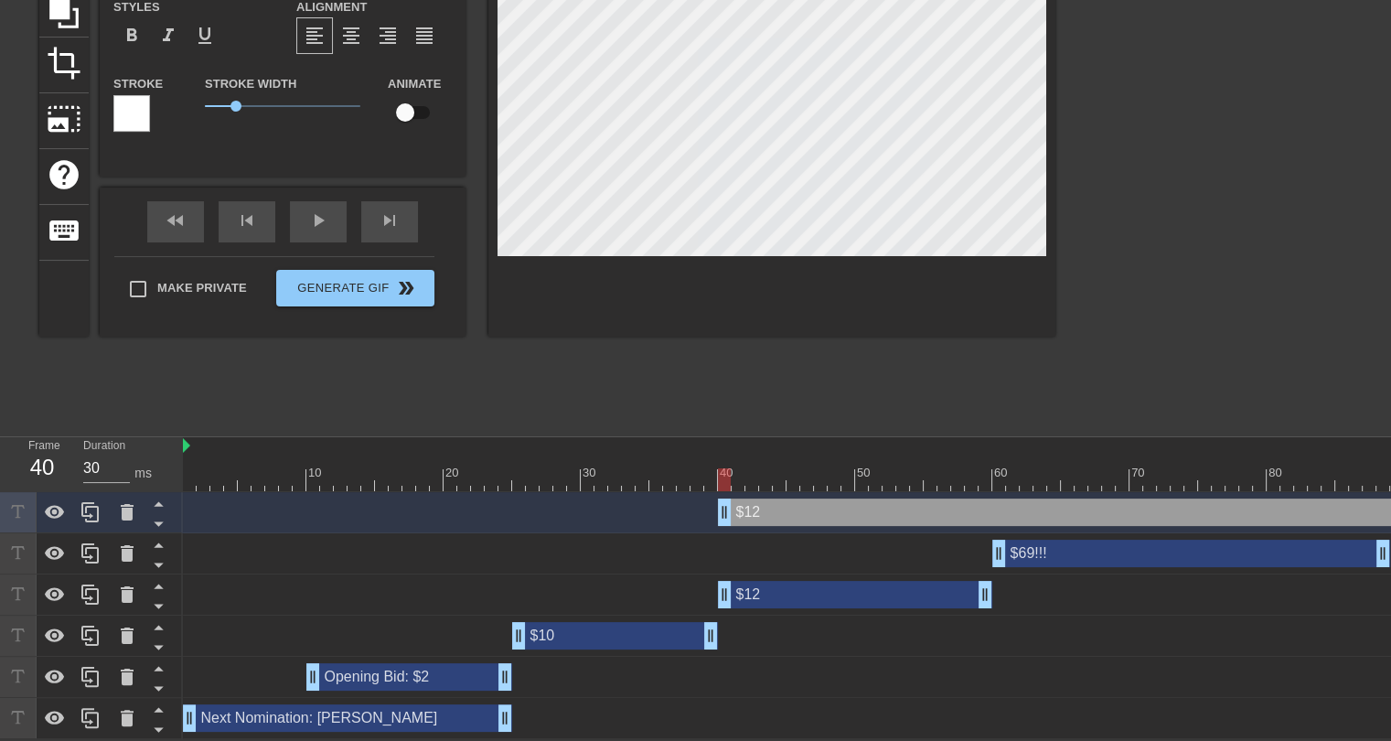
click at [792, 581] on div "$12 drag_handle drag_handle" at bounding box center [855, 594] width 274 height 27
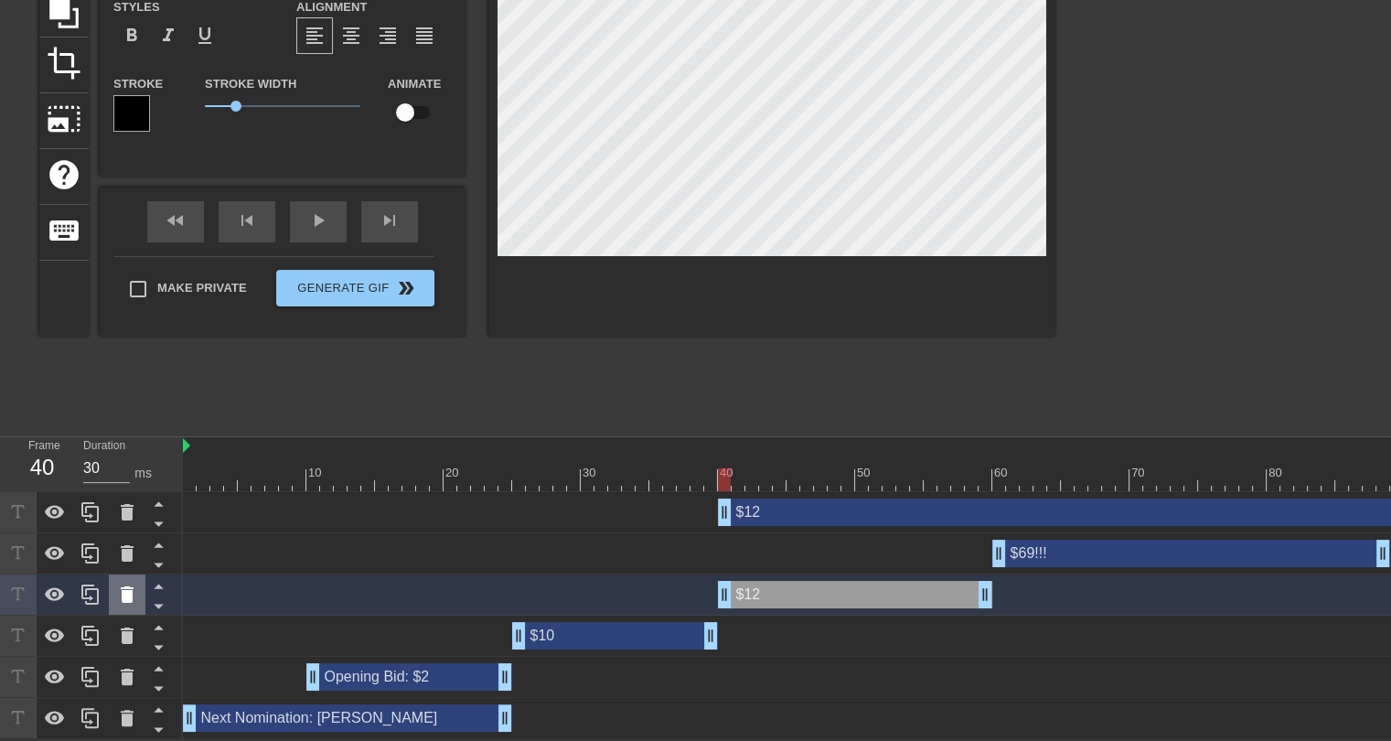
click at [132, 586] on icon at bounding box center [127, 594] width 13 height 16
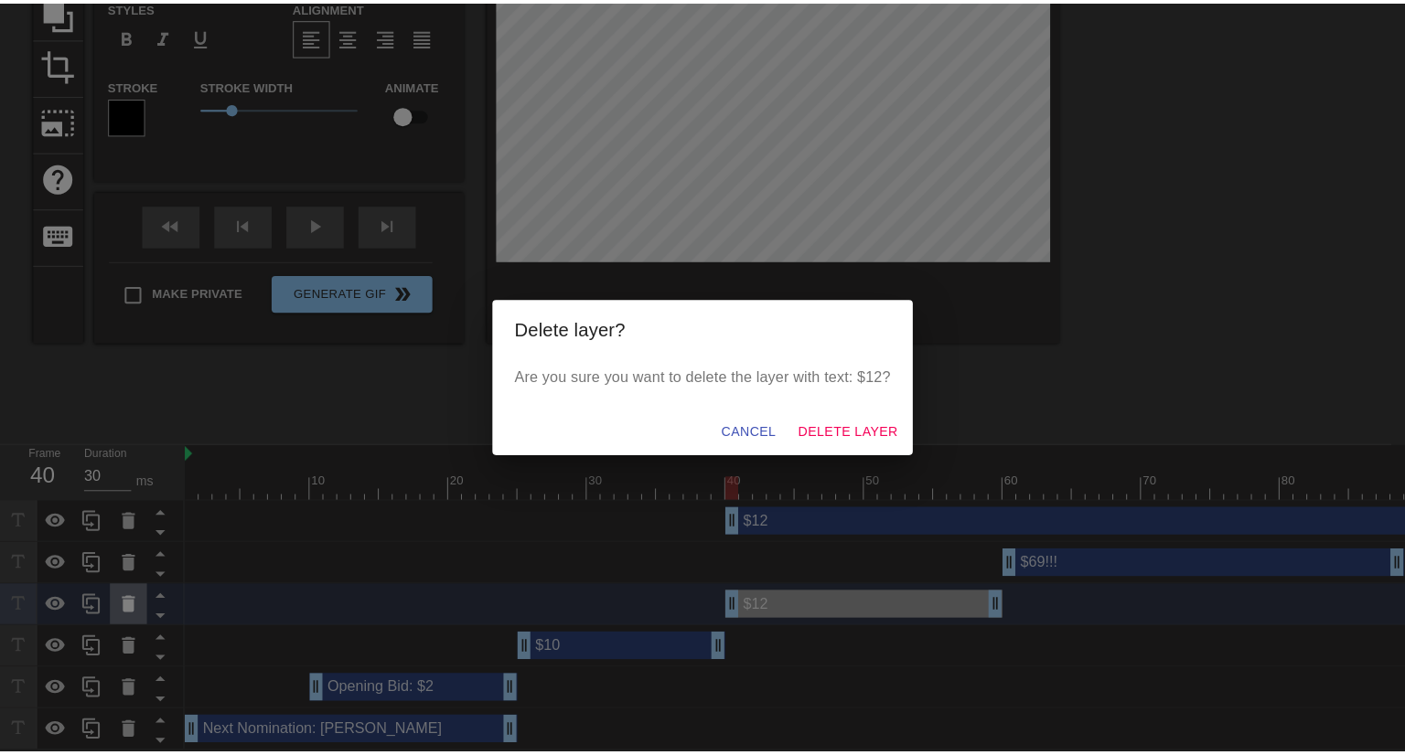
scroll to position [193, 0]
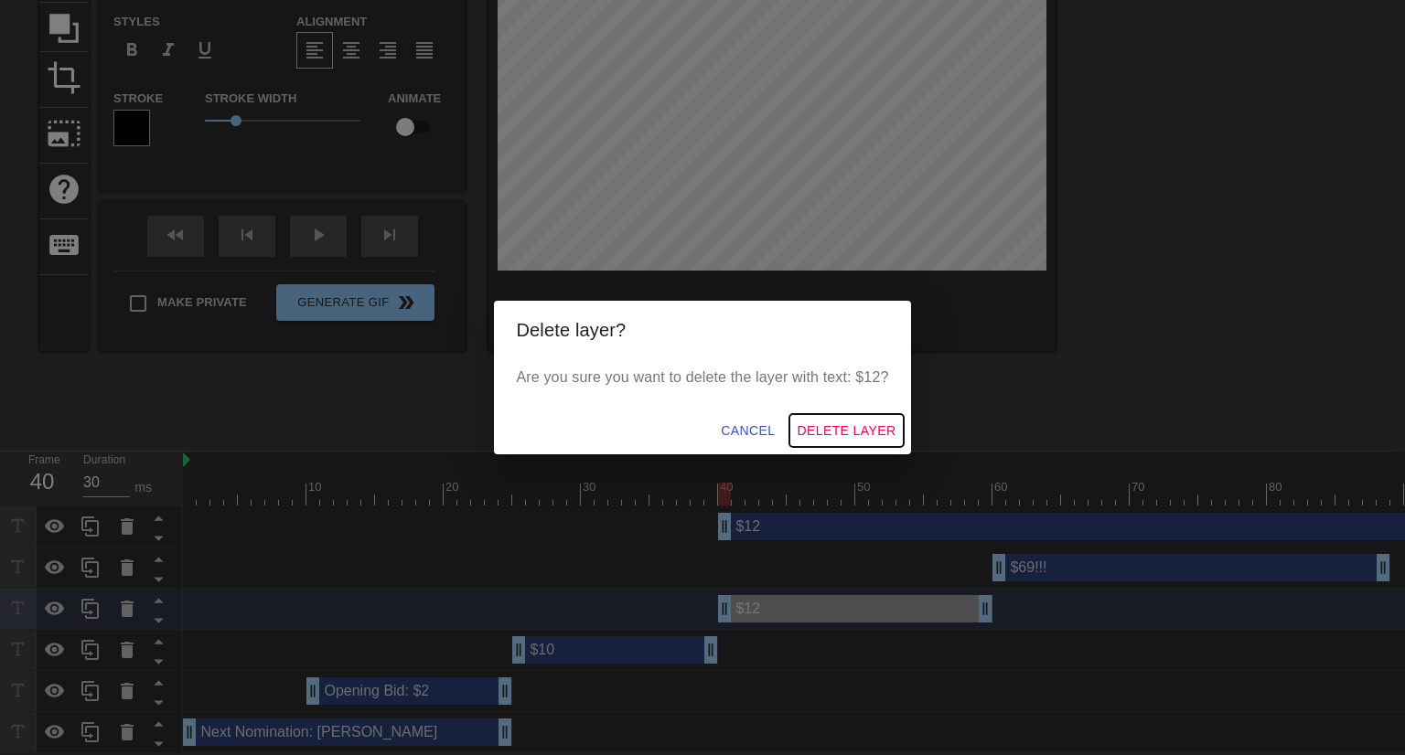
click at [809, 423] on span "Delete Layer" at bounding box center [845, 431] width 99 height 23
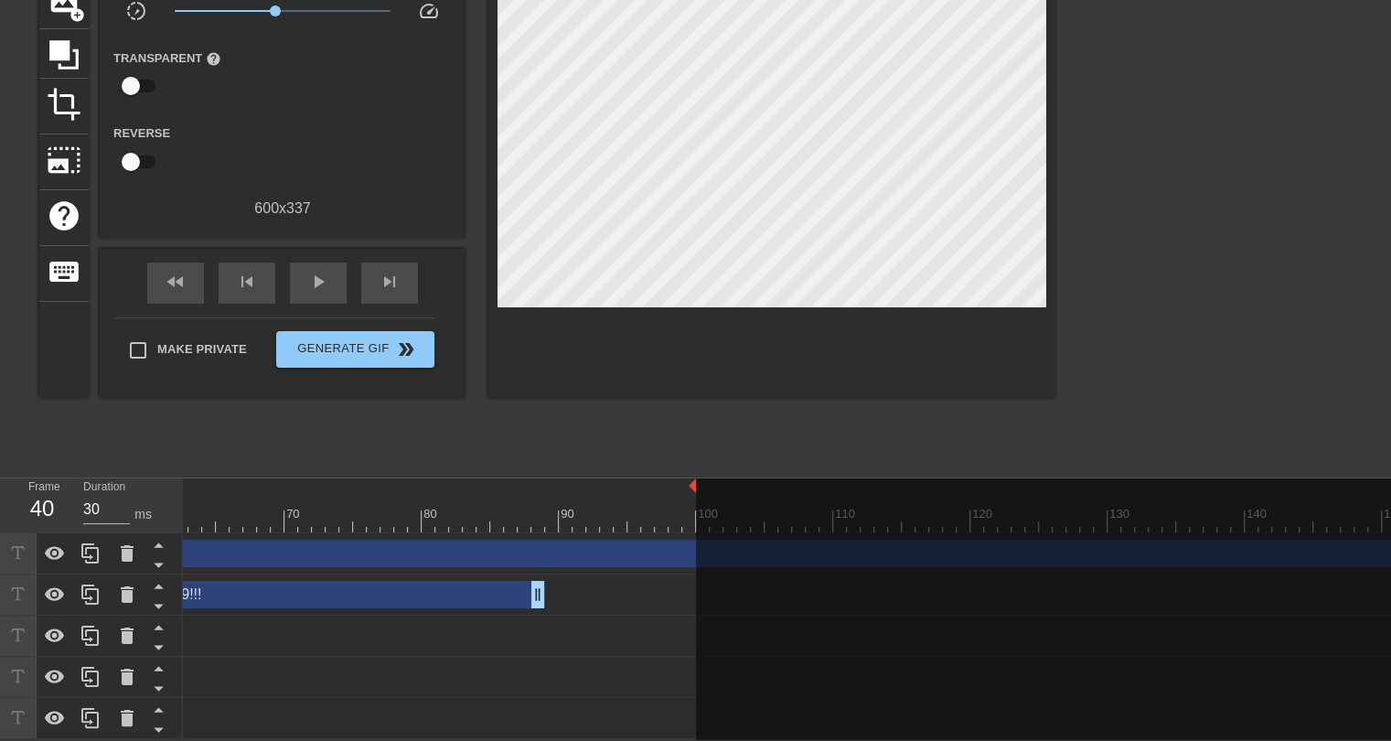
scroll to position [0, 843]
drag, startPoint x: 1141, startPoint y: 721, endPoint x: 1131, endPoint y: 721, distance: 10.1
click at [1131, 721] on div at bounding box center [1171, 615] width 946 height 274
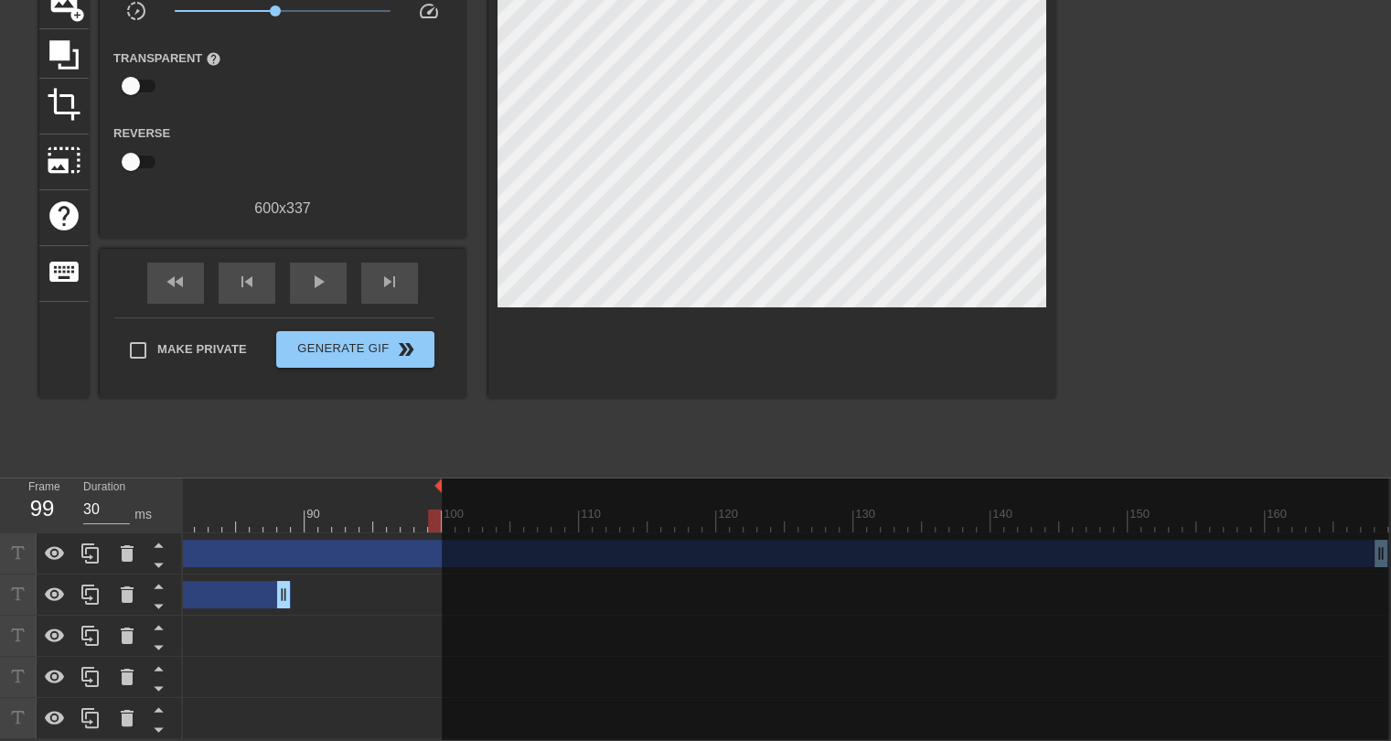
drag, startPoint x: 1375, startPoint y: 539, endPoint x: 1276, endPoint y: 552, distance: 99.6
click at [1276, 552] on div at bounding box center [915, 615] width 946 height 274
click at [930, 571] on div at bounding box center [915, 615] width 946 height 274
drag, startPoint x: 1378, startPoint y: 537, endPoint x: 1012, endPoint y: 550, distance: 366.0
click at [1097, 555] on div at bounding box center [915, 615] width 946 height 274
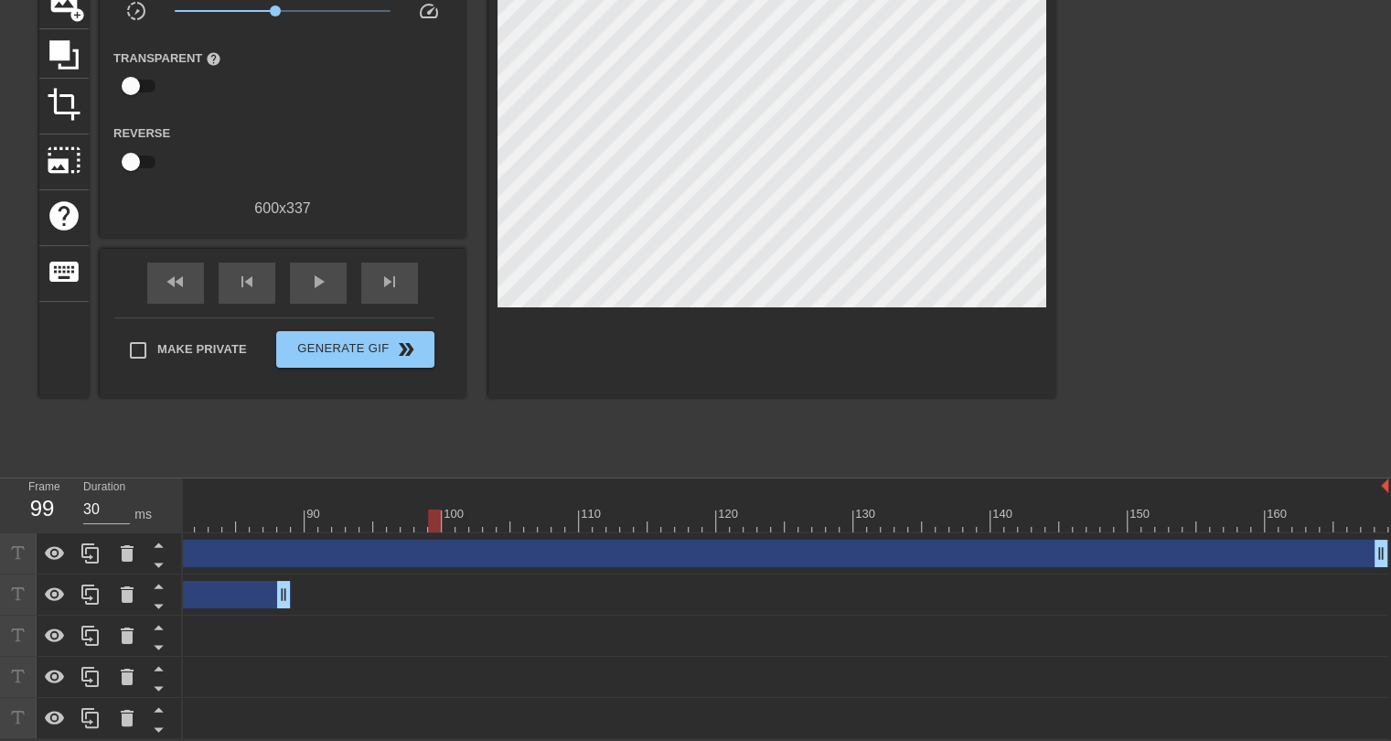
scroll to position [0, 1086]
drag, startPoint x: 439, startPoint y: 477, endPoint x: 1383, endPoint y: 482, distance: 943.7
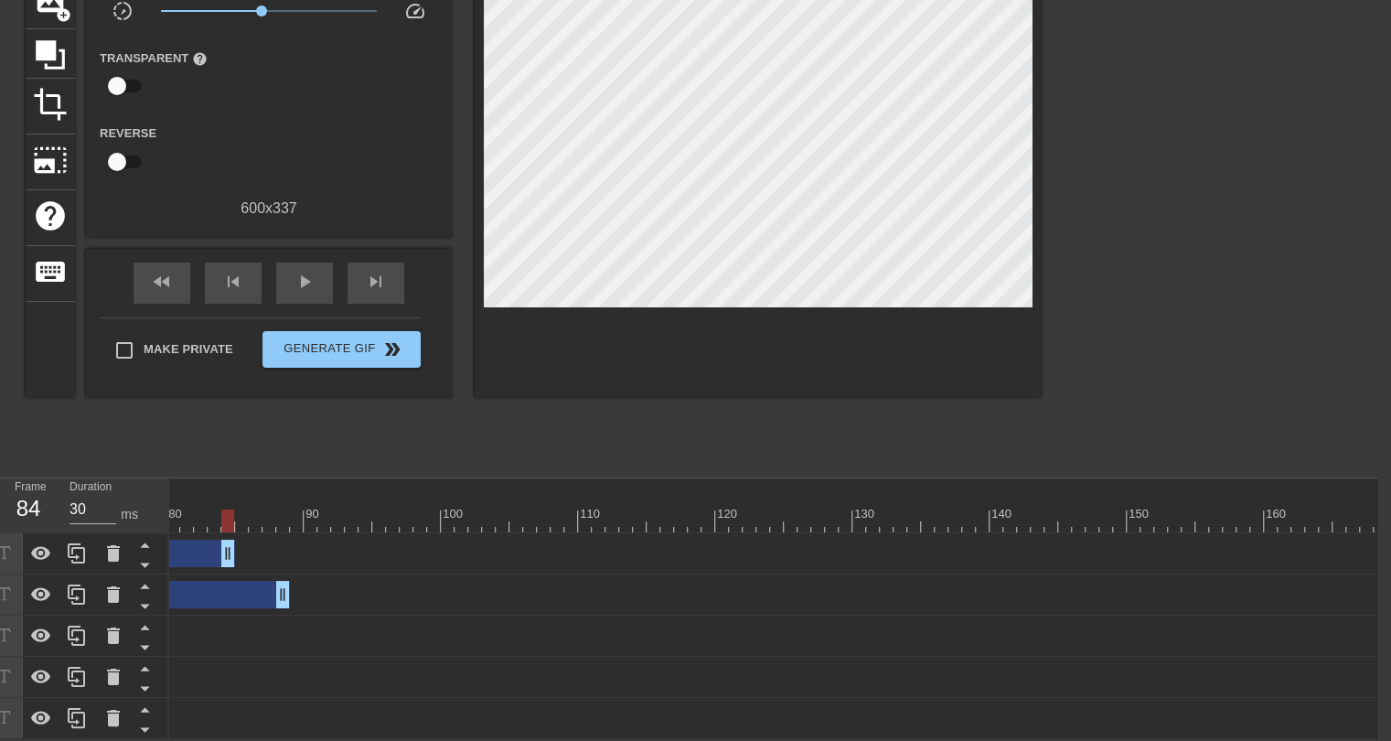
drag, startPoint x: 1375, startPoint y: 546, endPoint x: 225, endPoint y: 563, distance: 1150.4
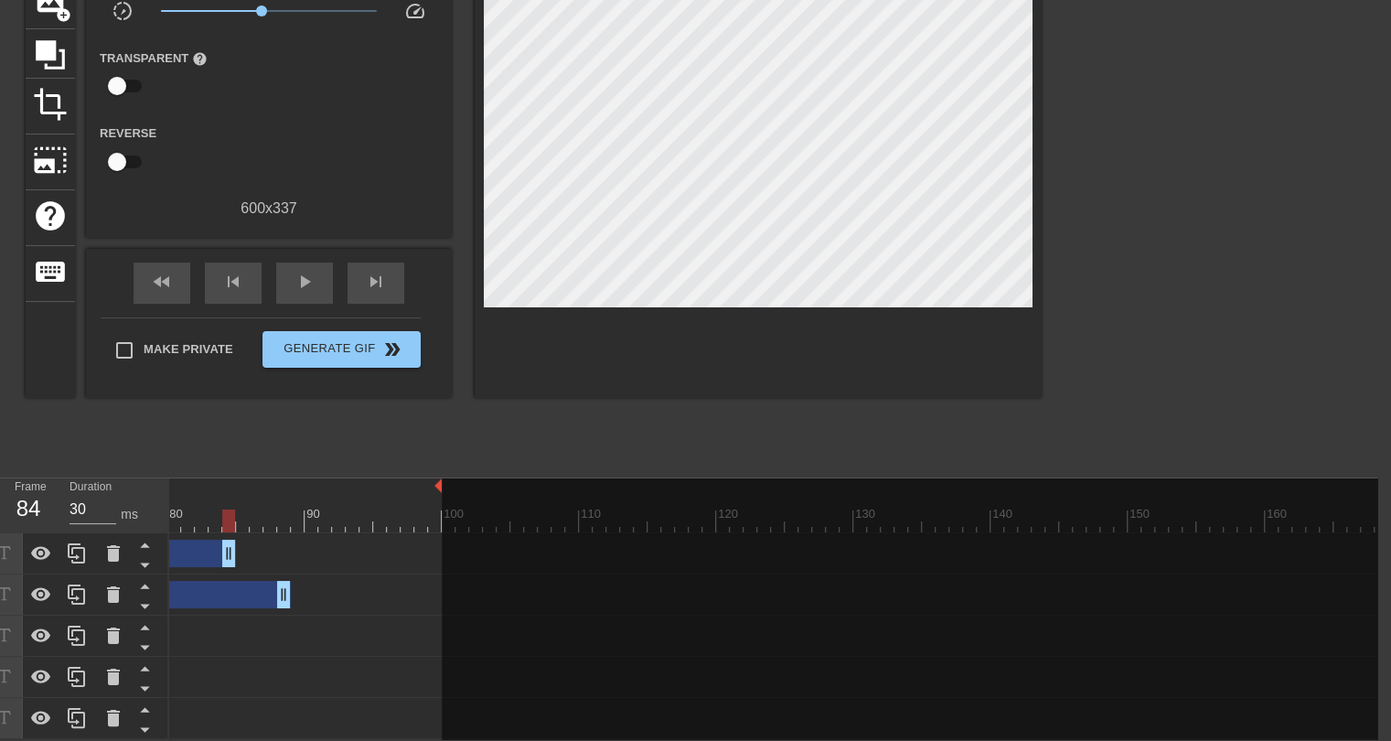
drag, startPoint x: 1382, startPoint y: 474, endPoint x: 440, endPoint y: 521, distance: 943.0
click at [440, 521] on div "10 20 30 40 50 60 70 80 90 100 110 120 130 140 150 160" at bounding box center [773, 608] width 1208 height 261
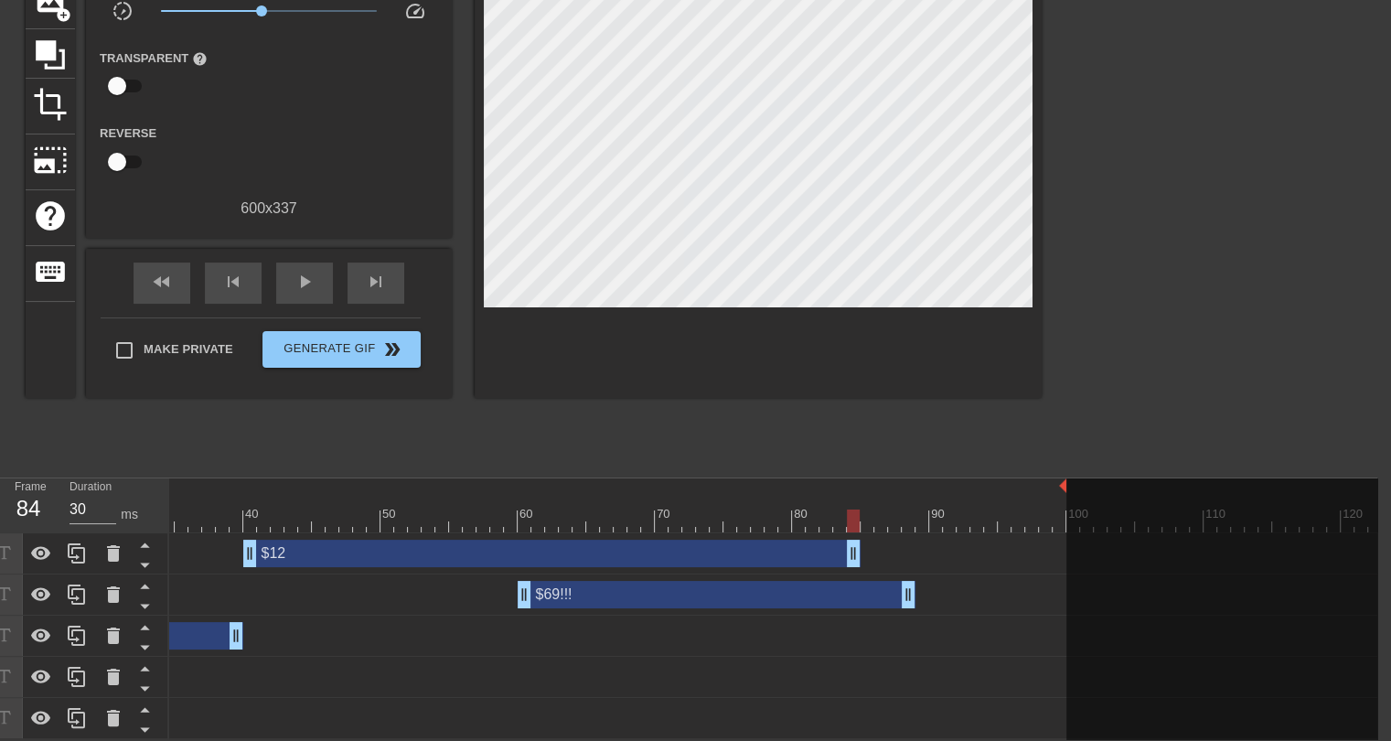
scroll to position [0, 390]
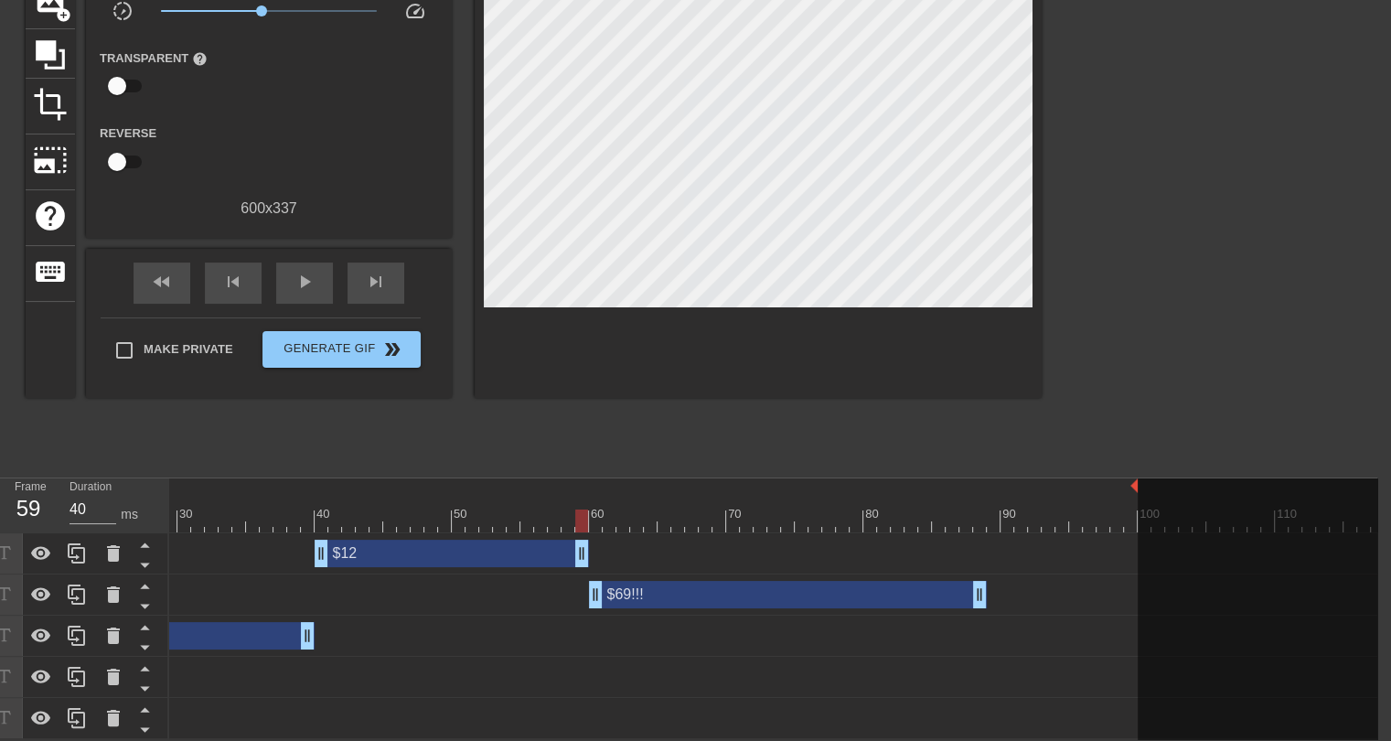
drag, startPoint x: 924, startPoint y: 547, endPoint x: 578, endPoint y: 550, distance: 346.6
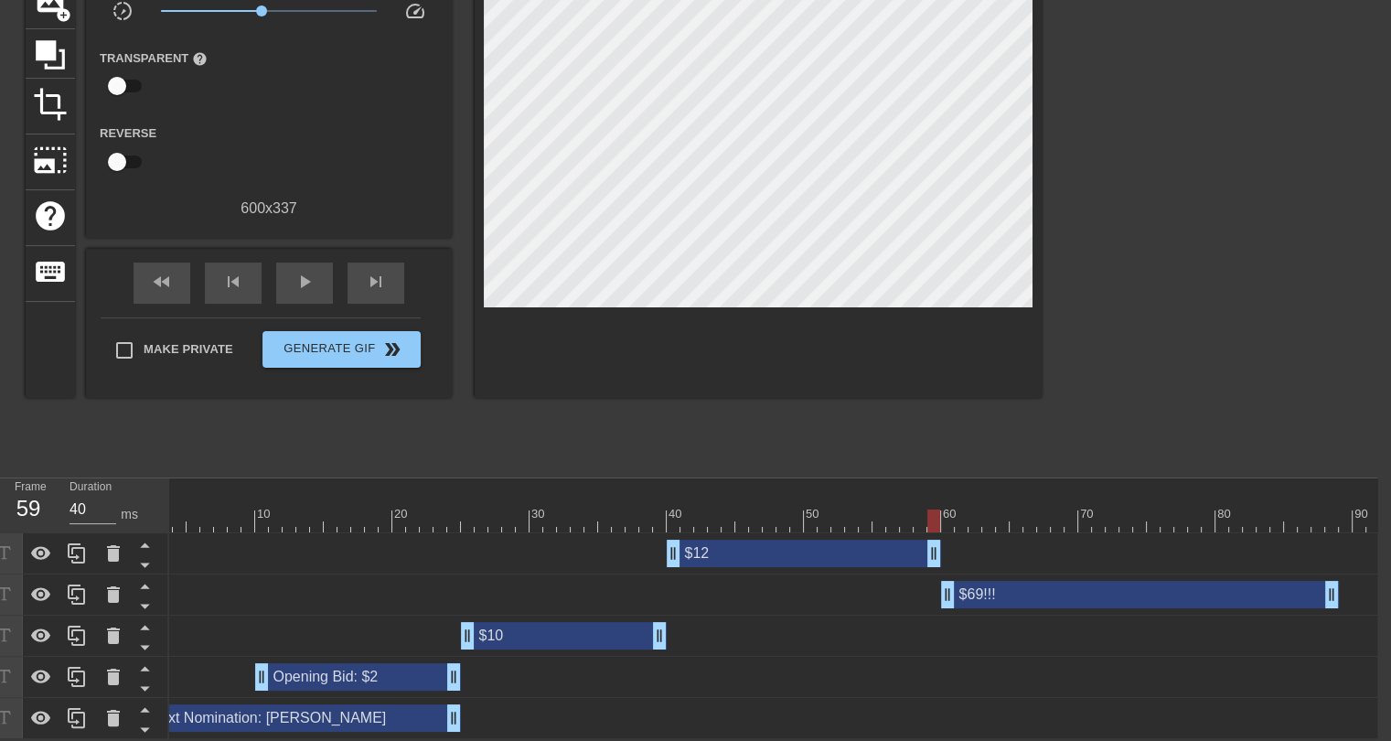
scroll to position [0, 0]
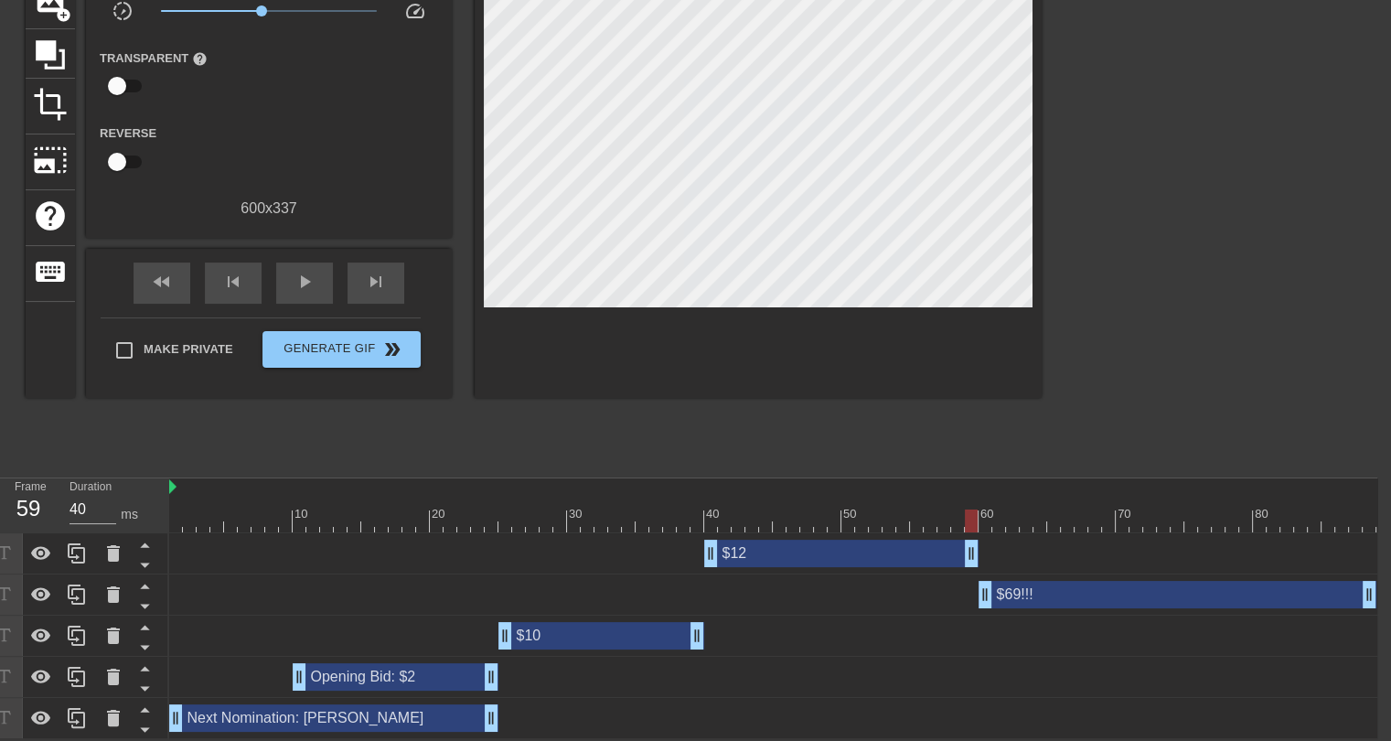
drag, startPoint x: 298, startPoint y: 42, endPoint x: 278, endPoint y: 100, distance: 61.0
click at [297, 47] on div "Transparent help" at bounding box center [269, 76] width 366 height 58
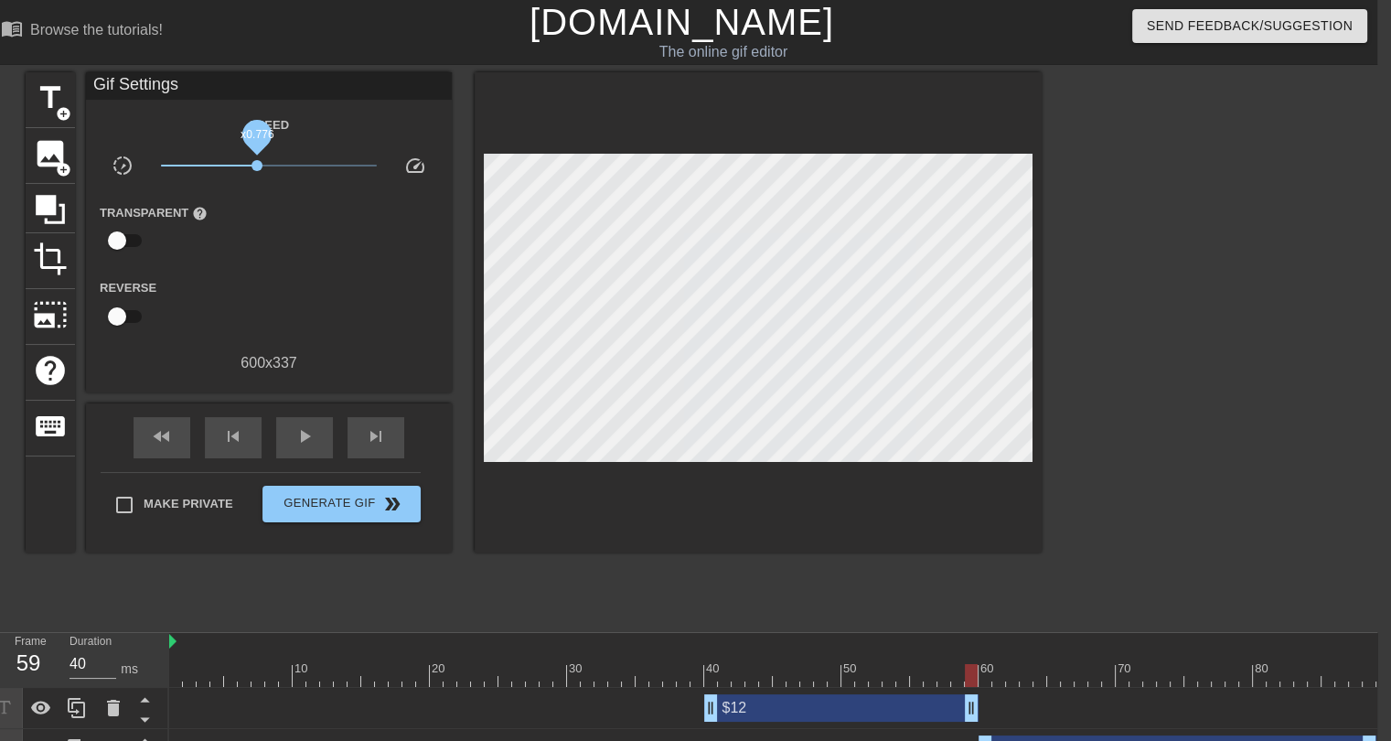
click at [256, 162] on span "x0.776" at bounding box center [256, 165] width 11 height 11
click at [170, 672] on div at bounding box center [1321, 675] width 2304 height 23
click at [296, 438] on span "play_arrow" at bounding box center [305, 436] width 22 height 22
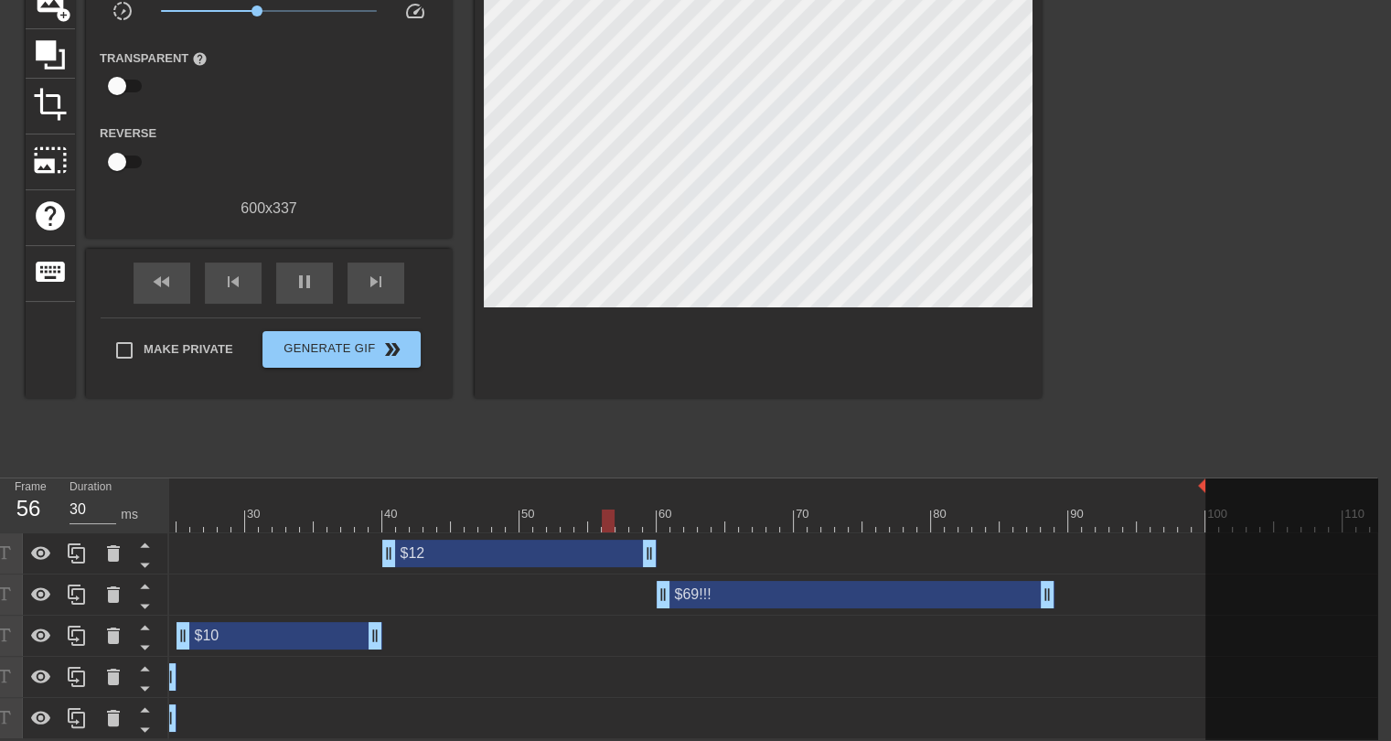
scroll to position [0, 543]
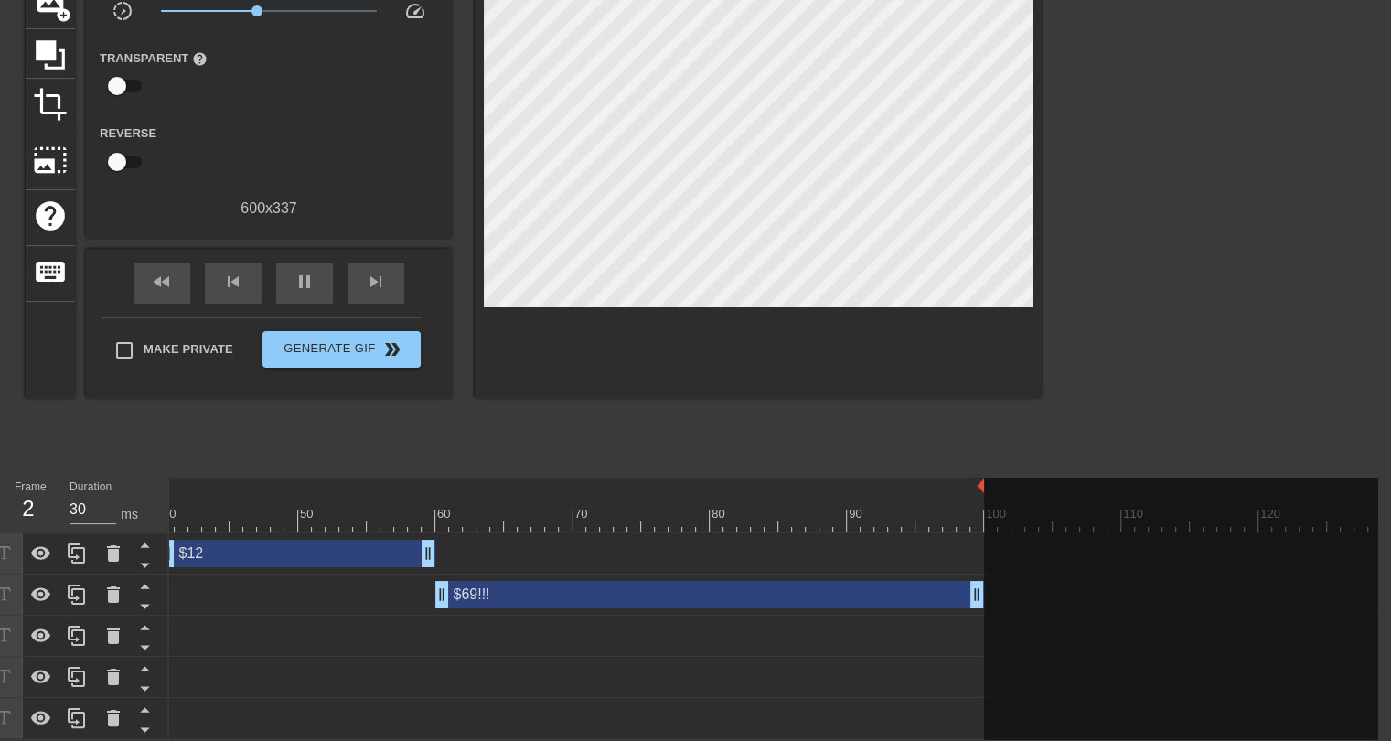
drag, startPoint x: 829, startPoint y: 585, endPoint x: 977, endPoint y: 588, distance: 147.2
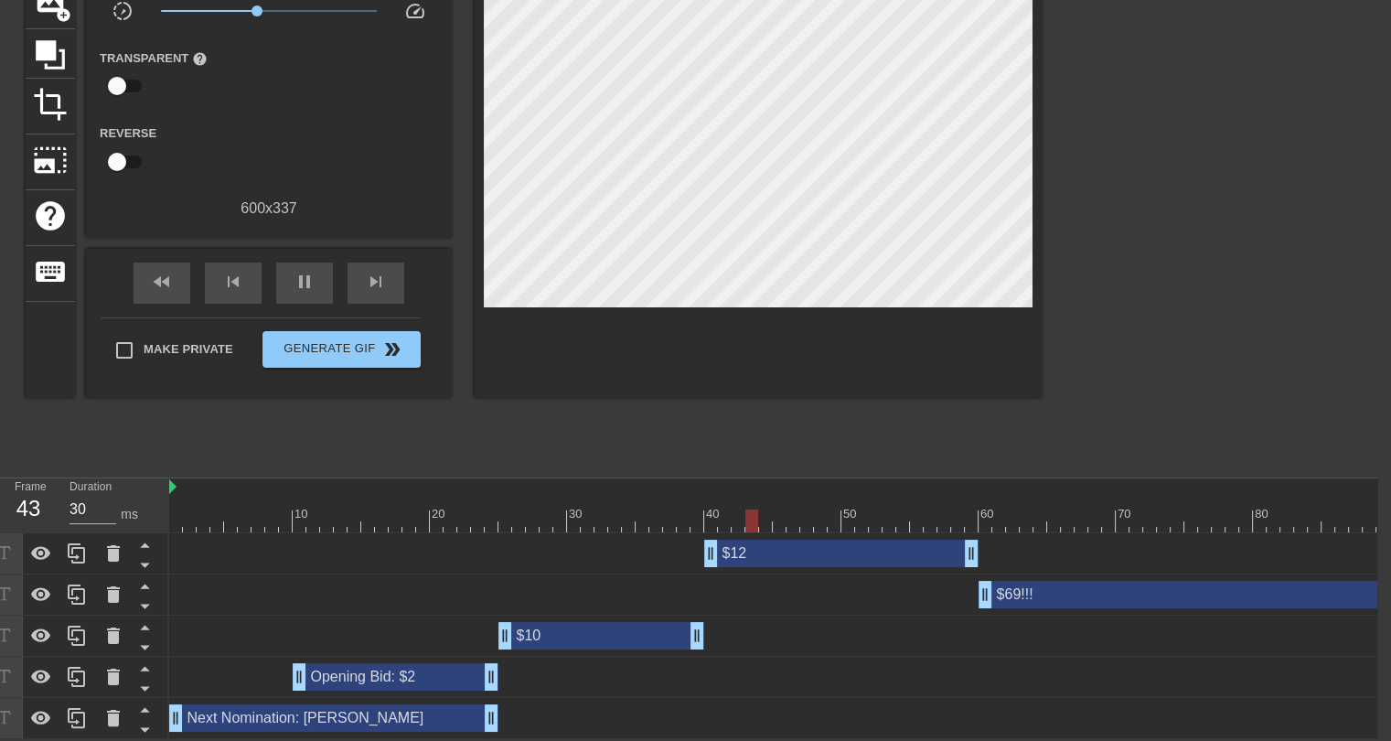
click at [470, 422] on div "title add_circle image add_circle crop photo_size_select_large help keyboard Gi…" at bounding box center [534, 192] width 1016 height 549
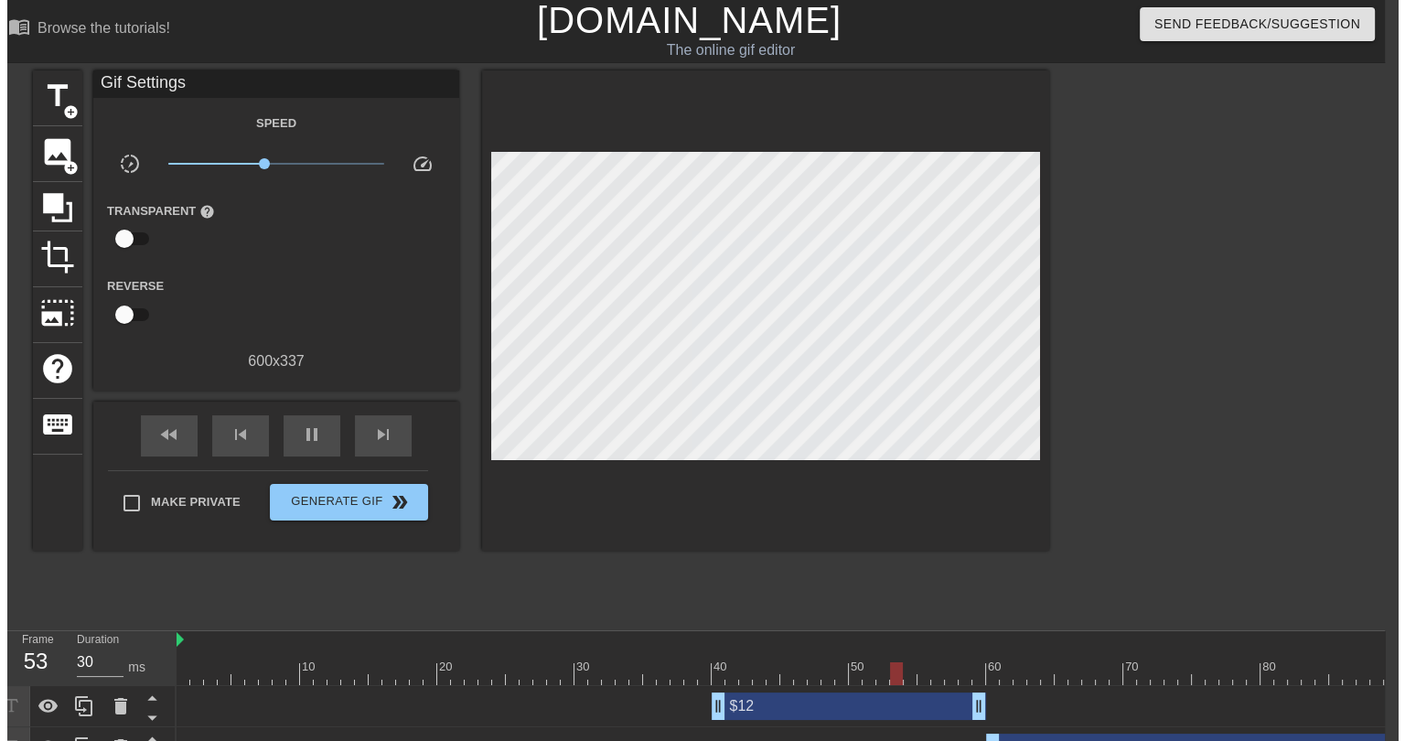
scroll to position [0, 14]
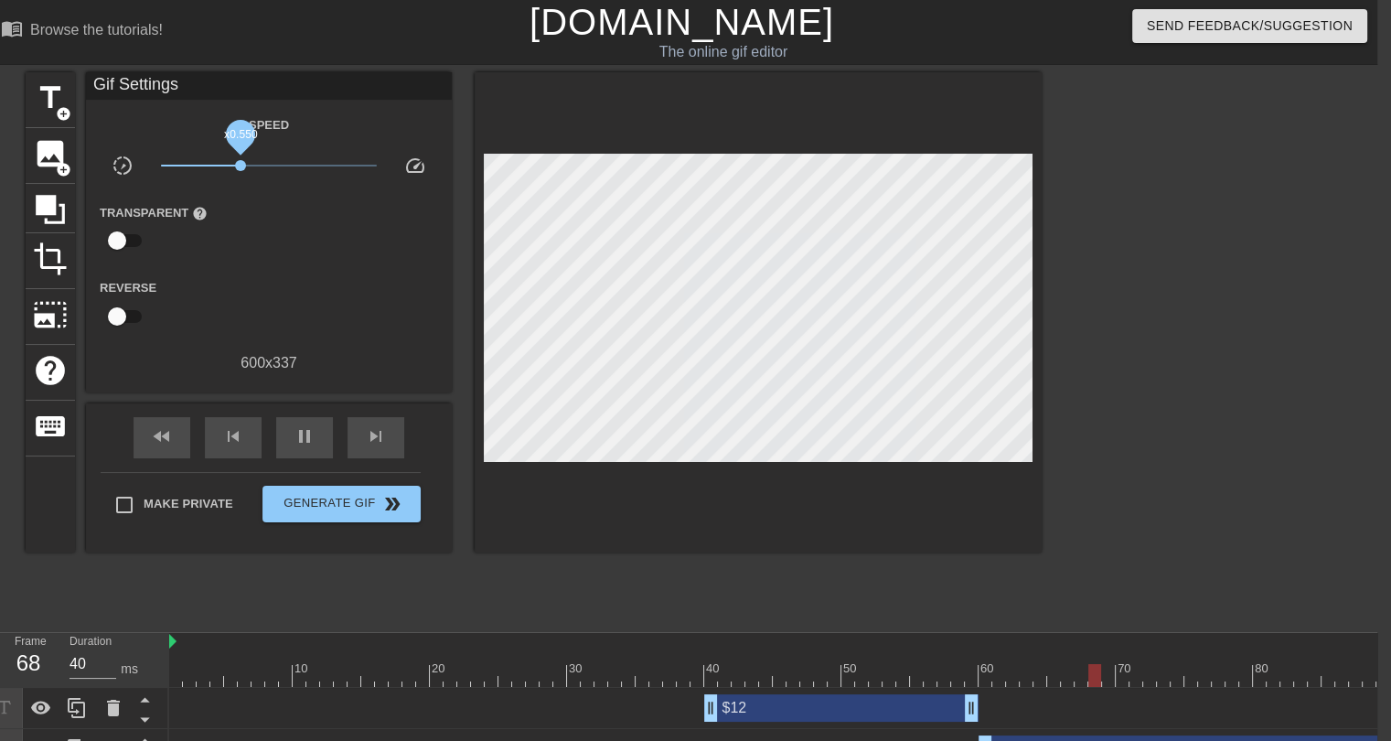
drag, startPoint x: 259, startPoint y: 166, endPoint x: 240, endPoint y: 169, distance: 18.7
click at [240, 169] on span "x0.550" at bounding box center [240, 165] width 11 height 11
click at [245, 169] on span "x0.617" at bounding box center [245, 165] width 11 height 11
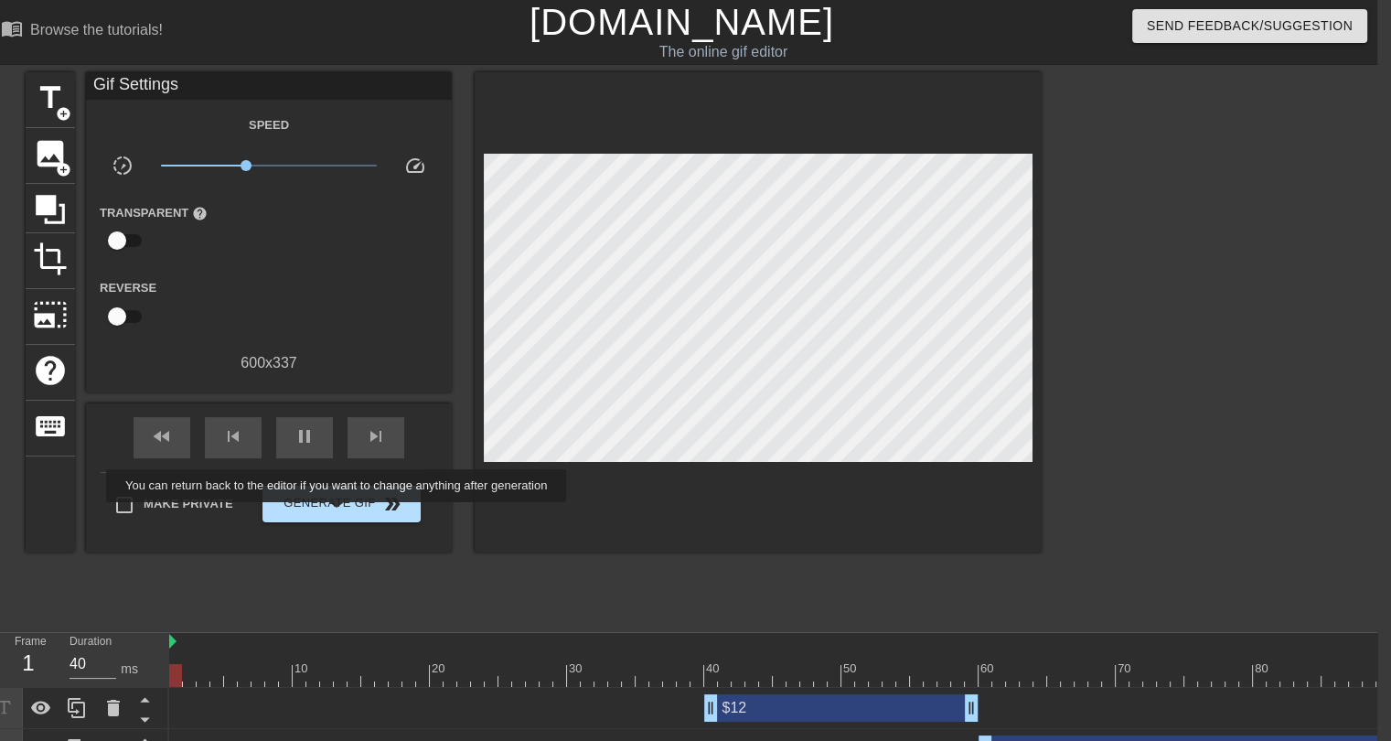
type input "30"
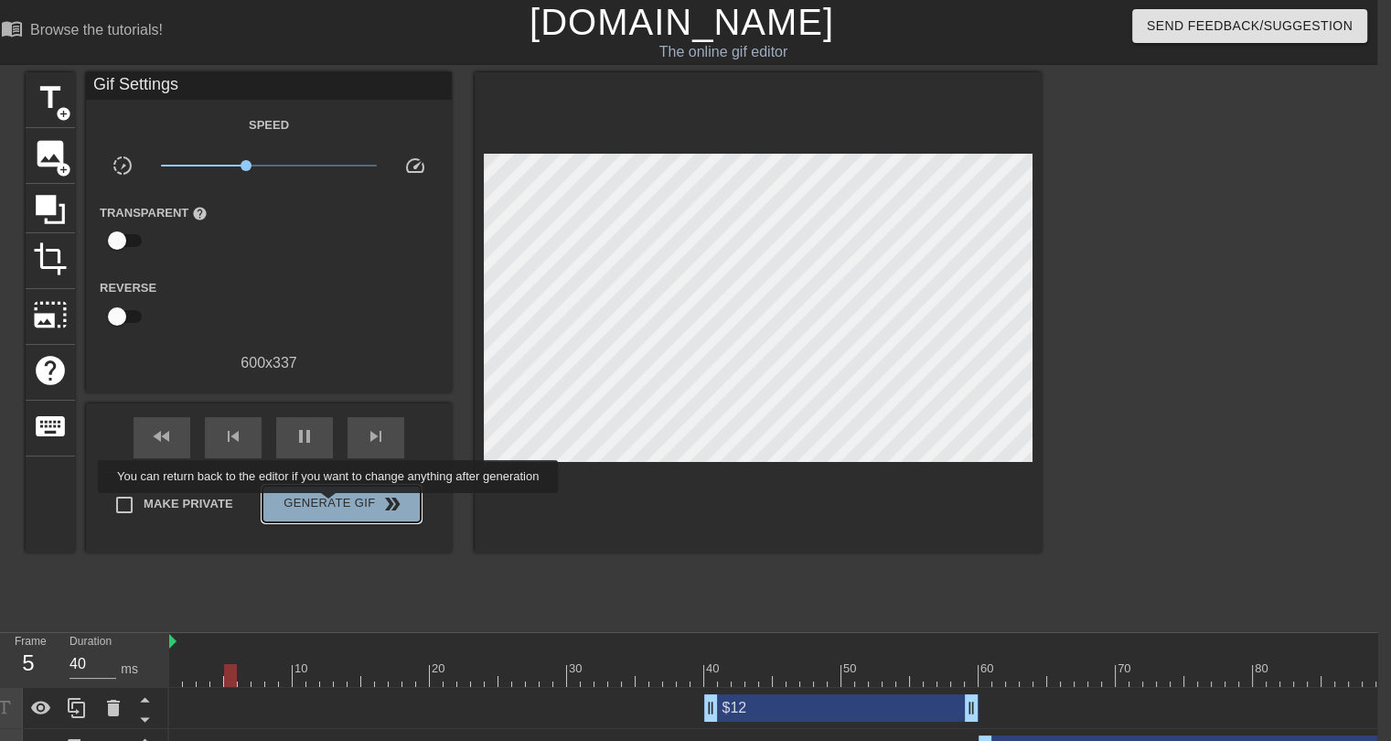
click at [330, 506] on span "Generate Gif double_arrow" at bounding box center [342, 504] width 144 height 22
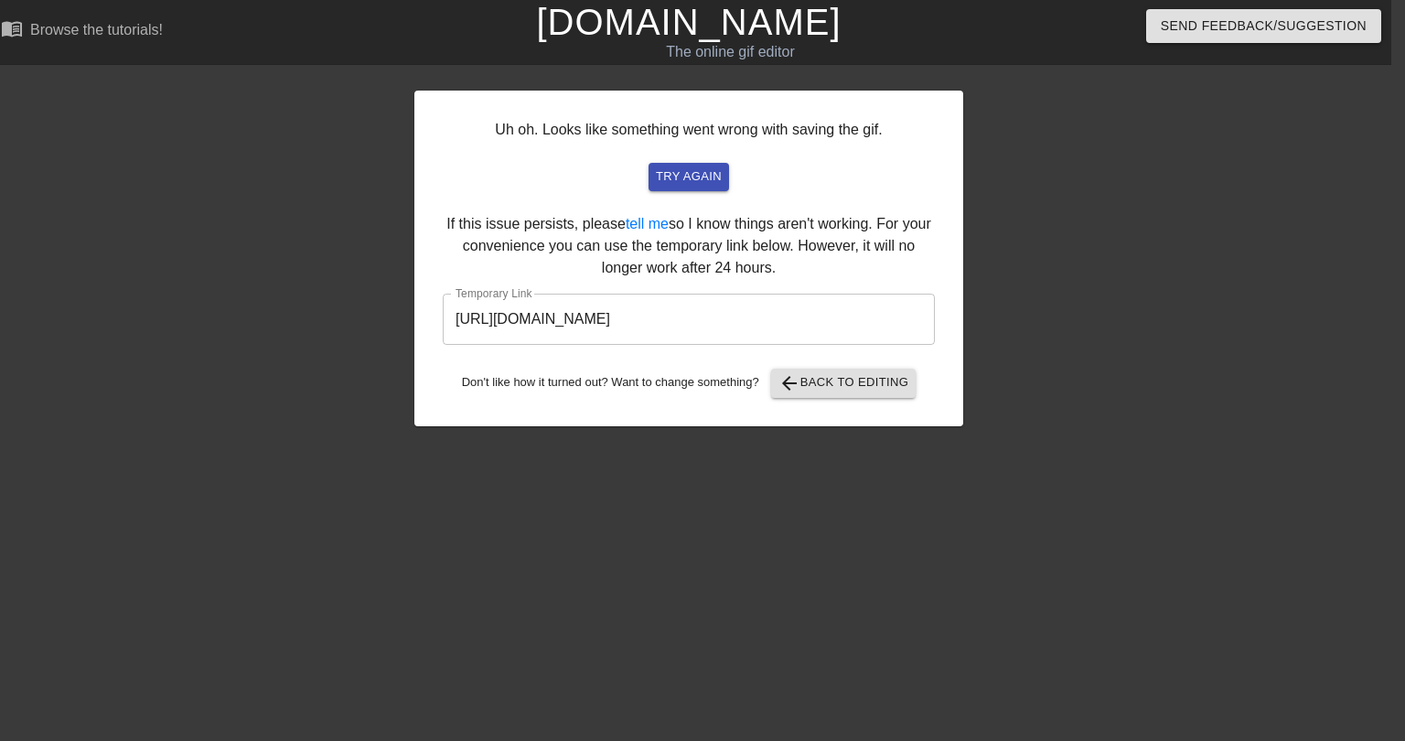
click at [719, 321] on input "https://www.gifntext.com/temp_generations/rl25fxee.gif" at bounding box center [689, 319] width 492 height 51
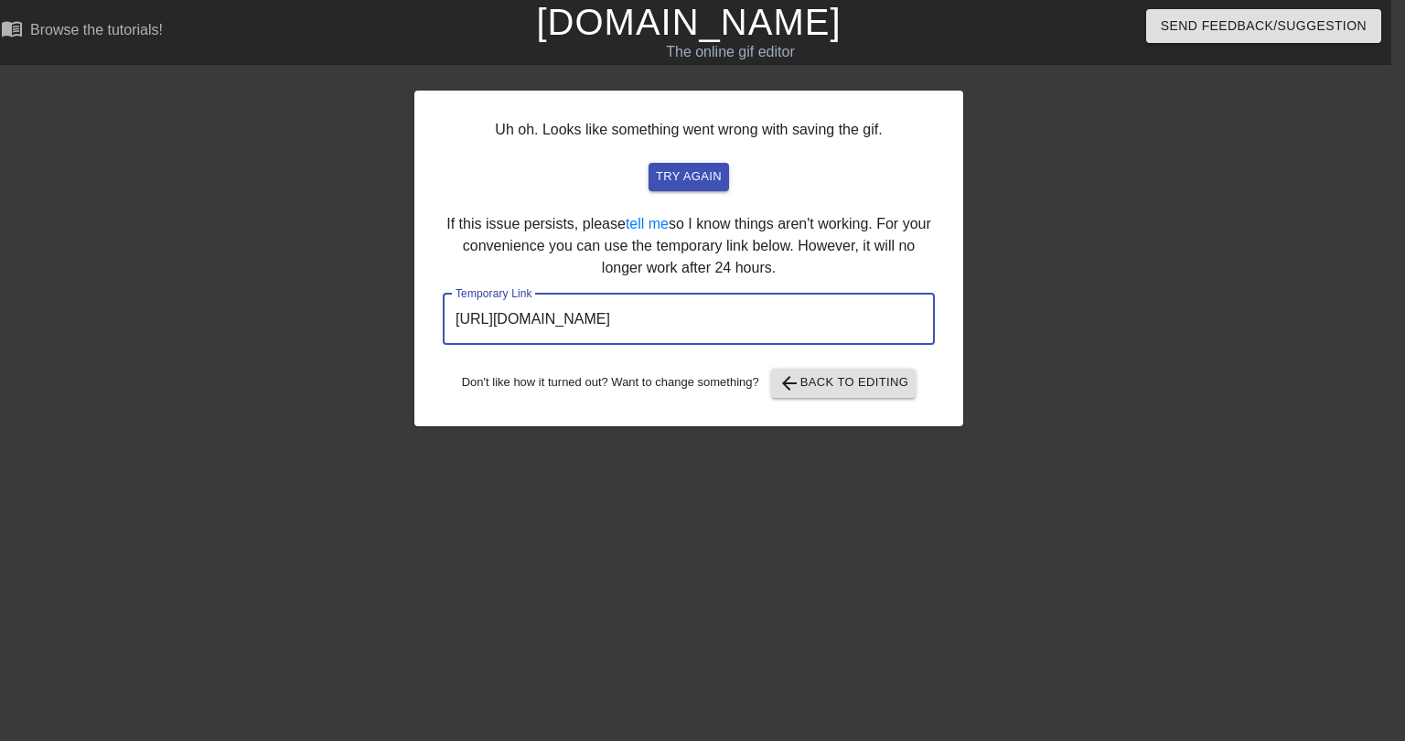
click at [719, 321] on input "https://www.gifntext.com/temp_generations/rl25fxee.gif" at bounding box center [689, 319] width 492 height 51
